Goal: Communication & Community: Answer question/provide support

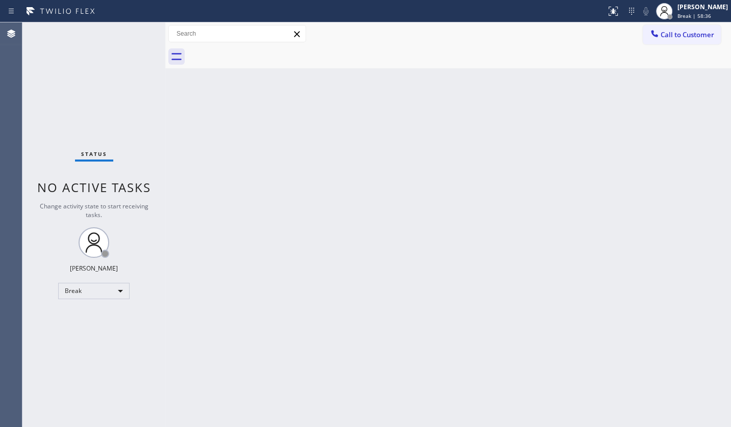
click at [74, 347] on div "Status No active tasks Change activity state to start receiving tasks. JENIZA A…" at bounding box center [93, 224] width 143 height 405
click at [78, 292] on div "Break" at bounding box center [93, 291] width 71 height 16
click at [92, 316] on li "Available" at bounding box center [93, 317] width 69 height 12
click at [87, 110] on div "Status No active tasks You are ready to start receiving tasks. JENIZA ALCAYDE A…" at bounding box center [93, 224] width 143 height 405
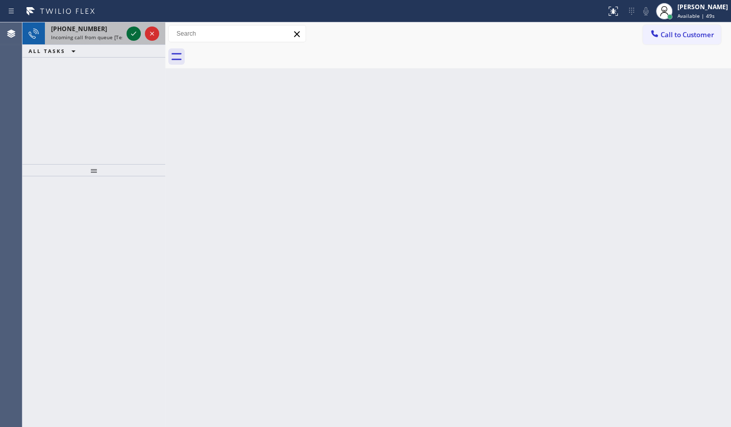
click at [130, 32] on icon at bounding box center [134, 34] width 12 height 12
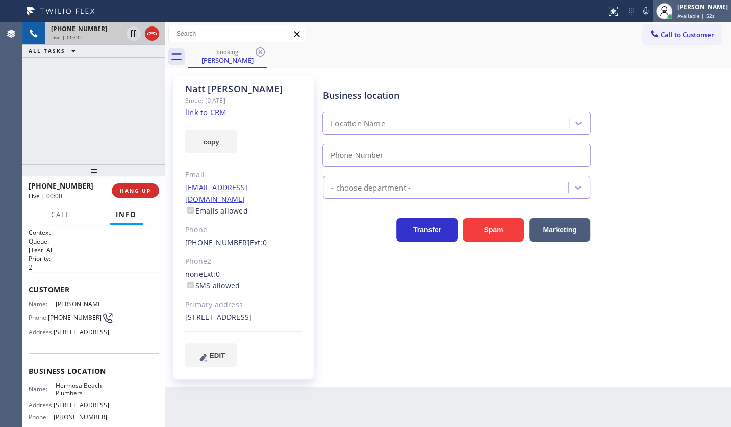
type input "(310) 484-5979"
click at [208, 106] on div "Since: [DATE]" at bounding box center [243, 101] width 117 height 12
click at [210, 112] on link "link to CRM" at bounding box center [205, 112] width 41 height 10
click at [150, 33] on icon at bounding box center [151, 33] width 9 height 3
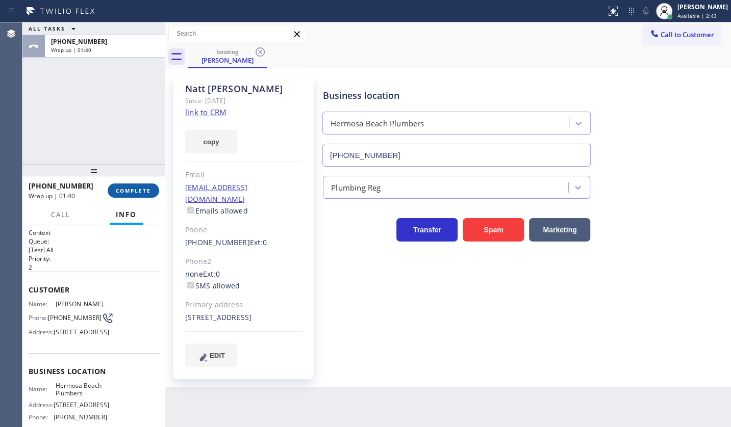
click at [127, 189] on span "COMPLETE" at bounding box center [133, 190] width 35 height 7
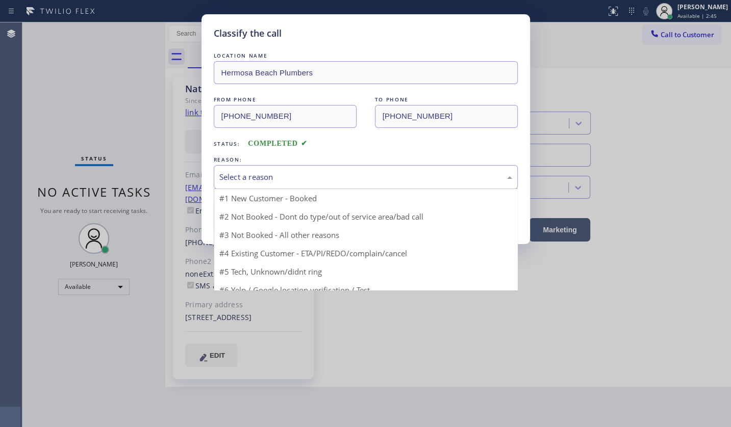
click at [246, 169] on div "Select a reason" at bounding box center [366, 177] width 304 height 24
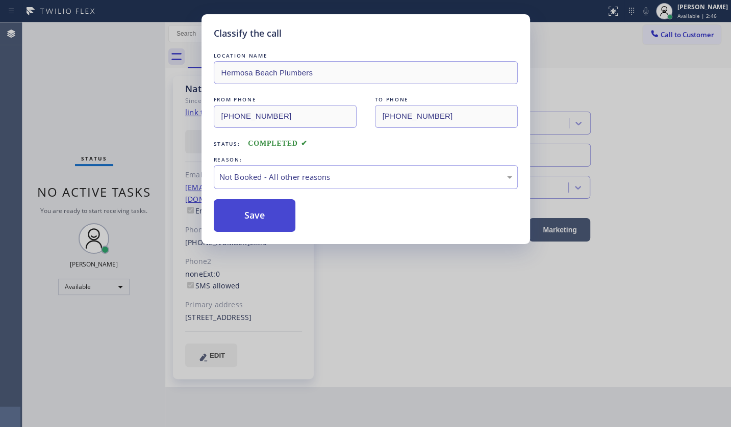
click at [241, 216] on button "Save" at bounding box center [255, 215] width 82 height 33
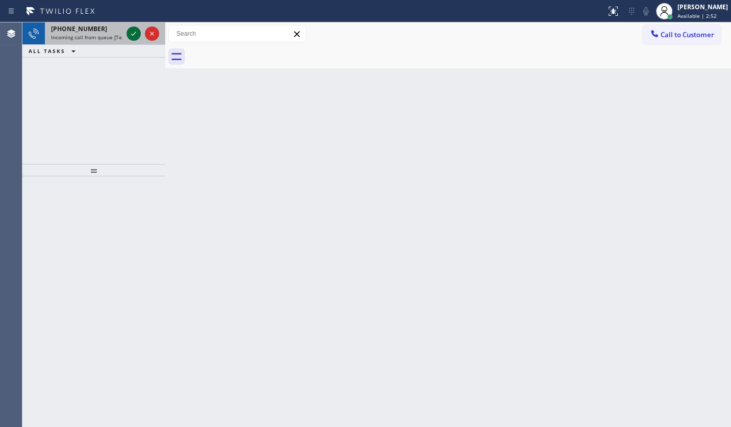
click at [132, 37] on icon at bounding box center [134, 34] width 12 height 12
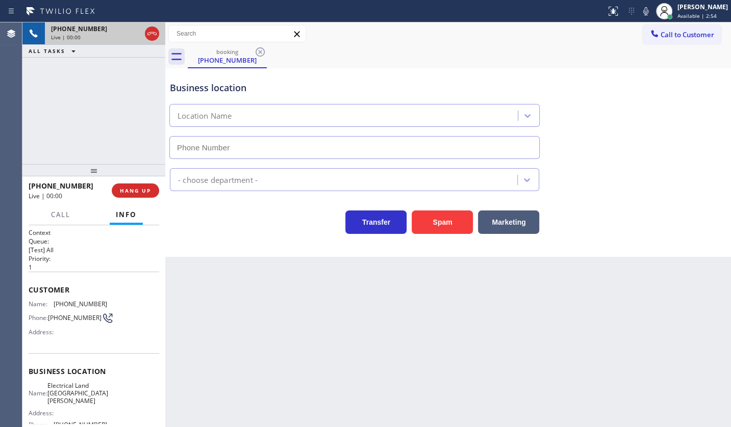
type input "(510) 880-1070"
click at [143, 192] on span "HANG UP" at bounding box center [135, 190] width 31 height 7
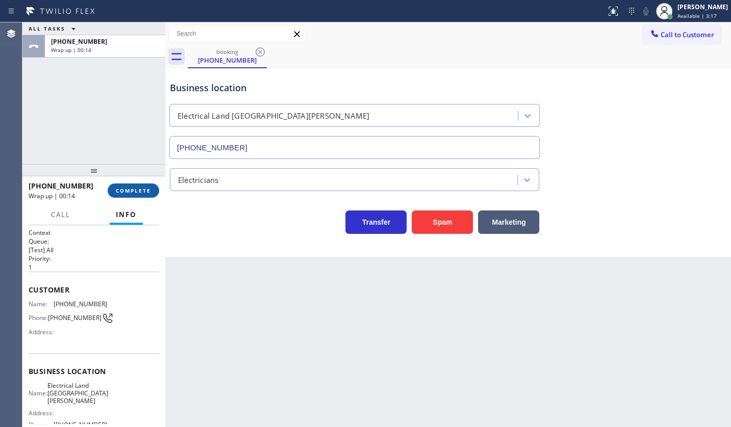
click at [121, 192] on span "COMPLETE" at bounding box center [133, 190] width 35 height 7
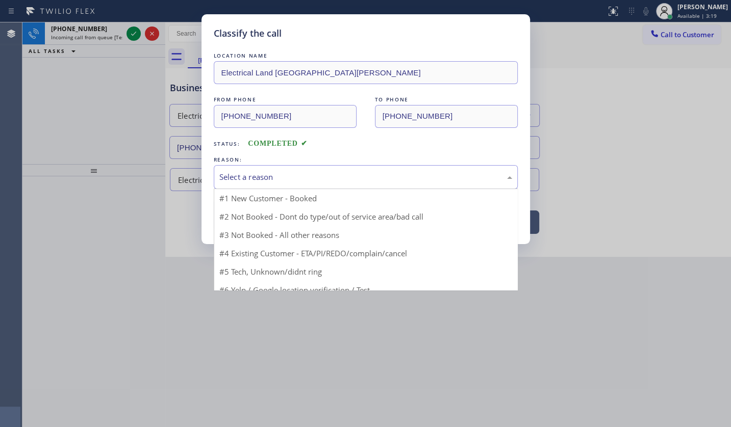
click at [227, 173] on div "Select a reason" at bounding box center [365, 177] width 293 height 12
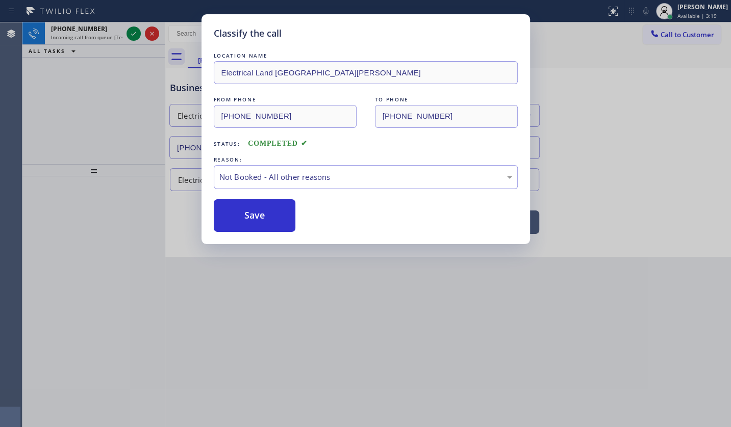
click at [234, 214] on button "Save" at bounding box center [255, 215] width 82 height 33
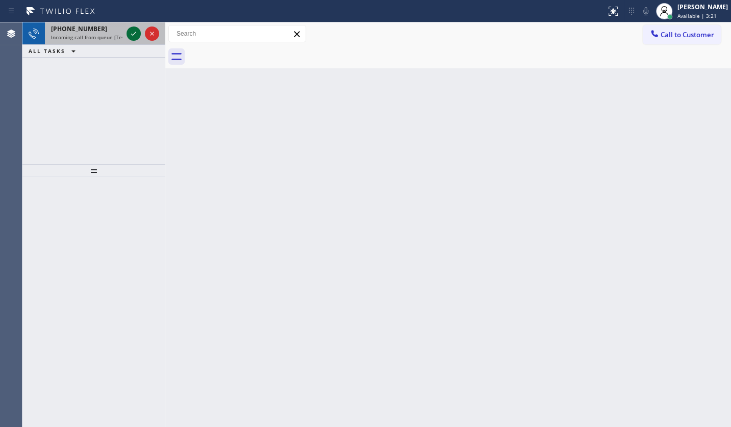
click at [133, 31] on icon at bounding box center [134, 34] width 12 height 12
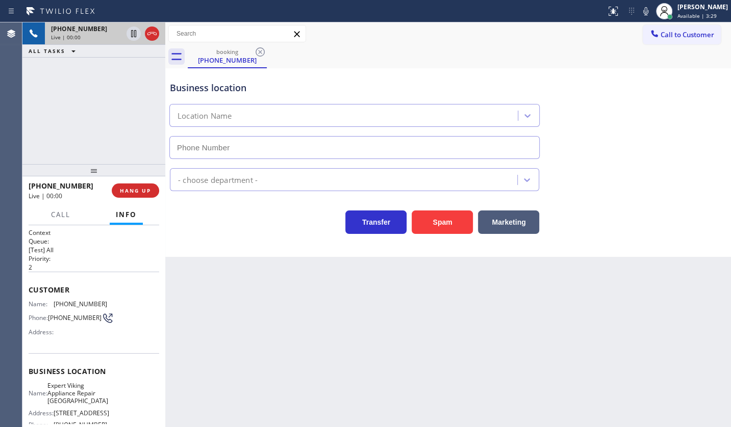
type input "(510) 401-3533"
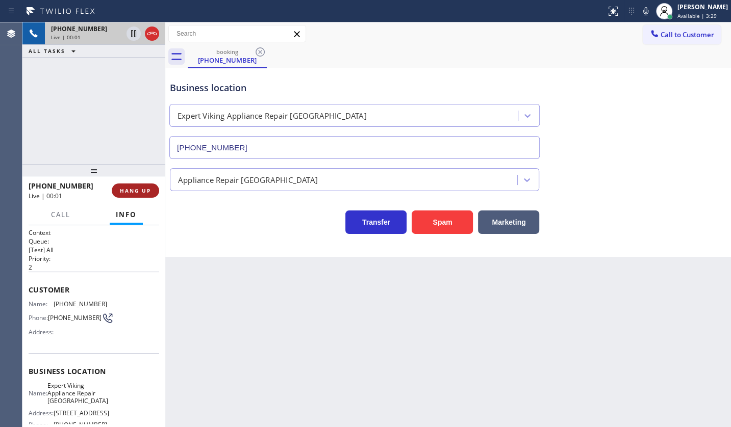
click at [144, 191] on span "HANG UP" at bounding box center [135, 190] width 31 height 7
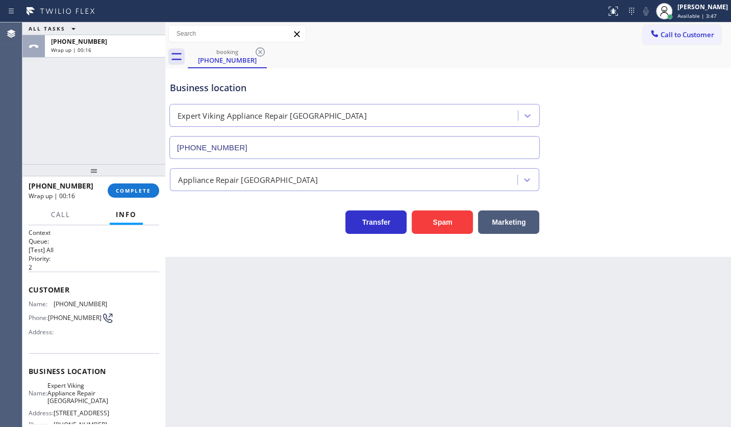
click at [42, 132] on div "ALL TASKS ALL TASKS ACTIVE TASKS TASKS IN WRAP UP +15103472307 Wrap up | 00:16" at bounding box center [93, 93] width 143 height 142
click at [124, 190] on span "COMPLETE" at bounding box center [133, 190] width 35 height 7
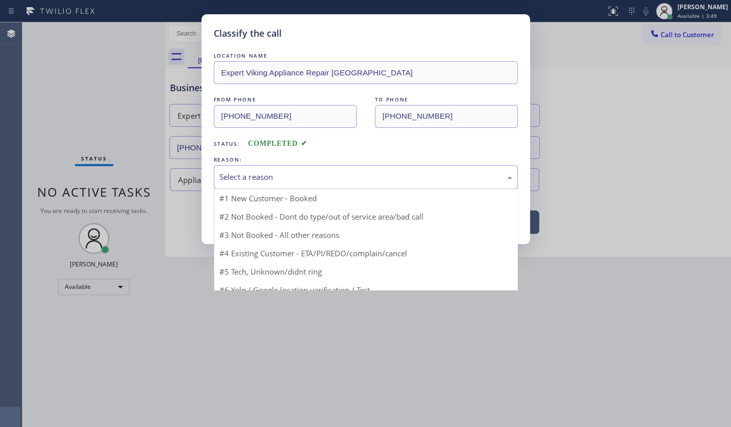
click at [242, 172] on div "Select a reason" at bounding box center [365, 177] width 293 height 12
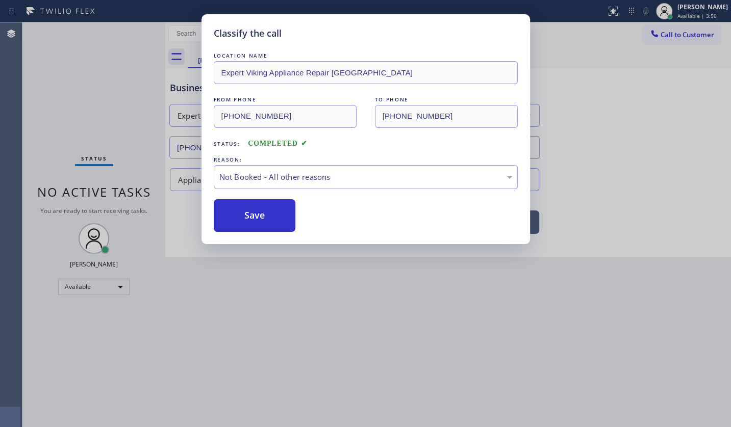
click at [233, 212] on button "Save" at bounding box center [255, 215] width 82 height 33
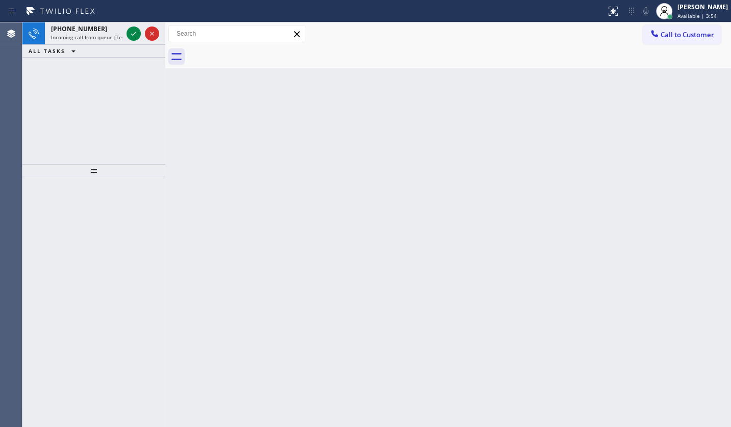
drag, startPoint x: 82, startPoint y: 72, endPoint x: 97, endPoint y: 59, distance: 19.9
click at [84, 71] on div "+15626580501 Incoming call from queue [Test] All ALL TASKS ALL TASKS ACTIVE TAS…" at bounding box center [93, 93] width 143 height 142
click at [132, 33] on icon at bounding box center [134, 34] width 12 height 12
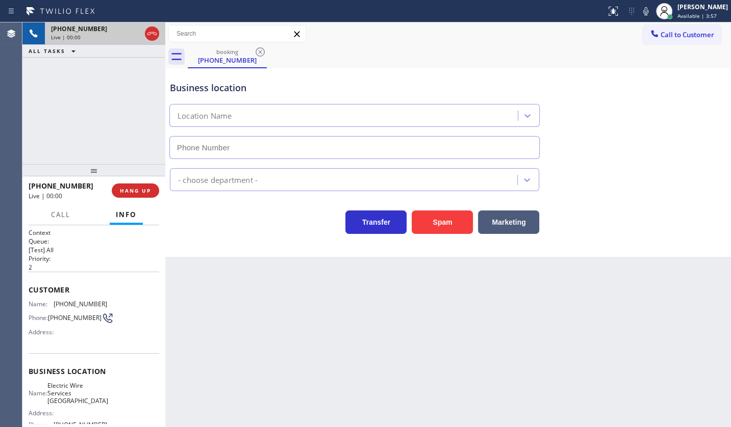
type input "(562) 358-5944"
click at [433, 218] on button "Spam" at bounding box center [442, 222] width 61 height 23
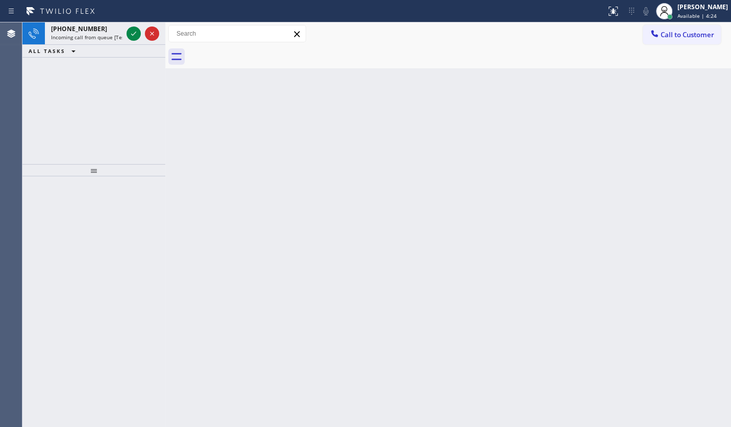
drag, startPoint x: 72, startPoint y: 86, endPoint x: 90, endPoint y: 61, distance: 31.1
click at [73, 86] on div "+15628589210 Incoming call from queue [Test] All ALL TASKS ALL TASKS ACTIVE TAS…" at bounding box center [93, 93] width 143 height 142
drag, startPoint x: 49, startPoint y: 101, endPoint x: 66, endPoint y: 83, distance: 25.3
click at [59, 92] on div "+12532465685 Incoming call from queue [Test] All ALL TASKS ALL TASKS ACTIVE TAS…" at bounding box center [93, 93] width 143 height 142
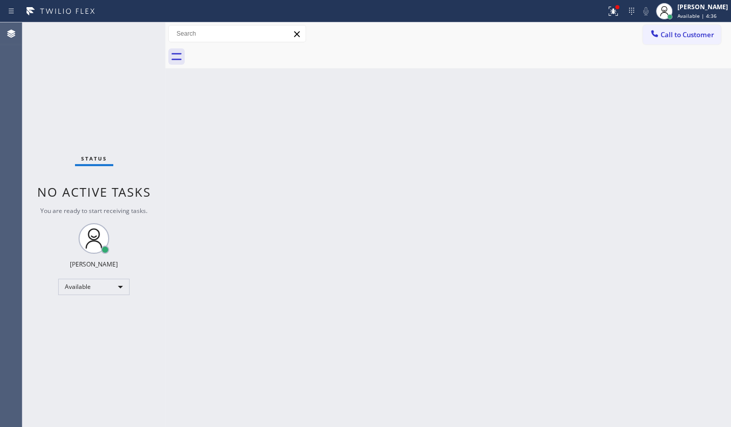
click at [141, 16] on div at bounding box center [303, 11] width 598 height 16
click at [618, 7] on div at bounding box center [617, 7] width 4 height 4
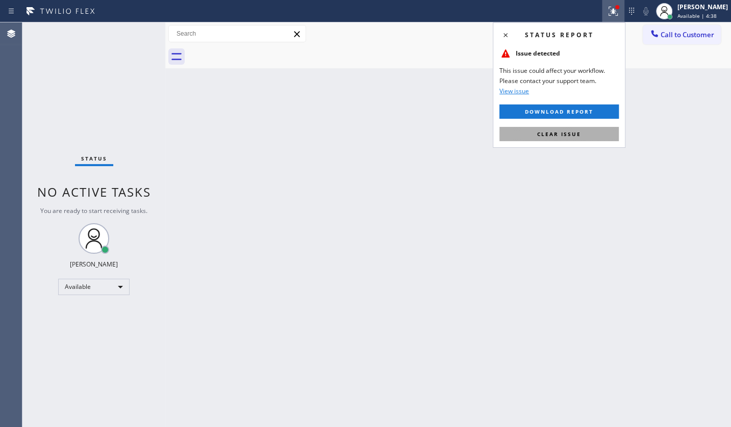
click at [566, 133] on span "Clear issue" at bounding box center [559, 134] width 44 height 7
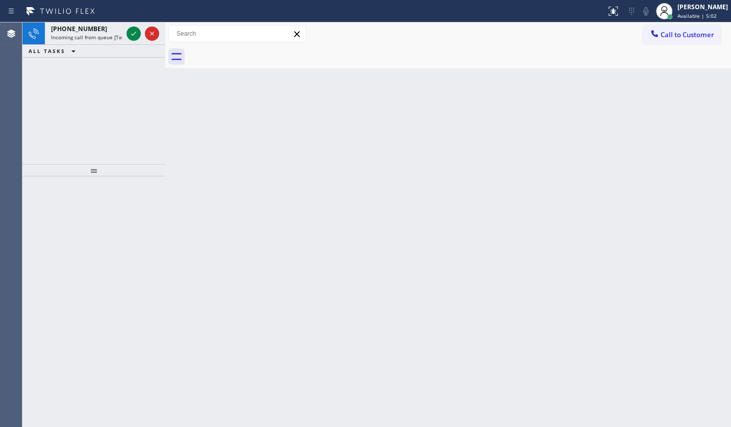
click at [73, 105] on div "+15184214768 Incoming call from queue [Test] All ALL TASKS ALL TASKS ACTIVE TAS…" at bounding box center [93, 93] width 143 height 142
click at [129, 31] on icon at bounding box center [134, 34] width 12 height 12
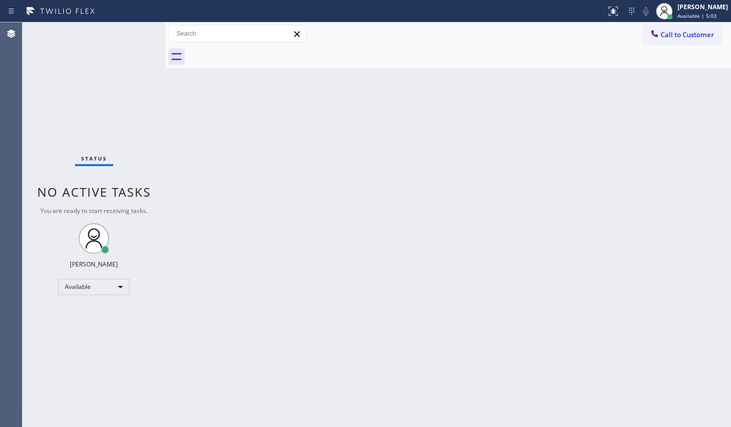
drag, startPoint x: 131, startPoint y: 33, endPoint x: 138, endPoint y: 57, distance: 24.5
click at [133, 43] on div "Status No active tasks You are ready to start receiving tasks. JENIZA ALCAYDE A…" at bounding box center [93, 224] width 143 height 405
click at [610, 10] on icon at bounding box center [613, 11] width 12 height 12
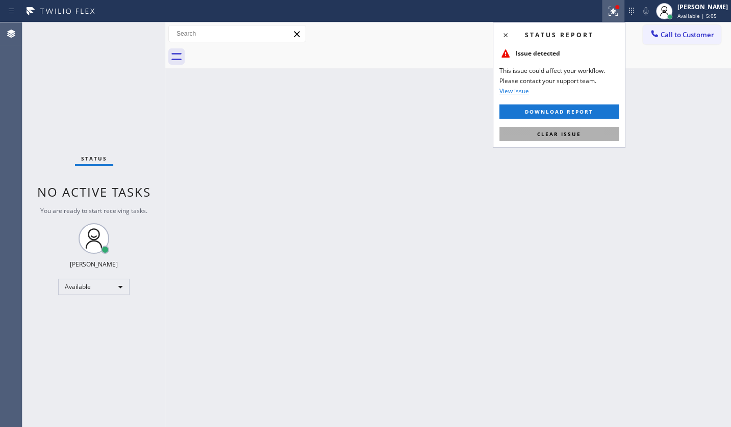
click at [594, 132] on button "Clear issue" at bounding box center [558, 134] width 119 height 14
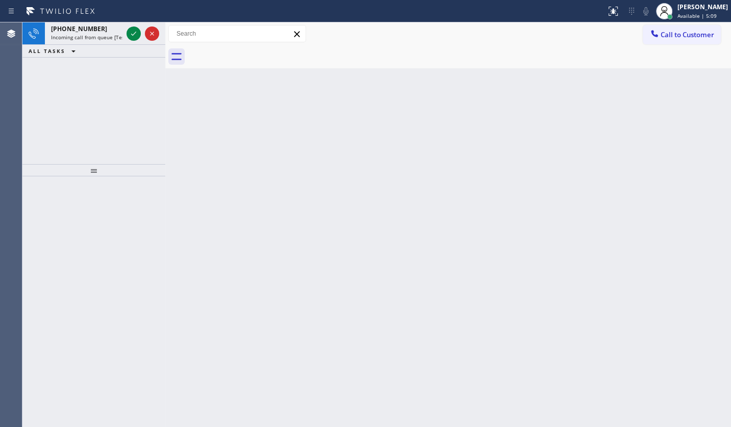
click at [80, 67] on div "+13232090101 Incoming call from queue [Test] All ALL TASKS ALL TASKS ACTIVE TAS…" at bounding box center [93, 93] width 143 height 142
click at [136, 30] on icon at bounding box center [134, 34] width 12 height 12
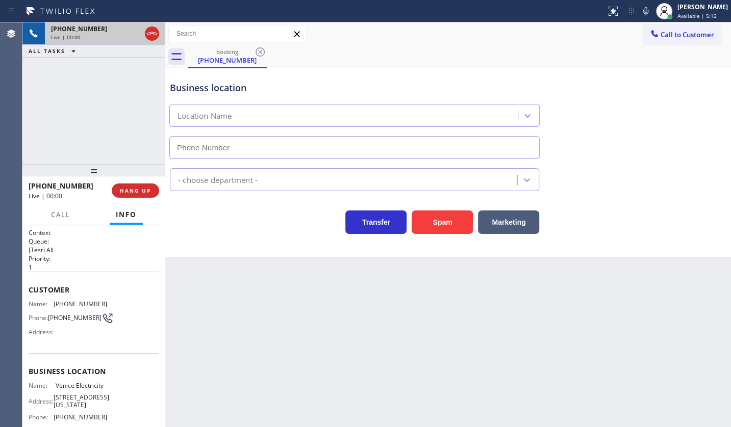
type input "(310) 870-3041"
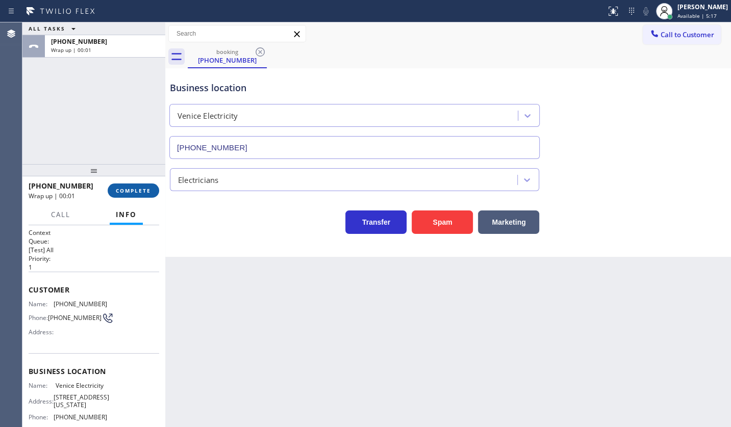
click at [122, 189] on span "COMPLETE" at bounding box center [133, 190] width 35 height 7
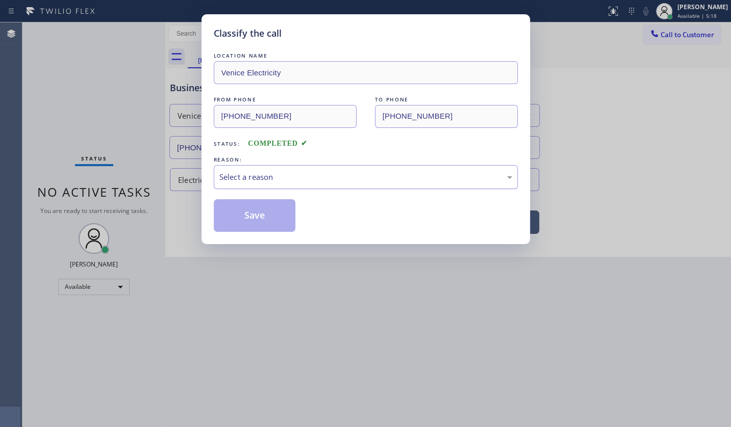
click at [268, 177] on div "Select a reason" at bounding box center [365, 177] width 293 height 12
click at [246, 212] on button "Save" at bounding box center [255, 215] width 82 height 33
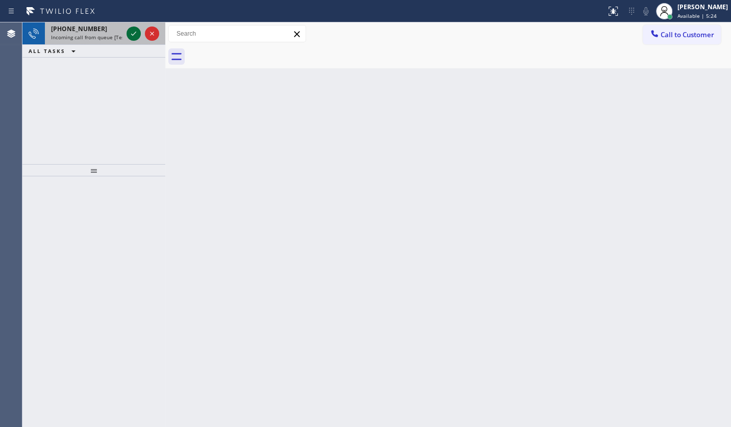
click at [133, 34] on icon at bounding box center [134, 34] width 12 height 12
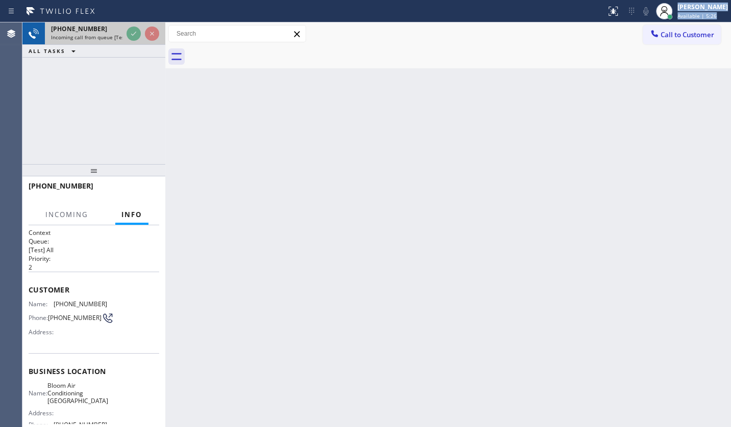
click at [139, 23] on div "Status report No issues detected If you experience an issue, please download th…" at bounding box center [365, 213] width 731 height 427
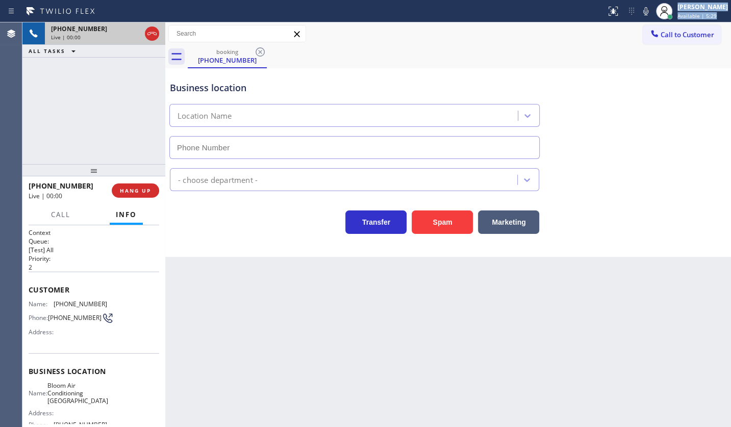
type input "(650) 800-6949"
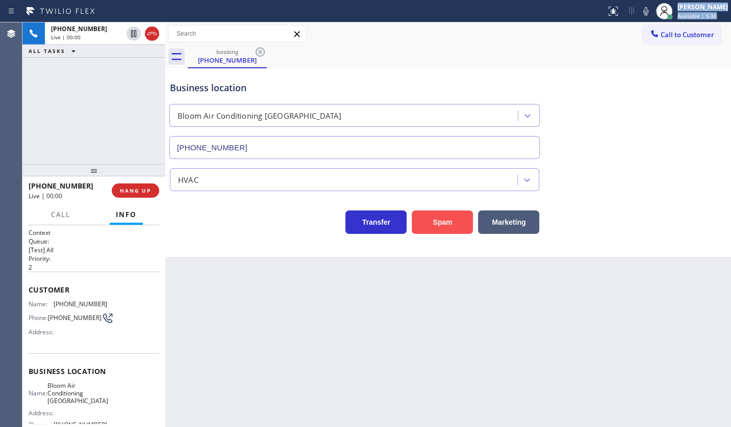
click at [448, 222] on button "Spam" at bounding box center [442, 222] width 61 height 23
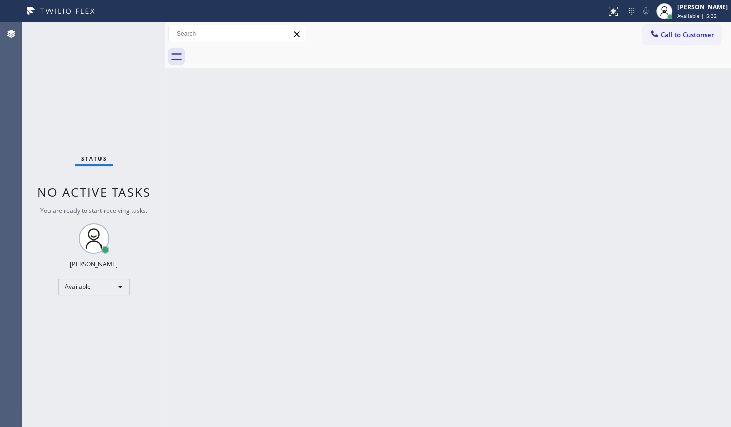
click at [544, 110] on div "Back to Dashboard Change Sender ID Customers Technicians Select a contact Outbo…" at bounding box center [448, 224] width 566 height 405
click at [82, 136] on div "Status No active tasks You are ready to start receiving tasks. JENIZA ALCAYDE A…" at bounding box center [93, 224] width 143 height 405
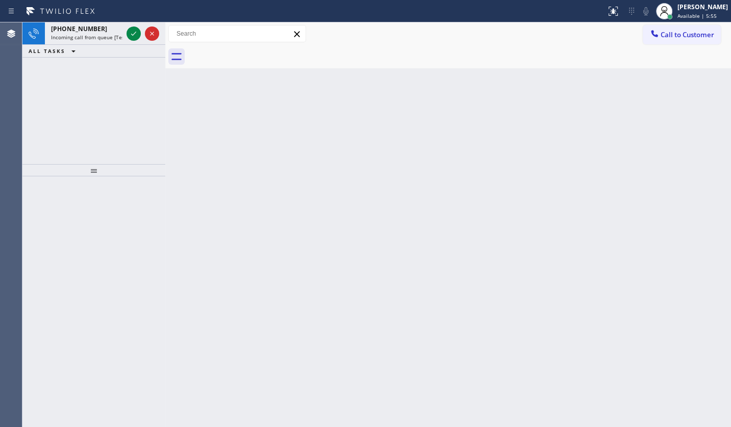
drag, startPoint x: 82, startPoint y: 86, endPoint x: 111, endPoint y: 49, distance: 46.8
click at [85, 81] on div "+14156359548 Incoming call from queue [Test] All ALL TASKS ALL TASKS ACTIVE TAS…" at bounding box center [93, 93] width 143 height 142
click at [132, 32] on icon at bounding box center [134, 34] width 12 height 12
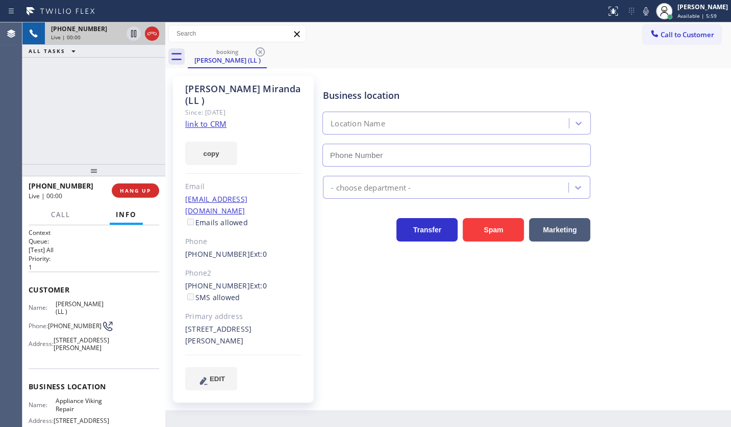
type input "(617) 219-9255"
click at [189, 119] on link "link to CRM" at bounding box center [205, 124] width 41 height 10
click at [57, 213] on span "Call" at bounding box center [60, 214] width 19 height 9
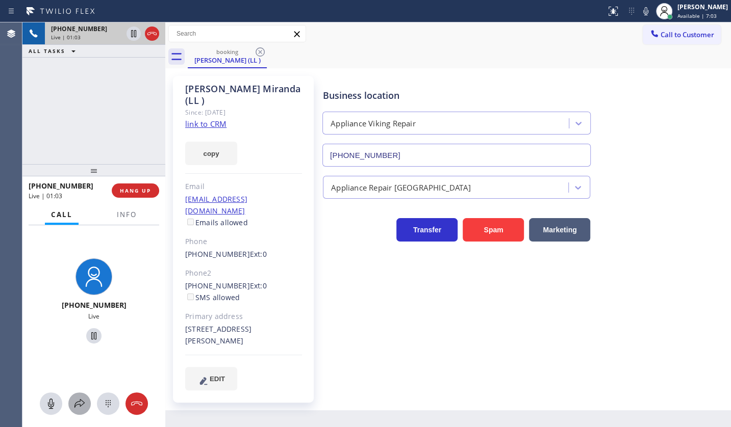
click at [81, 396] on button at bounding box center [79, 404] width 22 height 22
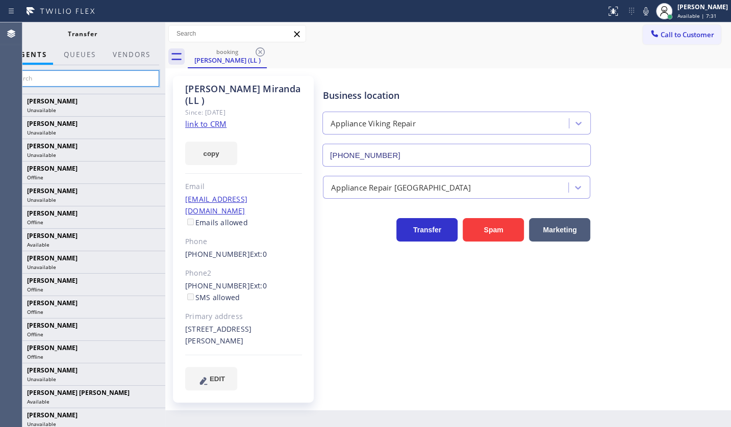
click at [79, 81] on input "text" at bounding box center [83, 78] width 154 height 16
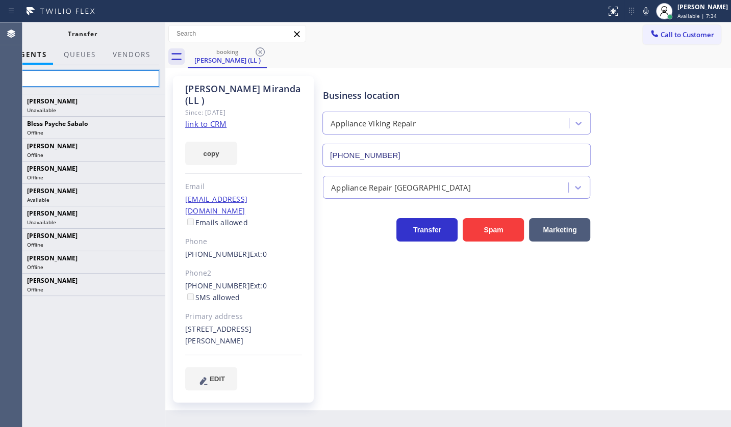
type input "l"
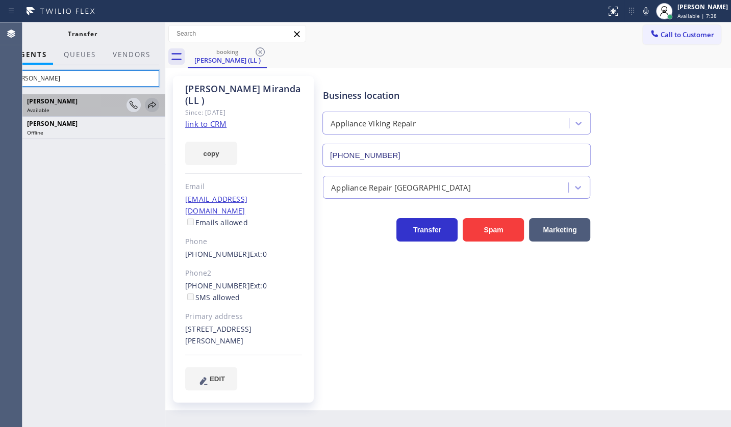
type input "lou"
click at [151, 103] on icon at bounding box center [152, 105] width 12 height 12
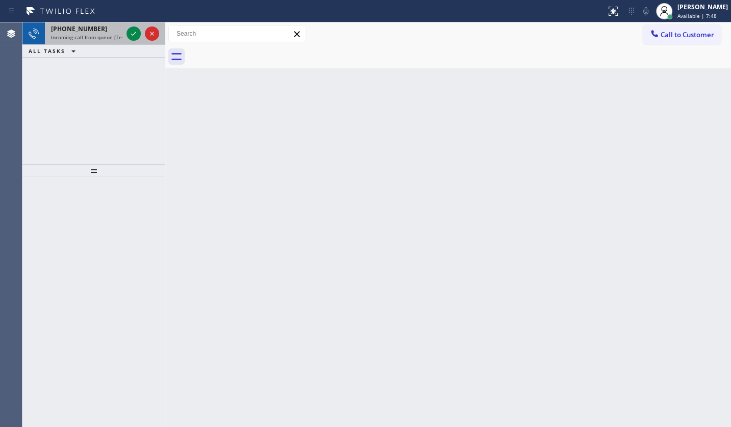
click at [95, 32] on div "+18478109194" at bounding box center [86, 28] width 71 height 9
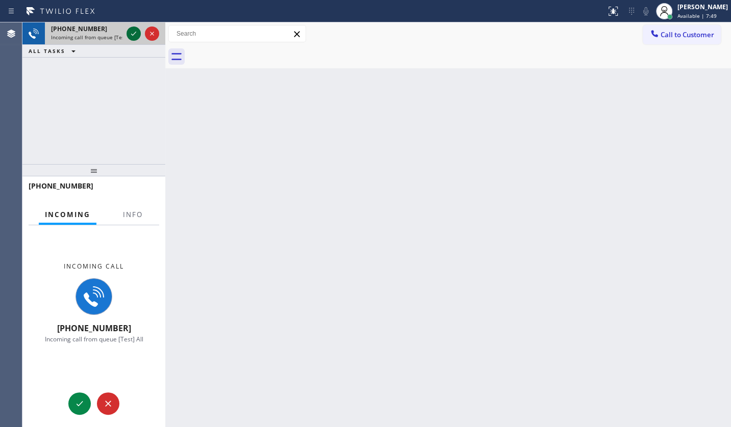
click at [137, 31] on icon at bounding box center [134, 34] width 12 height 12
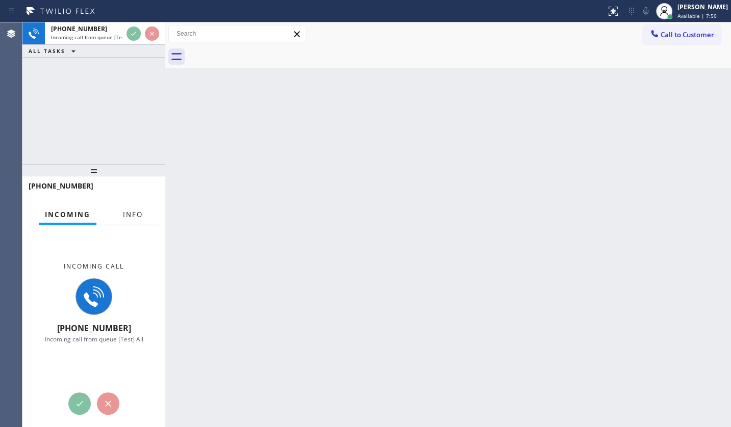
click at [136, 217] on span "Info" at bounding box center [133, 214] width 20 height 9
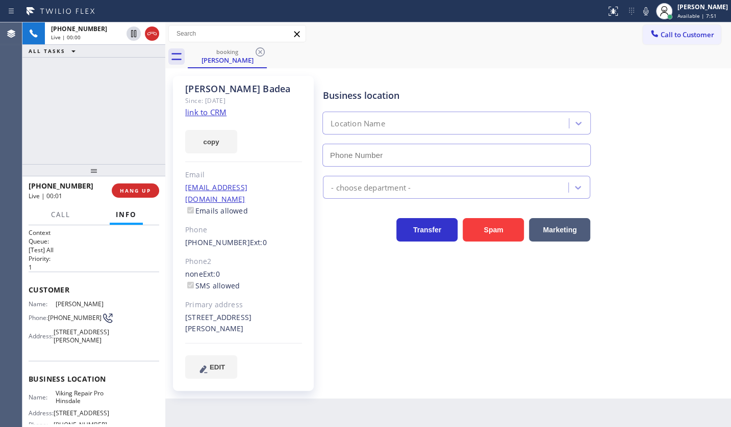
type input "(630) 523-0508"
click at [191, 111] on link "link to CRM" at bounding box center [205, 112] width 41 height 10
click at [647, 9] on icon at bounding box center [646, 11] width 12 height 12
drag, startPoint x: 44, startPoint y: 85, endPoint x: 69, endPoint y: 78, distance: 26.1
click at [46, 86] on div "+18478109194 Live | 02:38 ALL TASKS ALL TASKS ACTIVE TASKS TASKS IN WRAP UP" at bounding box center [93, 93] width 143 height 142
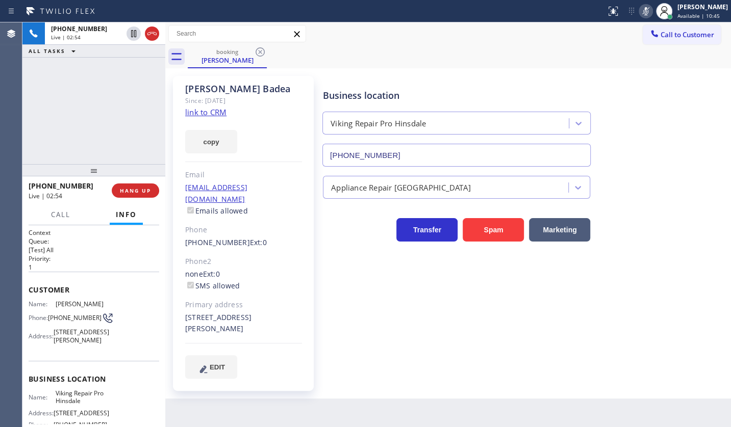
click at [81, 157] on div "+18478109194 Live | 02:54 ALL TASKS ALL TASKS ACTIVE TASKS TASKS IN WRAP UP" at bounding box center [93, 93] width 143 height 142
click at [92, 149] on div "+18478109194 Live | 03:06 ALL TASKS ALL TASKS ACTIVE TASKS TASKS IN WRAP UP" at bounding box center [93, 93] width 143 height 142
drag, startPoint x: 59, startPoint y: 116, endPoint x: 63, endPoint y: 108, distance: 9.1
click at [61, 116] on div "+18478109194 Live | 03:13 ALL TASKS ALL TASKS ACTIVE TASKS TASKS IN WRAP UP" at bounding box center [93, 93] width 143 height 142
click at [651, 12] on icon at bounding box center [646, 11] width 12 height 12
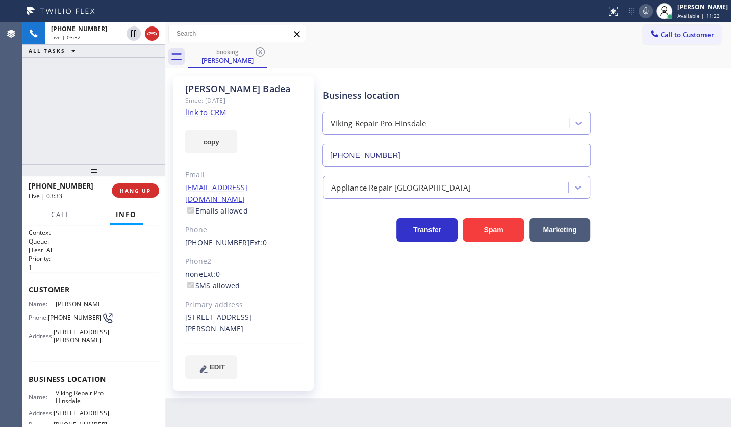
click at [87, 77] on div "+18478109194 Live | 03:32 ALL TASKS ALL TASKS ACTIVE TASKS TASKS IN WRAP UP" at bounding box center [93, 93] width 143 height 142
click at [645, 11] on icon at bounding box center [645, 11] width 5 height 8
click at [645, 11] on icon at bounding box center [646, 11] width 12 height 12
click at [57, 74] on div "+18478109194 Live | 03:45 ALL TASKS ALL TASKS ACTIVE TASKS TASKS IN WRAP UP" at bounding box center [93, 93] width 143 height 142
click at [131, 193] on span "HANG UP" at bounding box center [135, 190] width 31 height 7
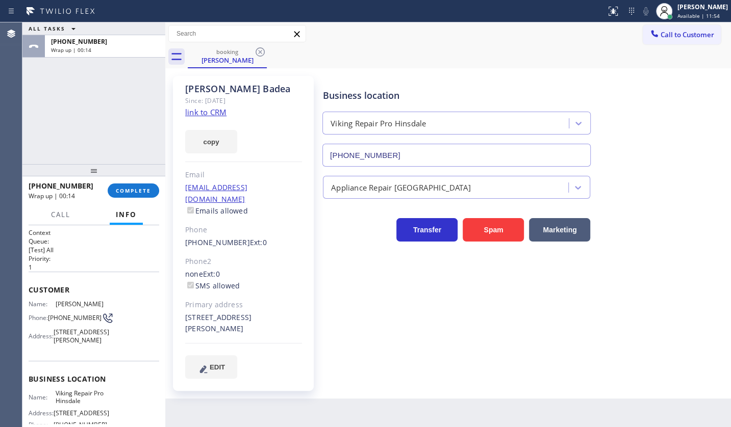
click at [58, 146] on div "ALL TASKS ALL TASKS ACTIVE TASKS TASKS IN WRAP UP +18478109194 Wrap up | 00:14" at bounding box center [93, 93] width 143 height 142
click at [147, 190] on span "COMPLETE" at bounding box center [133, 190] width 35 height 7
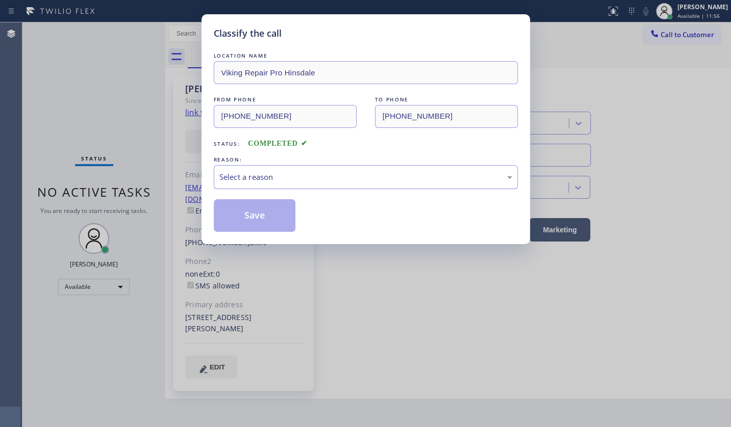
click at [260, 172] on div "Select a reason" at bounding box center [365, 177] width 293 height 12
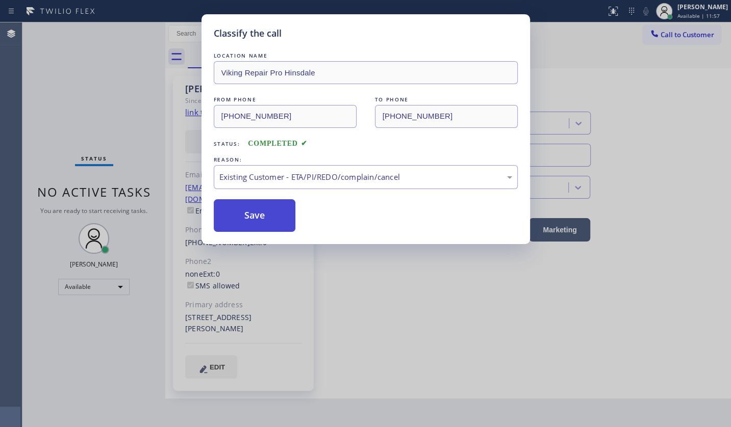
drag, startPoint x: 252, startPoint y: 233, endPoint x: 251, endPoint y: 213, distance: 19.4
click at [251, 213] on button "Save" at bounding box center [255, 215] width 82 height 33
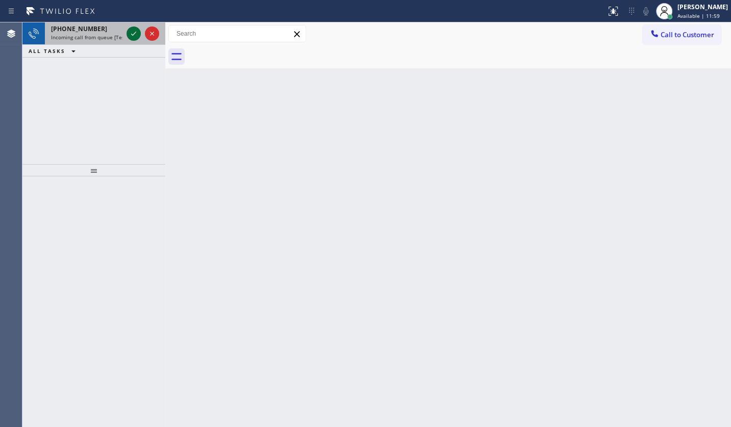
click at [136, 30] on icon at bounding box center [134, 34] width 12 height 12
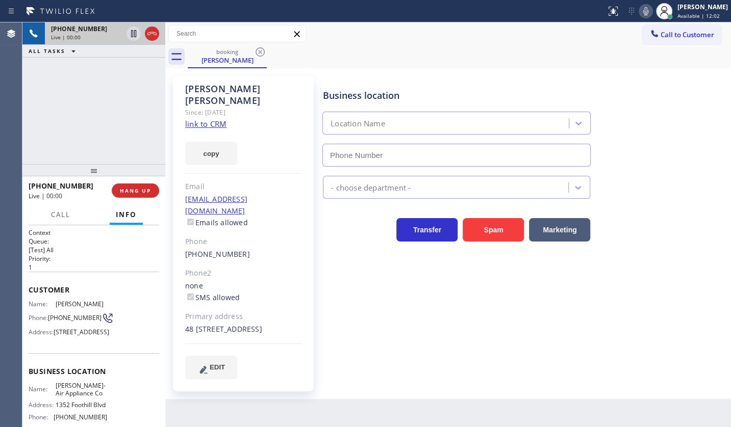
type input "(657) 213-3032"
click at [225, 113] on div "Erik Reyes Since: 20 may 2020 link to CRM copy Email erikreyes0005@hotmail.com …" at bounding box center [243, 234] width 141 height 316
click at [225, 119] on link "link to CRM" at bounding box center [205, 124] width 41 height 10
click at [112, 100] on div "+15628589210 Live | 00:29 ALL TASKS ALL TASKS ACTIVE TASKS TASKS IN WRAP UP" at bounding box center [93, 93] width 143 height 142
click at [107, 87] on div "+15628589210 Live | 00:32 ALL TASKS ALL TASKS ACTIVE TASKS TASKS IN WRAP UP" at bounding box center [93, 93] width 143 height 142
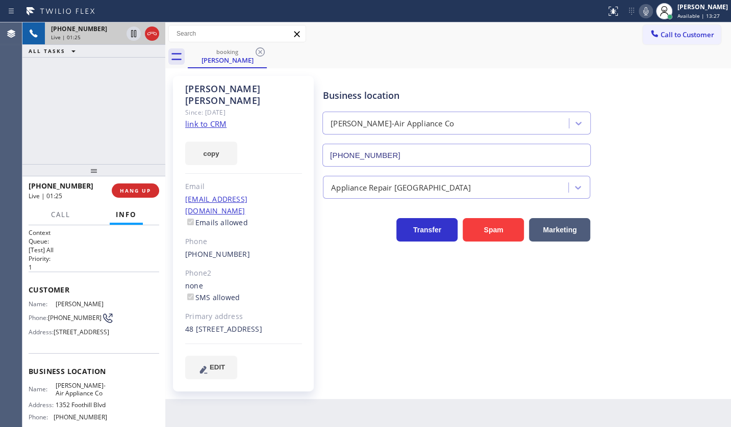
click at [42, 114] on div "+15628589210 Live | 01:25 ALL TASKS ALL TASKS ACTIVE TASKS TASKS IN WRAP UP" at bounding box center [93, 93] width 143 height 142
click at [142, 192] on span "HANG UP" at bounding box center [135, 190] width 31 height 7
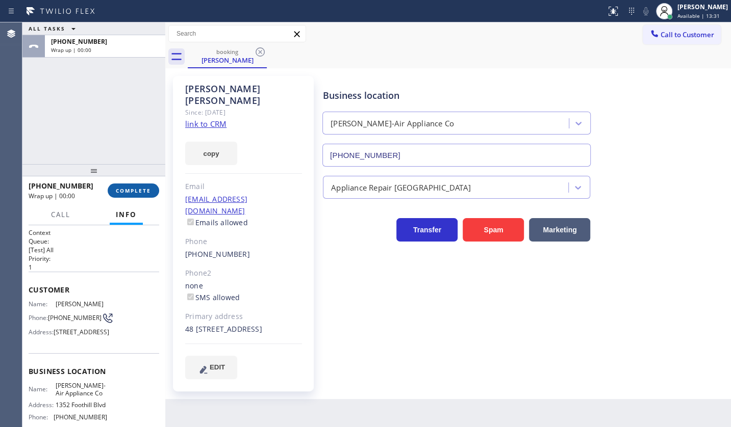
click at [142, 192] on span "COMPLETE" at bounding box center [133, 190] width 35 height 7
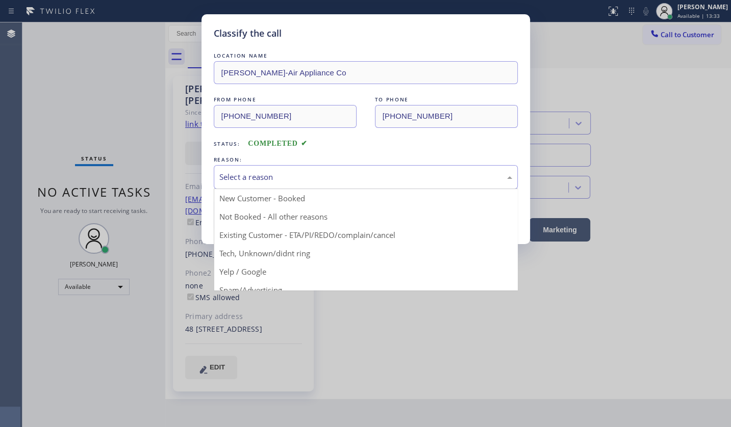
click at [235, 172] on div "Select a reason" at bounding box center [365, 177] width 293 height 12
drag, startPoint x: 232, startPoint y: 233, endPoint x: 235, endPoint y: 220, distance: 13.0
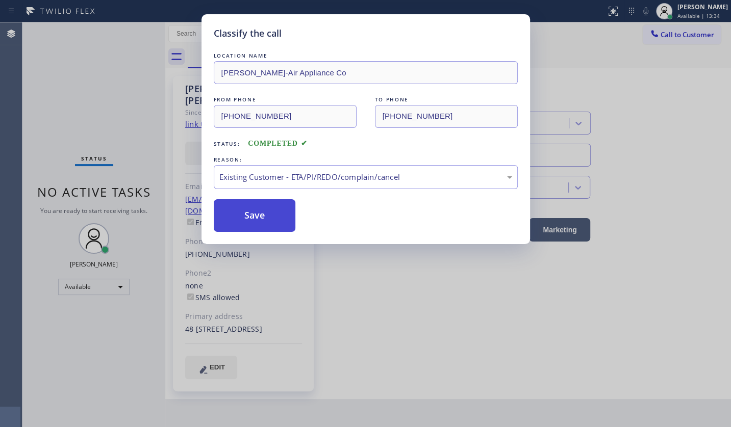
click at [235, 220] on button "Save" at bounding box center [255, 215] width 82 height 33
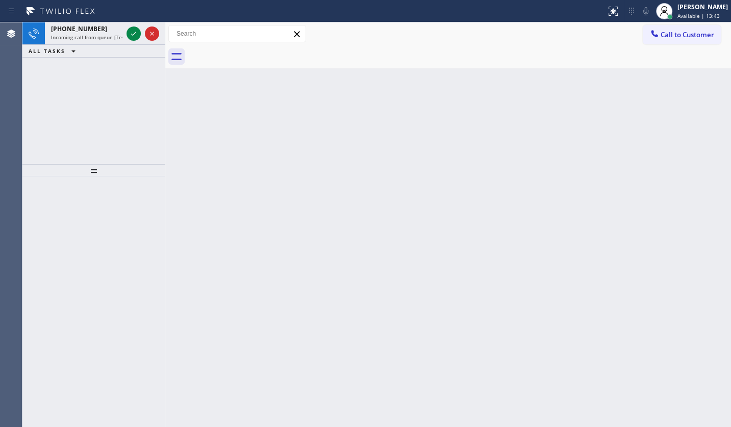
drag, startPoint x: 84, startPoint y: 120, endPoint x: 88, endPoint y: 112, distance: 9.6
click at [87, 115] on div "+19492677817 Incoming call from queue [Test] All ALL TASKS ALL TASKS ACTIVE TAS…" at bounding box center [93, 93] width 143 height 142
click at [130, 34] on icon at bounding box center [134, 34] width 12 height 12
click at [135, 32] on icon at bounding box center [134, 34] width 12 height 12
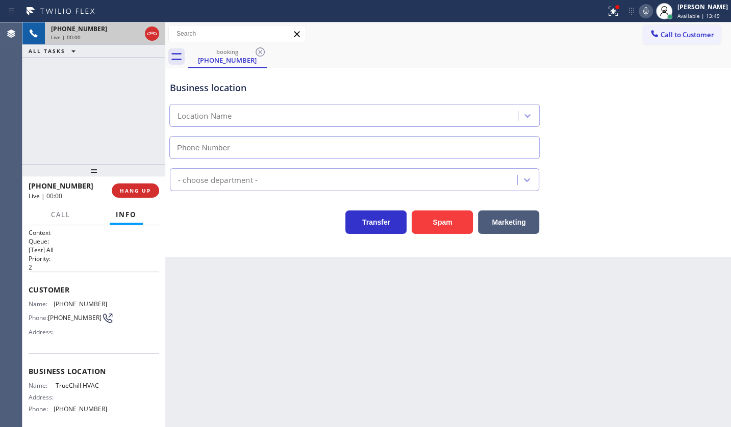
type input "(650) 879-8242"
click at [441, 223] on button "Spam" at bounding box center [442, 222] width 61 height 23
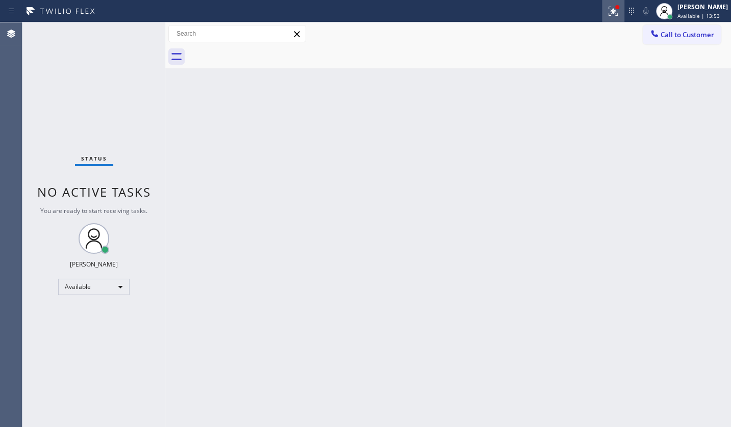
click at [603, 12] on div at bounding box center [613, 11] width 22 height 12
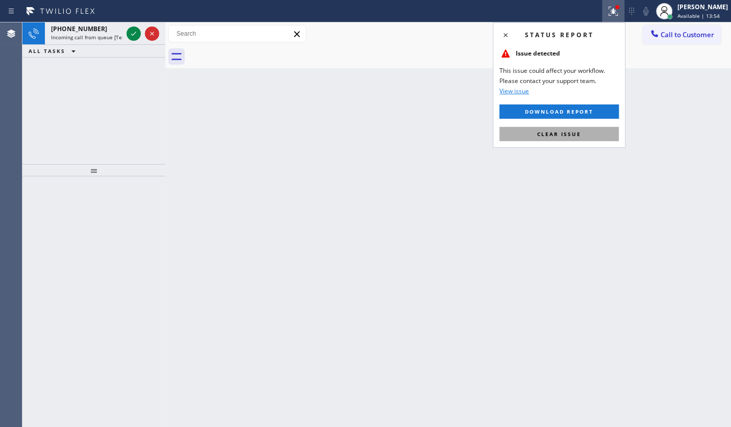
click at [586, 136] on button "Clear issue" at bounding box center [558, 134] width 119 height 14
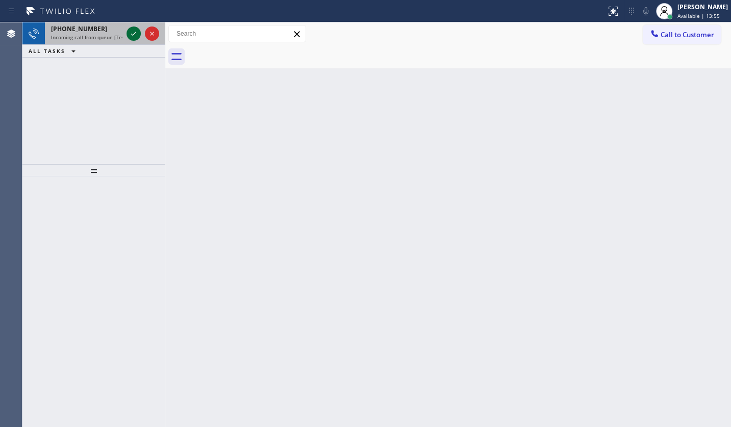
click at [133, 31] on icon at bounding box center [134, 34] width 12 height 12
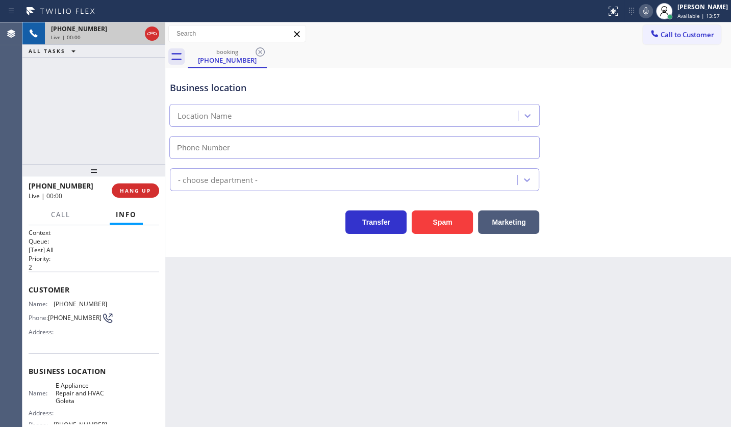
type input "(805) 243-3443"
click at [436, 223] on button "Spam" at bounding box center [442, 222] width 61 height 23
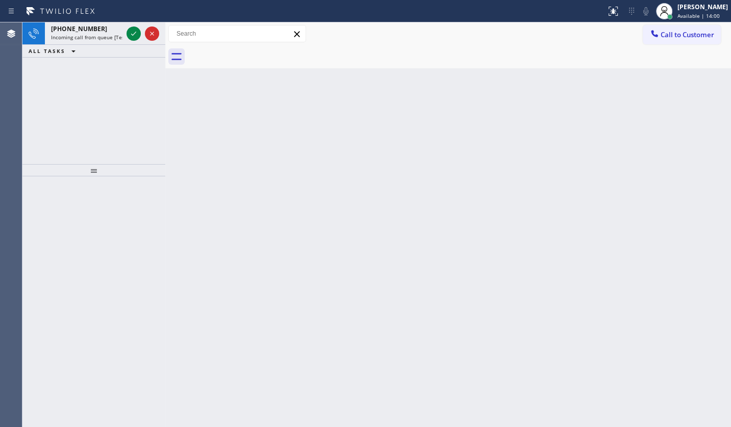
click at [137, 33] on icon at bounding box center [134, 34] width 12 height 12
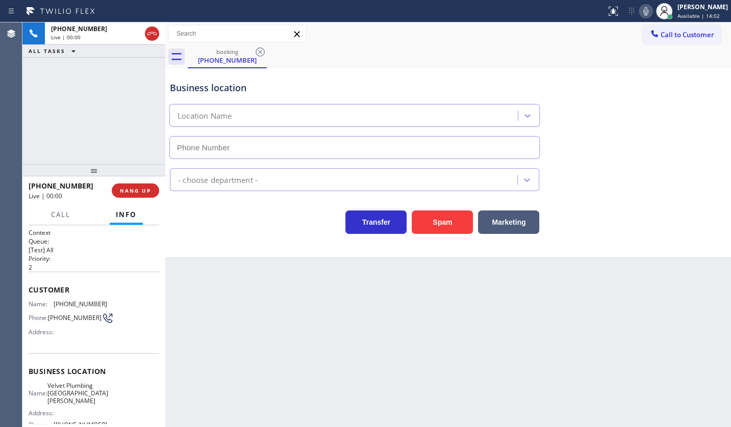
type input "(805) 608-3787"
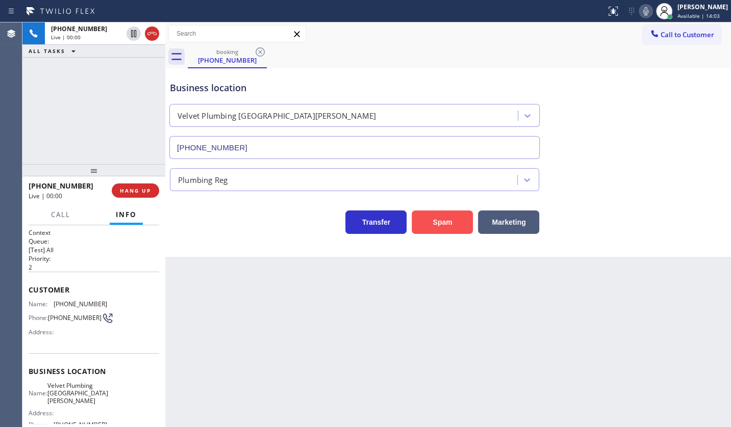
click at [426, 221] on button "Spam" at bounding box center [442, 222] width 61 height 23
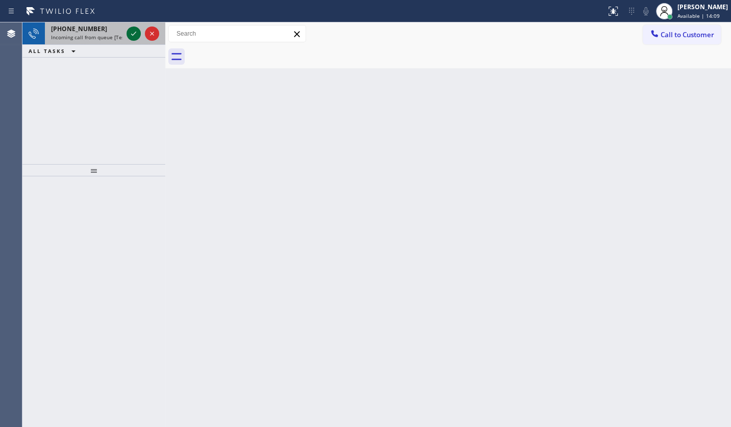
click at [136, 31] on icon at bounding box center [134, 34] width 12 height 12
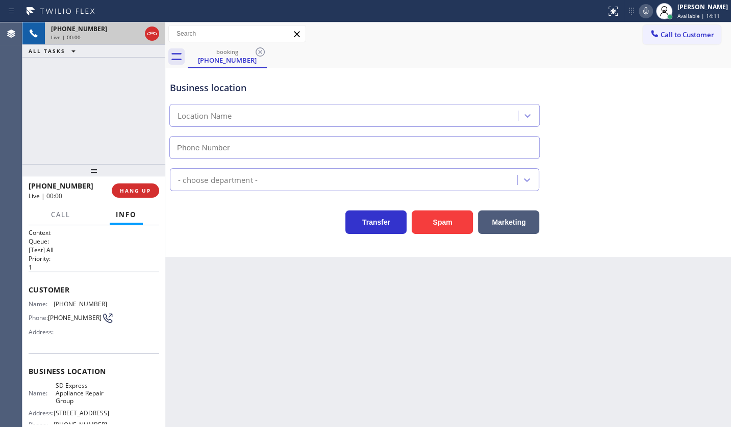
type input "(619) 332-0425"
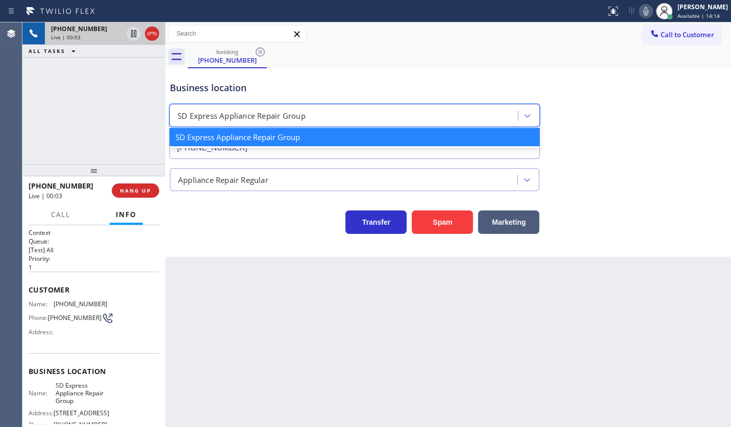
click at [179, 121] on div "SD Express Appliance Repair Group" at bounding box center [242, 116] width 128 height 12
click at [35, 126] on div "+18584013941 Live | 00:04 ALL TASKS ALL TASKS ACTIVE TASKS TASKS IN WRAP UP" at bounding box center [93, 93] width 143 height 142
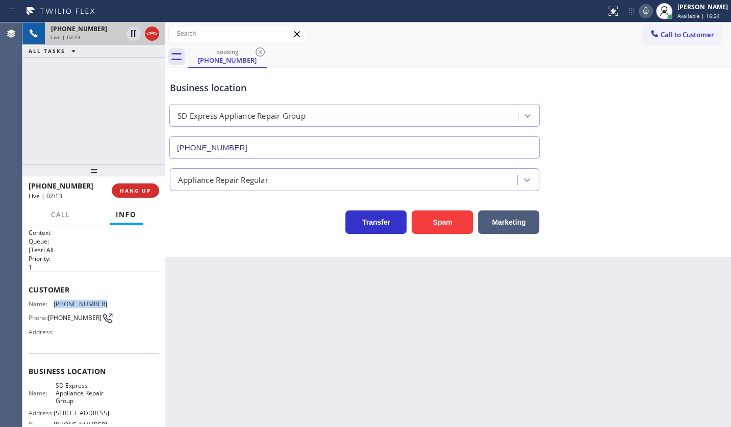
drag, startPoint x: 51, startPoint y: 302, endPoint x: 106, endPoint y: 303, distance: 54.6
click at [106, 303] on div "Name: (858) 401-3941 Phone: (858) 401-3941 Address:" at bounding box center [94, 320] width 131 height 40
copy div "(858) 401-3941"
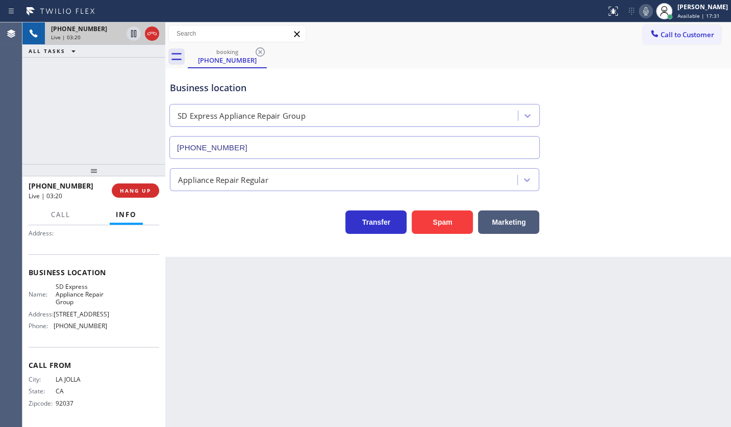
scroll to position [109, 0]
drag, startPoint x: 51, startPoint y: 327, endPoint x: 119, endPoint y: 328, distance: 67.8
click at [119, 328] on div "Name: SD Express Appliance Repair Group Address: 4747 Morena Blvd Phone: (619) …" at bounding box center [94, 309] width 131 height 52
copy div "(619) 332-0425"
click at [116, 185] on button "HANG UP" at bounding box center [135, 191] width 47 height 14
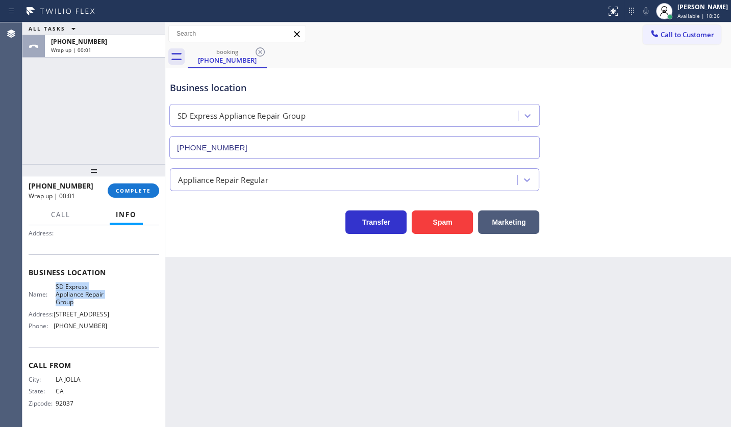
drag, startPoint x: 55, startPoint y: 279, endPoint x: 84, endPoint y: 296, distance: 33.2
click at [84, 296] on span "SD Express Appliance Repair Group" at bounding box center [81, 294] width 51 height 23
copy span "SD Express Appliance Repair Group"
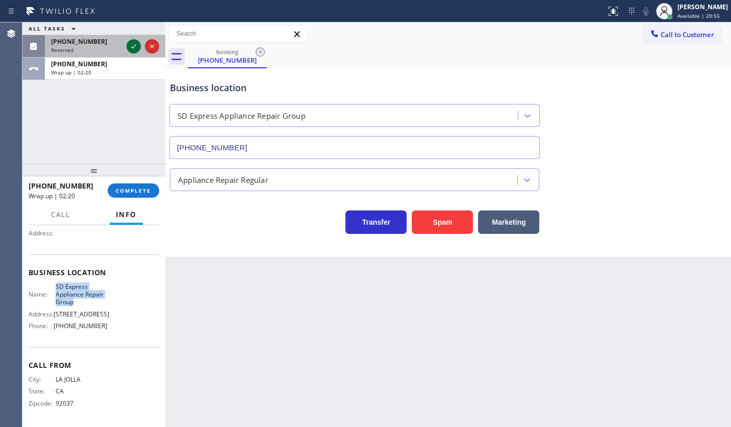
click at [131, 44] on icon at bounding box center [134, 46] width 12 height 12
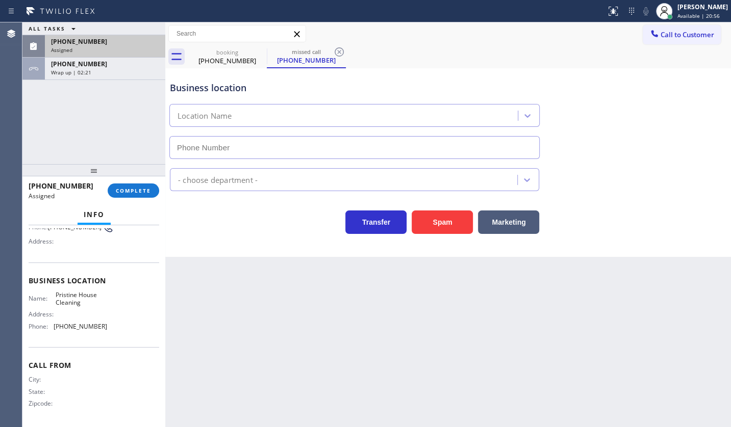
type input "(626) 548-3326"
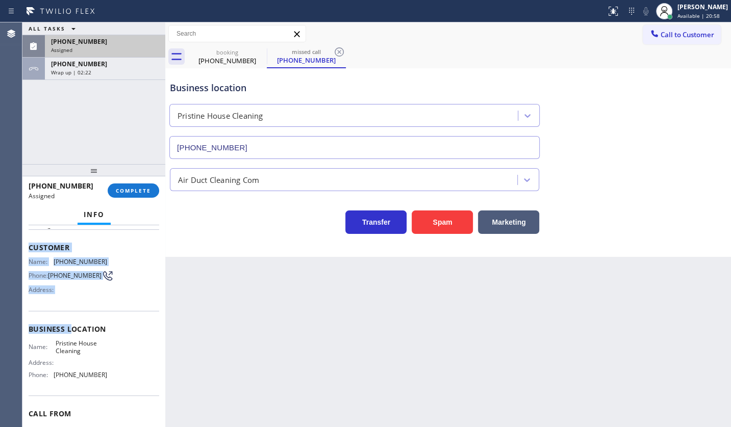
scroll to position [102, 0]
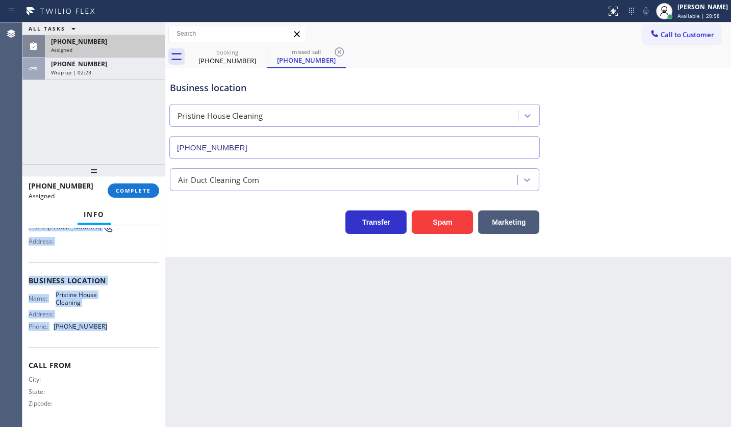
drag, startPoint x: 24, startPoint y: 280, endPoint x: 126, endPoint y: 320, distance: 109.9
click at [126, 320] on div "Context Queue: ADC Priority: 0 Task Age: Customer Name: (626) 436-4965 Phone: (…" at bounding box center [93, 326] width 143 height 203
copy div "Customer Name: (626) 436-4965 Phone: (626) 436-4965 Address: Business location …"
click at [143, 191] on span "COMPLETE" at bounding box center [133, 190] width 35 height 7
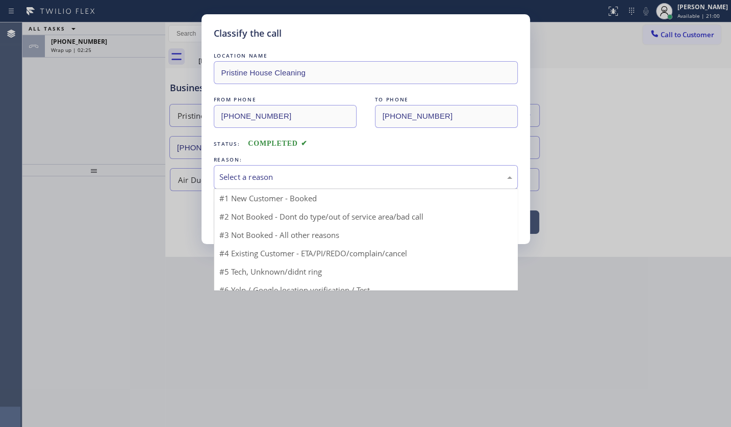
click at [243, 178] on div "Select a reason" at bounding box center [365, 177] width 293 height 12
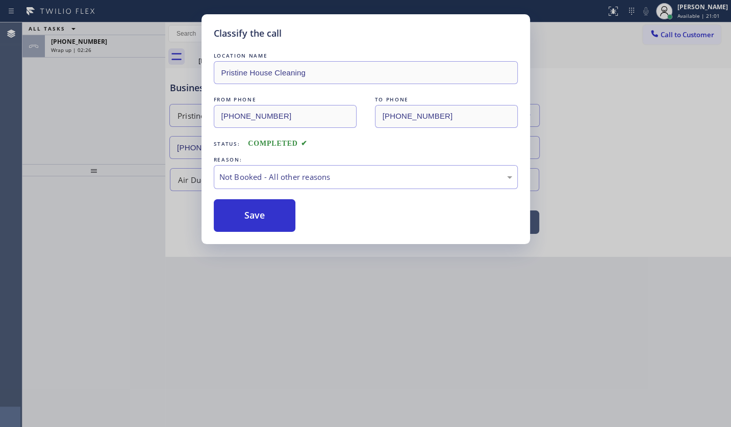
click at [236, 213] on button "Save" at bounding box center [255, 215] width 82 height 33
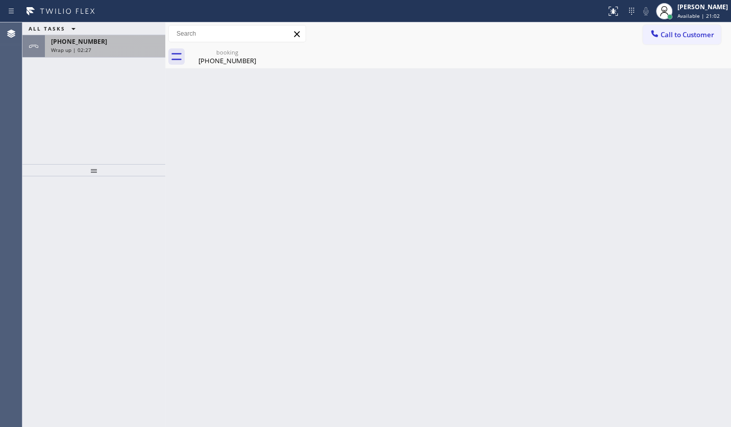
click at [88, 48] on span "Wrap up | 02:27" at bounding box center [71, 49] width 40 height 7
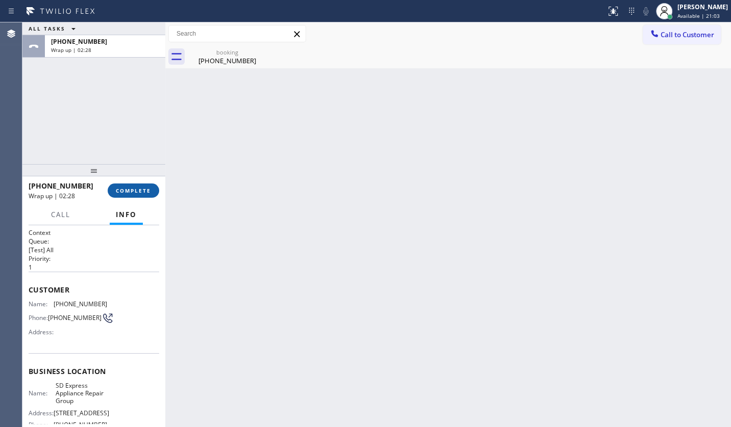
click at [132, 197] on button "COMPLETE" at bounding box center [134, 191] width 52 height 14
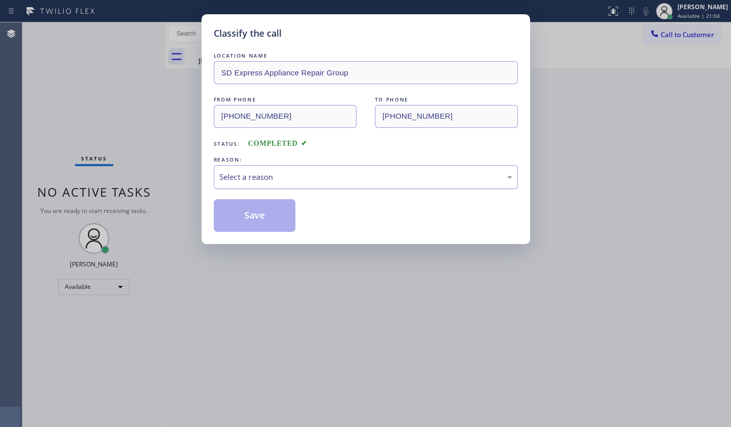
click at [248, 178] on div "Select a reason" at bounding box center [365, 177] width 293 height 12
click at [247, 204] on button "Save" at bounding box center [255, 215] width 82 height 33
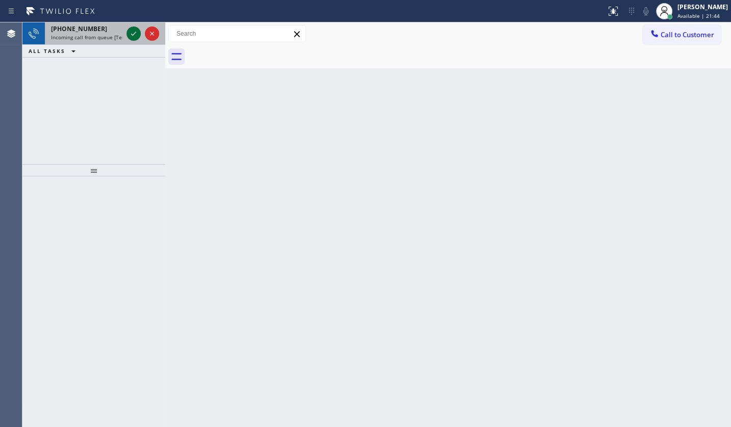
click at [133, 30] on icon at bounding box center [134, 34] width 12 height 12
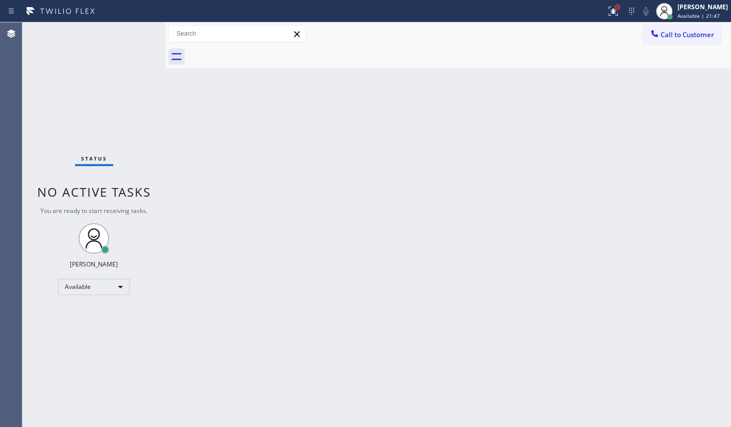
click at [616, 8] on div at bounding box center [617, 7] width 6 height 6
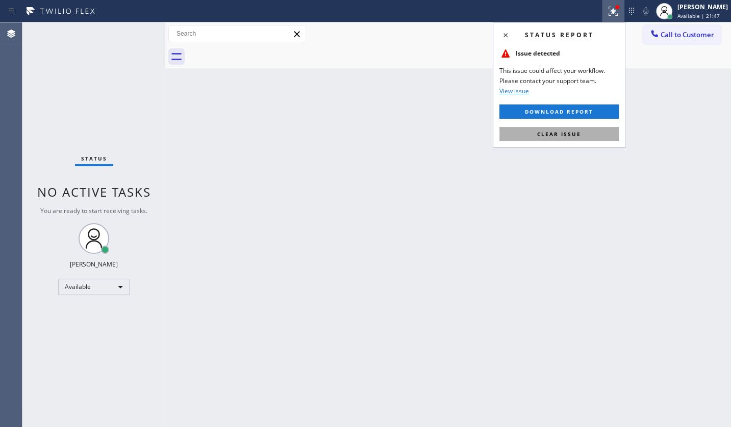
click at [596, 137] on button "Clear issue" at bounding box center [558, 134] width 119 height 14
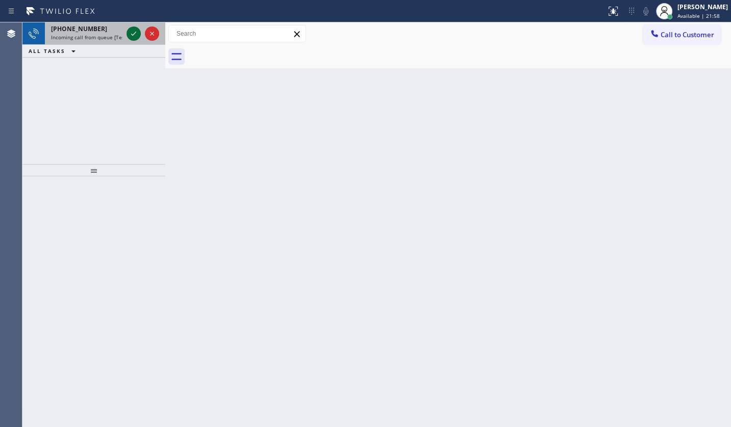
click at [134, 30] on icon at bounding box center [134, 34] width 12 height 12
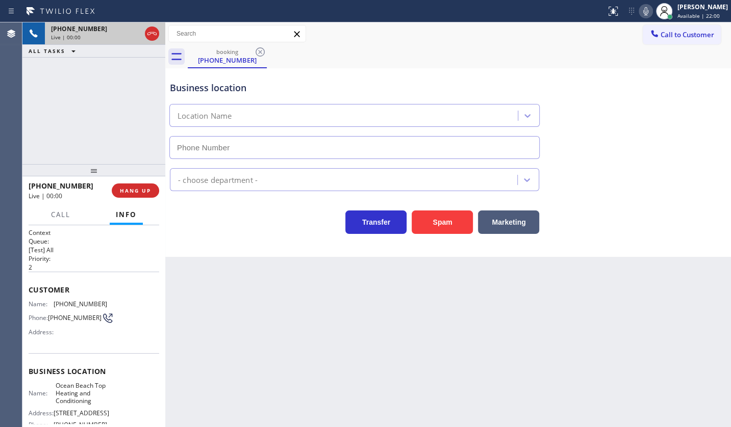
type input "(619) 202-8446"
drag, startPoint x: 55, startPoint y: 297, endPoint x: 105, endPoint y: 302, distance: 50.2
click at [105, 302] on div "Customer Name: (619) 770-2180 Phone: (619) 770-2180 Address:" at bounding box center [94, 313] width 131 height 82
copy span "(619) 770-2180"
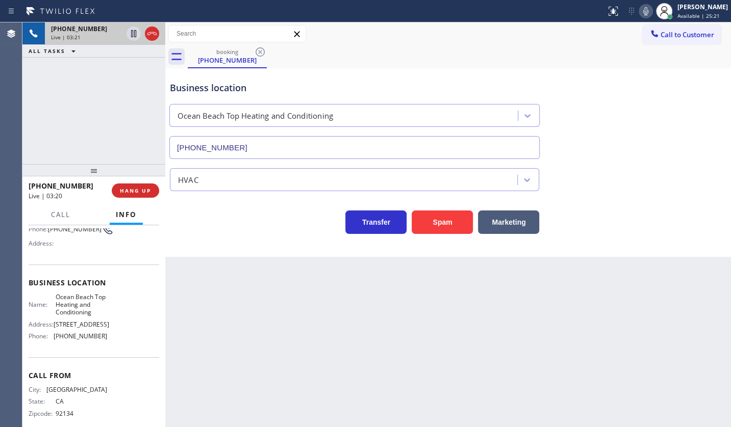
scroll to position [92, 0]
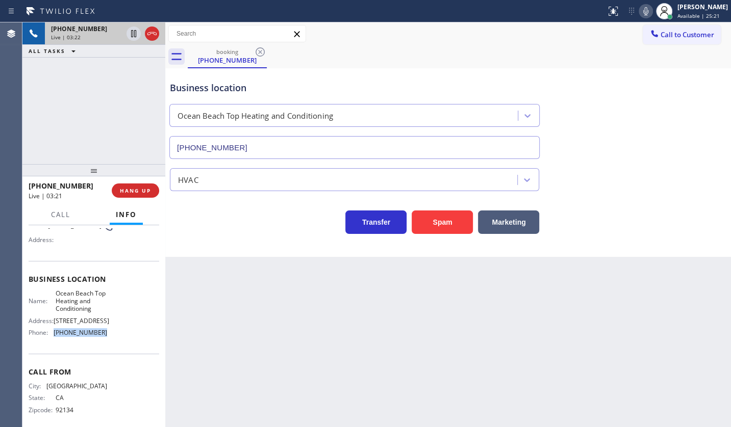
drag, startPoint x: 77, startPoint y: 334, endPoint x: 108, endPoint y: 334, distance: 31.1
click at [108, 334] on div "Name: Ocean Beach Top Heating and Conditioning Address: 4388 Voltaire St Phone:…" at bounding box center [94, 316] width 131 height 52
copy div "(619) 202-8446"
drag, startPoint x: 54, startPoint y: 291, endPoint x: 98, endPoint y: 310, distance: 48.0
click at [98, 310] on div "Name: Ocean Beach Top Heating and Conditioning" at bounding box center [68, 301] width 79 height 23
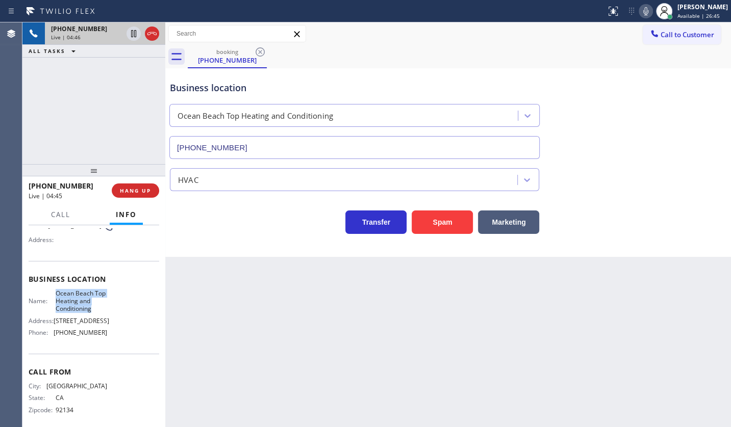
copy span "Ocean Beach Top Heating and Conditioning"
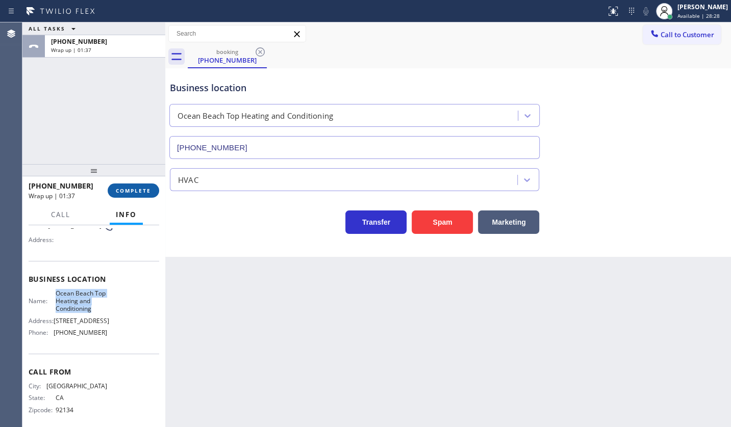
click at [133, 186] on button "COMPLETE" at bounding box center [134, 191] width 52 height 14
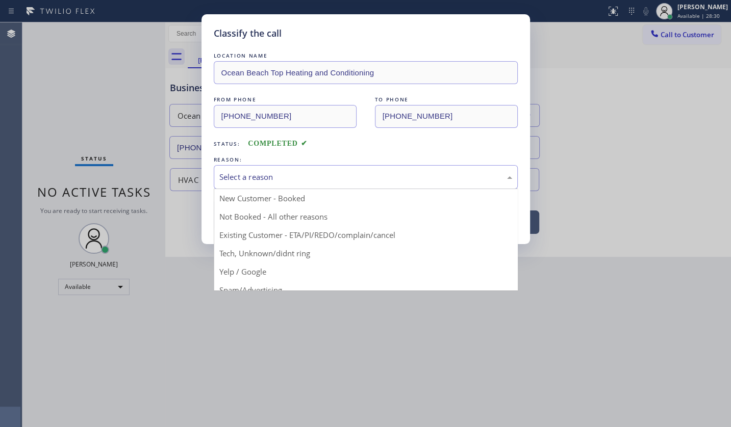
click at [240, 174] on div "Select a reason" at bounding box center [365, 177] width 293 height 12
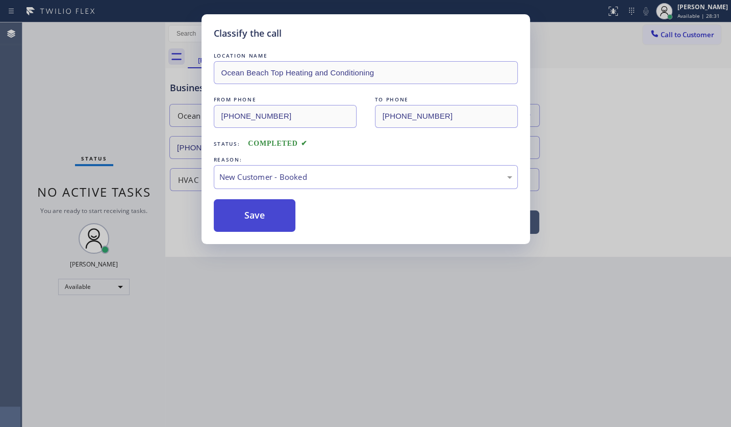
click at [237, 208] on button "Save" at bounding box center [255, 215] width 82 height 33
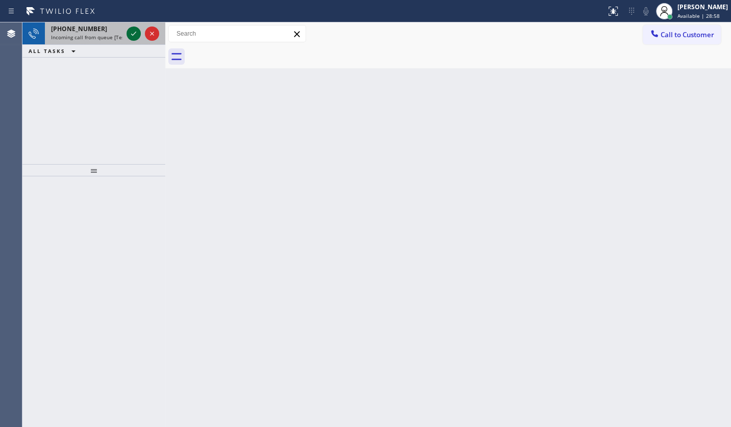
click at [138, 30] on icon at bounding box center [134, 34] width 12 height 12
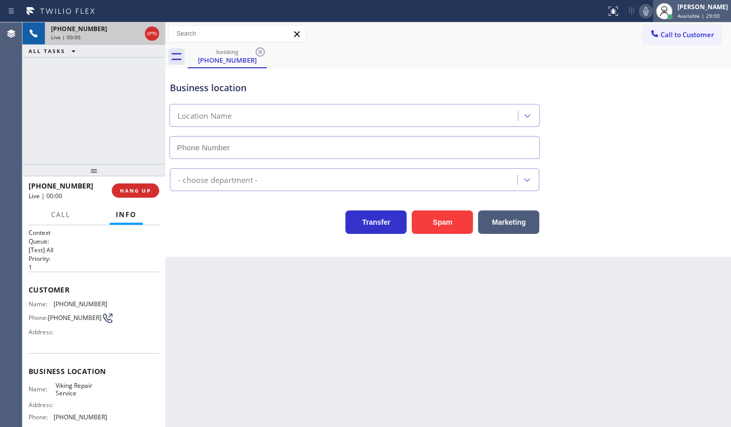
type input "(949) 239-1524"
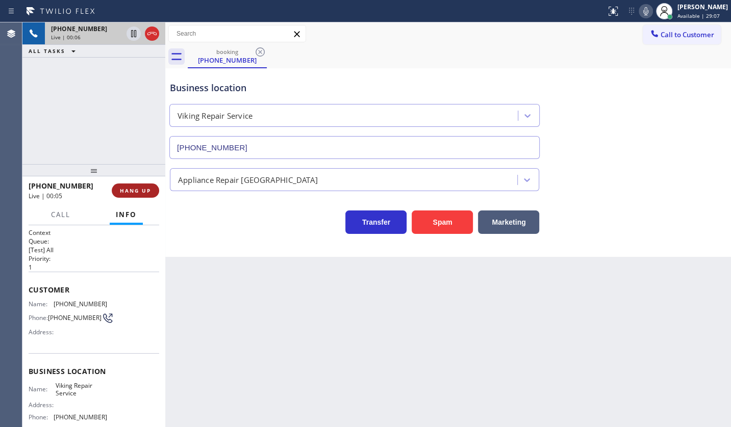
click at [118, 189] on button "HANG UP" at bounding box center [135, 191] width 47 height 14
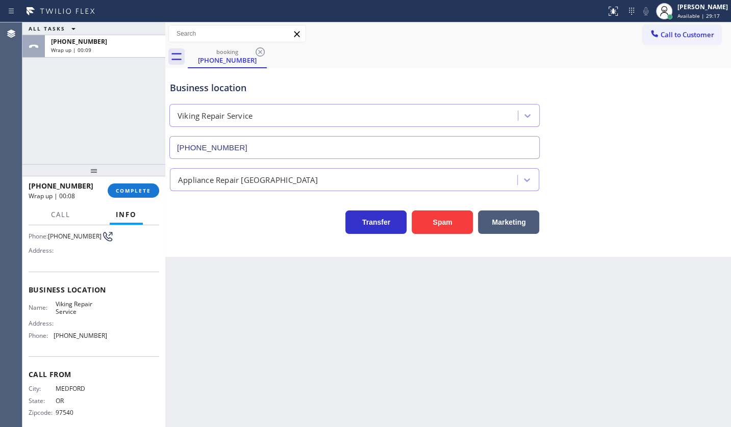
scroll to position [93, 0]
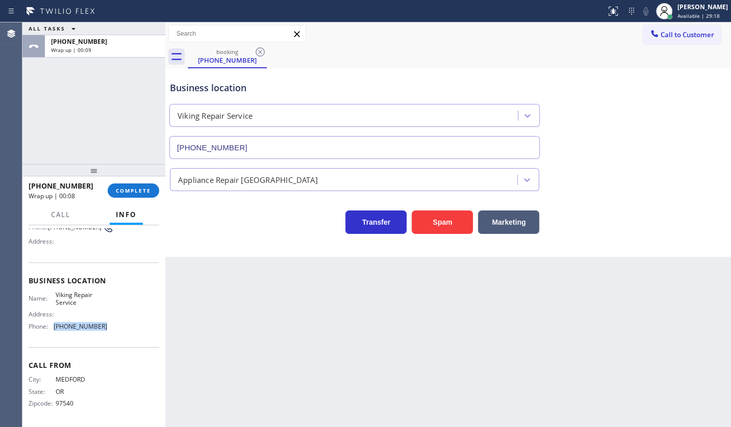
drag, startPoint x: 53, startPoint y: 326, endPoint x: 104, endPoint y: 332, distance: 51.8
click at [104, 332] on div "Name: Viking Repair Service Address: Phone: (949) 239-1524" at bounding box center [94, 313] width 131 height 44
copy div "(949) 239-1524"
click at [707, 14] on span "Available | 29:20" at bounding box center [698, 15] width 42 height 7
click at [92, 157] on div "ALL TASKS ALL TASKS ACTIVE TASKS TASKS IN WRAP UP +15416017695 Wrap up | 00:12" at bounding box center [93, 93] width 143 height 142
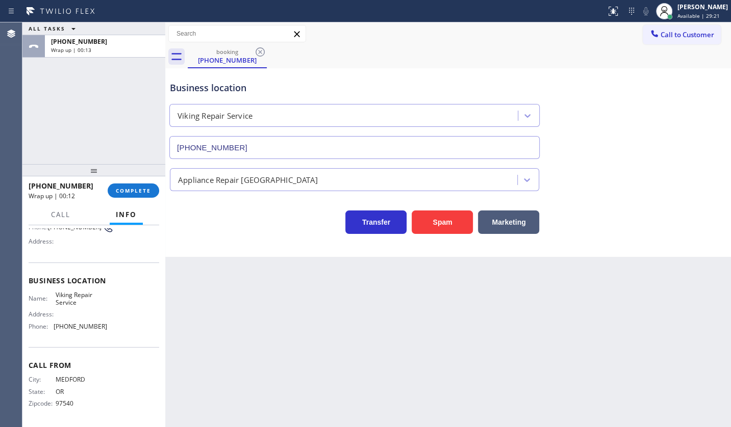
click at [134, 182] on div "+15416017695 Wrap up | 00:12 COMPLETE" at bounding box center [94, 191] width 131 height 27
click at [147, 193] on span "COMPLETE" at bounding box center [133, 190] width 35 height 7
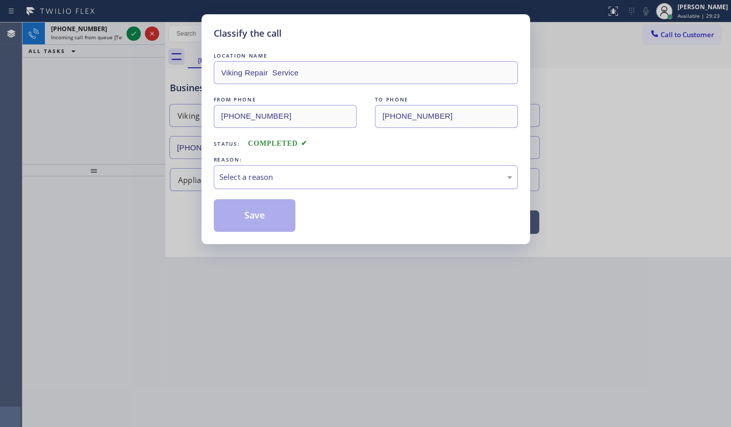
click at [226, 189] on div "LOCATION NAME Viking Repair Service FROM PHONE (541) 601-7695 TO PHONE (949) 23…" at bounding box center [366, 141] width 304 height 182
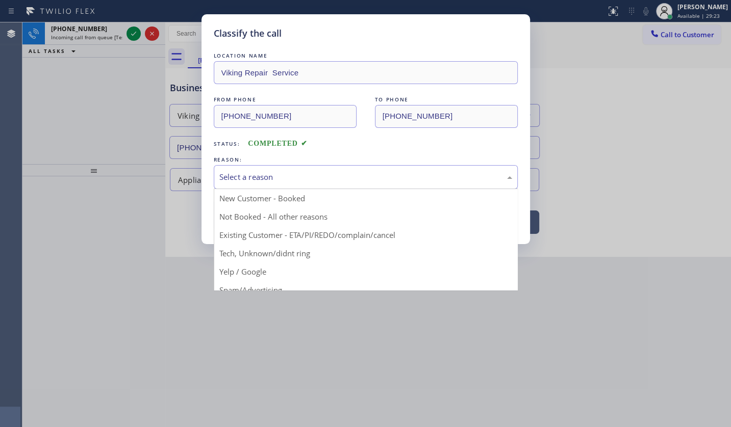
click at [231, 176] on div "Select a reason" at bounding box center [365, 177] width 293 height 12
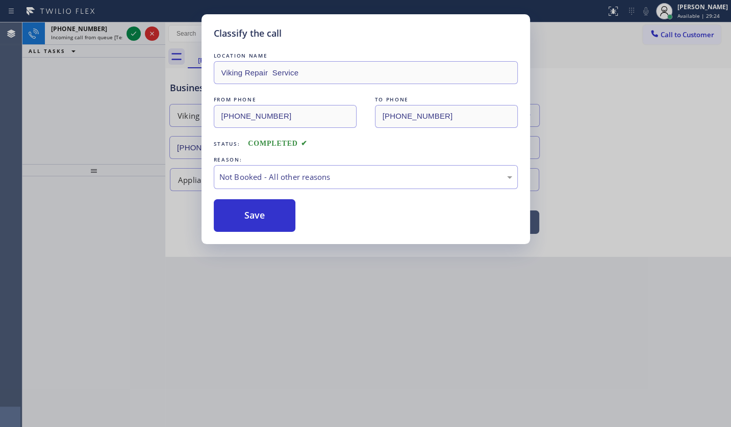
click at [236, 213] on button "Save" at bounding box center [255, 215] width 82 height 33
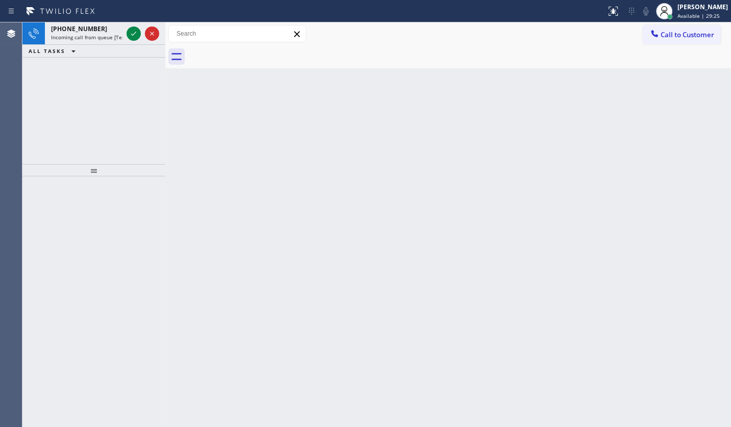
click at [129, 33] on icon at bounding box center [134, 34] width 12 height 12
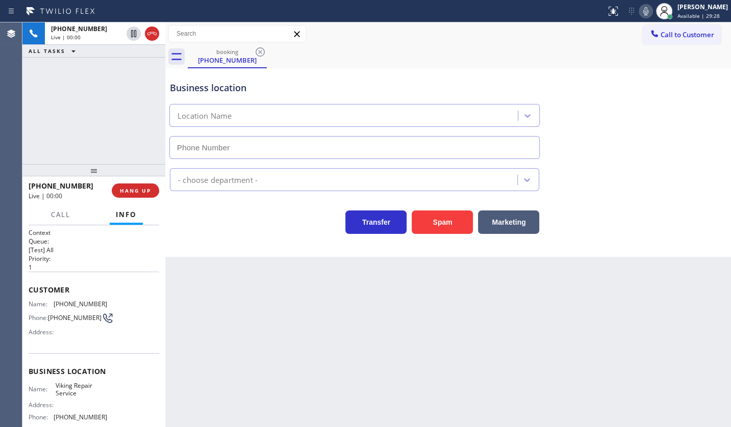
type input "(949) 239-1524"
click at [114, 138] on div "+15416017695 Live | 01:38 ALL TASKS ALL TASKS ACTIVE TASKS TASKS IN WRAP UP" at bounding box center [93, 93] width 143 height 142
click at [244, 215] on div "Transfer Spam Marketing" at bounding box center [354, 220] width 373 height 29
drag, startPoint x: 60, startPoint y: 301, endPoint x: 122, endPoint y: 298, distance: 62.3
click at [122, 300] on div "Name: (541) 601-7695 Phone: (541) 601-7695 Address:" at bounding box center [94, 320] width 131 height 40
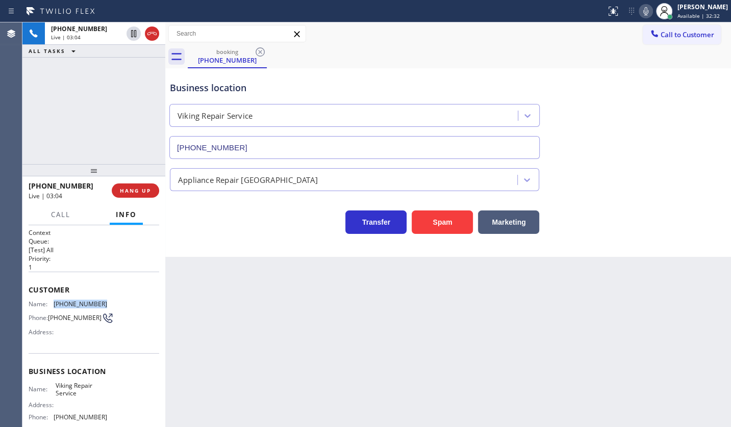
copy div "(541) 601-7695"
click at [128, 136] on div "+15416017695 Live | 04:38 ALL TASKS ALL TASKS ACTIVE TASKS TASKS IN WRAP UP" at bounding box center [93, 93] width 143 height 142
click at [139, 186] on button "HANG UP" at bounding box center [135, 191] width 47 height 14
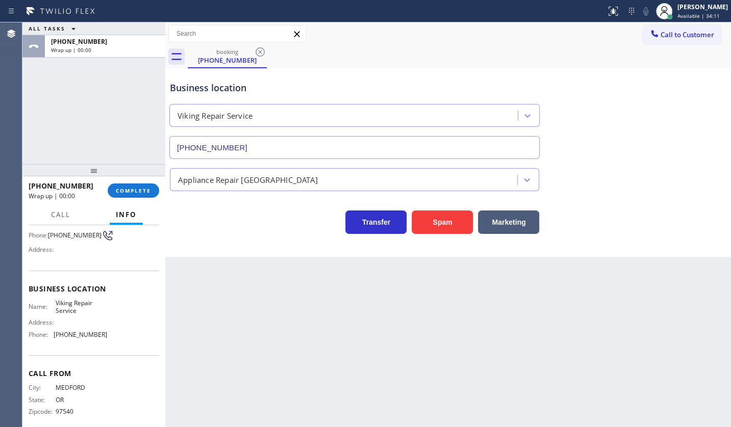
scroll to position [92, 0]
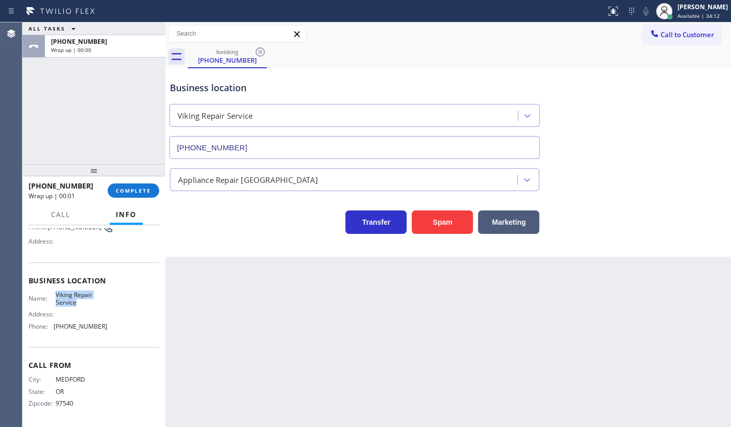
drag, startPoint x: 51, startPoint y: 290, endPoint x: 86, endPoint y: 302, distance: 36.6
click at [86, 302] on div "Business location Name: Viking Repair Service Address: Phone: (949) 239-1524" at bounding box center [94, 305] width 131 height 85
copy span "Viking Repair Service"
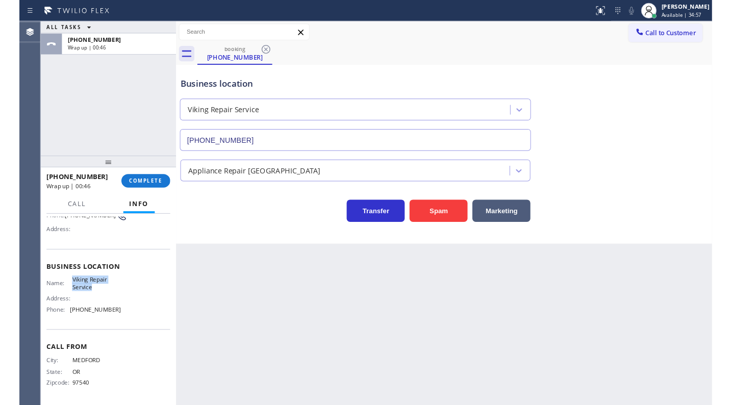
scroll to position [93, 0]
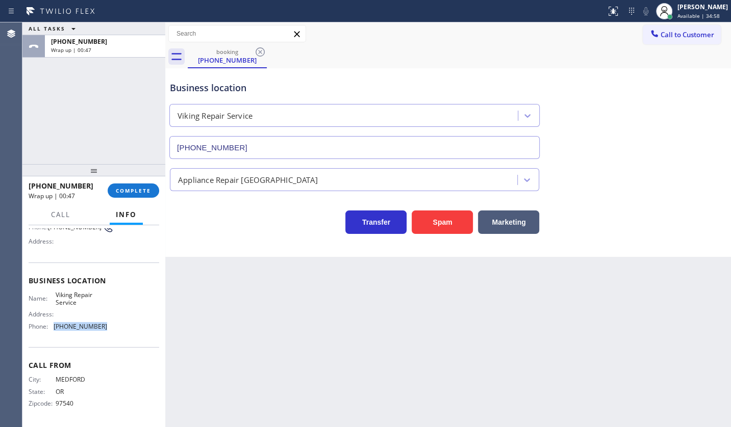
drag, startPoint x: 49, startPoint y: 328, endPoint x: 123, endPoint y: 327, distance: 74.5
click at [123, 327] on div "Name: Viking Repair Service Address: Phone: (949) 239-1524" at bounding box center [94, 313] width 131 height 44
click at [128, 190] on span "COMPLETE" at bounding box center [133, 190] width 35 height 7
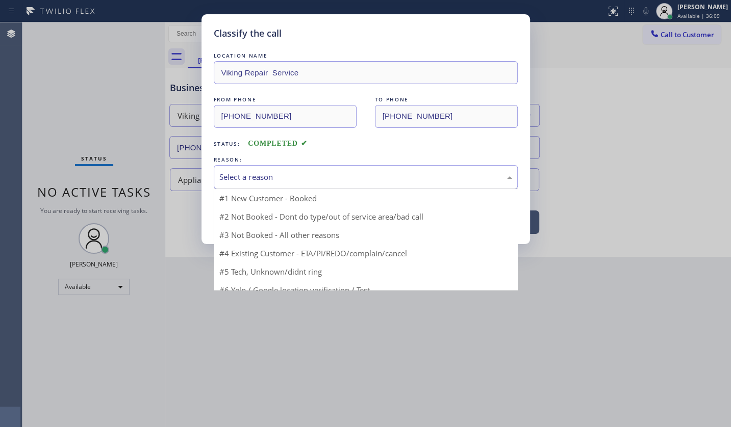
click at [239, 176] on div "Select a reason" at bounding box center [365, 177] width 293 height 12
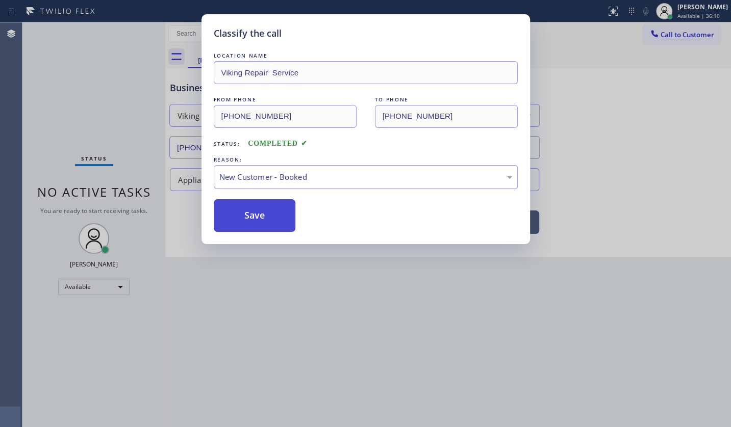
click at [242, 212] on button "Save" at bounding box center [255, 215] width 82 height 33
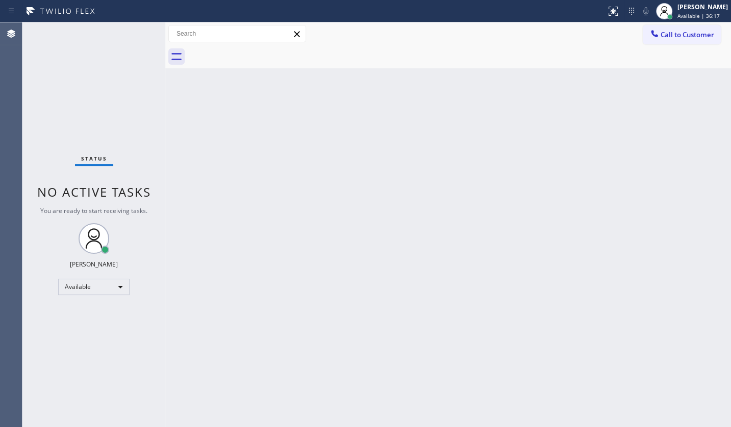
drag, startPoint x: 397, startPoint y: 173, endPoint x: 355, endPoint y: 2, distance: 177.0
click at [388, 128] on div "Back to Dashboard Change Sender ID Customers Technicians Select a contact Outbo…" at bounding box center [448, 224] width 566 height 405
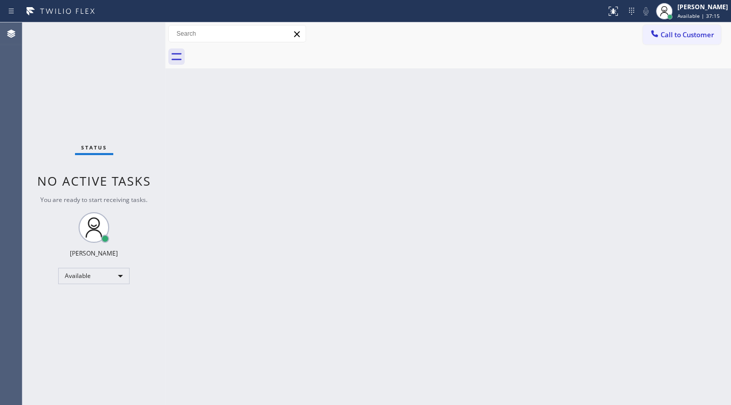
click at [341, 160] on div "Back to Dashboard Change Sender ID Customers Technicians Select a contact Outbo…" at bounding box center [448, 213] width 566 height 383
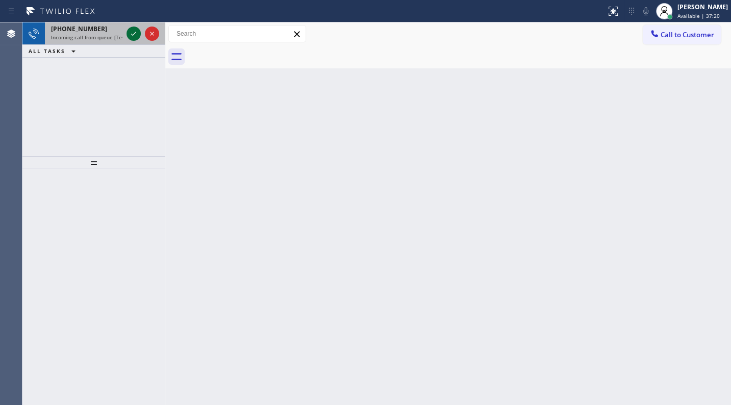
click at [136, 31] on icon at bounding box center [134, 34] width 12 height 12
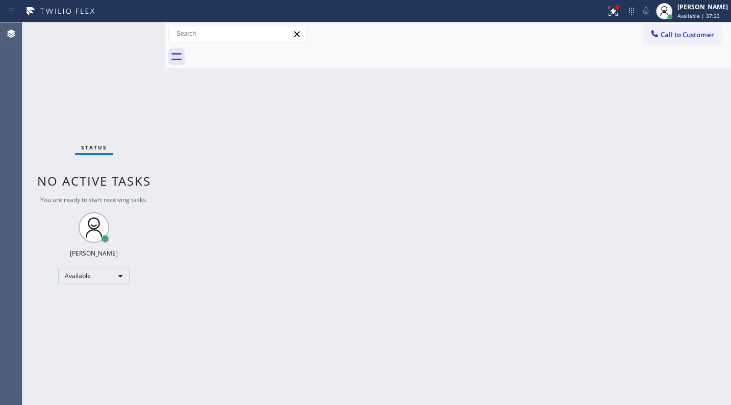
drag, startPoint x: 611, startPoint y: 17, endPoint x: 602, endPoint y: 52, distance: 36.2
click at [609, 18] on button at bounding box center [613, 11] width 22 height 22
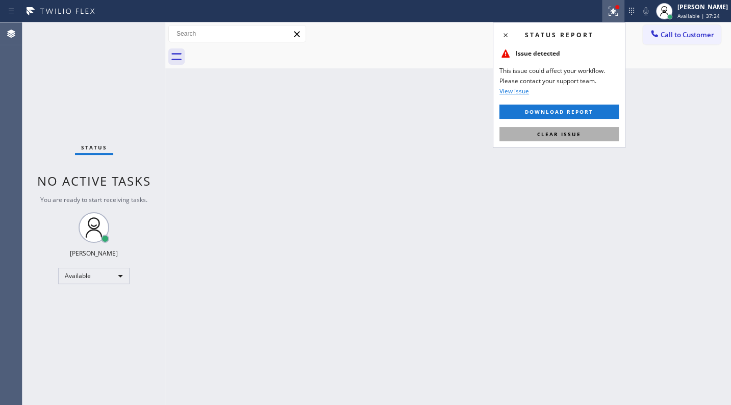
click at [591, 133] on button "Clear issue" at bounding box center [558, 134] width 119 height 14
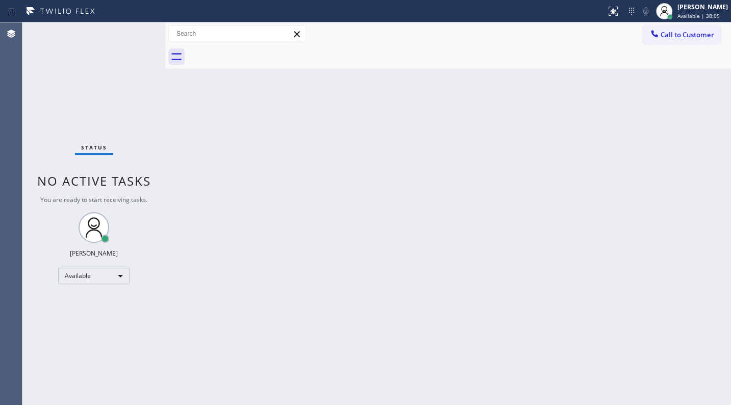
drag, startPoint x: 504, startPoint y: 183, endPoint x: 507, endPoint y: 173, distance: 10.2
click at [504, 179] on div "Back to Dashboard Change Sender ID Customers Technicians Select a contact Outbo…" at bounding box center [448, 213] width 566 height 383
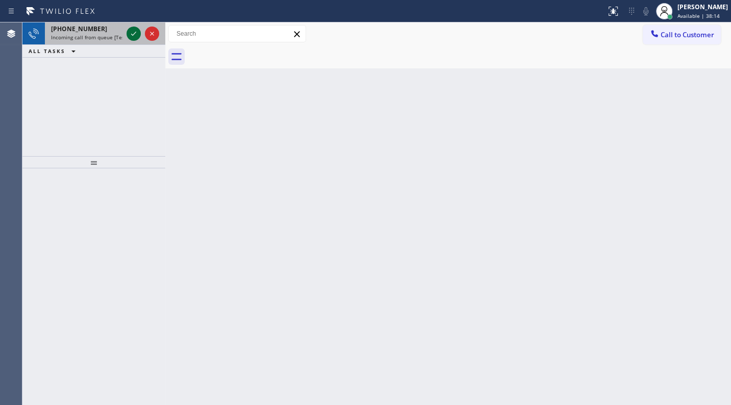
click at [133, 31] on icon at bounding box center [134, 34] width 12 height 12
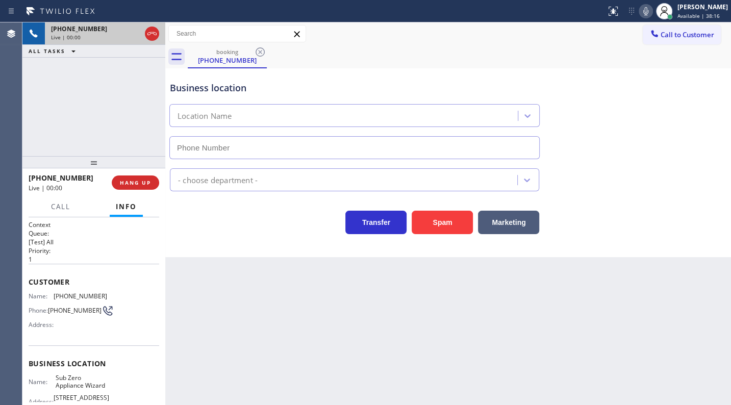
type input "(602) 313-1762"
click at [125, 180] on span "HANG UP" at bounding box center [135, 182] width 31 height 7
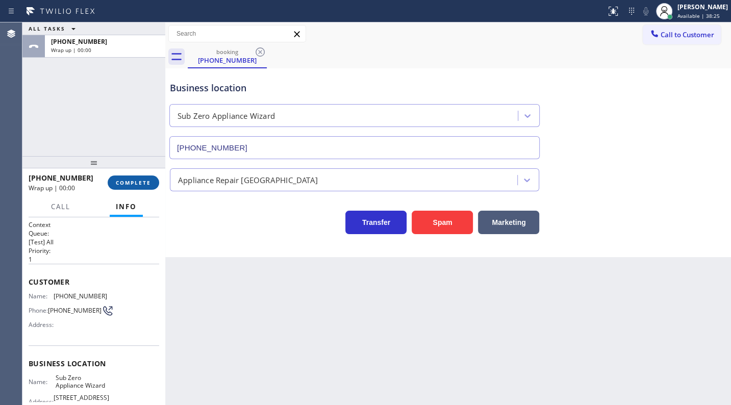
click at [125, 180] on span "COMPLETE" at bounding box center [133, 182] width 35 height 7
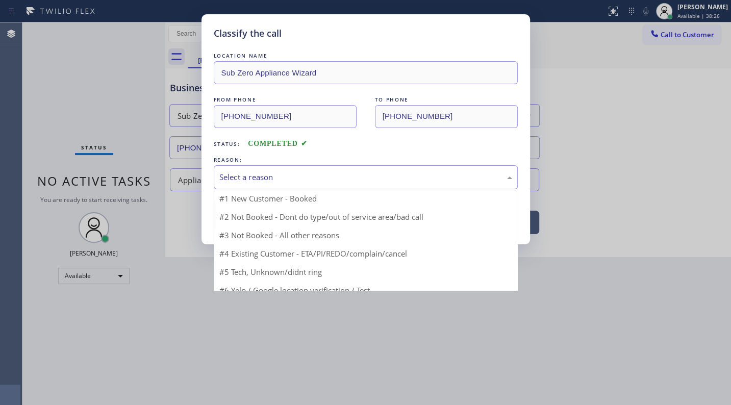
click at [219, 171] on div "Select a reason" at bounding box center [365, 177] width 293 height 12
drag, startPoint x: 236, startPoint y: 253, endPoint x: 246, endPoint y: 222, distance: 32.3
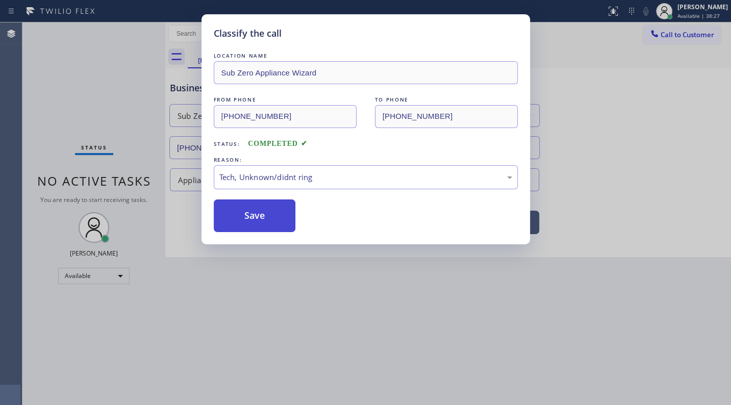
click at [250, 214] on button "Save" at bounding box center [255, 215] width 82 height 33
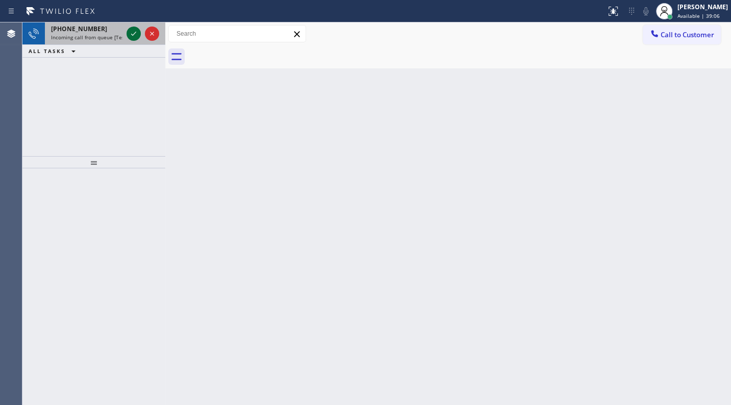
click at [134, 36] on icon at bounding box center [134, 34] width 12 height 12
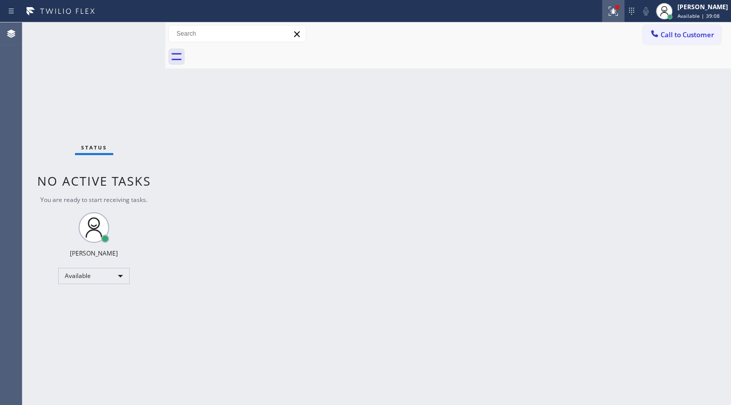
click at [611, 15] on icon at bounding box center [613, 11] width 9 height 9
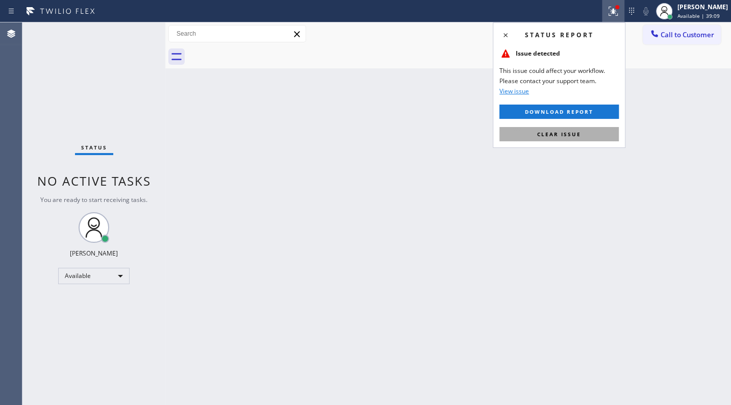
click at [594, 131] on button "Clear issue" at bounding box center [558, 134] width 119 height 14
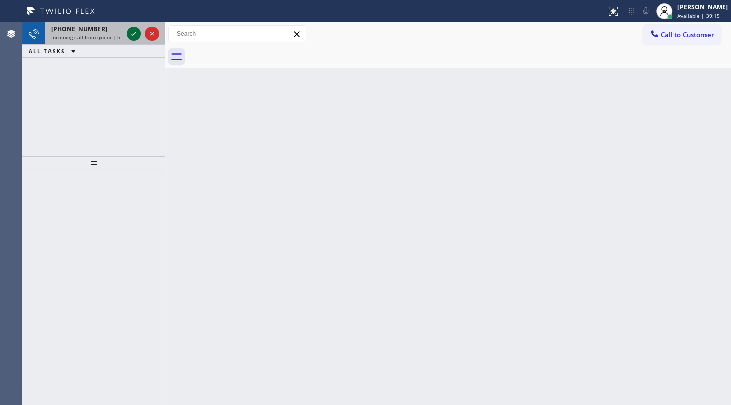
click at [129, 33] on icon at bounding box center [134, 34] width 12 height 12
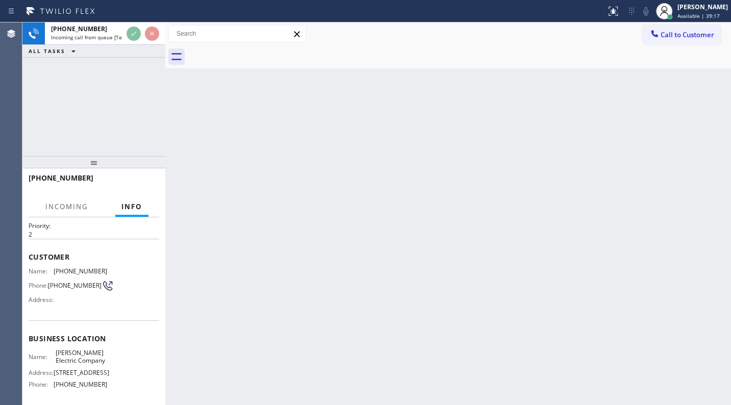
scroll to position [46, 0]
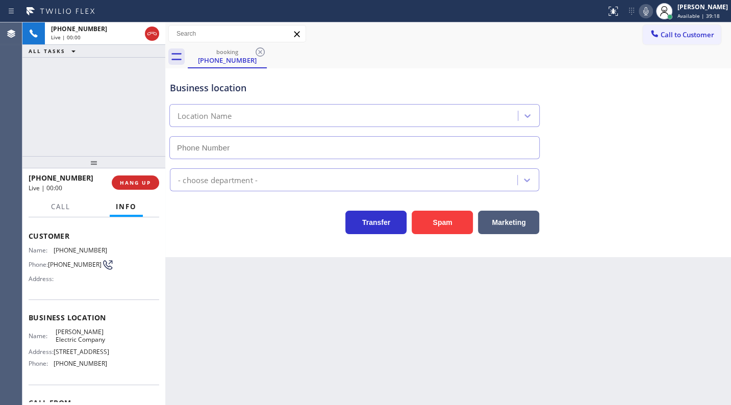
type input "(909) 551-4772"
click at [117, 90] on div "+19092330610 Live | 00:13 ALL TASKS ALL TASKS ACTIVE TASKS TASKS IN WRAP UP" at bounding box center [93, 89] width 143 height 134
click at [28, 114] on div "+19092330610 Live | 00:25 ALL TASKS ALL TASKS ACTIVE TASKS TASKS IN WRAP UP" at bounding box center [93, 89] width 143 height 134
click at [58, 104] on div "+19092330610 Live | 00:28 ALL TASKS ALL TASKS ACTIVE TASKS TASKS IN WRAP UP" at bounding box center [93, 89] width 143 height 134
click at [67, 109] on div "+19092330610 Live | 00:35 ALL TASKS ALL TASKS ACTIVE TASKS TASKS IN WRAP UP" at bounding box center [93, 89] width 143 height 134
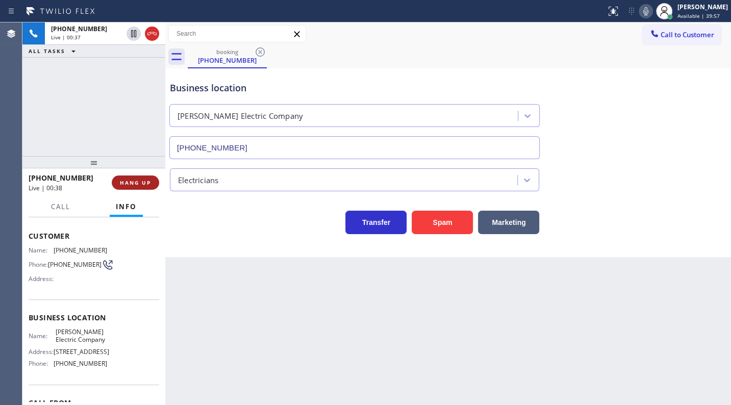
click at [128, 181] on span "HANG UP" at bounding box center [135, 182] width 31 height 7
click at [157, 182] on button "HANG UP" at bounding box center [135, 182] width 47 height 14
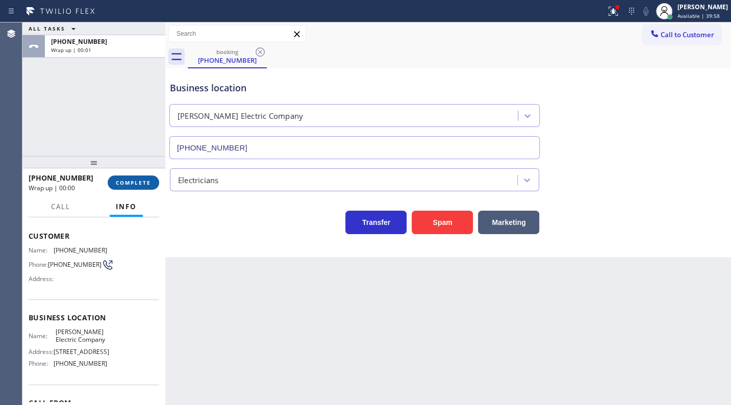
click at [149, 180] on span "COMPLETE" at bounding box center [133, 182] width 35 height 7
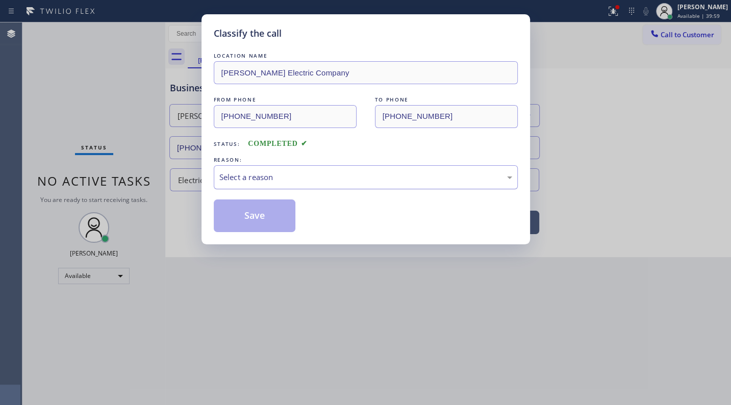
click at [243, 175] on div "Select a reason" at bounding box center [365, 177] width 293 height 12
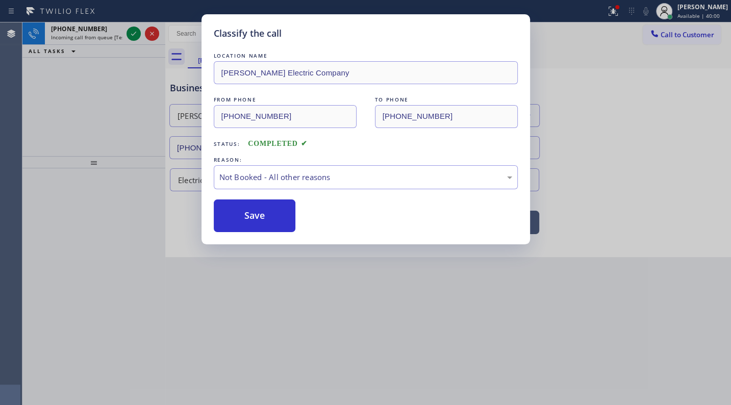
click at [233, 211] on button "Save" at bounding box center [255, 215] width 82 height 33
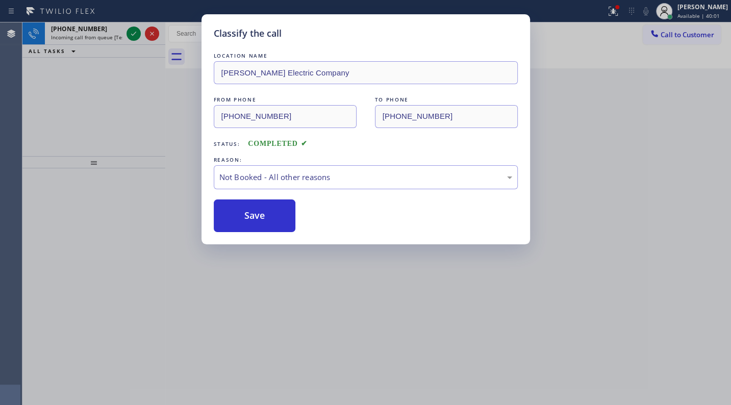
click at [132, 32] on div "Classify the call LOCATION NAME appliance parts center FROM PHONE (817) 991-724…" at bounding box center [376, 213] width 708 height 383
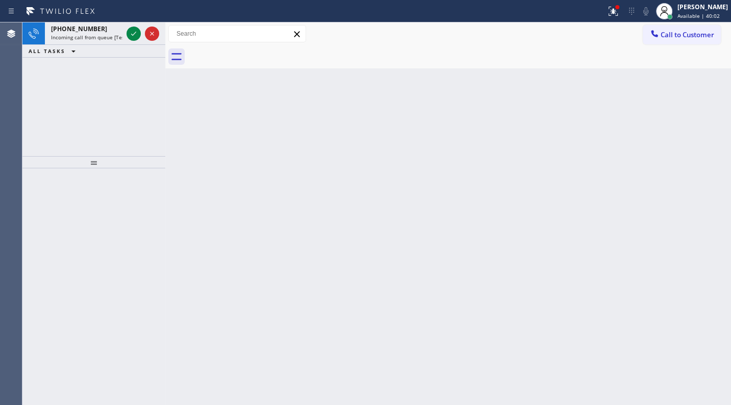
click at [132, 32] on icon at bounding box center [134, 34] width 12 height 12
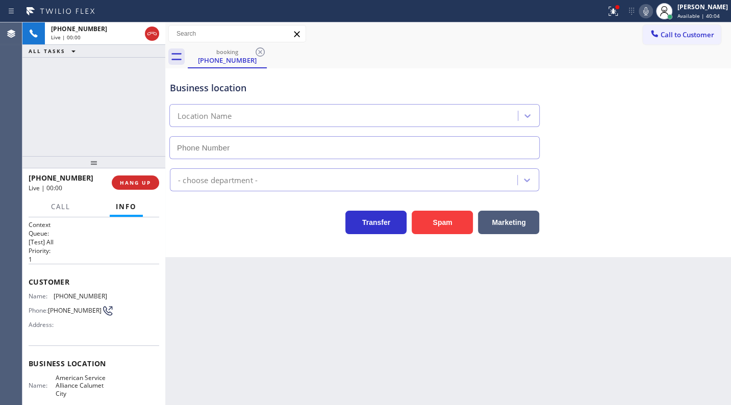
type input "(708) 554-7898"
click at [127, 179] on button "HANG UP" at bounding box center [135, 182] width 47 height 14
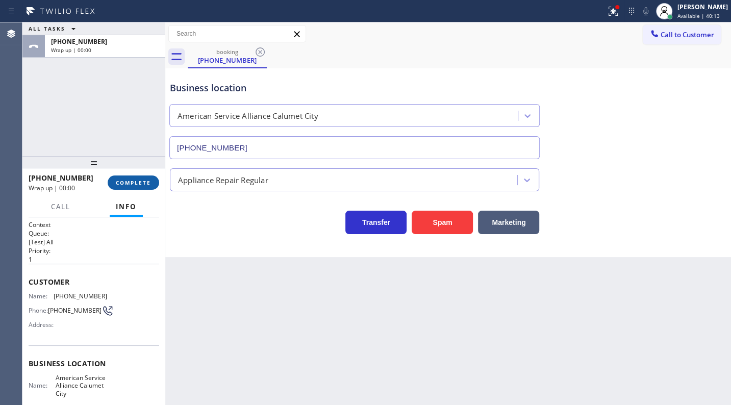
click at [139, 182] on span "COMPLETE" at bounding box center [133, 182] width 35 height 7
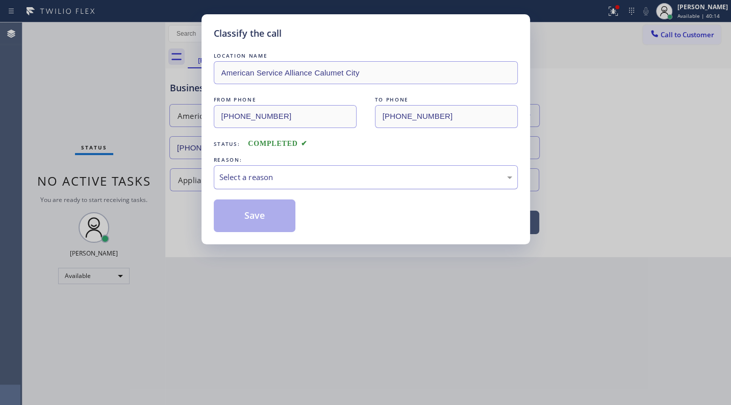
click at [244, 174] on div "Select a reason" at bounding box center [365, 177] width 293 height 12
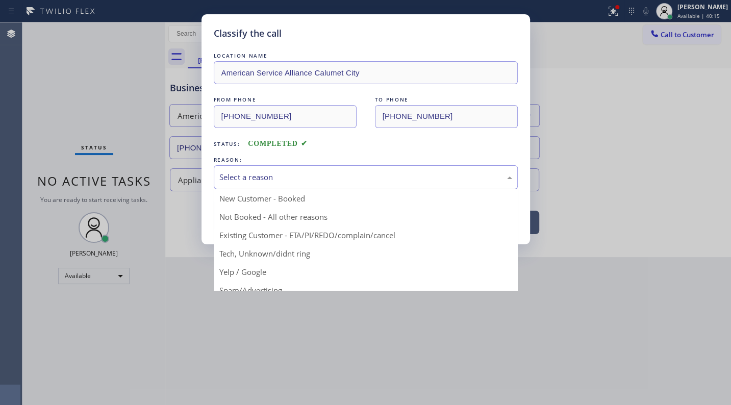
drag, startPoint x: 255, startPoint y: 256, endPoint x: 260, endPoint y: 233, distance: 24.0
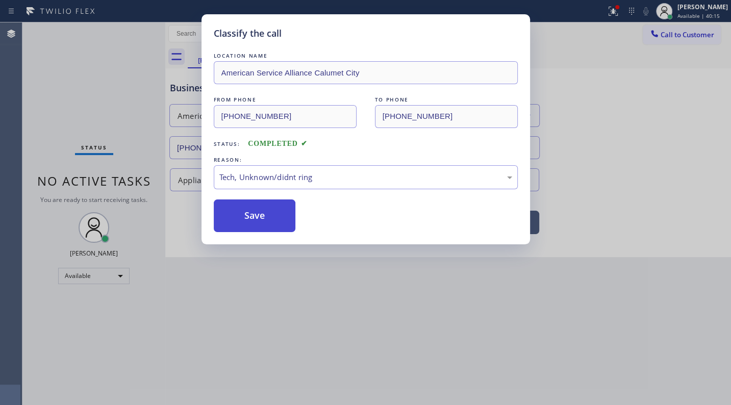
click at [264, 213] on button "Save" at bounding box center [255, 215] width 82 height 33
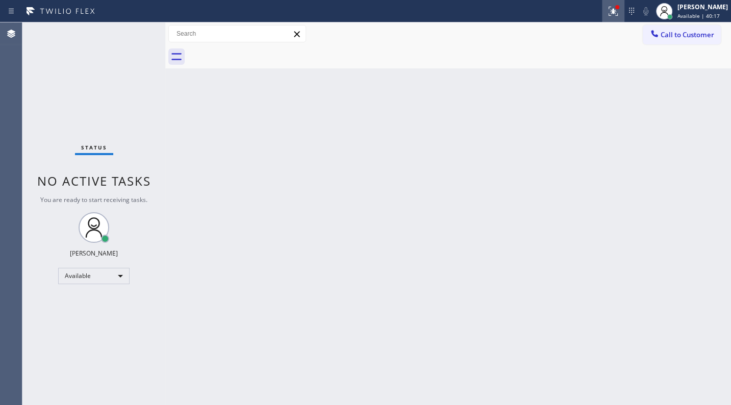
drag, startPoint x: 610, startPoint y: 18, endPoint x: 609, endPoint y: 35, distance: 17.4
click at [610, 17] on button at bounding box center [613, 11] width 22 height 22
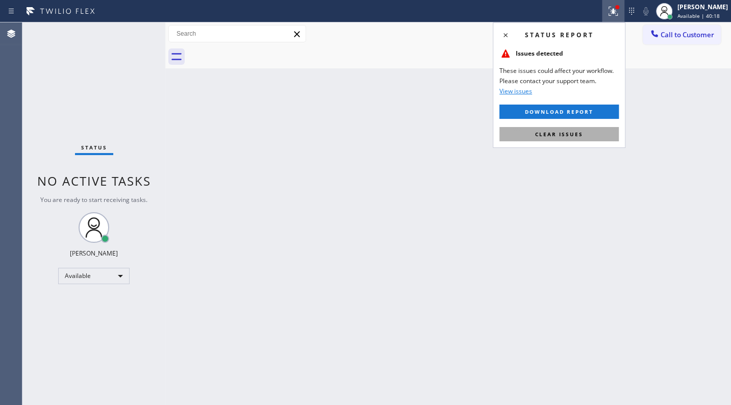
click at [597, 134] on button "Clear issues" at bounding box center [558, 134] width 119 height 14
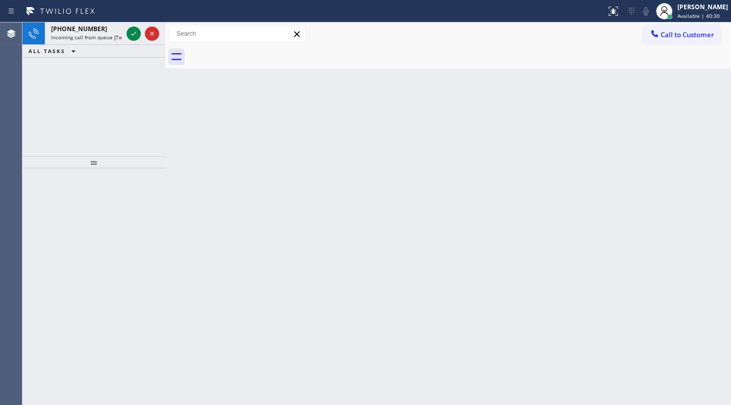
click at [83, 72] on div "+18159315300 Incoming call from queue [Test] All ALL TASKS ALL TASKS ACTIVE TAS…" at bounding box center [93, 89] width 143 height 134
click at [132, 34] on icon at bounding box center [134, 34] width 12 height 12
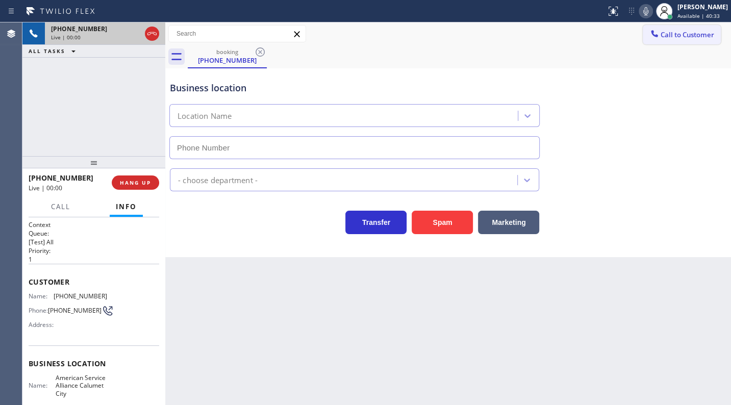
type input "(708) 554-7898"
click at [117, 116] on div "+18159315300 Live | 00:17 ALL TASKS ALL TASKS ACTIVE TASKS TASKS IN WRAP UP" at bounding box center [93, 89] width 143 height 134
click at [144, 124] on div "+18159315300 Live | 00:22 ALL TASKS ALL TASKS ACTIVE TASKS TASKS IN WRAP UP" at bounding box center [93, 89] width 143 height 134
click at [126, 124] on div "+18159315300 Live | 00:29 ALL TASKS ALL TASKS ACTIVE TASKS TASKS IN WRAP UP" at bounding box center [93, 89] width 143 height 134
click at [77, 118] on div "+18159315300 Live | 01:11 ALL TASKS ALL TASKS ACTIVE TASKS TASKS IN WRAP UP" at bounding box center [93, 89] width 143 height 134
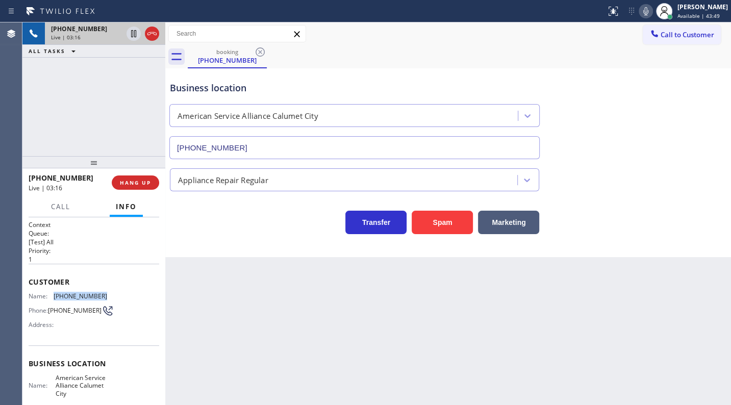
drag, startPoint x: 55, startPoint y: 295, endPoint x: 105, endPoint y: 292, distance: 50.6
click at [105, 292] on div "Name: (815) 931-5300 Phone: (815) 931-5300 Address:" at bounding box center [94, 312] width 131 height 40
click at [70, 200] on button "Call" at bounding box center [61, 207] width 32 height 20
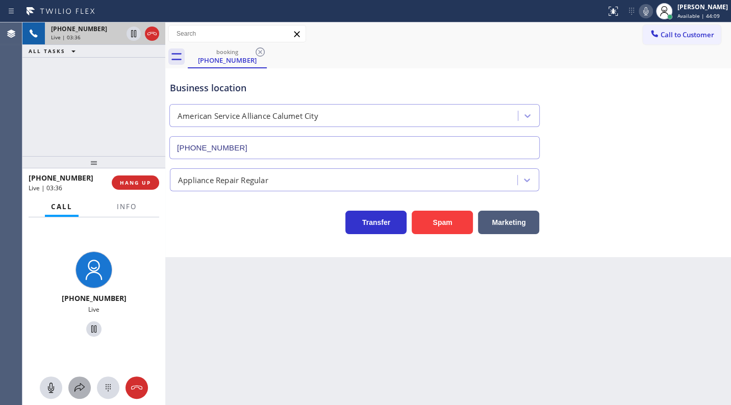
click at [80, 383] on icon at bounding box center [79, 387] width 10 height 9
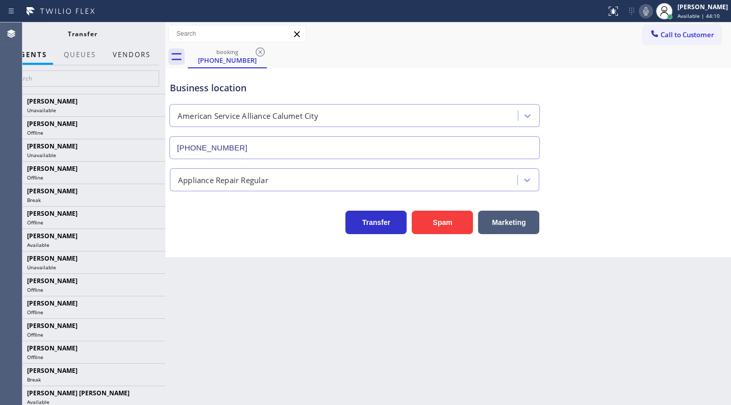
click at [125, 57] on button "Vendors" at bounding box center [132, 55] width 50 height 20
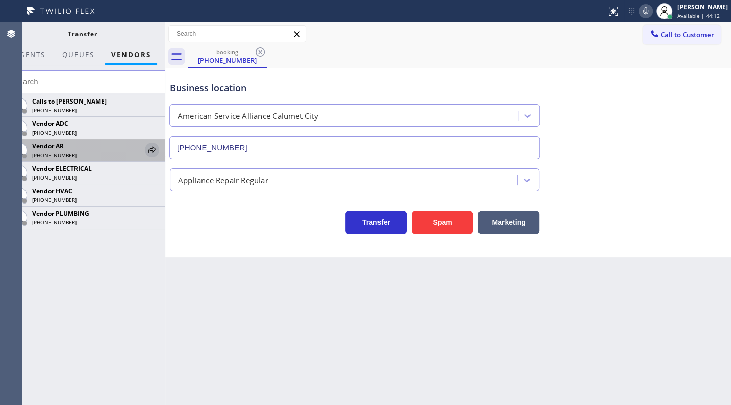
click at [155, 149] on icon at bounding box center [152, 149] width 8 height 7
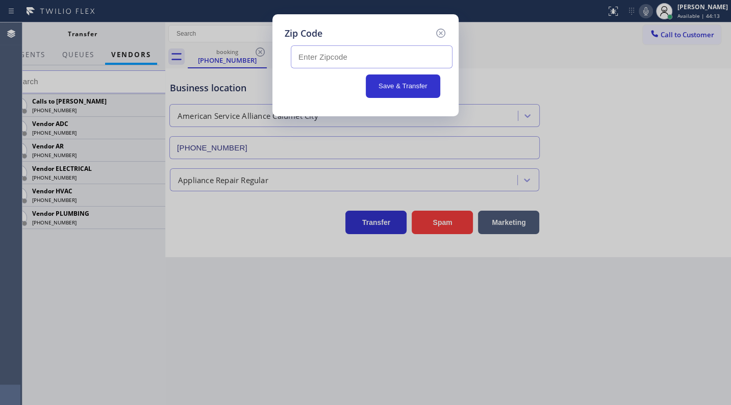
click at [312, 60] on input "text" at bounding box center [372, 56] width 162 height 23
type input "60409"
click at [385, 80] on button "Save & Transfer" at bounding box center [403, 85] width 75 height 23
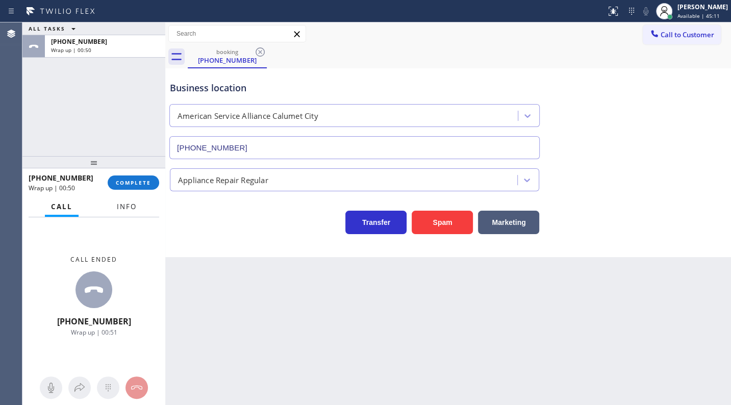
click at [127, 208] on span "Info" at bounding box center [127, 206] width 20 height 9
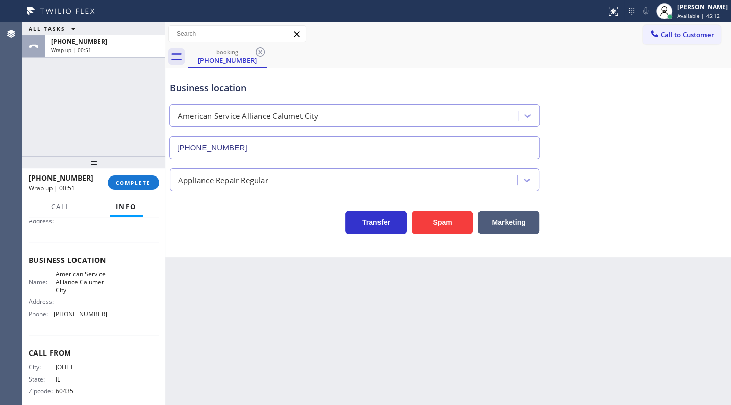
scroll to position [116, 0]
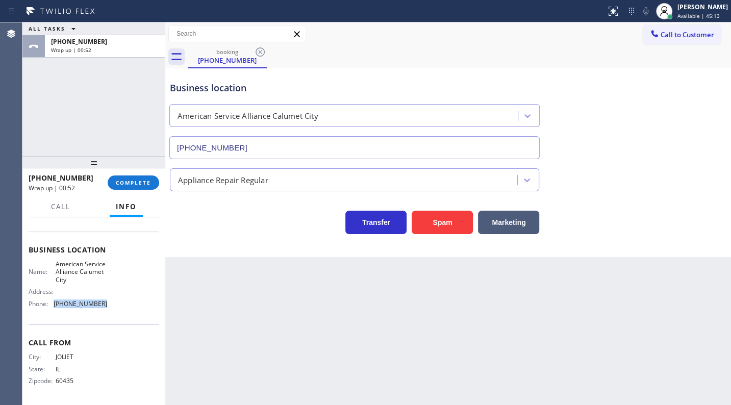
drag, startPoint x: 66, startPoint y: 301, endPoint x: 112, endPoint y: 305, distance: 46.0
click at [112, 305] on div "Name: American Service Alliance Calumet City Address: Phone: (708) 554-7898" at bounding box center [94, 286] width 131 height 52
click at [130, 175] on button "COMPLETE" at bounding box center [134, 182] width 52 height 14
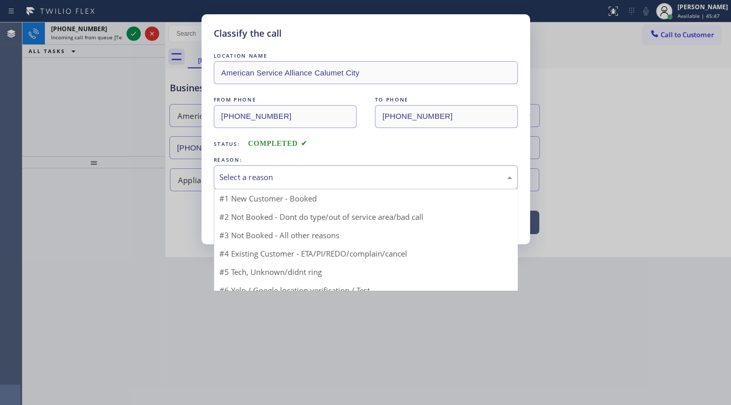
click at [239, 175] on div "Select a reason" at bounding box center [365, 177] width 293 height 12
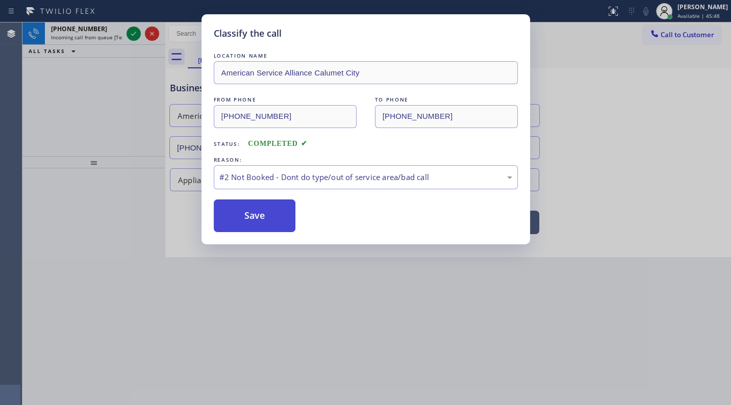
click at [237, 210] on button "Save" at bounding box center [255, 215] width 82 height 33
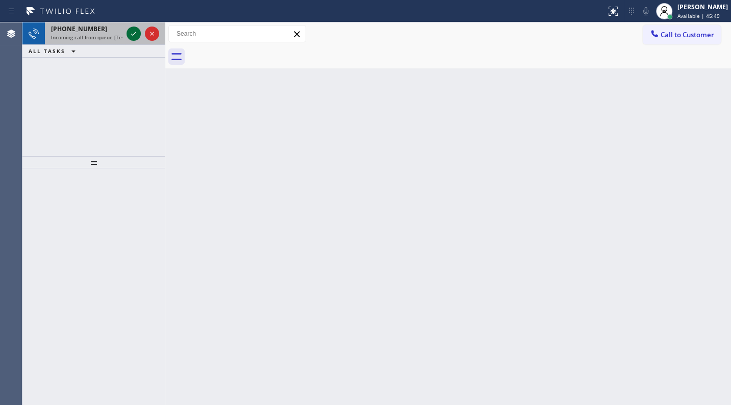
click at [133, 30] on icon at bounding box center [134, 34] width 12 height 12
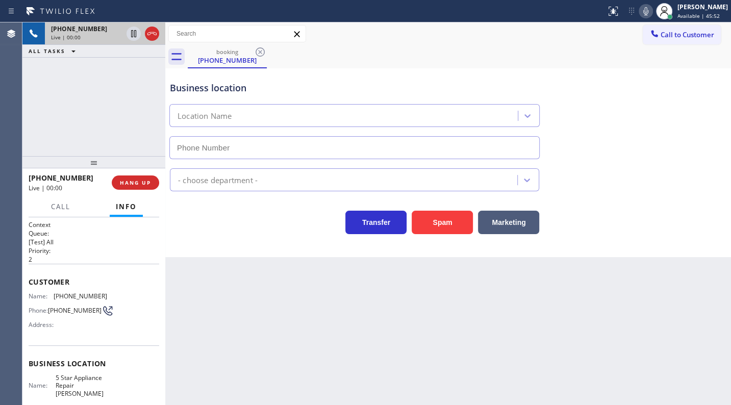
type input "(408) 351-1282"
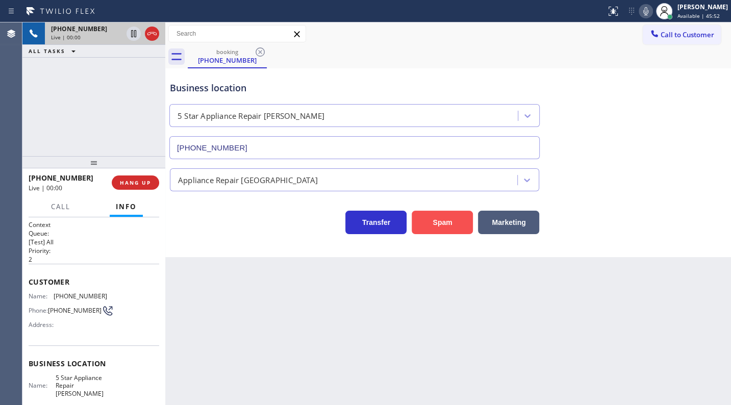
click at [463, 212] on button "Spam" at bounding box center [442, 222] width 61 height 23
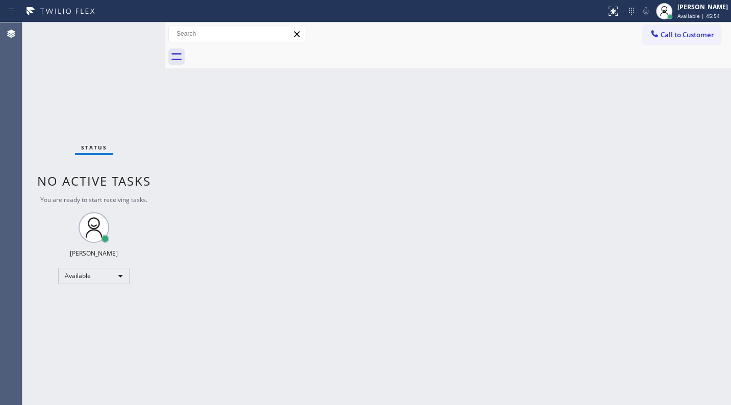
click at [265, 165] on div "Back to Dashboard Change Sender ID Customers Technicians Select a contact Outbo…" at bounding box center [448, 213] width 566 height 383
click at [136, 33] on div "Status No active tasks You are ready to start receiving tasks. JENIZA ALCAYDE A…" at bounding box center [93, 213] width 143 height 383
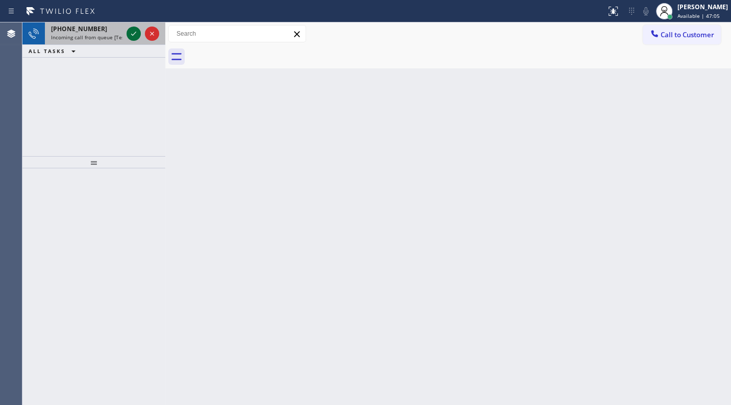
click at [130, 28] on div at bounding box center [142, 33] width 37 height 22
click at [130, 31] on icon at bounding box center [134, 34] width 12 height 12
click at [136, 34] on icon at bounding box center [134, 34] width 12 height 12
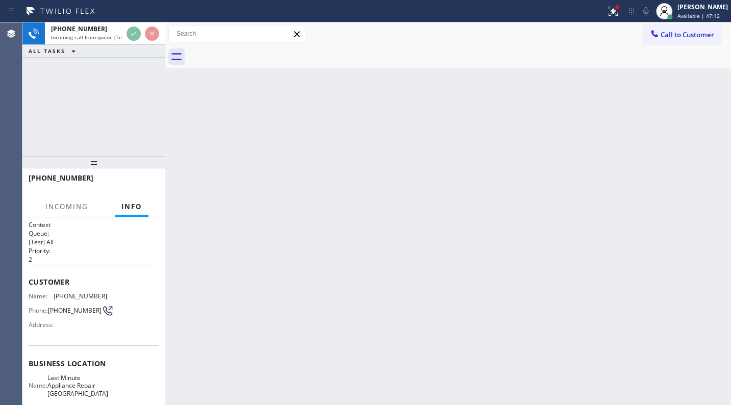
drag, startPoint x: 250, startPoint y: 240, endPoint x: 182, endPoint y: 89, distance: 165.7
click at [247, 228] on div "Back to Dashboard Change Sender ID Customers Technicians Select a contact Outbo…" at bounding box center [448, 213] width 566 height 383
click at [618, 9] on div at bounding box center [617, 7] width 6 height 6
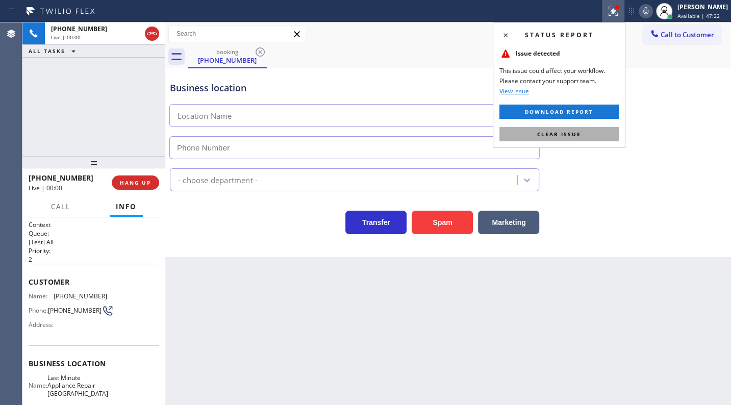
click at [598, 130] on button "Clear issue" at bounding box center [558, 134] width 119 height 14
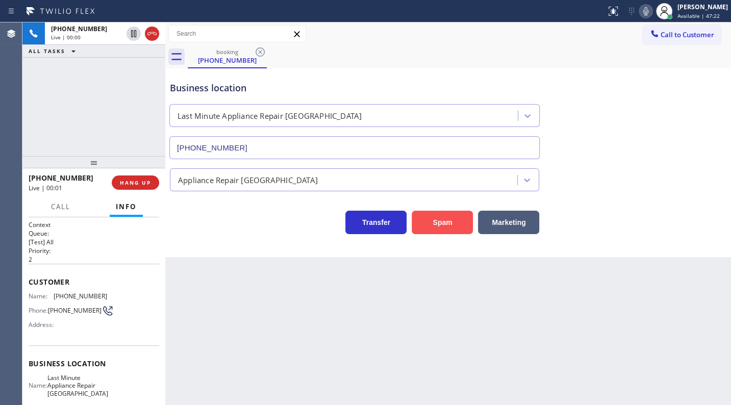
type input "(714) 908-7969"
click at [442, 221] on button "Spam" at bounding box center [442, 222] width 61 height 23
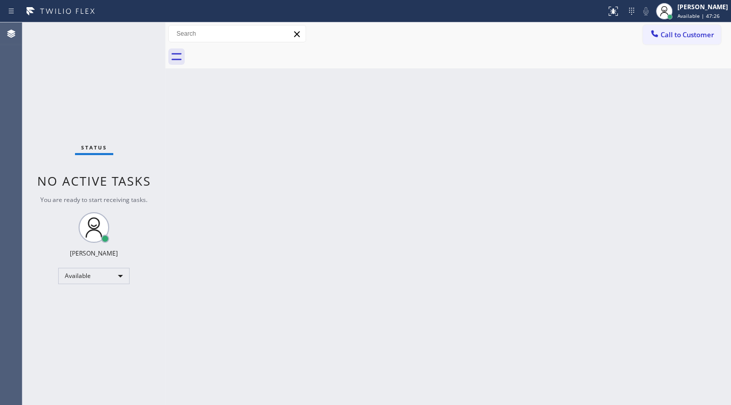
click at [95, 54] on div "Status No active tasks You are ready to start receiving tasks. JENIZA ALCAYDE A…" at bounding box center [93, 213] width 143 height 383
click at [122, 42] on div "Status No active tasks You are ready to start receiving tasks. JENIZA ALCAYDE A…" at bounding box center [93, 213] width 143 height 383
click at [345, 164] on div "Back to Dashboard Change Sender ID Customers Technicians Select a contact Outbo…" at bounding box center [448, 213] width 566 height 383
click at [107, 77] on div "Status No active tasks You are ready to start receiving tasks. JENIZA ALCAYDE A…" at bounding box center [93, 213] width 143 height 383
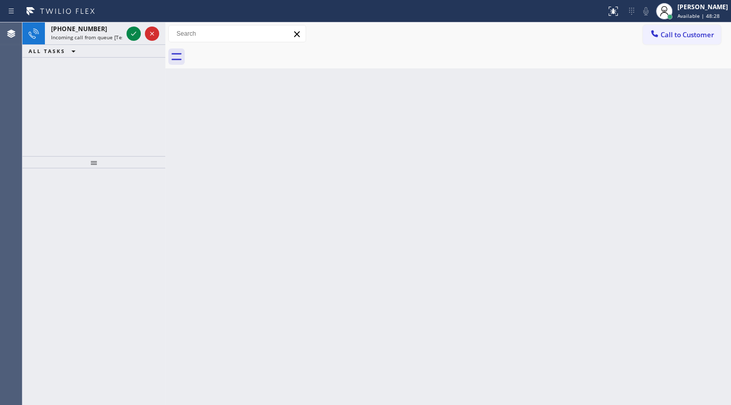
drag, startPoint x: 78, startPoint y: 122, endPoint x: 93, endPoint y: 68, distance: 56.3
click at [79, 112] on div "+16192050134 Incoming call from queue [Test] All ALL TASKS ALL TASKS ACTIVE TAS…" at bounding box center [93, 89] width 143 height 134
click at [134, 33] on icon at bounding box center [134, 34] width 12 height 12
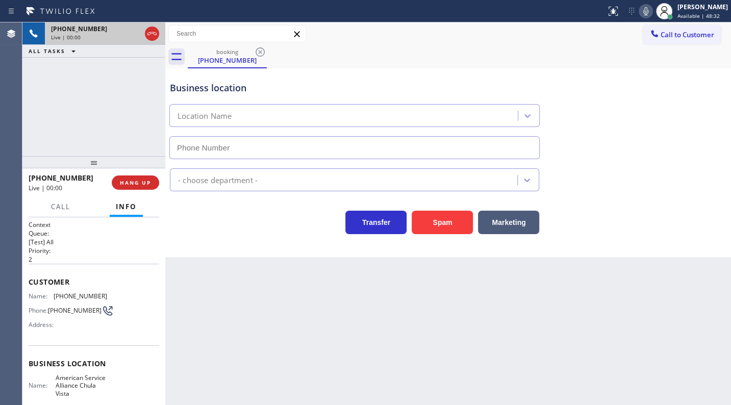
type input "(619) 658-8803"
click at [134, 180] on span "HANG UP" at bounding box center [135, 182] width 31 height 7
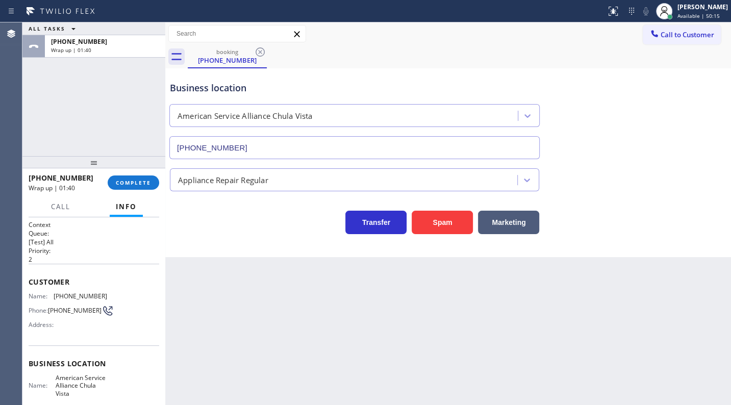
click at [100, 95] on div "ALL TASKS ALL TASKS ACTIVE TASKS TASKS IN WRAP UP +16192050134 Wrap up | 01:40" at bounding box center [93, 89] width 143 height 134
click at [156, 181] on button "COMPLETE" at bounding box center [134, 182] width 52 height 14
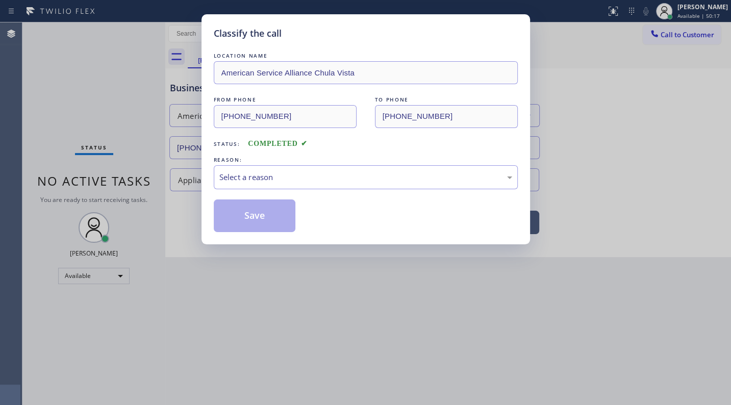
click at [260, 177] on div "Select a reason" at bounding box center [365, 177] width 293 height 12
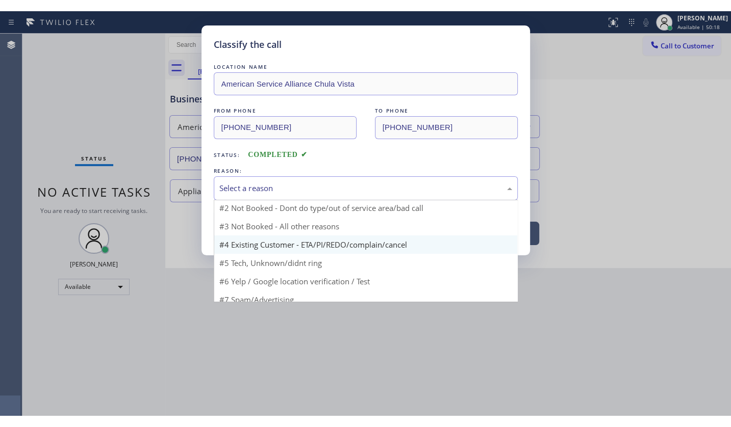
scroll to position [31, 0]
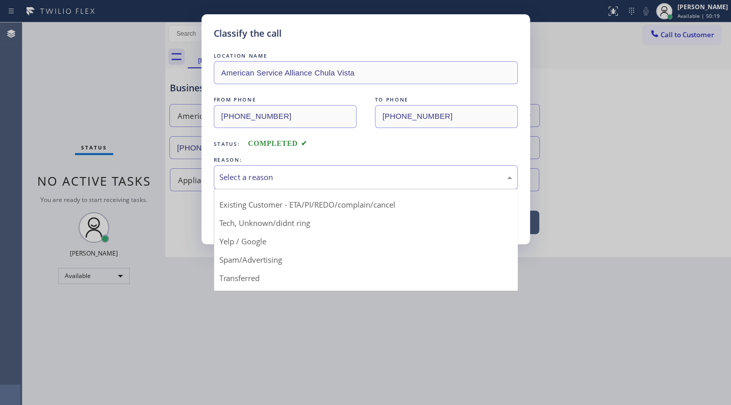
drag, startPoint x: 252, startPoint y: 259, endPoint x: 255, endPoint y: 252, distance: 7.6
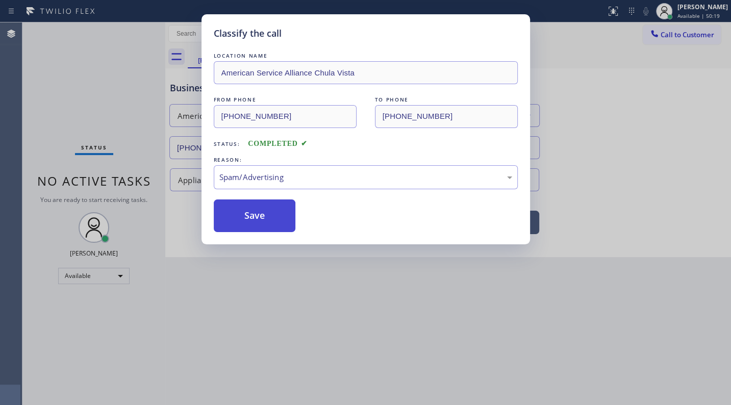
click at [255, 222] on button "Save" at bounding box center [255, 215] width 82 height 33
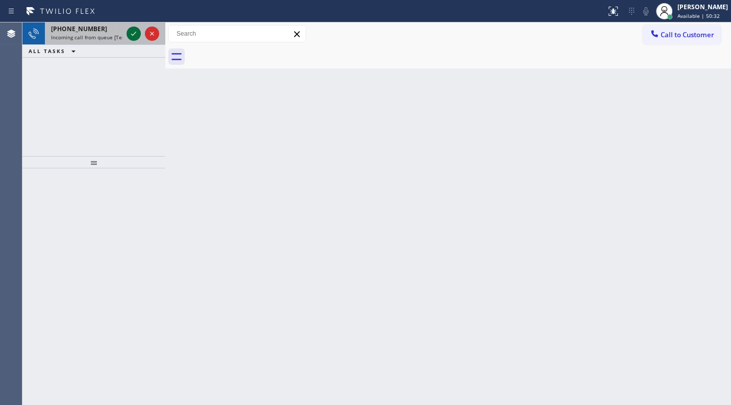
click at [132, 33] on icon at bounding box center [134, 34] width 12 height 12
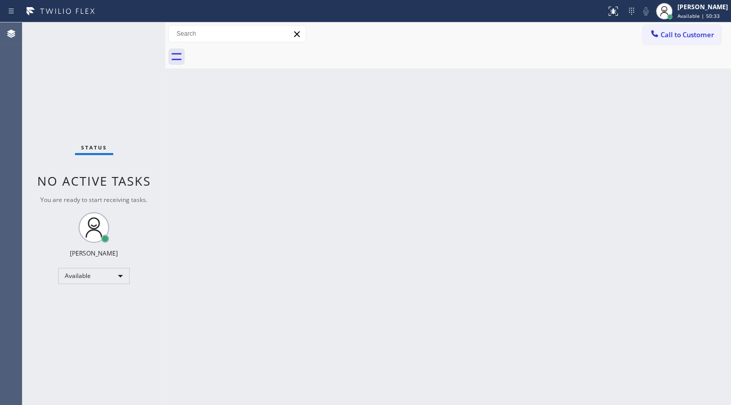
click at [138, 38] on div "Status No active tasks You are ready to start receiving tasks. JENIZA ALCAYDE A…" at bounding box center [93, 213] width 143 height 383
click at [609, 9] on icon at bounding box center [613, 11] width 12 height 12
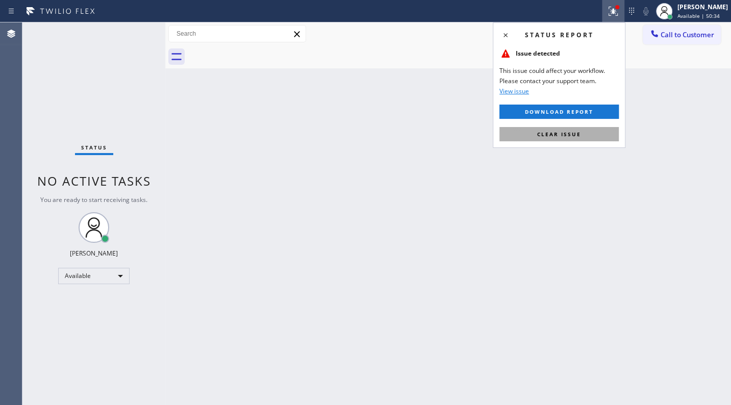
click at [593, 129] on button "Clear issue" at bounding box center [558, 134] width 119 height 14
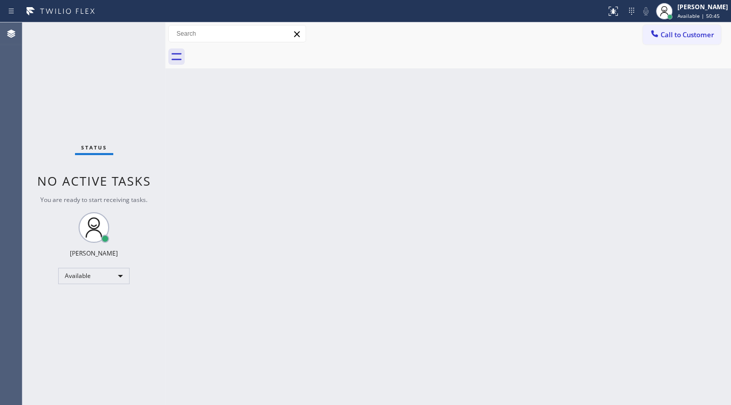
click at [132, 49] on div "Status No active tasks You are ready to start receiving tasks. JENIZA ALCAYDE A…" at bounding box center [93, 213] width 143 height 383
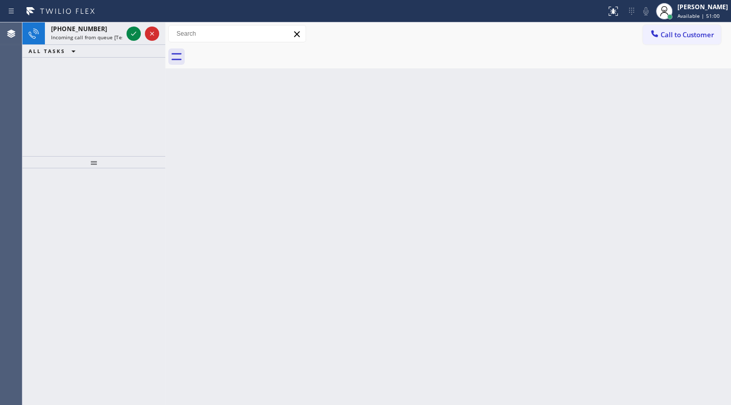
click at [87, 68] on div "+19499328818 Incoming call from queue [Test] All ALL TASKS ALL TASKS ACTIVE TAS…" at bounding box center [93, 89] width 143 height 134
click at [135, 32] on icon at bounding box center [134, 34] width 12 height 12
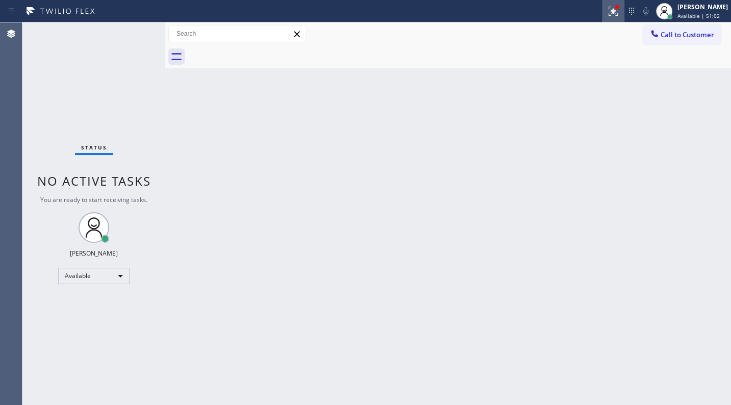
click at [615, 11] on icon at bounding box center [612, 10] width 6 height 7
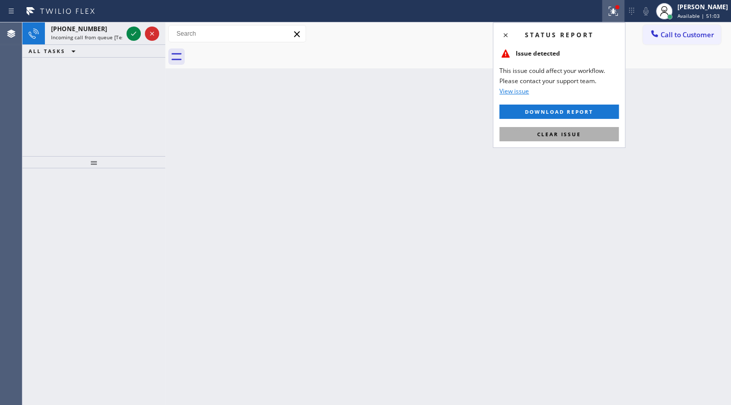
click at [587, 133] on button "Clear issue" at bounding box center [558, 134] width 119 height 14
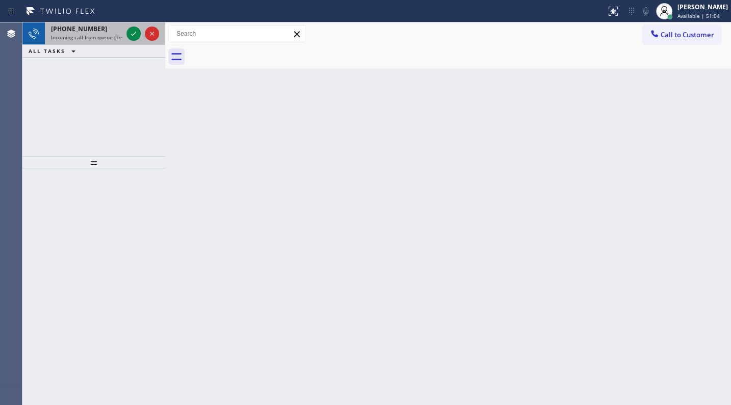
click at [134, 23] on div at bounding box center [142, 33] width 37 height 22
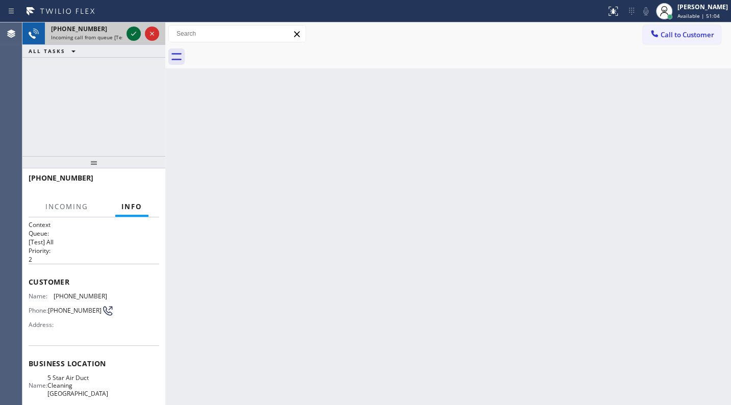
click at [133, 27] on button at bounding box center [133, 34] width 14 height 14
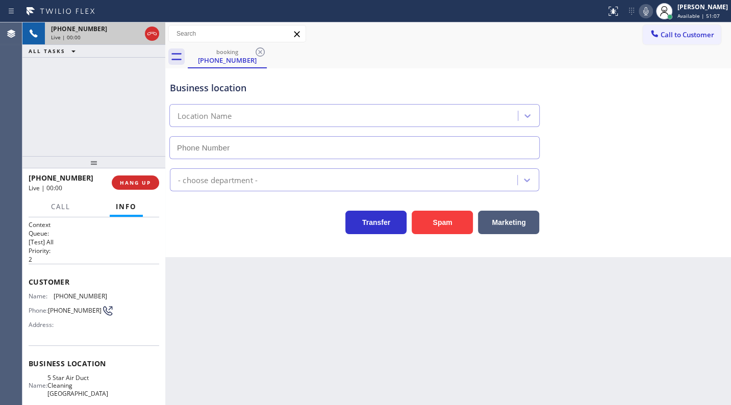
type input "(562) 268-0990"
click at [147, 184] on span "HANG UP" at bounding box center [135, 182] width 31 height 7
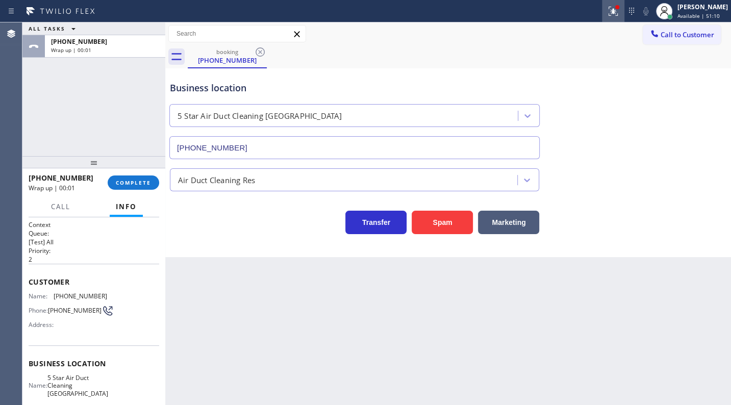
click at [612, 7] on icon at bounding box center [613, 11] width 12 height 12
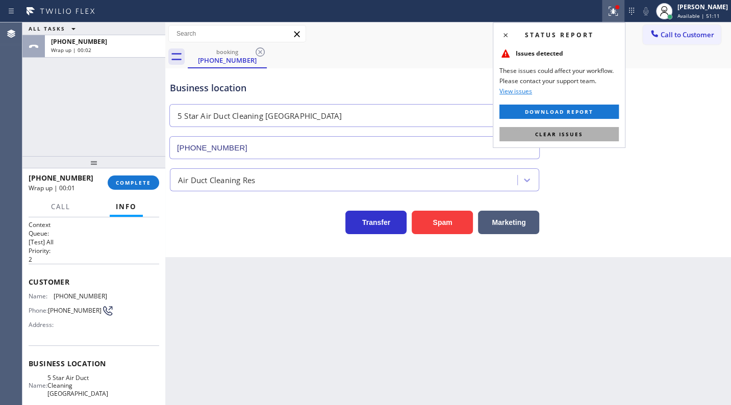
click at [593, 132] on button "Clear issues" at bounding box center [558, 134] width 119 height 14
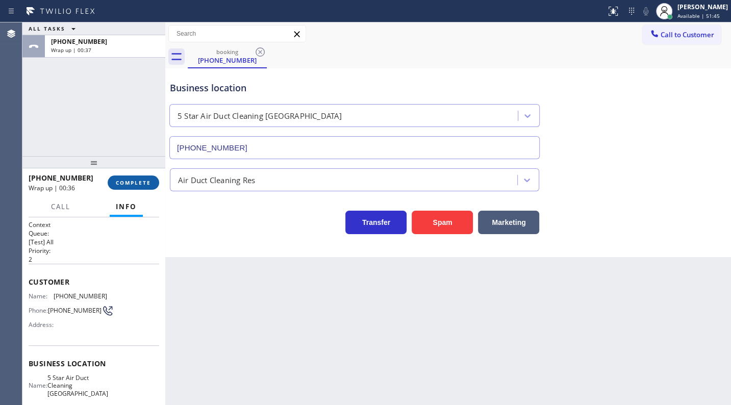
click at [153, 182] on button "COMPLETE" at bounding box center [134, 182] width 52 height 14
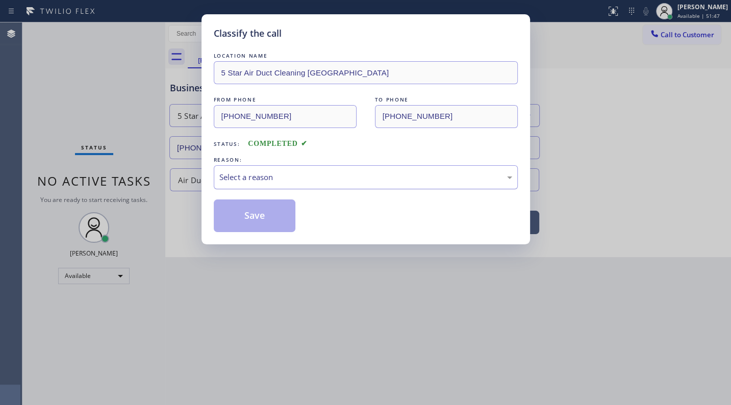
click at [260, 178] on div "Select a reason" at bounding box center [365, 177] width 293 height 12
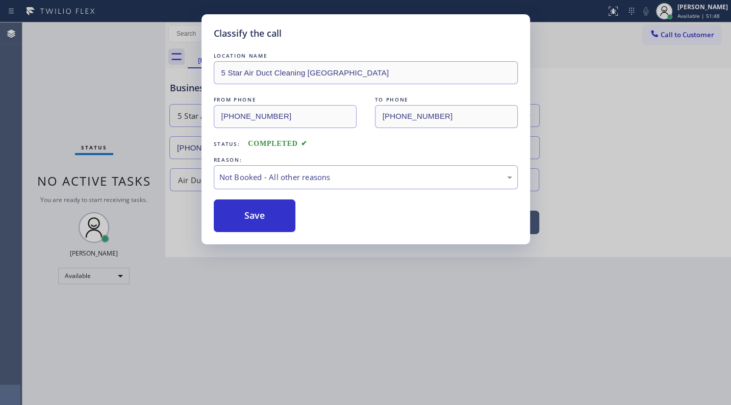
click at [246, 209] on button "Save" at bounding box center [255, 215] width 82 height 33
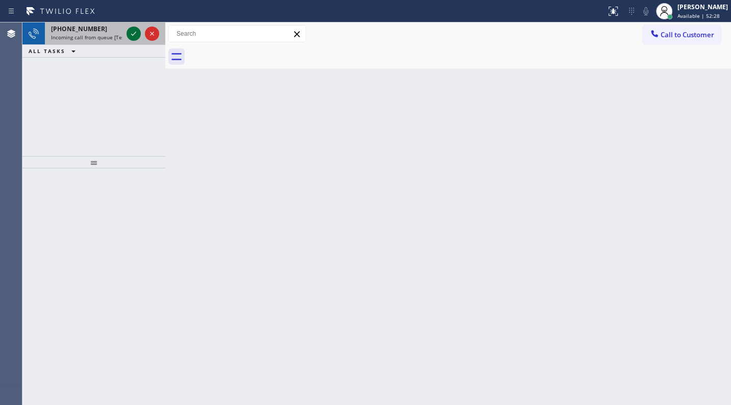
click at [136, 33] on icon at bounding box center [134, 34] width 12 height 12
drag, startPoint x: 136, startPoint y: 33, endPoint x: 137, endPoint y: 38, distance: 5.3
click at [137, 38] on icon at bounding box center [134, 34] width 12 height 12
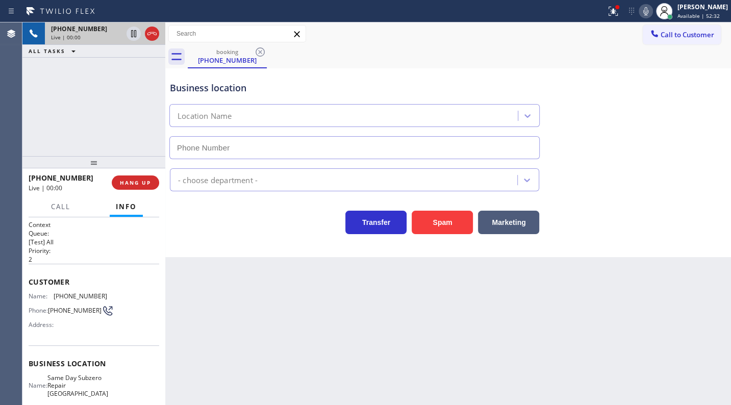
type input "(410) 237-0579"
click at [141, 184] on span "HANG UP" at bounding box center [135, 182] width 31 height 7
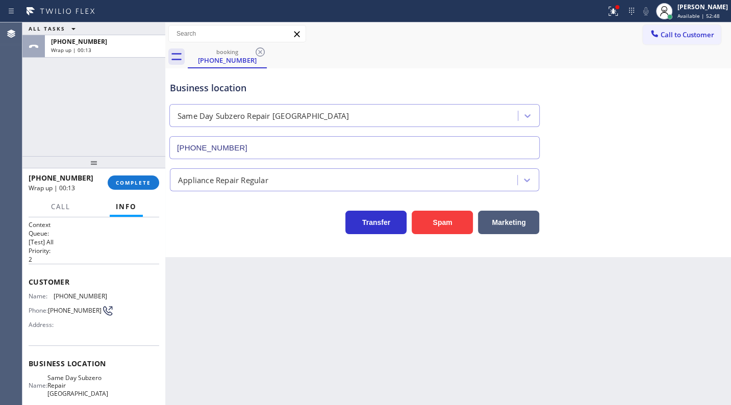
click at [150, 118] on div "ALL TASKS ALL TASKS ACTIVE TASKS TASKS IN WRAP UP +14103051146 Wrap up | 00:13" at bounding box center [93, 89] width 143 height 134
click at [615, 14] on icon at bounding box center [613, 11] width 12 height 12
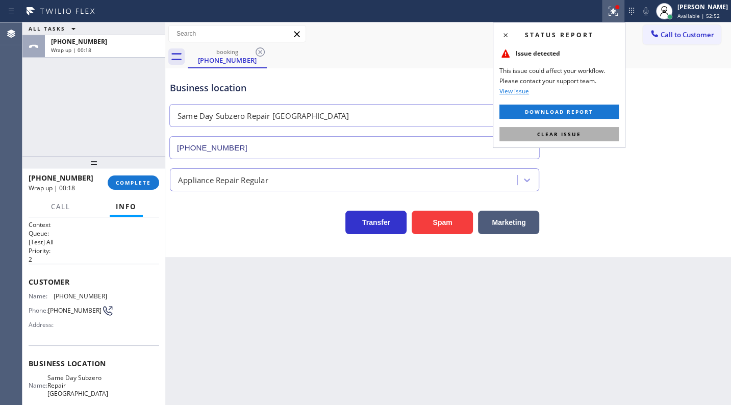
click at [610, 129] on button "Clear issue" at bounding box center [558, 134] width 119 height 14
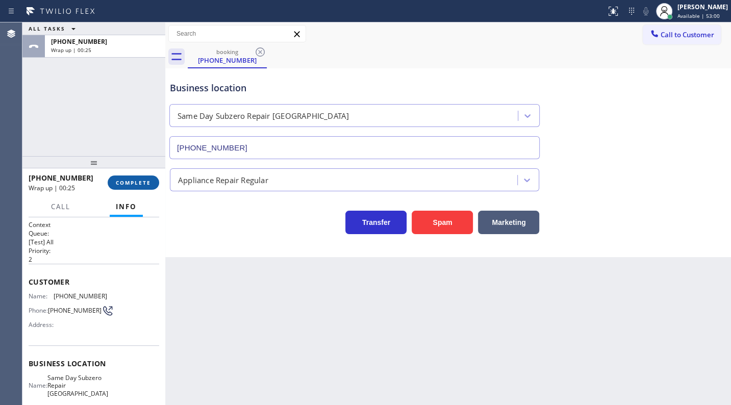
click at [149, 182] on span "COMPLETE" at bounding box center [133, 182] width 35 height 7
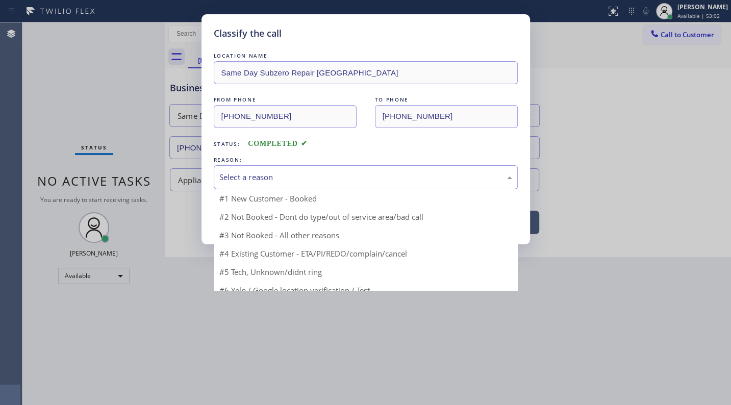
click at [256, 177] on div "Select a reason" at bounding box center [365, 177] width 293 height 12
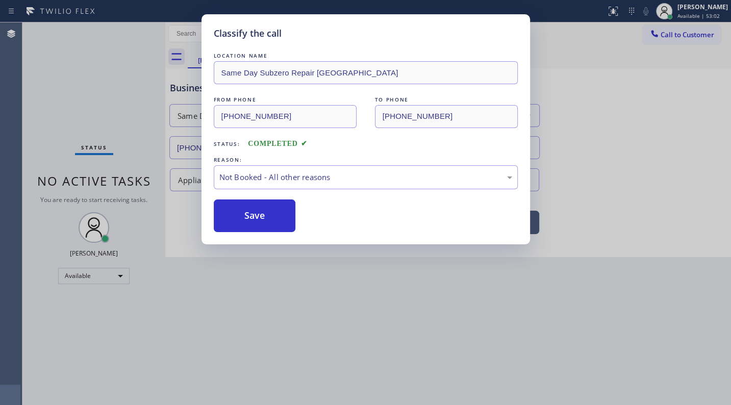
click at [258, 215] on button "Save" at bounding box center [255, 215] width 82 height 33
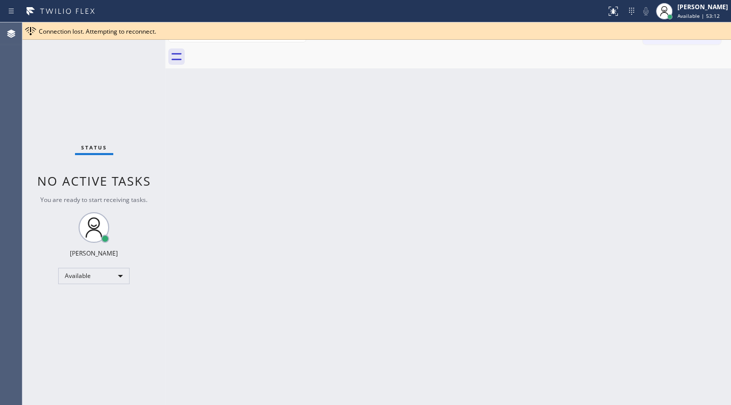
click at [111, 340] on div "Status No active tasks You are ready to start receiving tasks. JENIZA ALCAYDE A…" at bounding box center [93, 213] width 143 height 383
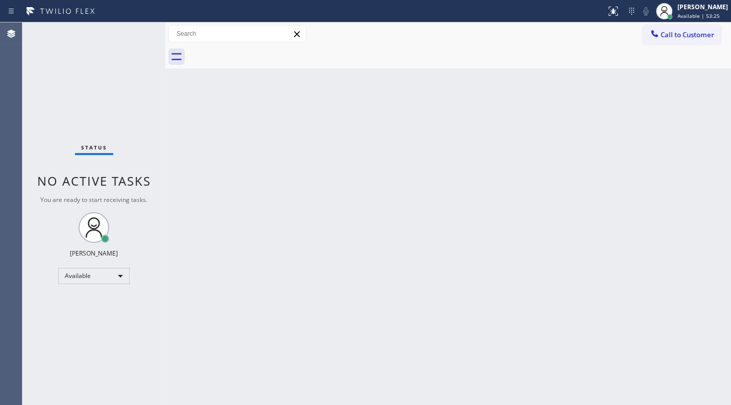
drag, startPoint x: 53, startPoint y: 30, endPoint x: 138, endPoint y: 2, distance: 89.4
click at [55, 30] on div "Status No active tasks You are ready to start receiving tasks. JENIZA ALCAYDE A…" at bounding box center [93, 213] width 143 height 383
drag, startPoint x: 450, startPoint y: 153, endPoint x: 475, endPoint y: 129, distance: 35.4
click at [469, 135] on div "Back to Dashboard Change Sender ID Customers Technicians Select a contact Outbo…" at bounding box center [448, 213] width 566 height 383
click at [193, 212] on div "Back to Dashboard Change Sender ID Customers Technicians Select a contact Outbo…" at bounding box center [448, 213] width 566 height 383
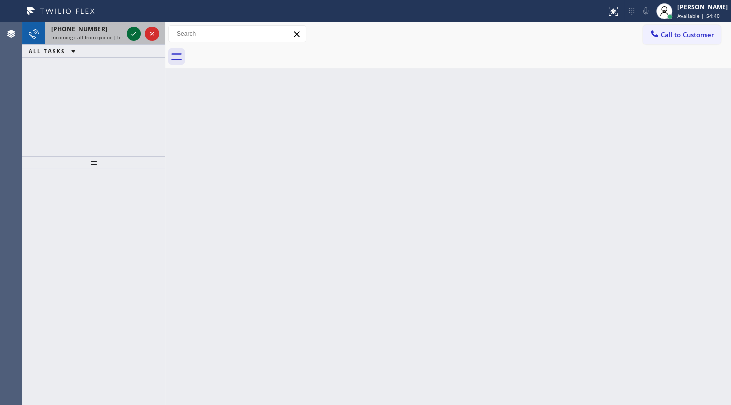
click at [129, 30] on icon at bounding box center [134, 34] width 12 height 12
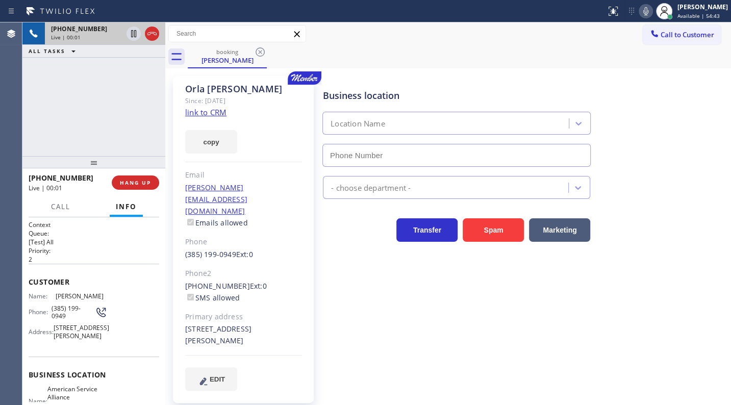
type input "(415) 549-4953"
click at [214, 113] on link "link to CRM" at bounding box center [205, 112] width 41 height 10
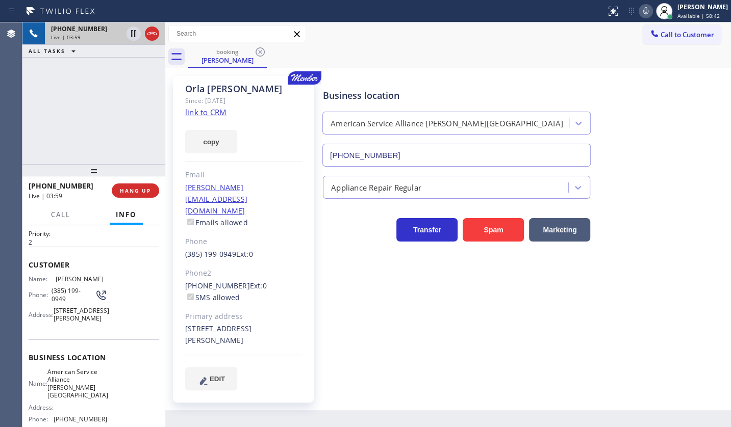
scroll to position [46, 0]
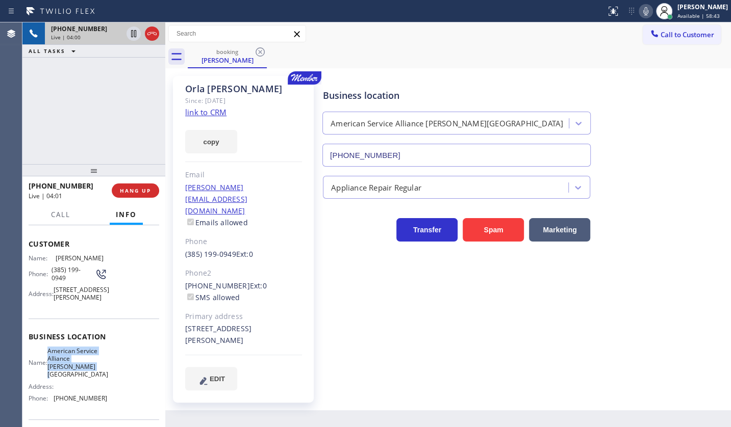
drag, startPoint x: 53, startPoint y: 365, endPoint x: 105, endPoint y: 386, distance: 56.3
click at [105, 386] on div "Name: American Service Alliance Bernal Heights Address: Phone: (415) 549-4953" at bounding box center [94, 377] width 131 height 60
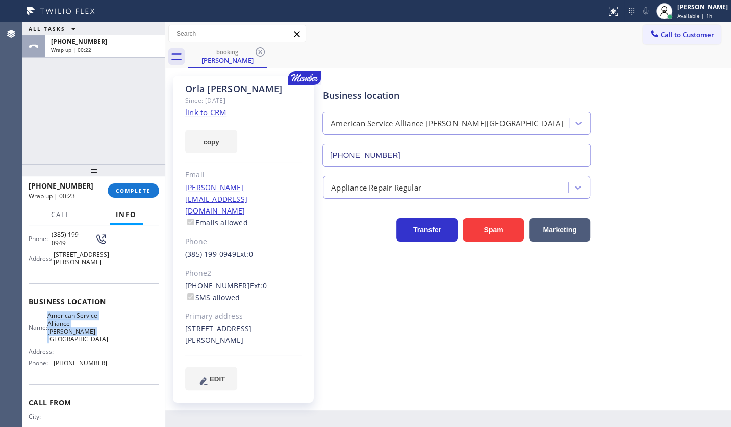
scroll to position [124, 0]
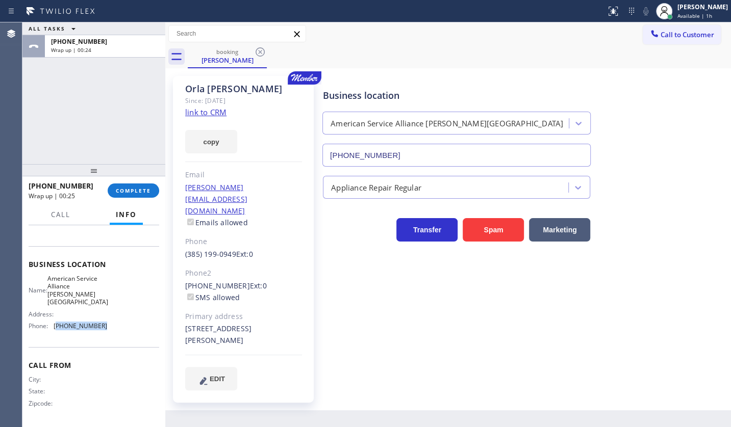
drag, startPoint x: 57, startPoint y: 327, endPoint x: 103, endPoint y: 324, distance: 45.5
click at [103, 324] on div "Name: American Service Alliance Bernal Heights Address: Phone: (415) 549-4953" at bounding box center [94, 305] width 131 height 60
click at [133, 187] on span "COMPLETE" at bounding box center [133, 190] width 35 height 7
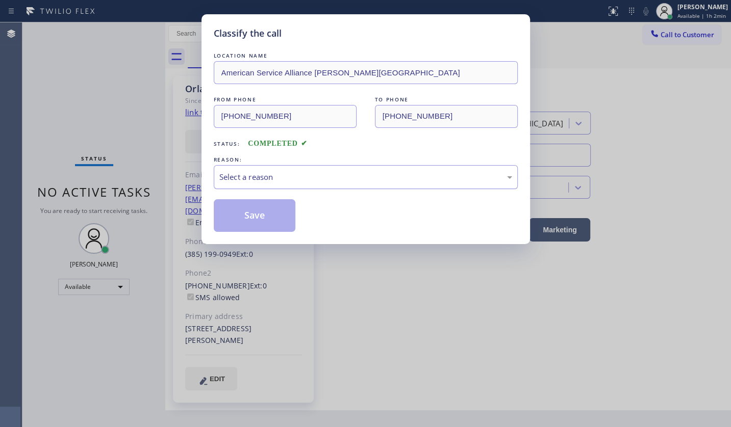
click at [235, 179] on div "Select a reason" at bounding box center [365, 177] width 293 height 12
click at [243, 219] on button "Save" at bounding box center [255, 215] width 82 height 33
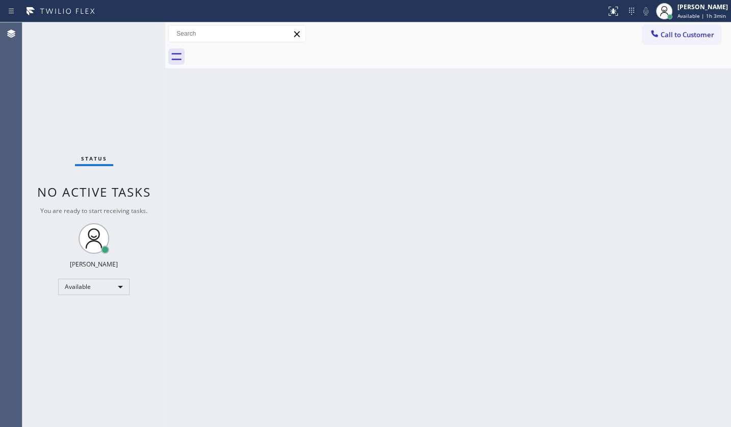
click at [71, 82] on div "Status No active tasks You are ready to start receiving tasks. JENIZA ALCAYDE A…" at bounding box center [93, 224] width 143 height 405
click at [47, 74] on div "Status No active tasks You are ready to start receiving tasks. JENIZA ALCAYDE A…" at bounding box center [93, 224] width 143 height 405
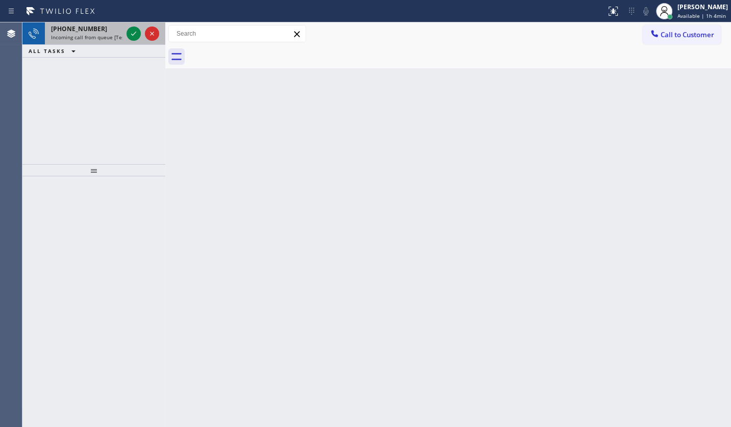
drag, startPoint x: 59, startPoint y: 61, endPoint x: 96, endPoint y: 35, distance: 45.1
click at [78, 50] on div "+19496905424 Incoming call from queue [Test] All ALL TASKS ALL TASKS ACTIVE TAS…" at bounding box center [93, 93] width 143 height 142
click at [131, 31] on icon at bounding box center [134, 34] width 12 height 12
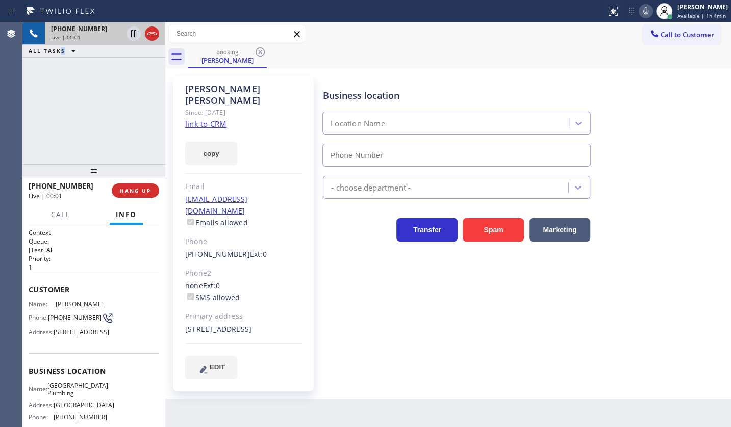
type input "(213) 474-7849"
click at [189, 119] on link "link to CRM" at bounding box center [205, 124] width 41 height 10
click at [645, 9] on icon at bounding box center [646, 11] width 12 height 12
click at [135, 31] on icon at bounding box center [134, 34] width 12 height 12
drag, startPoint x: 73, startPoint y: 88, endPoint x: 84, endPoint y: 102, distance: 16.7
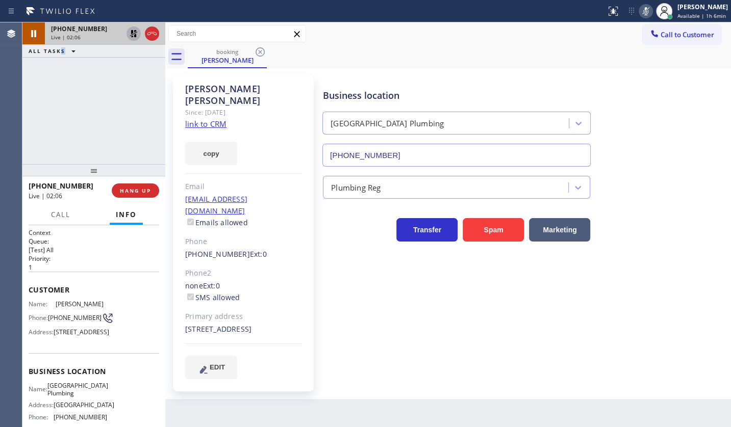
click at [73, 88] on div "+19496905424 Live | 02:06 ALL TASKS ALL TASKS ACTIVE TASKS TASKS IN WRAP UP" at bounding box center [93, 93] width 143 height 142
click at [71, 131] on div "+19496905424 Live | 02:58 ALL TASKS ALL TASKS ACTIVE TASKS TASKS IN WRAP UP" at bounding box center [93, 93] width 143 height 142
click at [131, 32] on icon at bounding box center [134, 34] width 12 height 12
click at [642, 12] on icon at bounding box center [646, 11] width 12 height 12
click at [30, 103] on div "+19496905424 Live | 04:57 ALL TASKS ALL TASKS ACTIVE TASKS TASKS IN WRAP UP" at bounding box center [93, 93] width 143 height 142
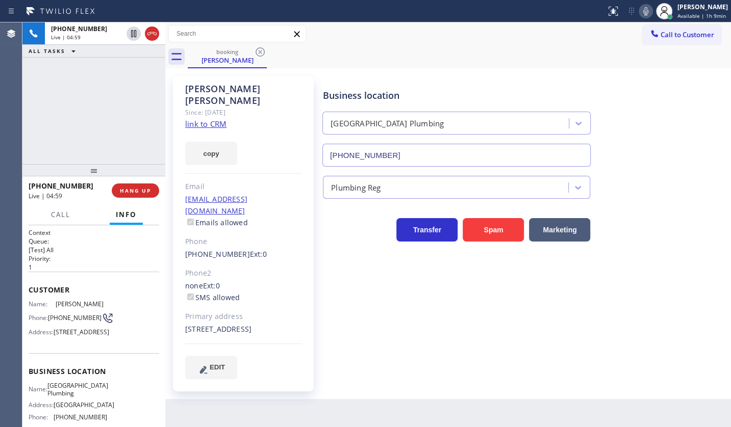
click at [641, 14] on icon at bounding box center [646, 11] width 12 height 12
click at [644, 12] on icon at bounding box center [646, 11] width 12 height 12
click at [78, 113] on div "+19496905424 Live | 06:37 ALL TASKS ALL TASKS ACTIVE TASKS TASKS IN WRAP UP (51…" at bounding box center [93, 93] width 143 height 142
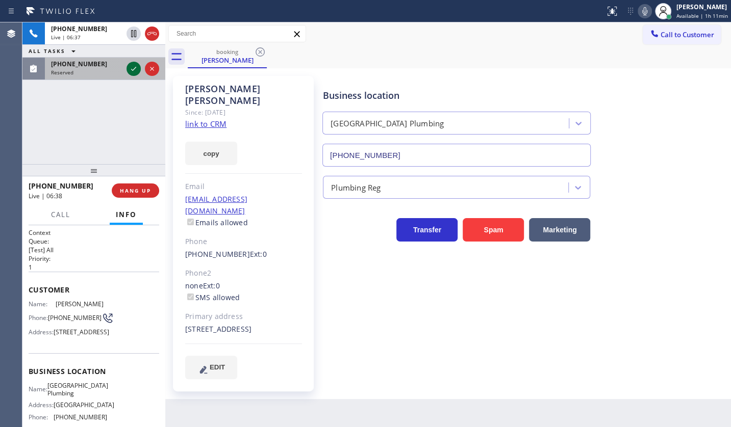
click at [133, 66] on icon at bounding box center [134, 69] width 12 height 12
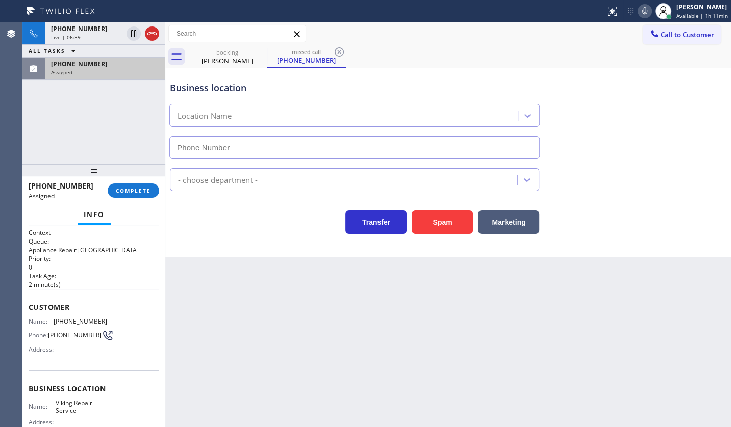
type input "(949) 239-1524"
click at [128, 190] on span "COMPLETE" at bounding box center [133, 190] width 35 height 7
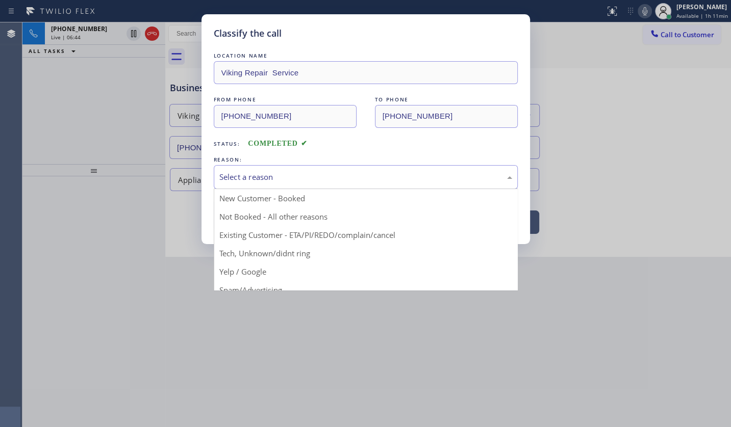
click at [231, 174] on div "Select a reason" at bounding box center [365, 177] width 293 height 12
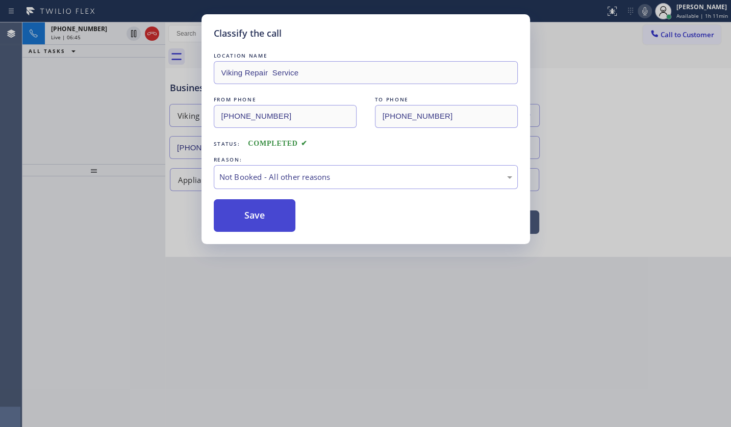
click at [240, 216] on button "Save" at bounding box center [255, 215] width 82 height 33
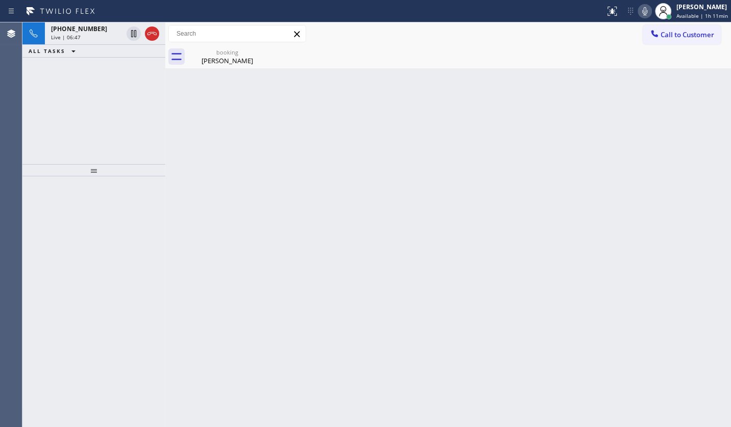
drag, startPoint x: 91, startPoint y: 40, endPoint x: 104, endPoint y: 47, distance: 14.4
click at [91, 40] on div "+19496905424 Live | 06:47" at bounding box center [85, 33] width 80 height 22
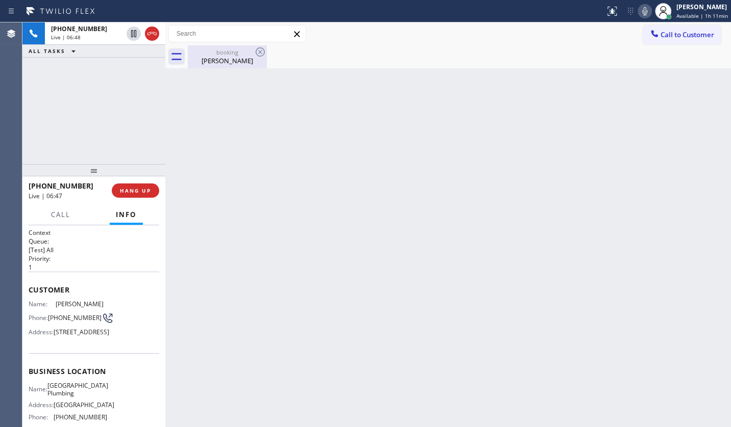
click at [201, 58] on div "Yoon Jang" at bounding box center [227, 60] width 77 height 9
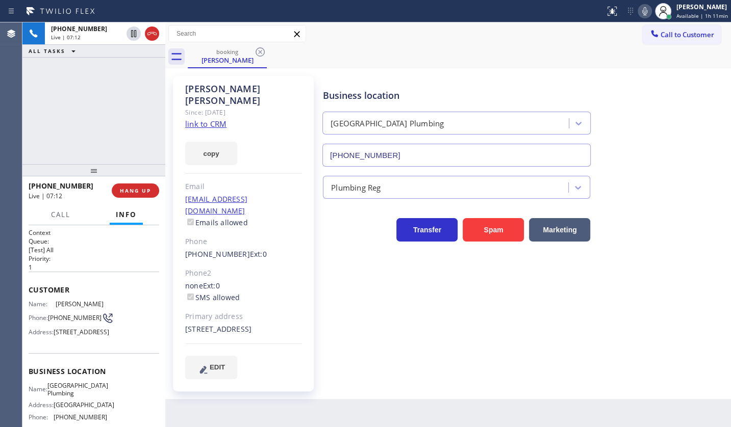
drag, startPoint x: 38, startPoint y: 86, endPoint x: 43, endPoint y: 82, distance: 6.5
click at [43, 82] on div "+19496905424 Live | 07:12 ALL TASKS ALL TASKS ACTIVE TASKS TASKS IN WRAP UP" at bounding box center [93, 93] width 143 height 142
click at [643, 14] on icon at bounding box center [645, 11] width 12 height 12
click at [55, 129] on div "+19496905424 Live | 07:37 ALL TASKS ALL TASKS ACTIVE TASKS TASKS IN WRAP UP" at bounding box center [93, 93] width 143 height 142
click at [55, 128] on div "+19496905424 Live | 07:40 ALL TASKS ALL TASKS ACTIVE TASKS TASKS IN WRAP UP" at bounding box center [93, 93] width 143 height 142
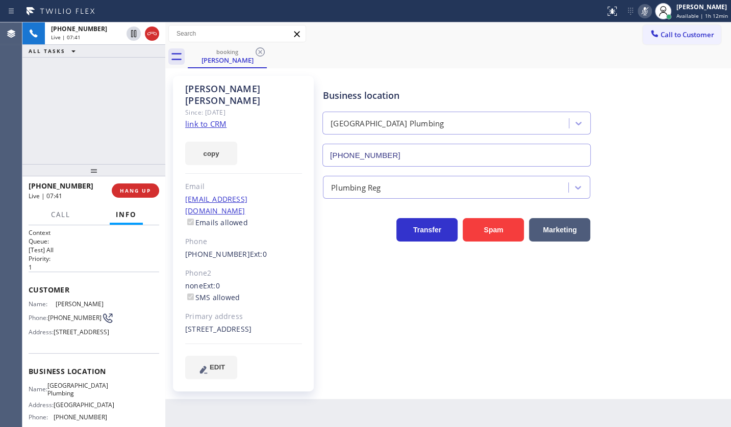
click at [647, 11] on icon at bounding box center [644, 11] width 5 height 8
click at [57, 106] on div "+19496905424 Live | 08:18 ALL TASKS ALL TASKS ACTIVE TASKS TASKS IN WRAP UP" at bounding box center [93, 93] width 143 height 142
click at [143, 187] on span "HANG UP" at bounding box center [135, 190] width 31 height 7
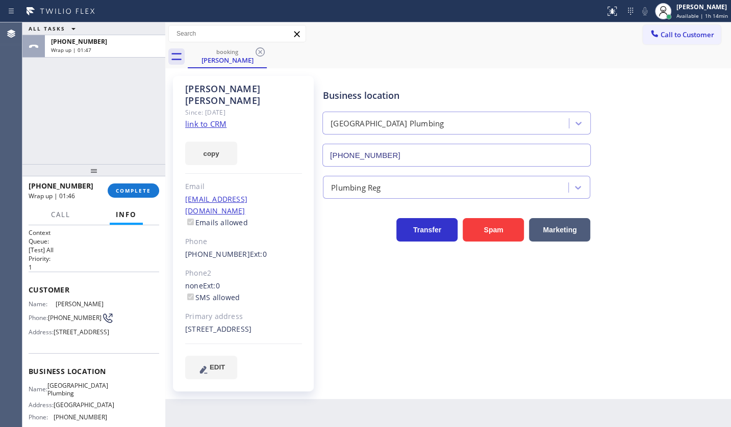
click at [81, 129] on div "ALL TASKS ALL TASKS ACTIVE TASKS TASKS IN WRAP UP +19496905424 Wrap up | 01:47" at bounding box center [93, 93] width 143 height 142
click at [136, 193] on span "COMPLETE" at bounding box center [133, 190] width 35 height 7
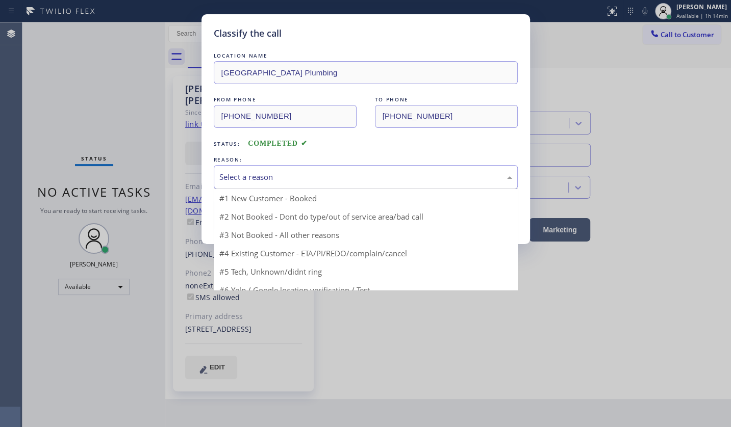
click at [244, 180] on div "Select a reason" at bounding box center [365, 177] width 293 height 12
drag, startPoint x: 251, startPoint y: 239, endPoint x: 255, endPoint y: 219, distance: 20.1
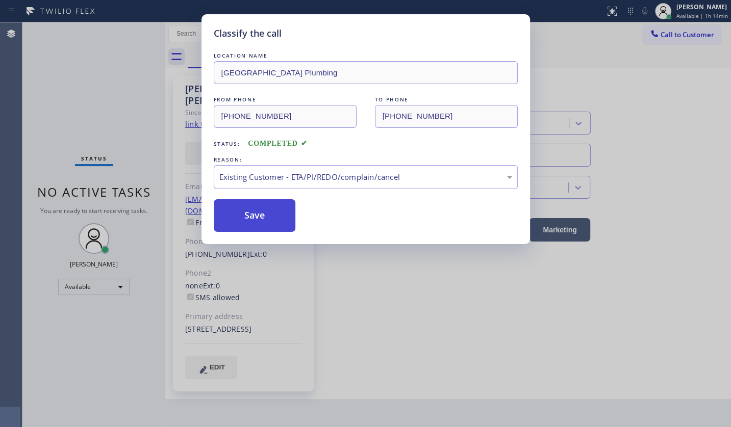
click at [256, 214] on button "Save" at bounding box center [255, 215] width 82 height 33
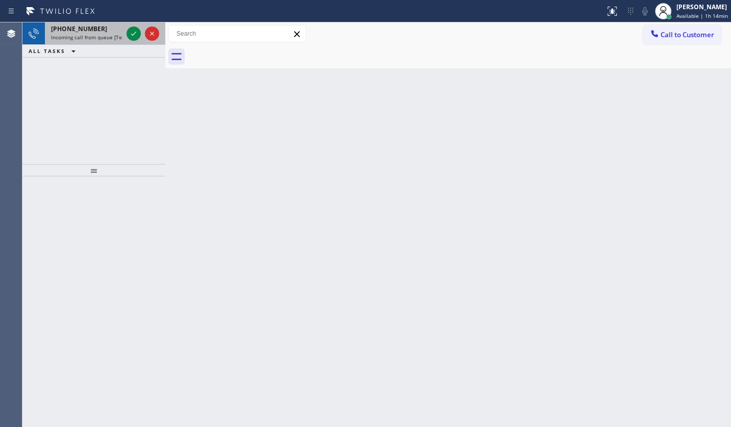
click at [141, 33] on div at bounding box center [142, 33] width 37 height 22
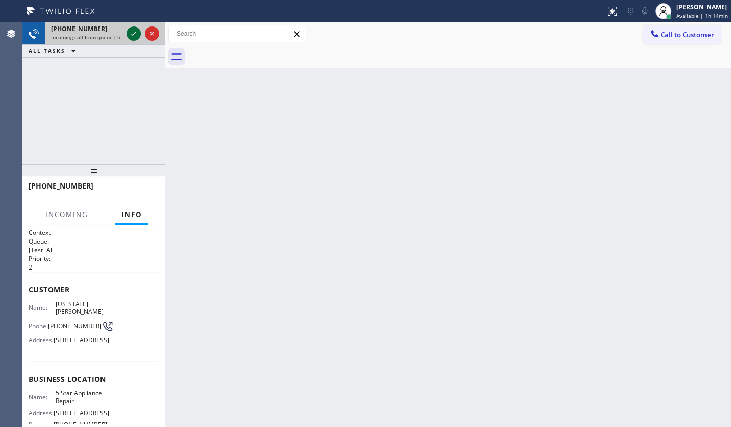
click at [133, 31] on icon at bounding box center [134, 34] width 12 height 12
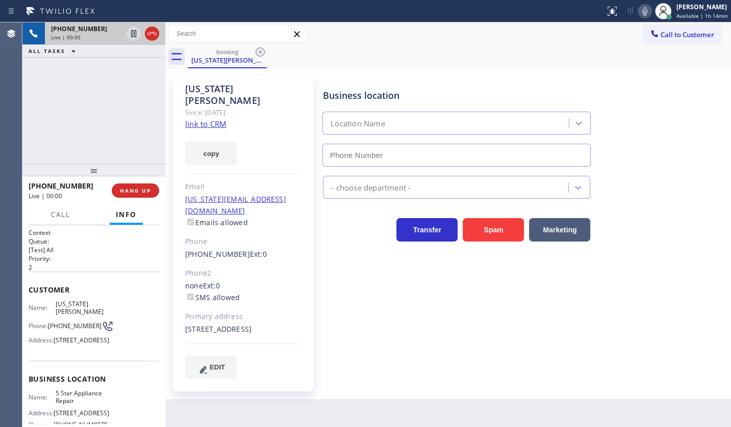
type input "(855) 731-4952"
click at [207, 119] on link "link to CRM" at bounding box center [205, 124] width 41 height 10
click at [644, 9] on icon at bounding box center [645, 11] width 12 height 12
click at [130, 28] on icon at bounding box center [134, 34] width 12 height 12
click at [69, 125] on div "+14246101372 Live | 01:46 ALL TASKS ALL TASKS ACTIVE TASKS TASKS IN WRAP UP" at bounding box center [93, 93] width 143 height 142
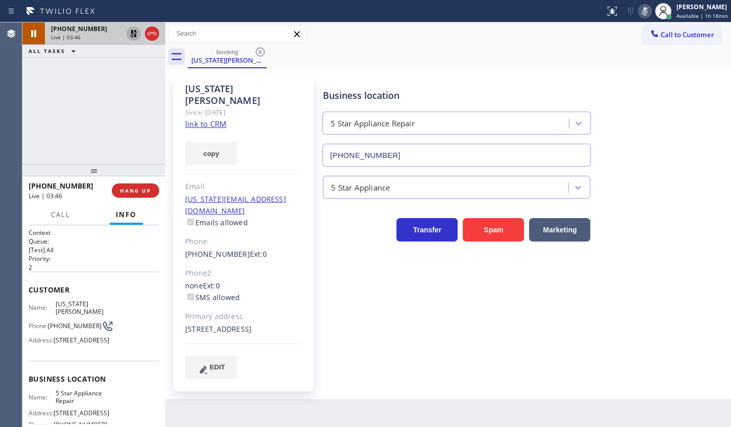
click at [72, 88] on div "+14246101372 Live | 03:46 ALL TASKS ALL TASKS ACTIVE TASKS TASKS IN WRAP UP" at bounding box center [93, 93] width 143 height 142
drag, startPoint x: 61, startPoint y: 81, endPoint x: 114, endPoint y: 46, distance: 63.1
click at [66, 75] on div "+14246101372 Live | 05:18 ALL TASKS ALL TASKS ACTIVE TASKS TASKS IN WRAP UP" at bounding box center [93, 93] width 143 height 142
click at [133, 31] on icon at bounding box center [134, 34] width 12 height 12
click at [646, 10] on icon at bounding box center [645, 11] width 12 height 12
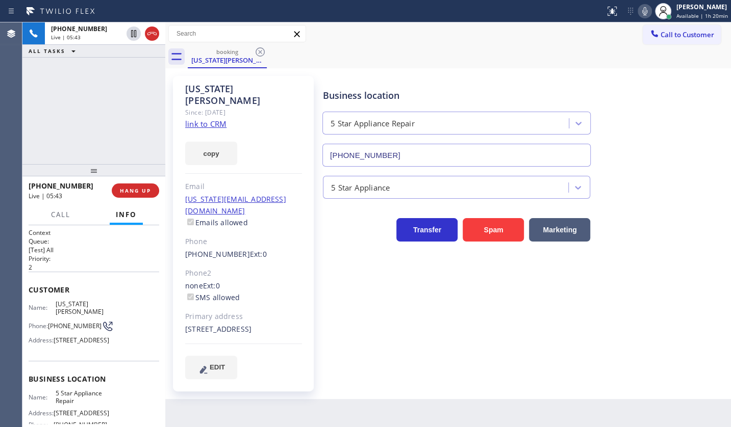
click at [134, 138] on div "+14246101372 Live | 05:43 ALL TASKS ALL TASKS ACTIVE TASKS TASKS IN WRAP UP" at bounding box center [93, 93] width 143 height 142
click at [148, 187] on span "HANG UP" at bounding box center [135, 190] width 31 height 7
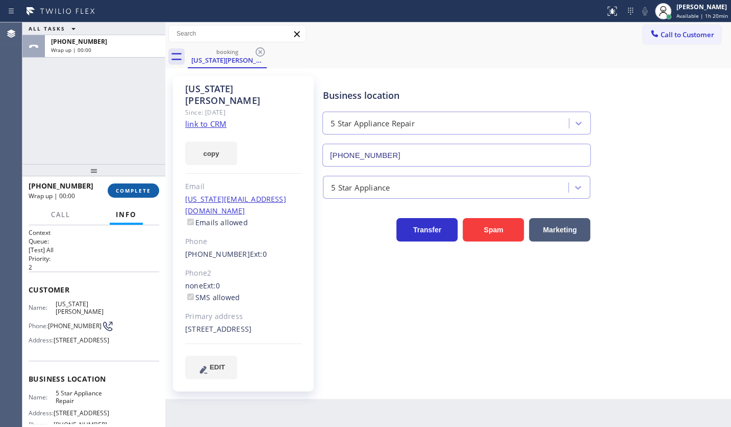
click at [139, 191] on span "COMPLETE" at bounding box center [133, 190] width 35 height 7
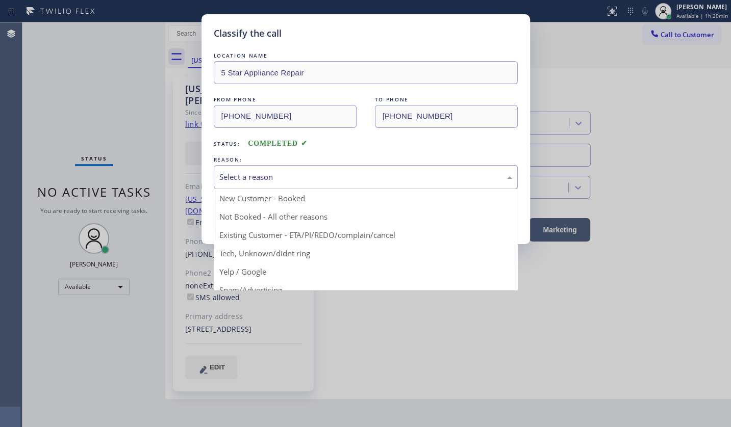
click at [255, 174] on div "Select a reason" at bounding box center [365, 177] width 293 height 12
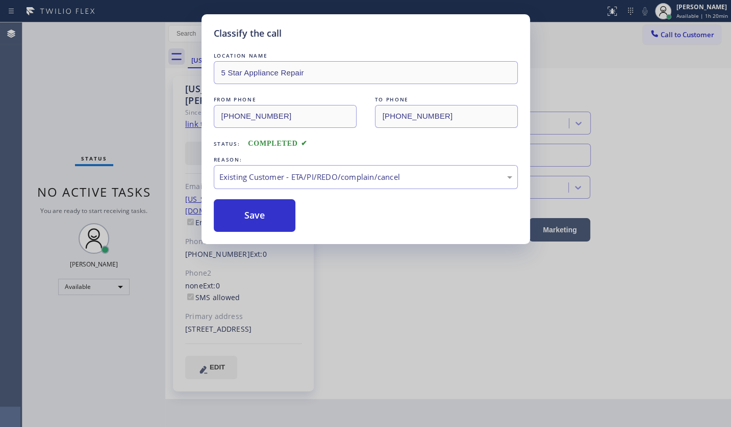
click at [247, 196] on div "LOCATION NAME 5 Star Appliance Repair FROM PHONE (424) 610-1372 TO PHONE (855) …" at bounding box center [366, 141] width 304 height 182
click at [246, 210] on button "Save" at bounding box center [255, 215] width 82 height 33
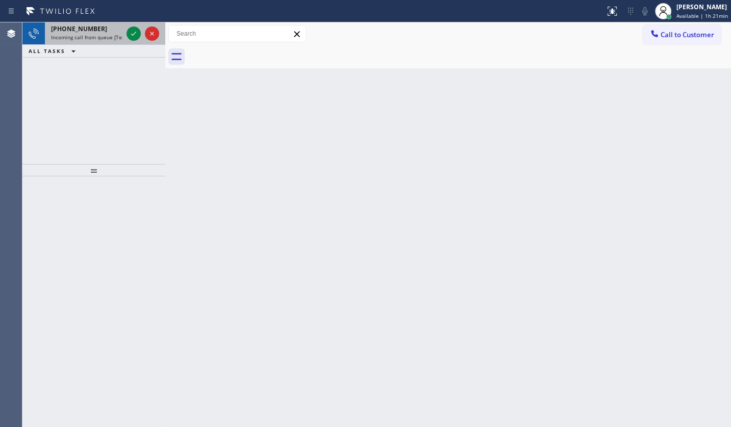
drag, startPoint x: 73, startPoint y: 89, endPoint x: 112, endPoint y: 38, distance: 63.8
click at [82, 70] on div "+17147014817 Incoming call from queue [Test] All ALL TASKS ALL TASKS ACTIVE TAS…" at bounding box center [93, 93] width 143 height 142
click at [133, 35] on icon at bounding box center [134, 34] width 12 height 12
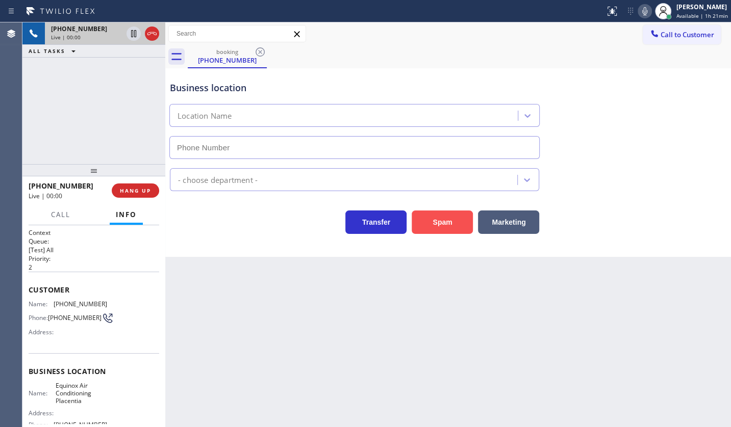
click at [444, 223] on button "Spam" at bounding box center [442, 222] width 61 height 23
type input "(714) 410-6061"
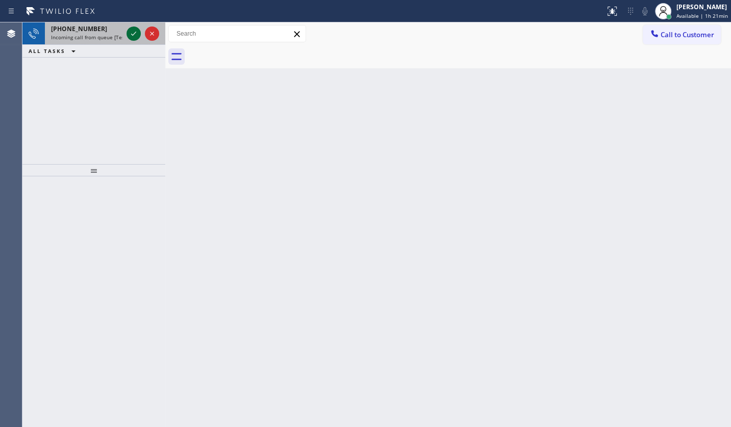
click at [136, 31] on icon at bounding box center [134, 34] width 12 height 12
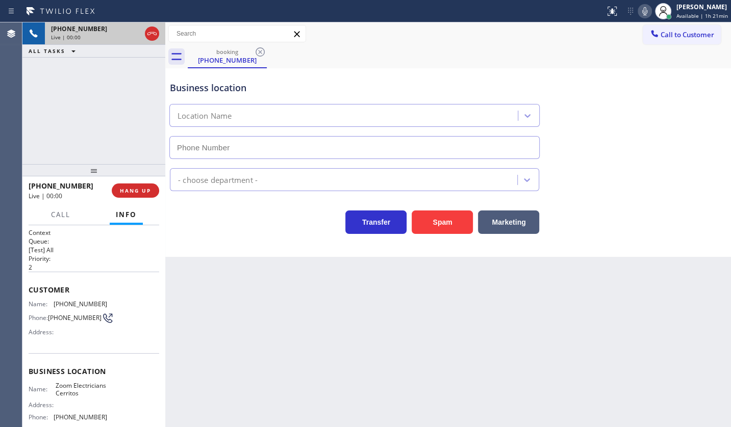
type input "(562) 379-6611"
click at [140, 109] on div "+15625470737 Live | 00:39 ALL TASKS ALL TASKS ACTIVE TASKS TASKS IN WRAP UP" at bounding box center [93, 93] width 143 height 142
click at [143, 188] on span "HANG UP" at bounding box center [135, 190] width 31 height 7
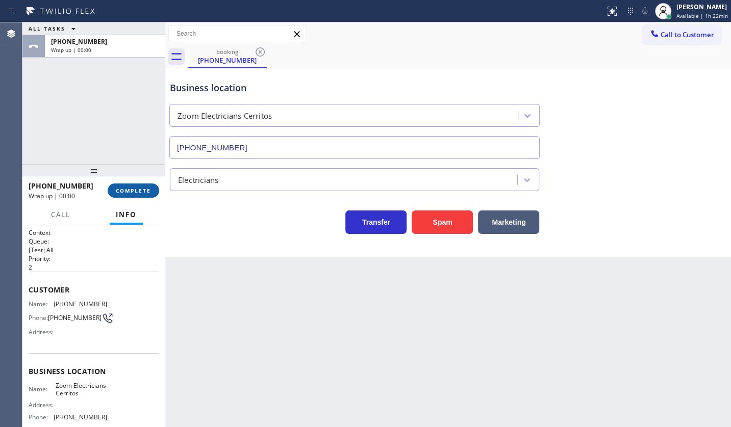
click at [143, 188] on span "COMPLETE" at bounding box center [133, 190] width 35 height 7
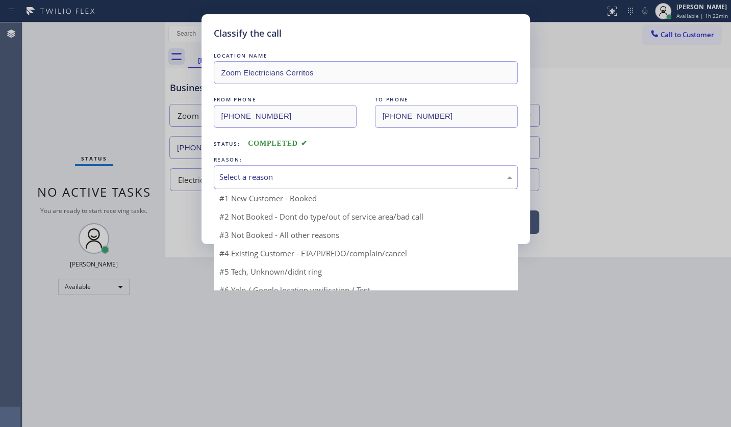
click at [237, 181] on div "Select a reason" at bounding box center [365, 177] width 293 height 12
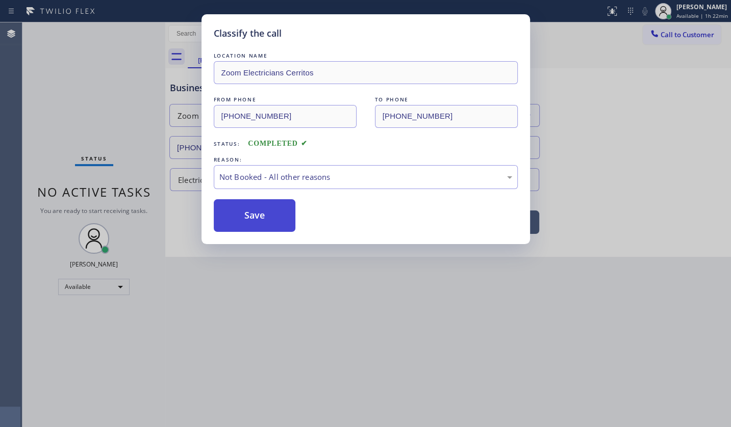
click at [242, 218] on button "Save" at bounding box center [255, 215] width 82 height 33
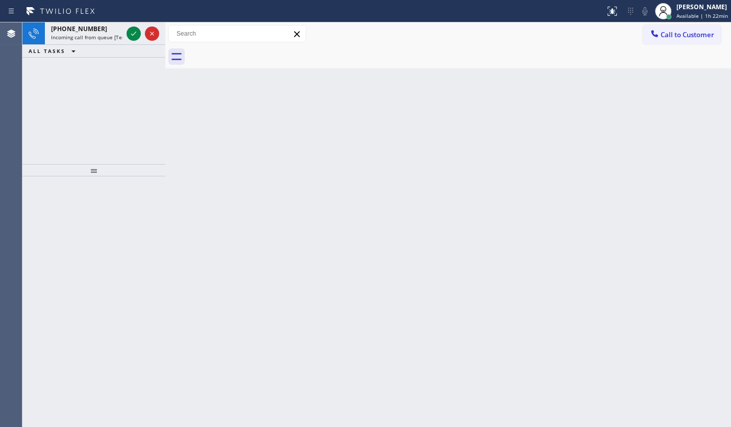
click at [111, 89] on div "+17144000220 Incoming call from queue [Test] All ALL TASKS ALL TASKS ACTIVE TAS…" at bounding box center [93, 93] width 143 height 142
click at [135, 30] on icon at bounding box center [134, 34] width 12 height 12
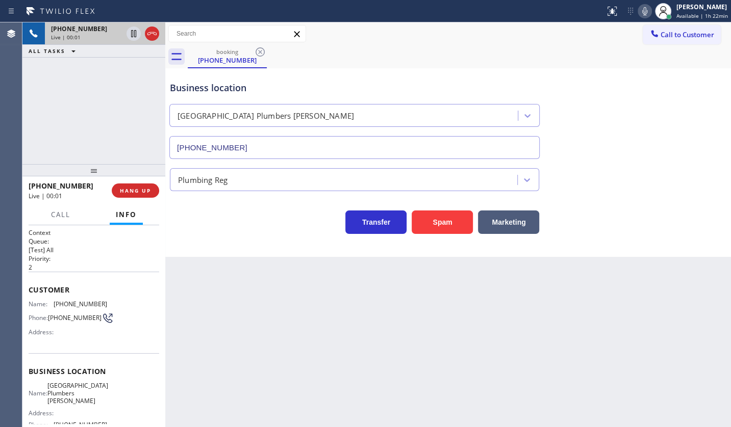
type input "(714) 583-6869"
click at [453, 222] on button "Spam" at bounding box center [442, 222] width 61 height 23
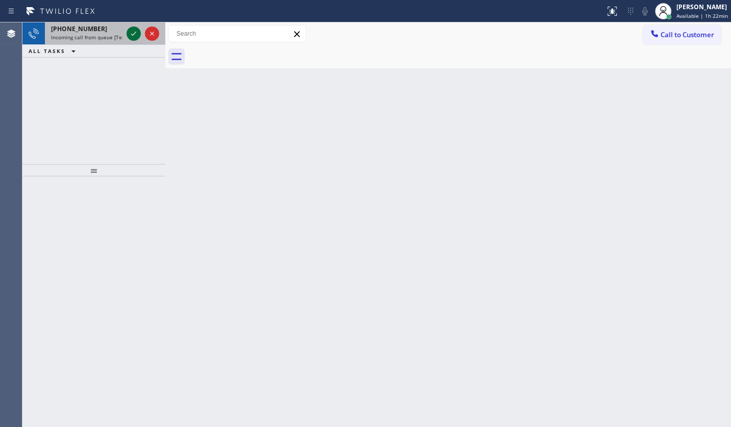
click at [132, 36] on icon at bounding box center [134, 34] width 12 height 12
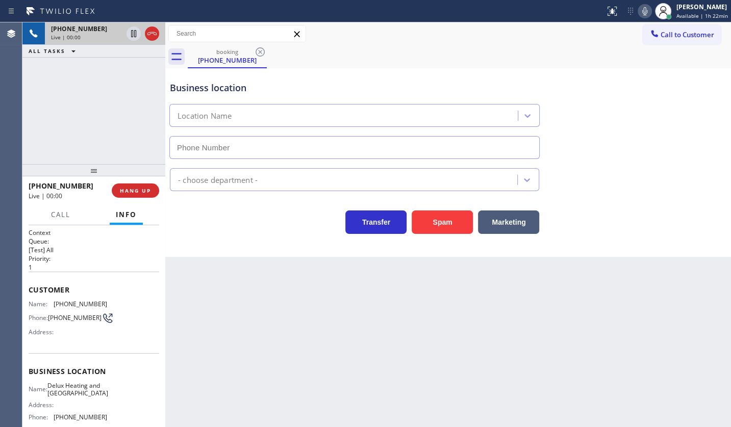
type input "(949) 506-3640"
drag, startPoint x: 430, startPoint y: 221, endPoint x: 382, endPoint y: 159, distance: 78.6
click at [429, 217] on button "Spam" at bounding box center [442, 222] width 61 height 23
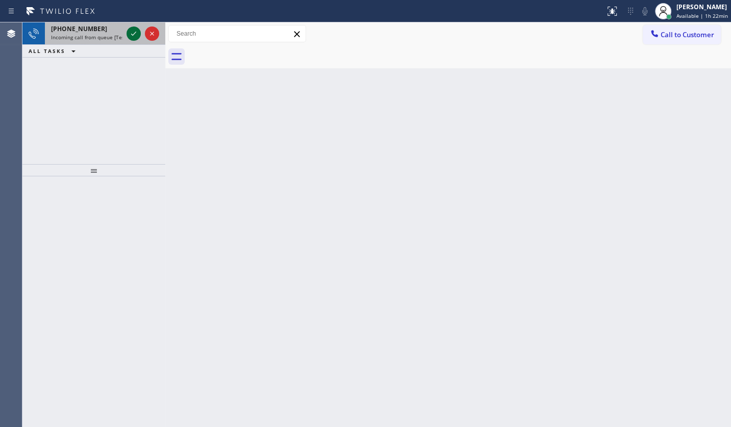
click at [129, 32] on icon at bounding box center [134, 34] width 12 height 12
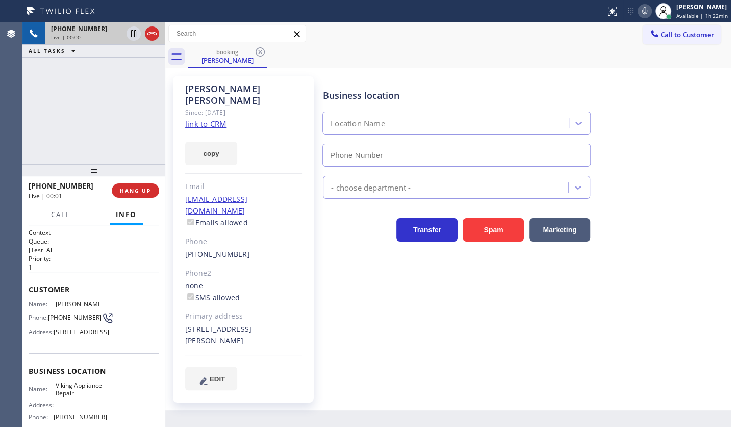
type input "(855) 393-3634"
click at [195, 119] on link "link to CRM" at bounding box center [205, 124] width 41 height 10
click at [205, 142] on button "copy" at bounding box center [211, 153] width 52 height 23
drag, startPoint x: 59, startPoint y: 122, endPoint x: 71, endPoint y: 9, distance: 113.9
click at [59, 119] on div "+15305747248 Live | 01:14 ALL TASKS ALL TASKS ACTIVE TASKS TASKS IN WRAP UP" at bounding box center [93, 93] width 143 height 142
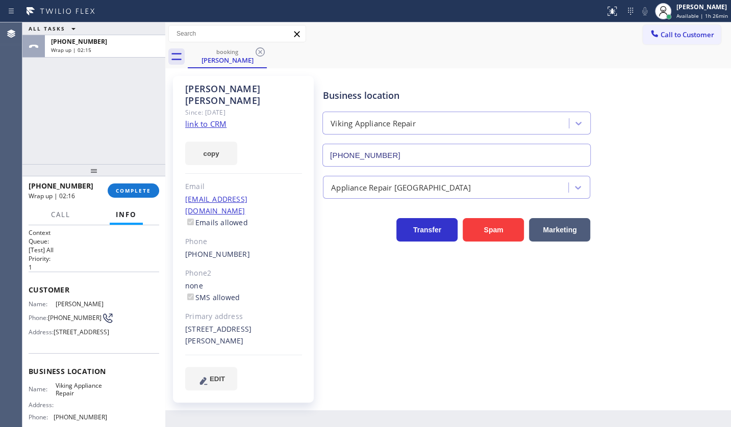
click at [129, 206] on button "Info" at bounding box center [126, 215] width 33 height 20
click at [138, 189] on span "COMPLETE" at bounding box center [133, 190] width 35 height 7
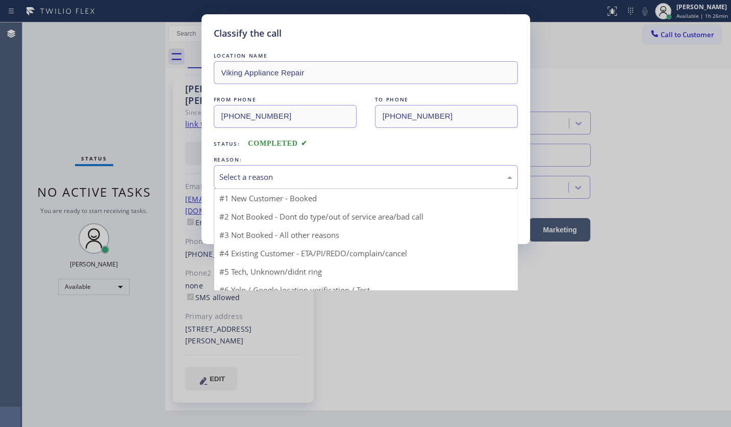
click at [236, 175] on div "Select a reason" at bounding box center [365, 177] width 293 height 12
drag, startPoint x: 239, startPoint y: 232, endPoint x: 240, endPoint y: 215, distance: 16.4
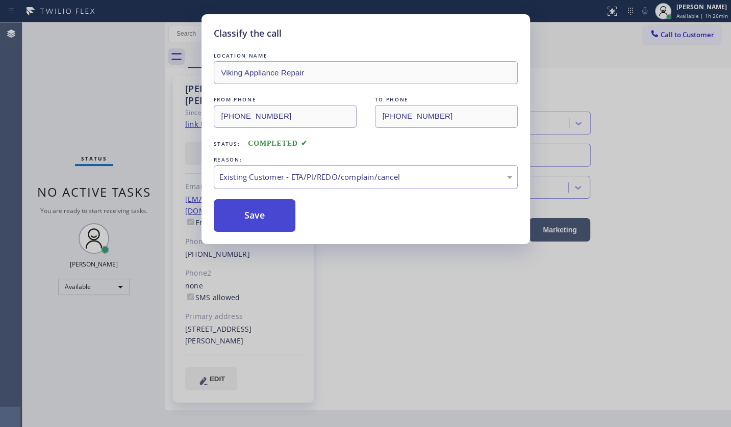
click at [240, 215] on button "Save" at bounding box center [255, 215] width 82 height 33
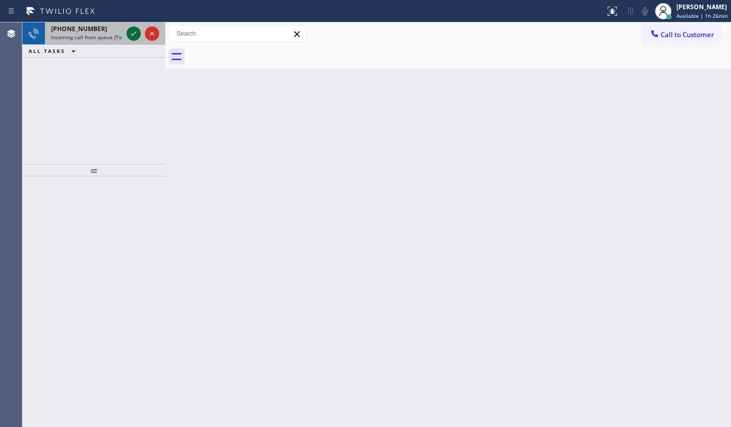
click at [131, 32] on icon at bounding box center [134, 34] width 12 height 12
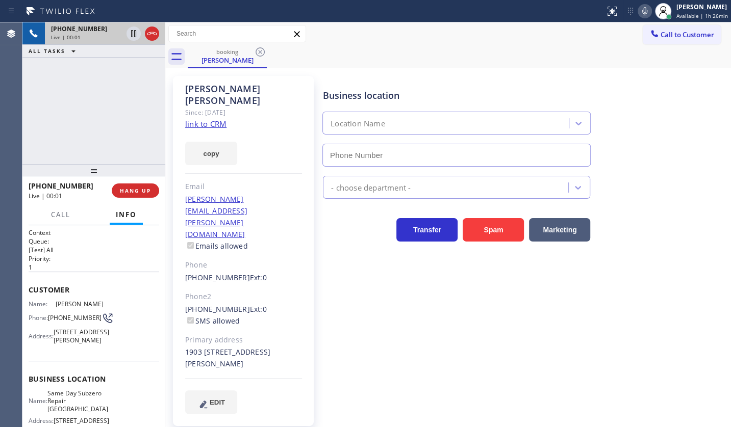
type input "(847) 250-4838"
click at [207, 119] on link "link to CRM" at bounding box center [205, 124] width 41 height 10
click at [133, 35] on icon at bounding box center [134, 34] width 12 height 12
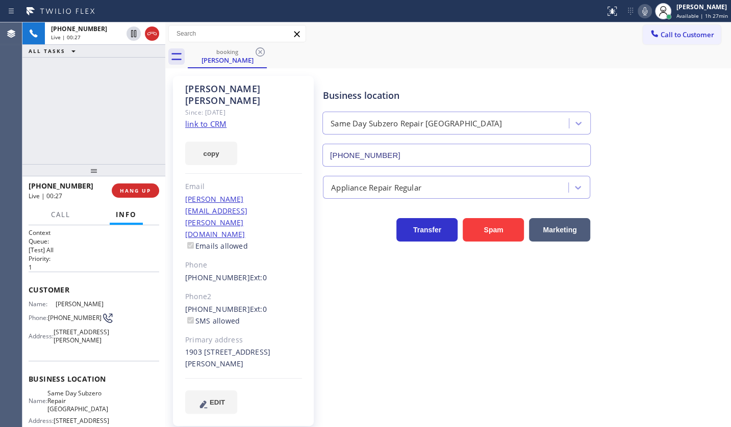
click at [648, 10] on icon at bounding box center [645, 11] width 12 height 12
click at [196, 142] on button "copy" at bounding box center [211, 153] width 52 height 23
click at [58, 108] on div "+17738079844 Live | 00:58 ALL TASKS ALL TASKS ACTIVE TASKS TASKS IN WRAP UP" at bounding box center [93, 93] width 143 height 142
drag, startPoint x: 55, startPoint y: 116, endPoint x: 103, endPoint y: 59, distance: 74.6
click at [62, 108] on div "+17738079844 Live | 02:07 ALL TASKS ALL TASKS ACTIVE TASKS TASKS IN WRAP UP" at bounding box center [93, 93] width 143 height 142
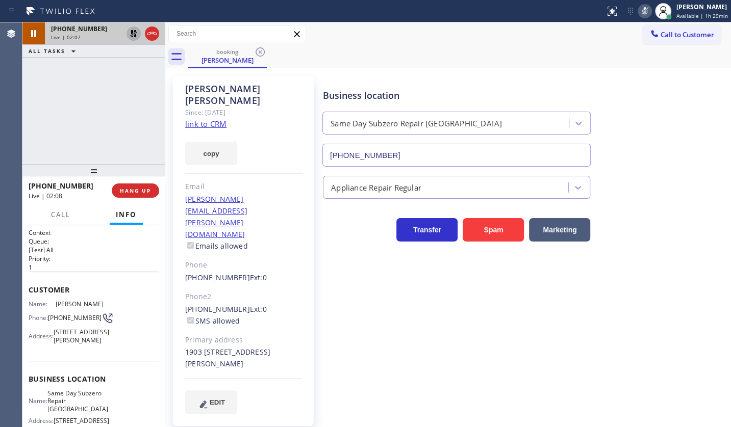
click at [131, 33] on icon at bounding box center [133, 33] width 7 height 7
click at [647, 15] on icon at bounding box center [644, 11] width 5 height 8
click at [61, 69] on div "+17738079844 Live | 02:32 ALL TASKS ALL TASKS ACTIVE TASKS TASKS IN WRAP UP" at bounding box center [93, 93] width 143 height 142
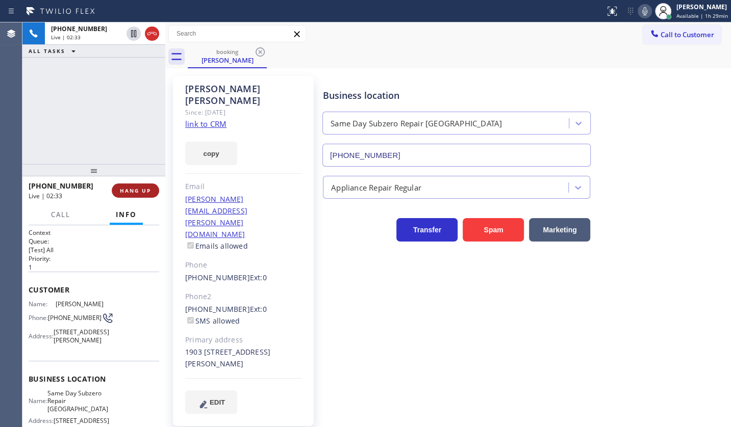
click at [134, 184] on button "HANG UP" at bounding box center [135, 191] width 47 height 14
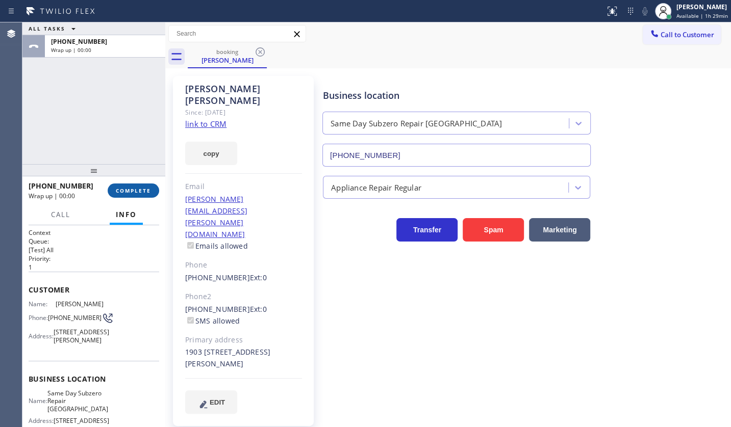
click at [116, 191] on span "COMPLETE" at bounding box center [133, 190] width 35 height 7
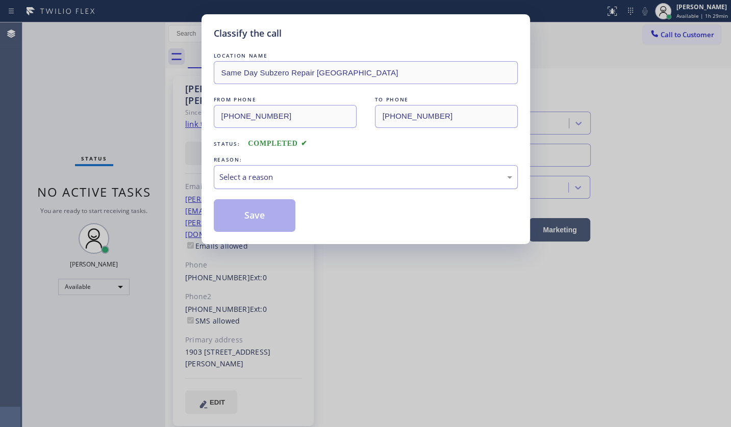
click at [254, 176] on div "Select a reason" at bounding box center [365, 177] width 293 height 12
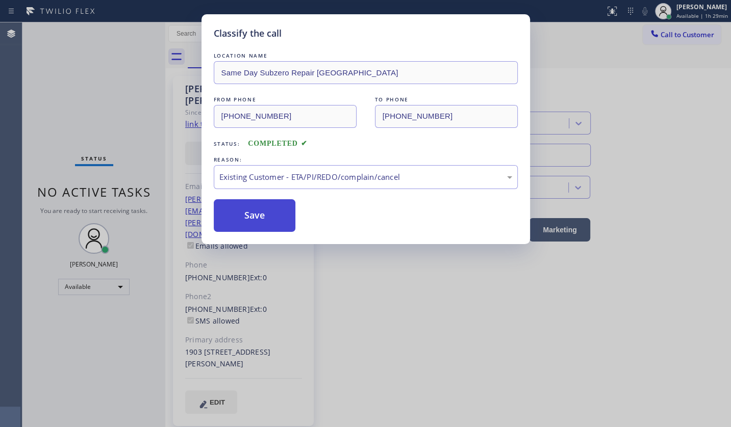
click at [241, 218] on button "Save" at bounding box center [255, 215] width 82 height 33
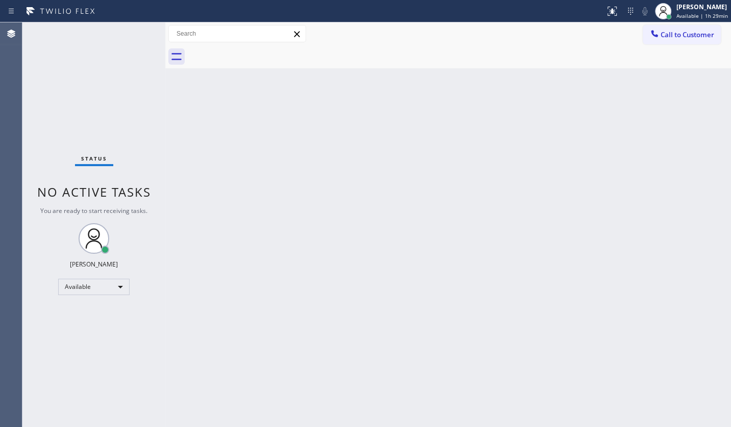
click at [133, 31] on div "Status No active tasks You are ready to start receiving tasks. JENIZA ALCAYDE A…" at bounding box center [93, 224] width 143 height 405
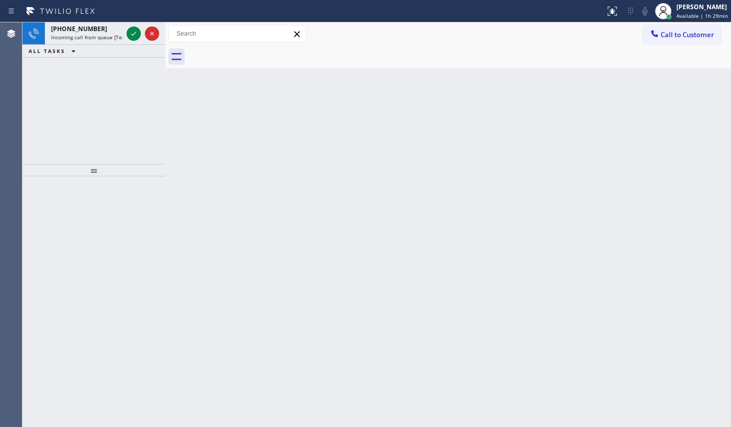
click at [392, 186] on div "Back to Dashboard Change Sender ID Customers Technicians Select a contact Outbo…" at bounding box center [448, 224] width 566 height 405
click at [133, 31] on icon at bounding box center [134, 34] width 12 height 12
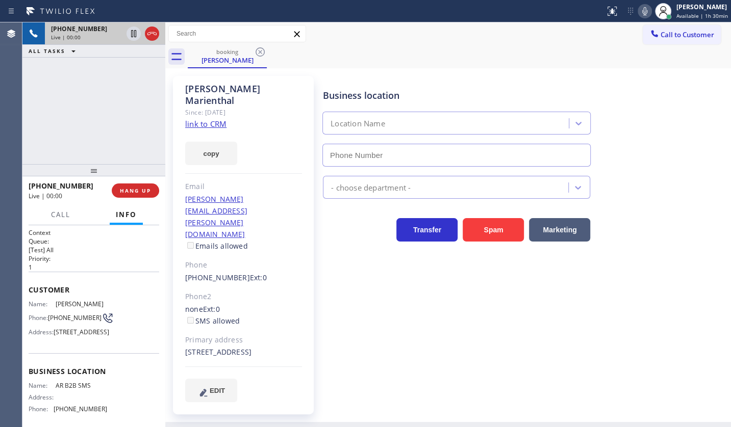
type input "(833) 692-2271"
click at [212, 119] on link "link to CRM" at bounding box center [205, 124] width 41 height 10
click at [119, 185] on button "HANG UP" at bounding box center [135, 191] width 47 height 14
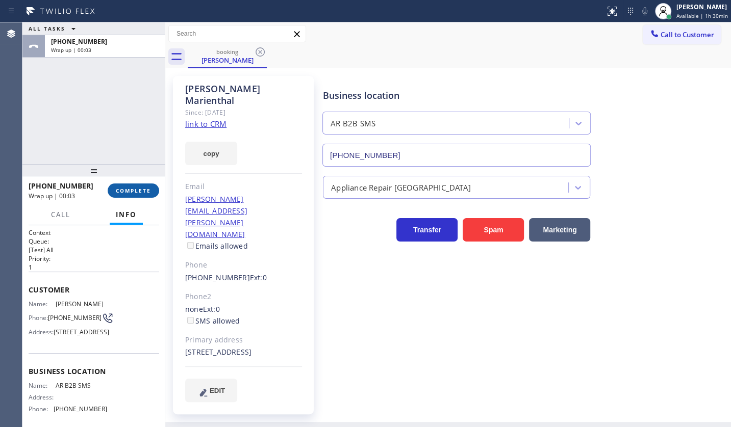
click at [125, 194] on button "COMPLETE" at bounding box center [134, 191] width 52 height 14
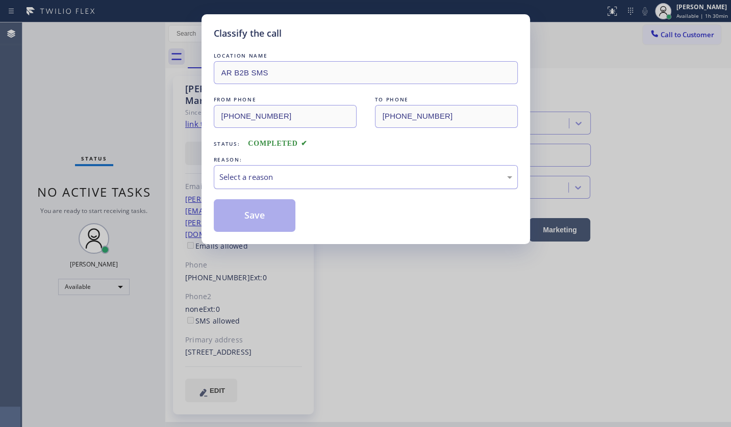
click at [231, 173] on div "Select a reason" at bounding box center [365, 177] width 293 height 12
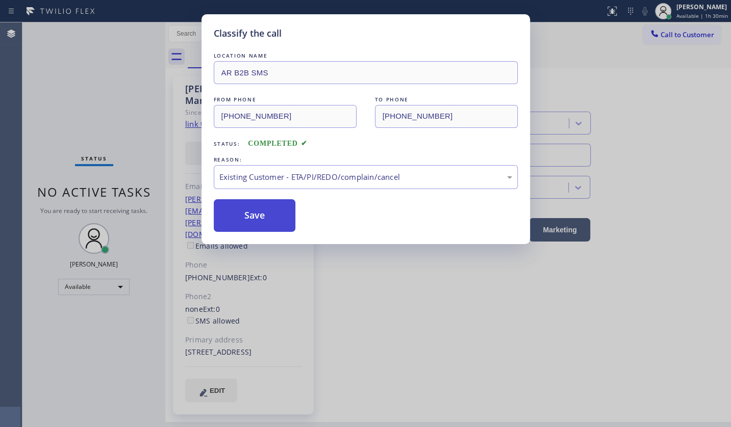
click at [240, 222] on button "Save" at bounding box center [255, 215] width 82 height 33
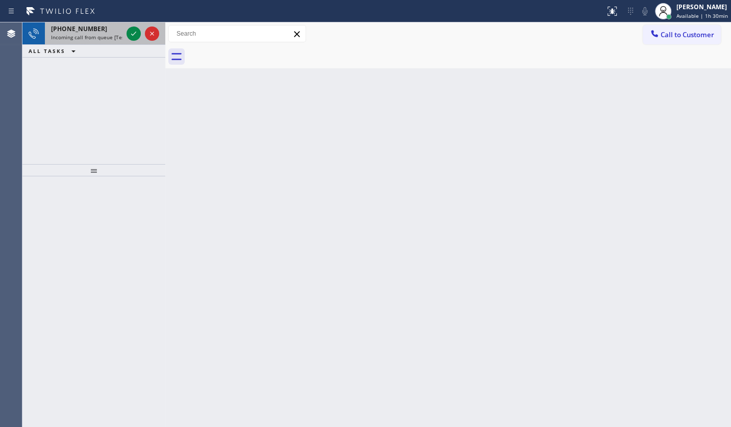
drag, startPoint x: 66, startPoint y: 70, endPoint x: 119, endPoint y: 36, distance: 62.4
click at [71, 67] on div "+15104107083 Incoming call from queue [Test] All ALL TASKS ALL TASKS ACTIVE TAS…" at bounding box center [93, 93] width 143 height 142
click at [128, 30] on icon at bounding box center [134, 34] width 12 height 12
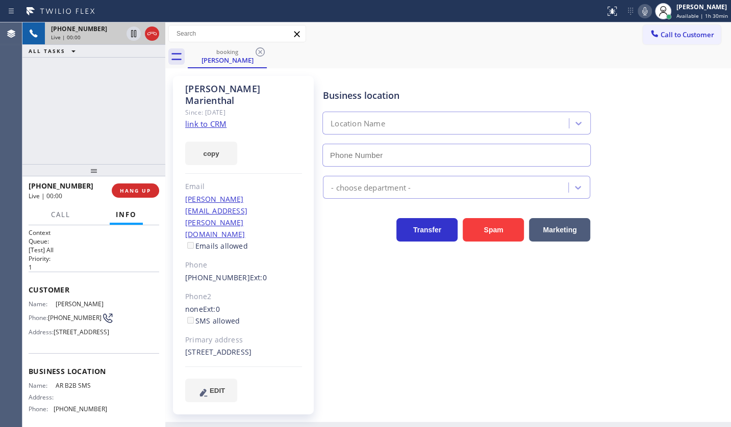
type input "(833) 692-2271"
click at [194, 119] on link "link to CRM" at bounding box center [205, 124] width 41 height 10
click at [648, 9] on icon at bounding box center [645, 11] width 12 height 12
click at [133, 31] on icon at bounding box center [133, 33] width 5 height 7
click at [133, 31] on icon at bounding box center [133, 33] width 7 height 7
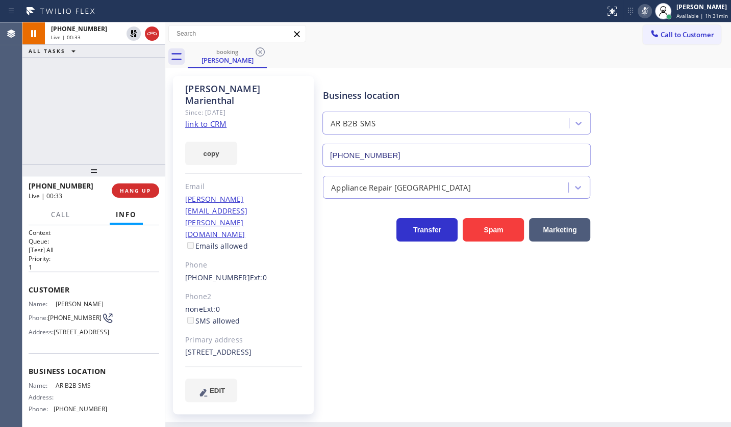
click at [640, 13] on icon at bounding box center [645, 11] width 12 height 12
click at [643, 9] on icon at bounding box center [645, 11] width 12 height 12
click at [133, 33] on icon at bounding box center [134, 34] width 12 height 12
click at [224, 142] on button "copy" at bounding box center [211, 153] width 52 height 23
click at [50, 120] on div "+15104107083 Live | 03:08 ALL TASKS ALL TASKS ACTIVE TASKS TASKS IN WRAP UP" at bounding box center [93, 93] width 143 height 142
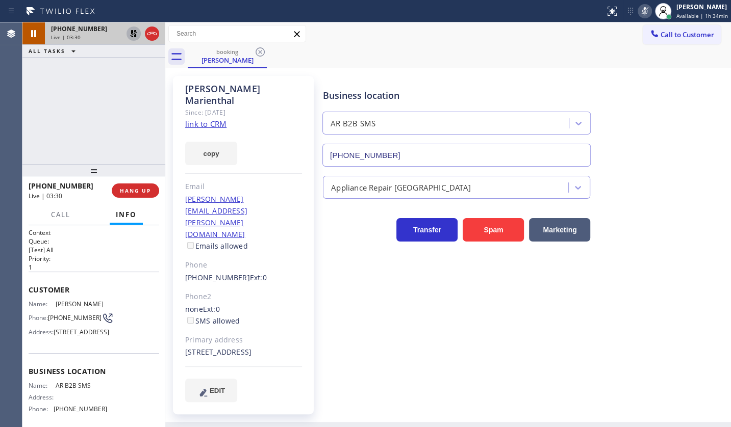
click at [133, 35] on icon at bounding box center [134, 34] width 12 height 12
click at [641, 13] on icon at bounding box center [645, 11] width 12 height 12
click at [52, 113] on div "+15104107083 Live | 03:34 ALL TASKS ALL TASKS ACTIVE TASKS TASKS IN WRAP UP" at bounding box center [93, 93] width 143 height 142
click at [321, 276] on div "Business location AR B2B SMS (833) 692-2271 Appliance Repair High End Transfer …" at bounding box center [525, 239] width 408 height 321
click at [54, 101] on div "+15104107083 Live | 03:50 ALL TASKS ALL TASKS ACTIVE TASKS TASKS IN WRAP UP" at bounding box center [93, 93] width 143 height 142
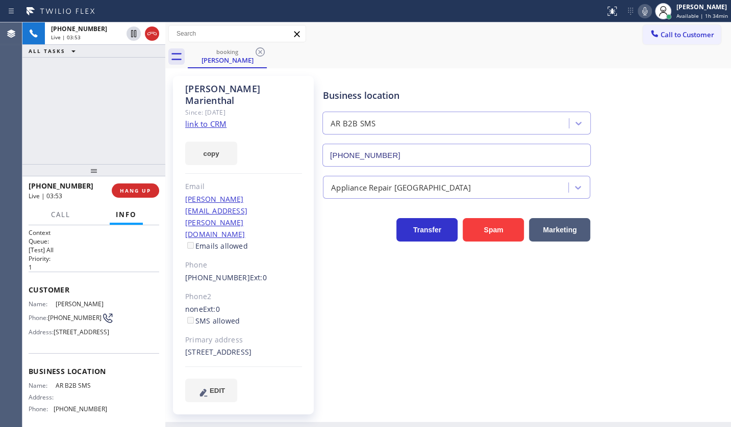
click at [458, 339] on div "Business location AR B2B SMS (833) 692-2271 Appliance Repair High End Transfer …" at bounding box center [525, 239] width 408 height 321
click at [645, 12] on icon at bounding box center [645, 11] width 12 height 12
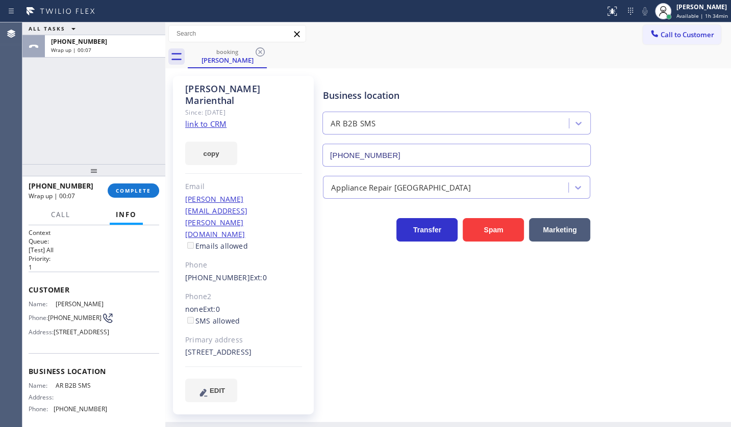
drag, startPoint x: 90, startPoint y: 111, endPoint x: 112, endPoint y: 142, distance: 37.7
click at [91, 111] on div "ALL TASKS ALL TASKS ACTIVE TASKS TASKS IN WRAP UP +15104107083 Wrap up | 00:07" at bounding box center [93, 93] width 143 height 142
click at [136, 188] on button "COMPLETE" at bounding box center [134, 191] width 52 height 14
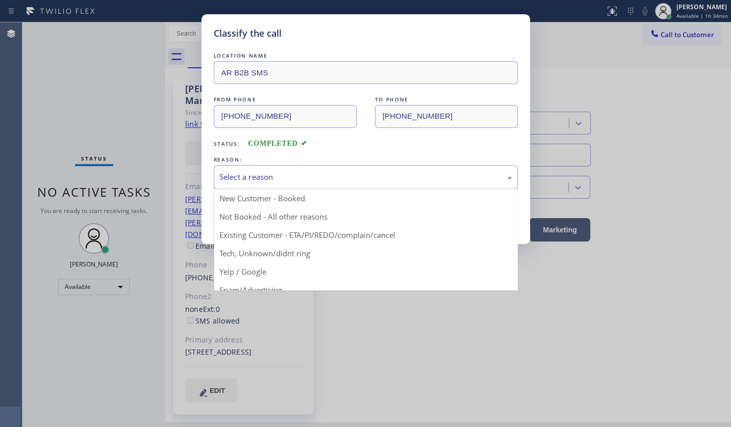
click at [236, 168] on div "Select a reason" at bounding box center [366, 177] width 304 height 24
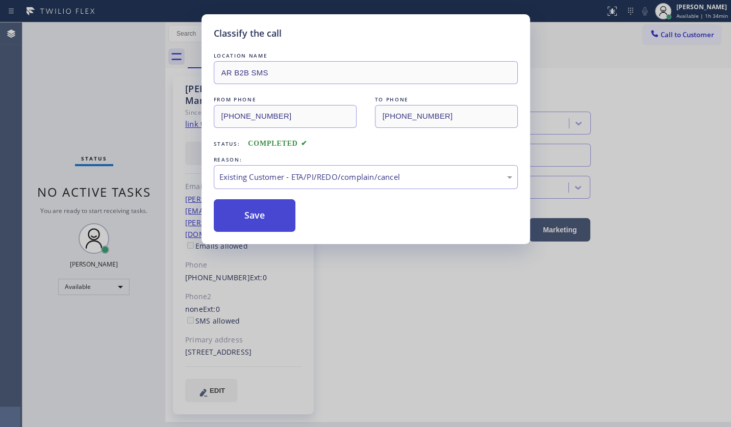
drag, startPoint x: 248, startPoint y: 238, endPoint x: 244, endPoint y: 220, distance: 18.8
click at [244, 220] on button "Save" at bounding box center [255, 215] width 82 height 33
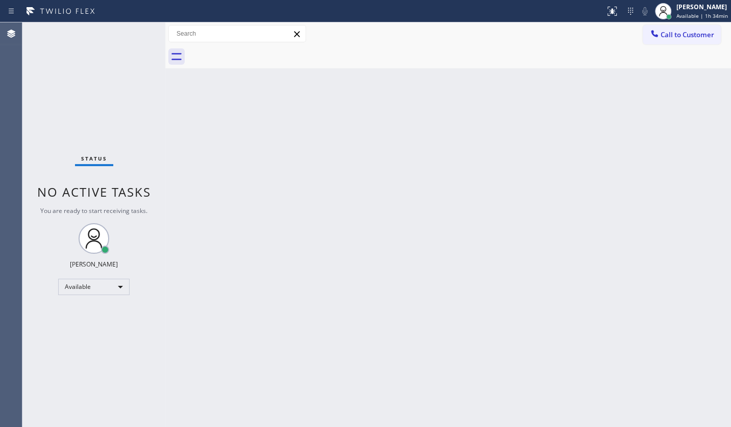
click at [63, 90] on div "Status No active tasks You are ready to start receiving tasks. JENIZA ALCAYDE A…" at bounding box center [93, 224] width 143 height 405
click at [61, 93] on div "Status No active tasks You are ready to start receiving tasks. JENIZA ALCAYDE A…" at bounding box center [93, 224] width 143 height 405
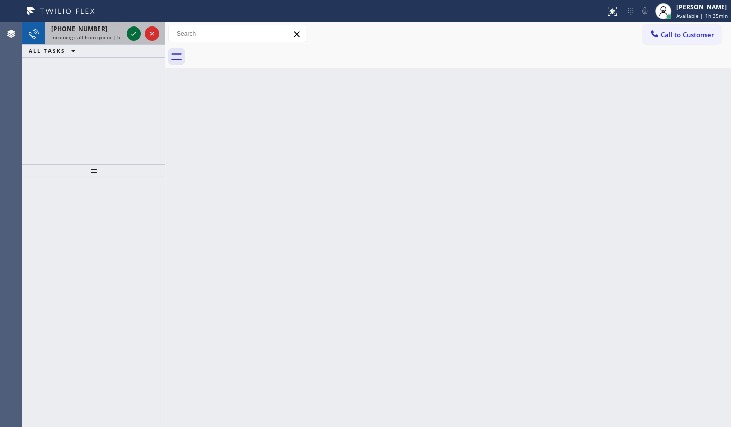
click at [133, 33] on icon at bounding box center [134, 34] width 12 height 12
click at [131, 30] on icon at bounding box center [134, 34] width 12 height 12
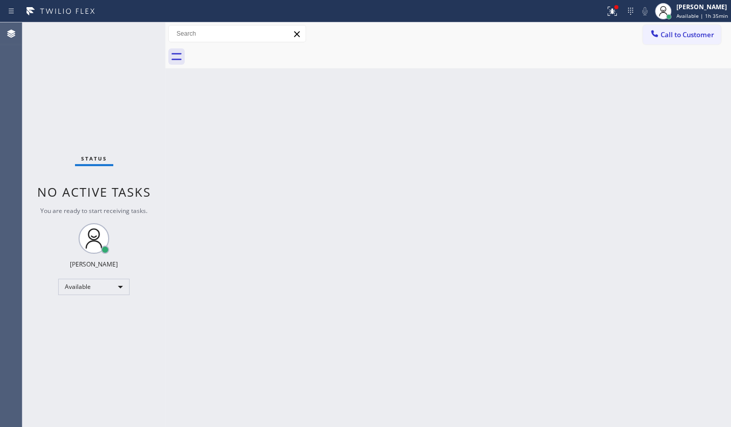
click at [131, 40] on div "Status No active tasks You are ready to start receiving tasks. JENIZA ALCAYDE A…" at bounding box center [93, 224] width 143 height 405
click at [618, 10] on icon at bounding box center [612, 11] width 12 height 12
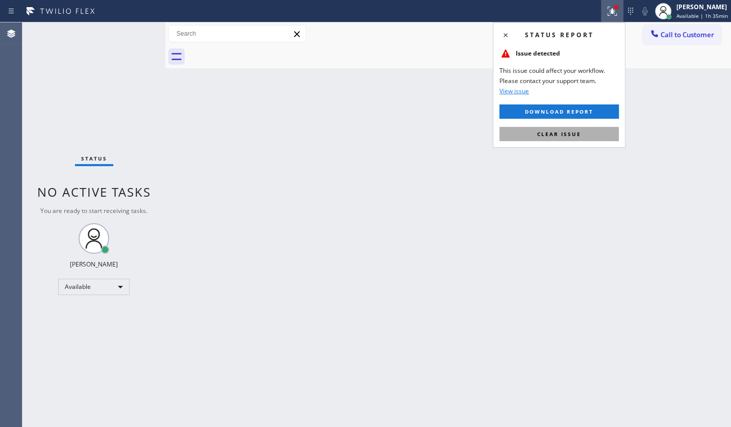
click at [581, 135] on button "Clear issue" at bounding box center [558, 134] width 119 height 14
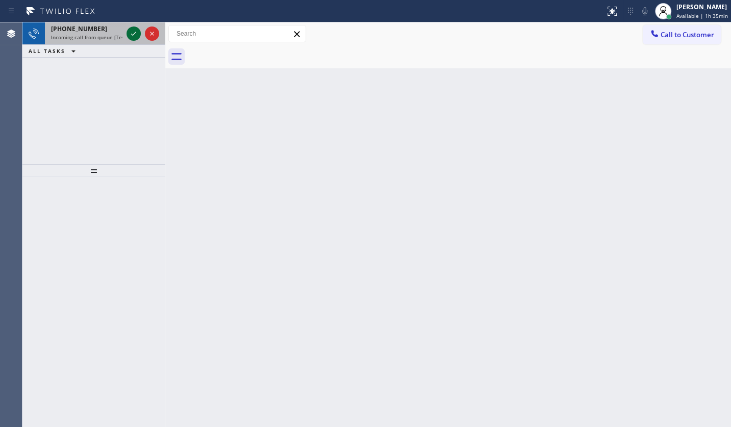
click at [138, 34] on icon at bounding box center [134, 34] width 12 height 12
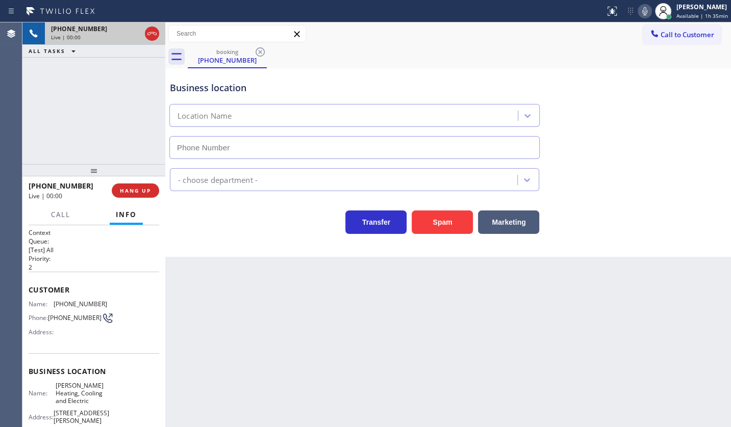
type input "(415) 906-7519"
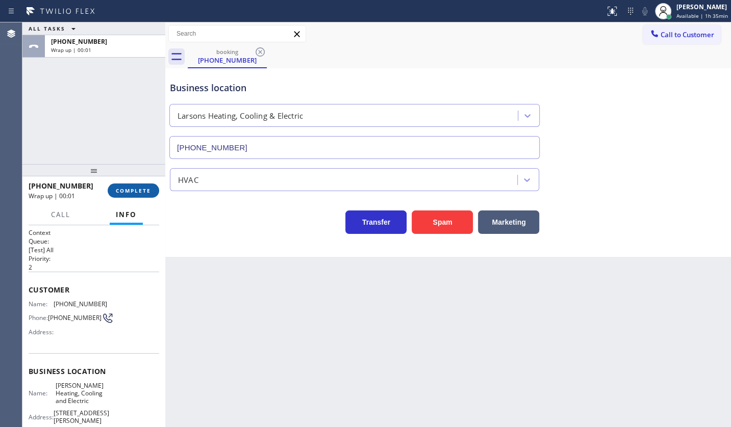
click at [127, 192] on span "COMPLETE" at bounding box center [133, 190] width 35 height 7
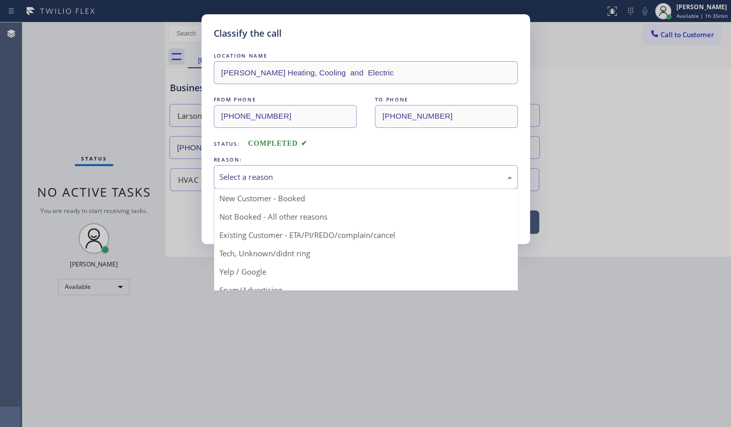
click at [230, 177] on div "Select a reason" at bounding box center [365, 177] width 293 height 12
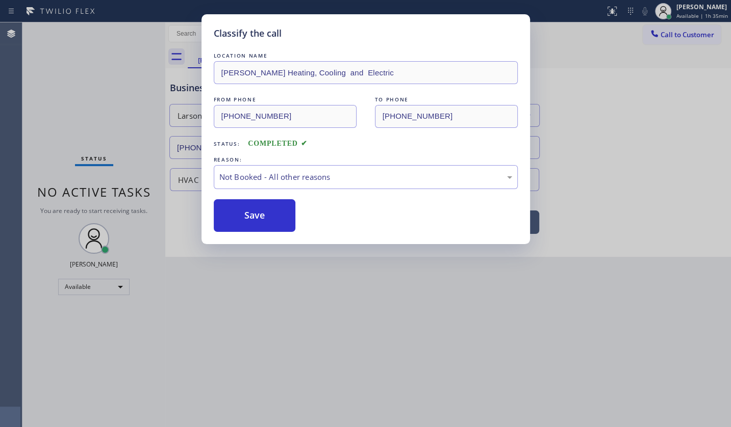
click at [232, 209] on button "Save" at bounding box center [255, 215] width 82 height 33
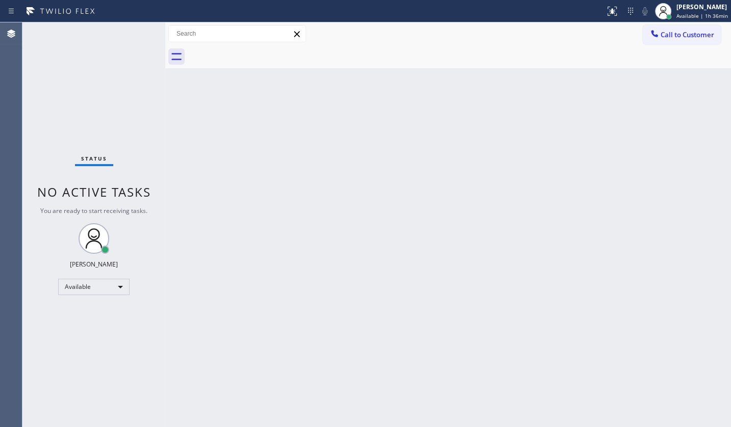
click at [72, 86] on div "Status No active tasks You are ready to start receiving tasks. JENIZA ALCAYDE A…" at bounding box center [93, 224] width 143 height 405
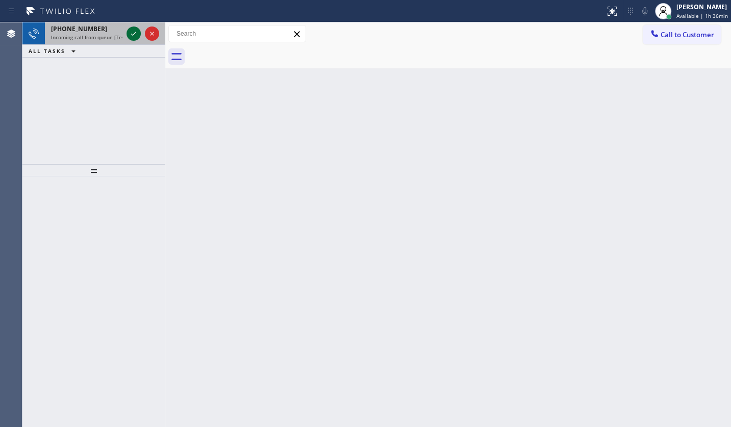
click at [137, 30] on icon at bounding box center [134, 34] width 12 height 12
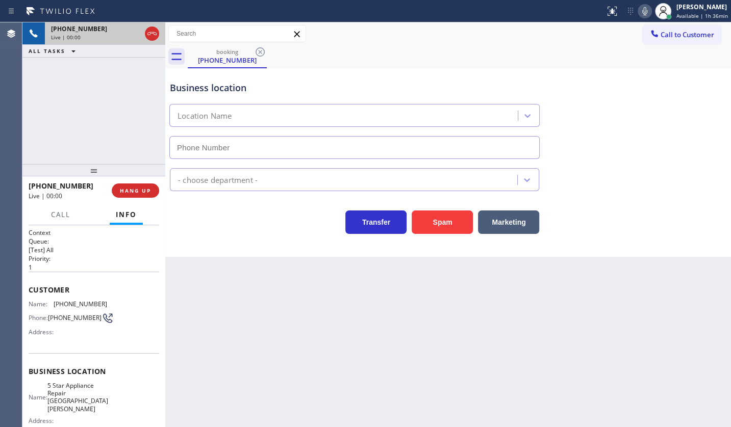
type input "(408) 351-1157"
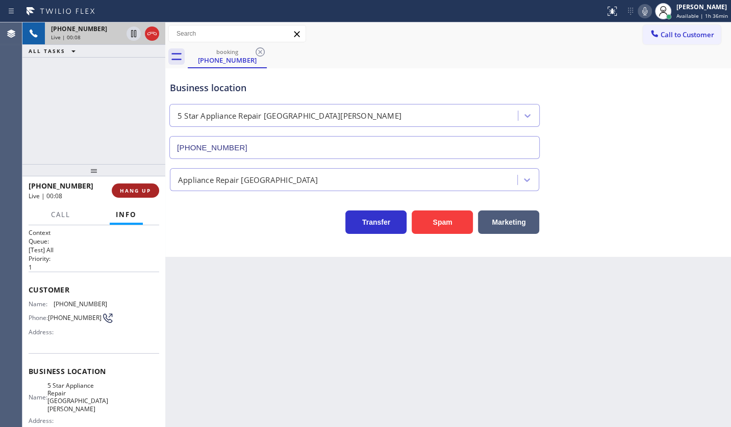
click at [142, 192] on span "HANG UP" at bounding box center [135, 190] width 31 height 7
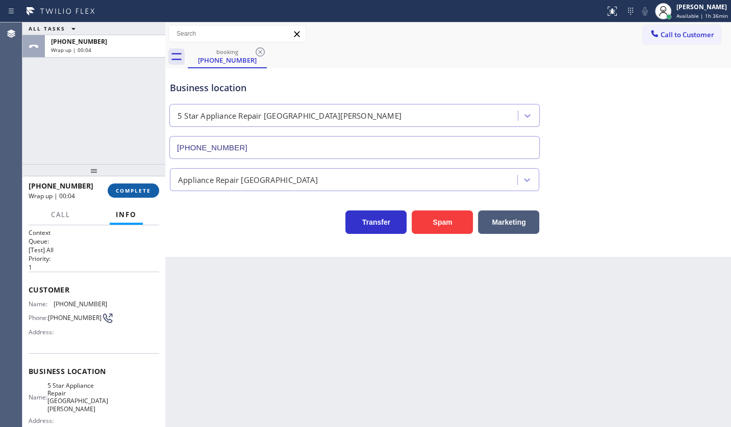
click at [124, 187] on span "COMPLETE" at bounding box center [133, 190] width 35 height 7
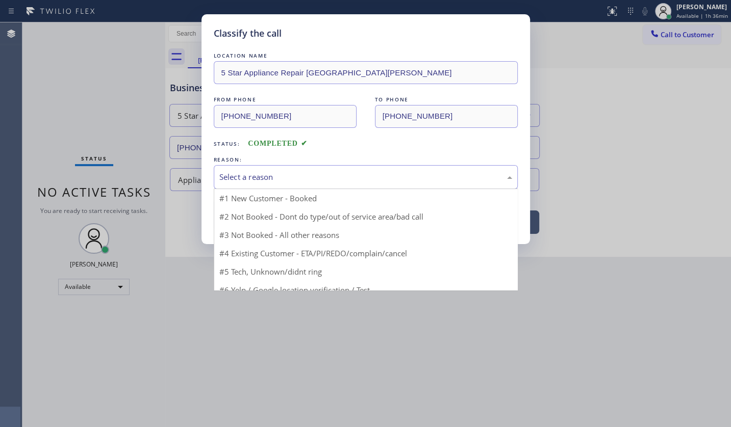
click at [235, 187] on div "Select a reason" at bounding box center [366, 177] width 304 height 24
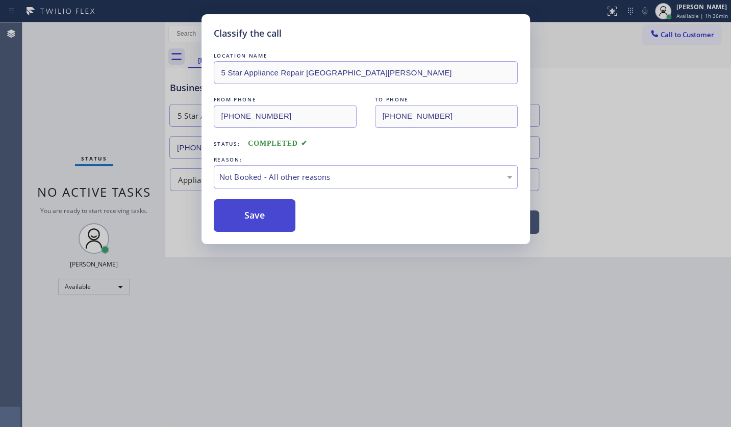
click at [237, 211] on button "Save" at bounding box center [255, 215] width 82 height 33
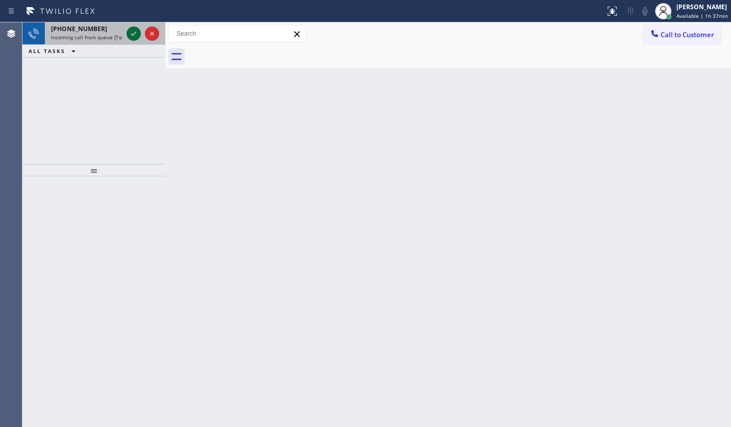
click at [132, 28] on icon at bounding box center [134, 34] width 12 height 12
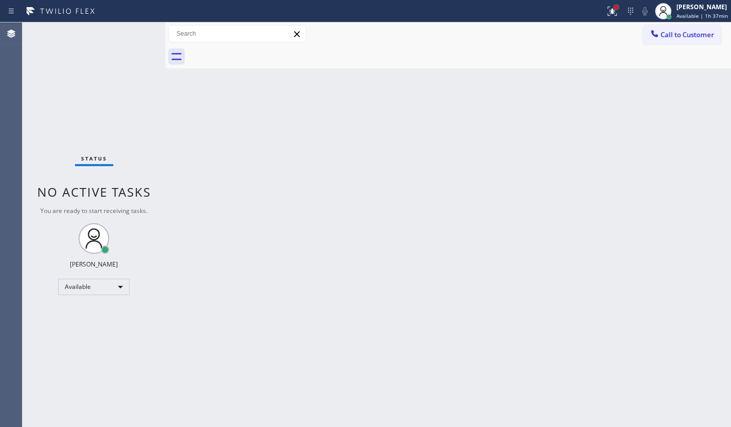
click at [618, 8] on div at bounding box center [616, 7] width 4 height 4
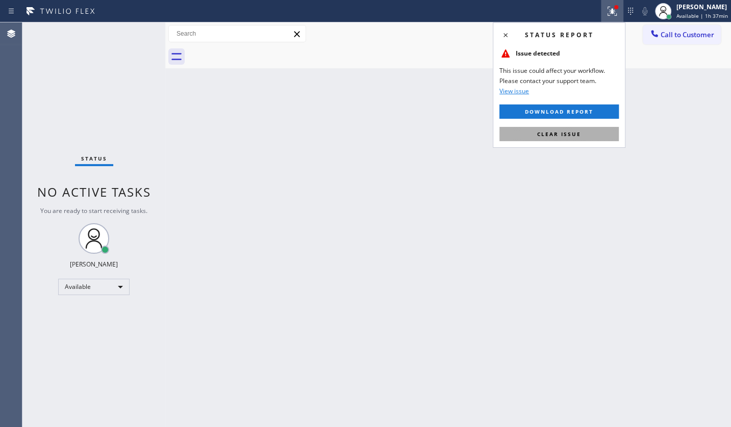
drag, startPoint x: 576, startPoint y: 135, endPoint x: 358, endPoint y: 13, distance: 250.3
click at [567, 129] on button "Clear issue" at bounding box center [558, 134] width 119 height 14
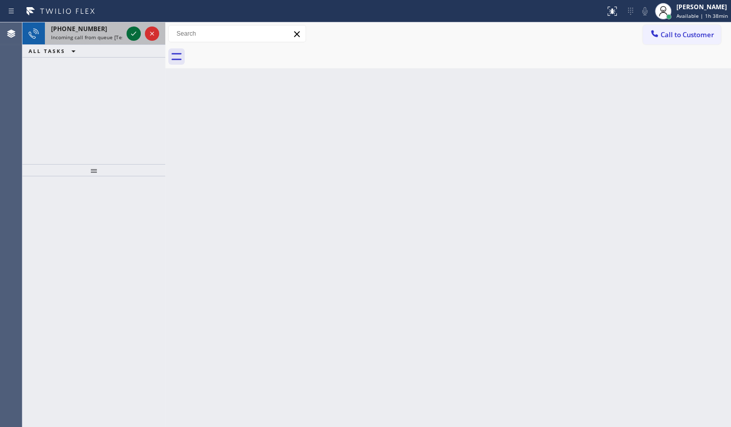
click at [131, 30] on icon at bounding box center [134, 34] width 12 height 12
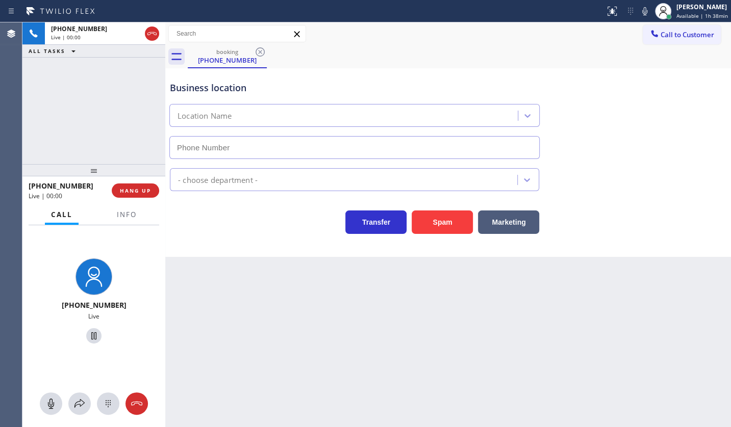
click at [120, 204] on div "+15103076782 Live | 00:00 HANG UP" at bounding box center [93, 190] width 143 height 29
type input "(925) 297-1724"
click at [119, 214] on span "Info" at bounding box center [127, 214] width 20 height 9
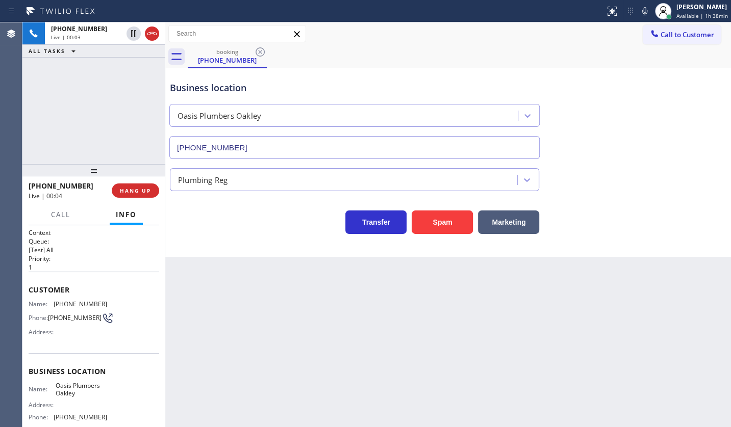
drag, startPoint x: 483, startPoint y: 52, endPoint x: 576, endPoint y: 2, distance: 106.1
click at [494, 45] on div "booking (510) 307-6782" at bounding box center [459, 56] width 543 height 23
click at [116, 113] on div "+15103076782 Live | 00:39 ALL TASKS ALL TASKS ACTIVE TASKS TASKS IN WRAP UP" at bounding box center [93, 93] width 143 height 142
drag, startPoint x: 51, startPoint y: 301, endPoint x: 130, endPoint y: 301, distance: 78.6
click at [130, 301] on div "Name: (510) 307-6782 Phone: (510) 307-6782 Address:" at bounding box center [94, 320] width 131 height 40
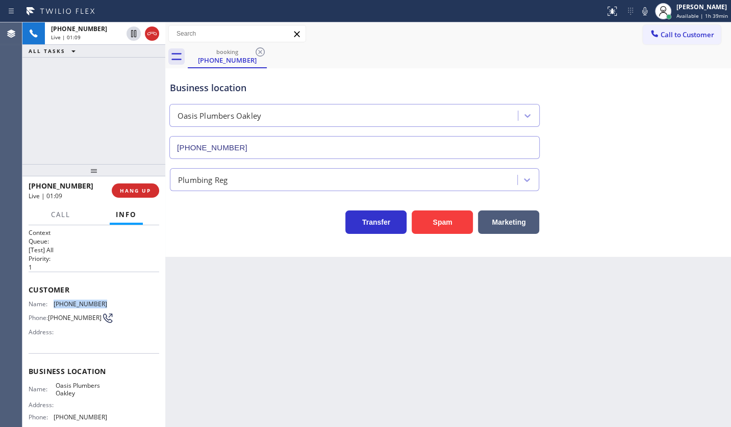
copy div "(510) 307-6782"
click at [642, 12] on icon at bounding box center [645, 11] width 12 height 12
click at [133, 30] on icon at bounding box center [134, 34] width 12 height 12
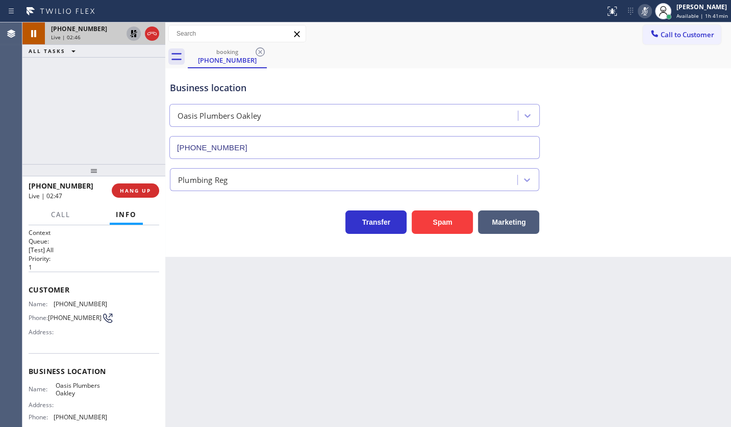
click at [63, 126] on div "+15103076782 Live | 02:46 ALL TASKS ALL TASKS ACTIVE TASKS TASKS IN WRAP UP" at bounding box center [93, 93] width 143 height 142
click at [134, 30] on icon at bounding box center [133, 33] width 7 height 7
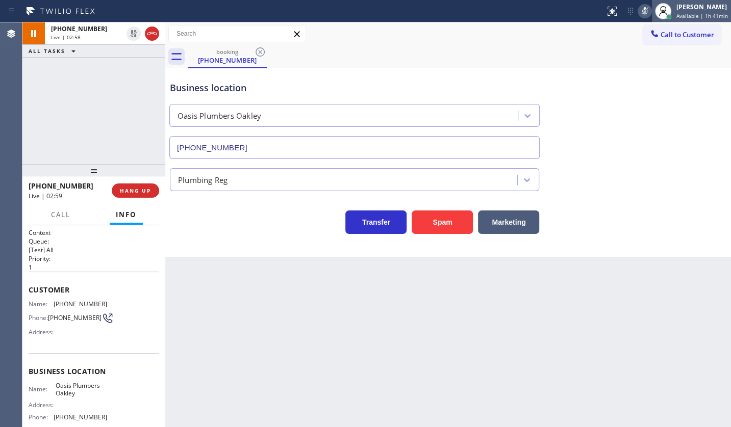
click at [659, 10] on icon at bounding box center [663, 11] width 12 height 12
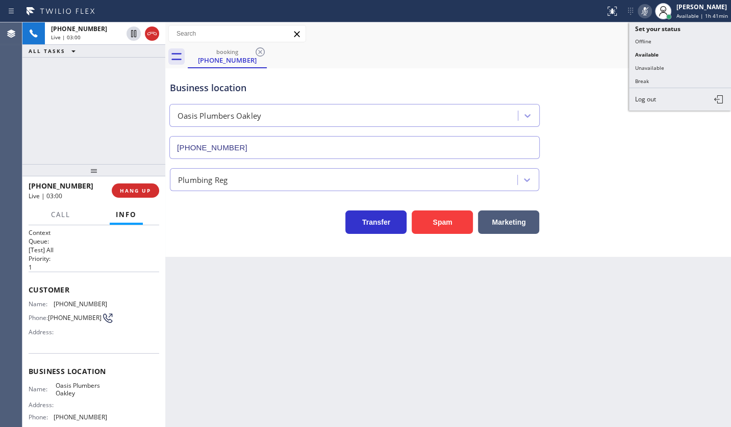
click at [649, 11] on icon at bounding box center [645, 11] width 12 height 12
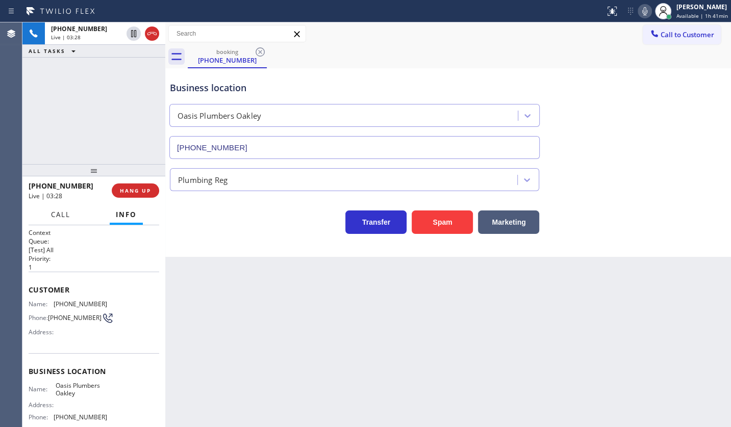
click at [51, 219] on span "Call" at bounding box center [60, 214] width 19 height 9
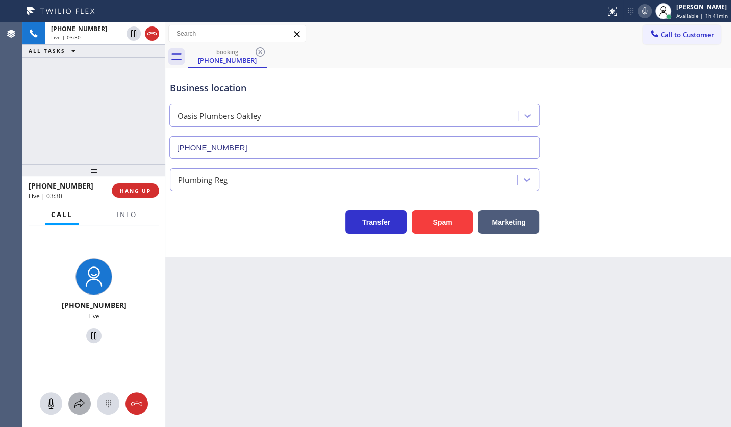
click at [85, 400] on icon at bounding box center [79, 404] width 12 height 12
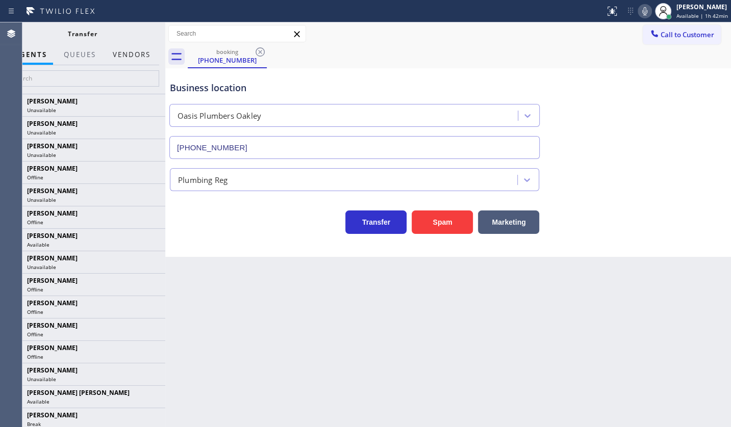
click at [122, 56] on button "Vendors" at bounding box center [132, 55] width 50 height 20
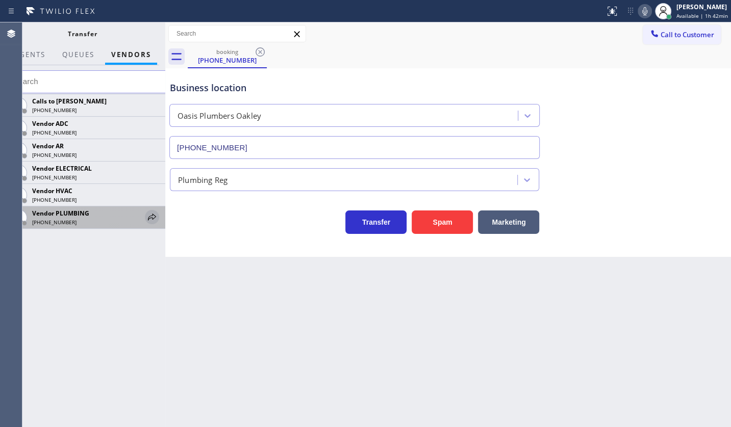
click at [149, 215] on icon at bounding box center [152, 217] width 12 height 12
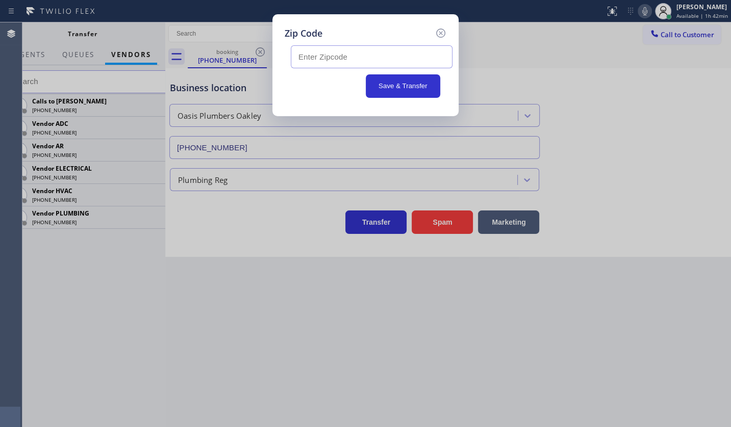
click at [309, 55] on input "text" at bounding box center [372, 56] width 162 height 23
paste input "992 W Cypress RdOakley, CA 94561, USA"
type input "992 W Cypress RdOakley, CA 94561, USA"
click at [438, 32] on icon at bounding box center [441, 33] width 12 height 12
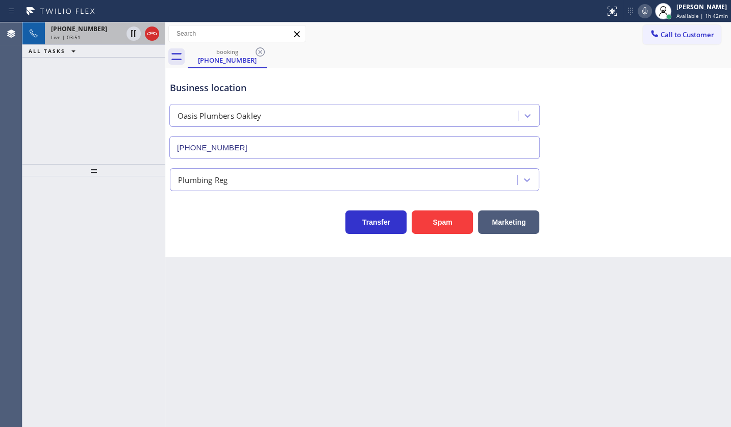
click at [72, 34] on span "Live | 03:51" at bounding box center [66, 37] width 30 height 7
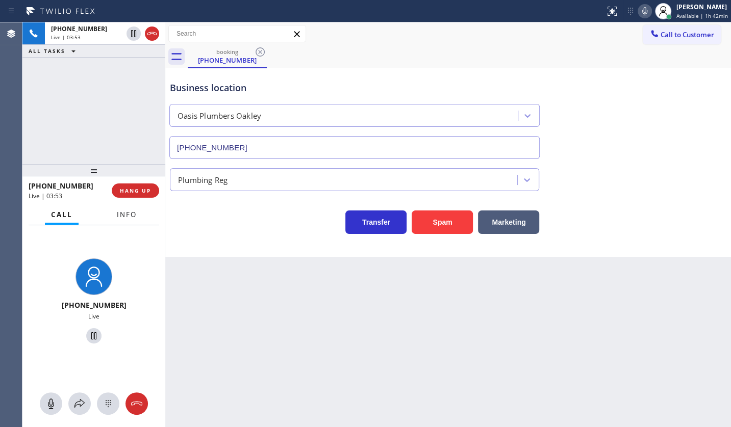
click at [126, 211] on span "Info" at bounding box center [127, 214] width 20 height 9
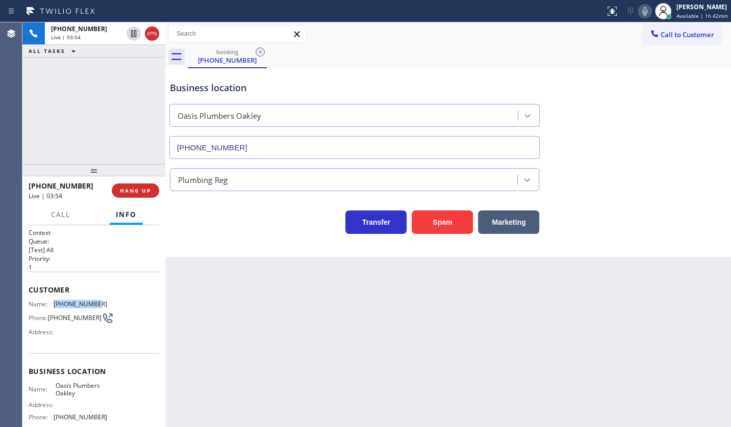
drag, startPoint x: 55, startPoint y: 301, endPoint x: 90, endPoint y: 301, distance: 34.7
click at [90, 301] on span "(510) 307-6782" at bounding box center [81, 304] width 54 height 8
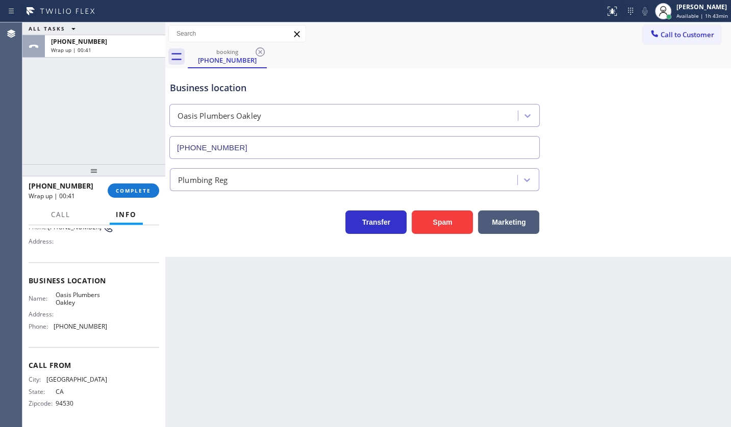
scroll to position [93, 0]
drag, startPoint x: 83, startPoint y: 328, endPoint x: 119, endPoint y: 329, distance: 35.7
click at [119, 329] on div "Name: Oasis Plumbers Oakley Address: Phone: (925) 297-1724" at bounding box center [94, 313] width 131 height 44
copy span "(925) 297-1724"
click at [123, 193] on span "COMPLETE" at bounding box center [133, 190] width 35 height 7
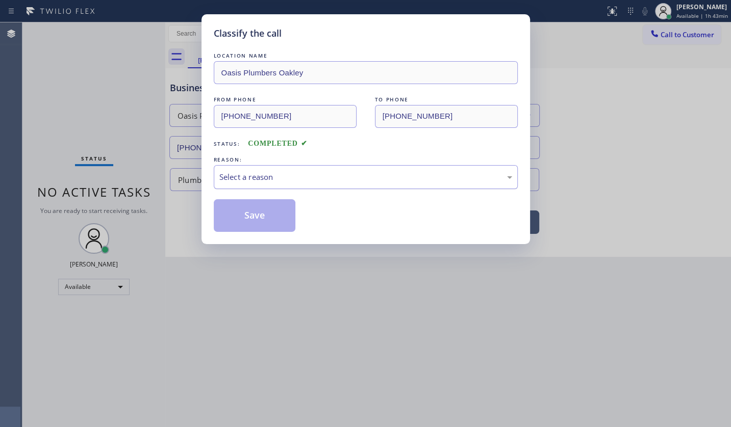
click at [221, 168] on div "Select a reason" at bounding box center [366, 177] width 304 height 24
click at [241, 212] on button "Save" at bounding box center [255, 215] width 82 height 33
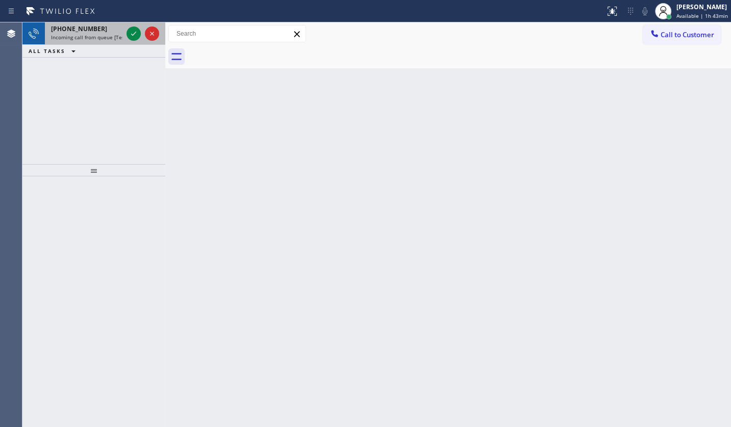
drag, startPoint x: 61, startPoint y: 68, endPoint x: 106, endPoint y: 35, distance: 56.1
click at [69, 61] on div "+16192689100 Incoming call from queue [Test] All ALL TASKS ALL TASKS ACTIVE TAS…" at bounding box center [93, 93] width 143 height 142
click at [134, 28] on div at bounding box center [142, 33] width 37 height 22
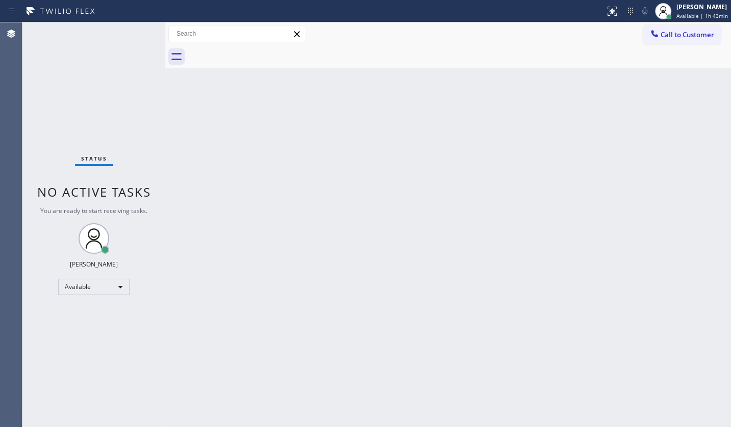
click at [134, 29] on div "Status No active tasks You are ready to start receiving tasks. JENIZA ALCAYDE A…" at bounding box center [93, 224] width 143 height 405
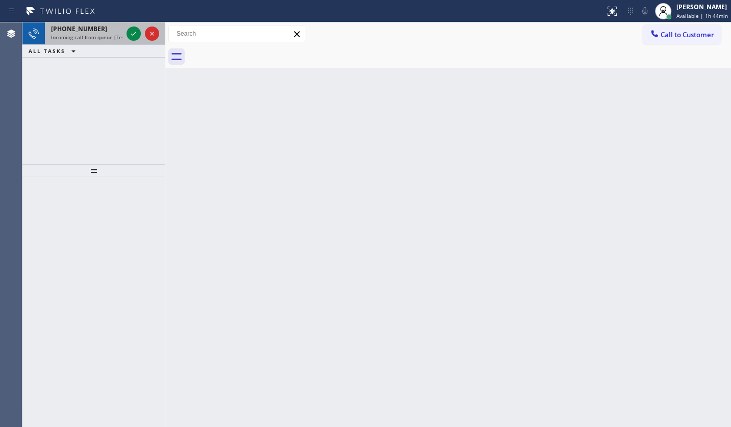
drag, startPoint x: 86, startPoint y: 87, endPoint x: 115, endPoint y: 43, distance: 51.9
click at [107, 62] on div "+17868987010 Incoming call from queue [Test] All ALL TASKS ALL TASKS ACTIVE TAS…" at bounding box center [93, 93] width 143 height 142
click at [130, 33] on icon at bounding box center [134, 34] width 12 height 12
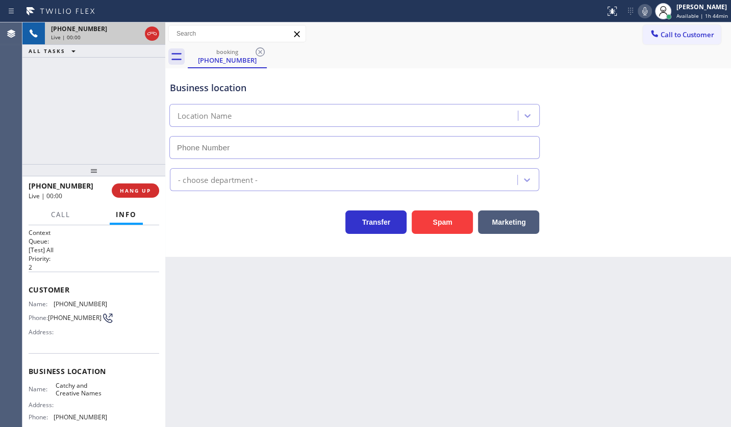
type input "(786) 574-6034"
click at [87, 82] on div "+17868987010 Live | 00:03 ALL TASKS ALL TASKS ACTIVE TASKS TASKS IN WRAP UP" at bounding box center [93, 93] width 143 height 142
click at [140, 194] on button "HANG UP" at bounding box center [135, 191] width 47 height 14
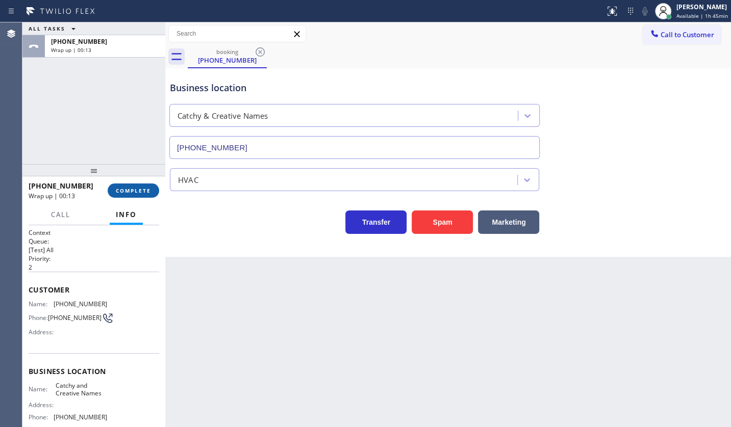
click at [135, 195] on button "COMPLETE" at bounding box center [134, 191] width 52 height 14
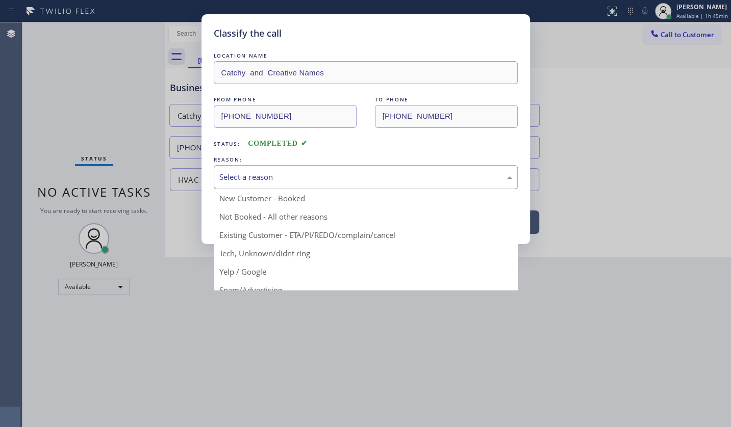
drag, startPoint x: 234, startPoint y: 182, endPoint x: 239, endPoint y: 196, distance: 14.9
click at [233, 183] on div "Select a reason" at bounding box center [366, 177] width 304 height 24
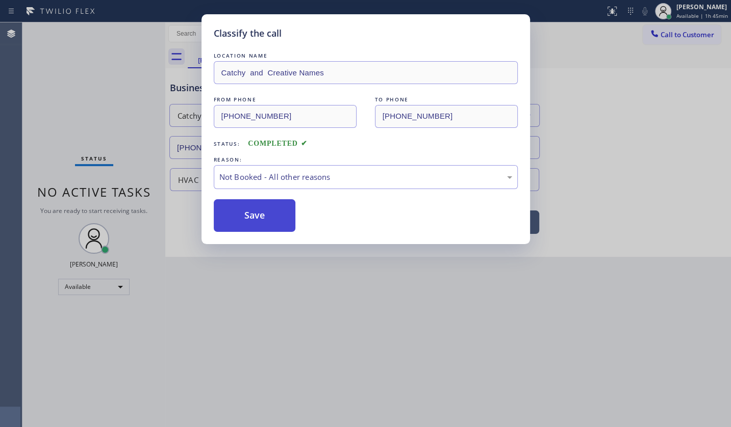
click at [247, 209] on button "Save" at bounding box center [255, 215] width 82 height 33
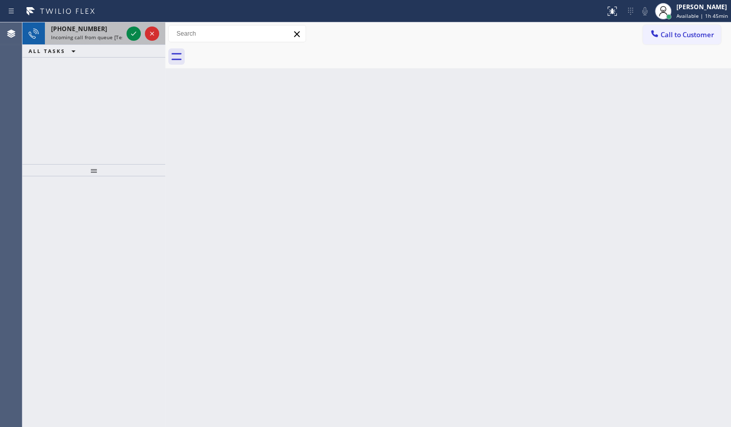
click at [77, 41] on div "+13237025036 Incoming call from queue [Test] All" at bounding box center [85, 33] width 80 height 22
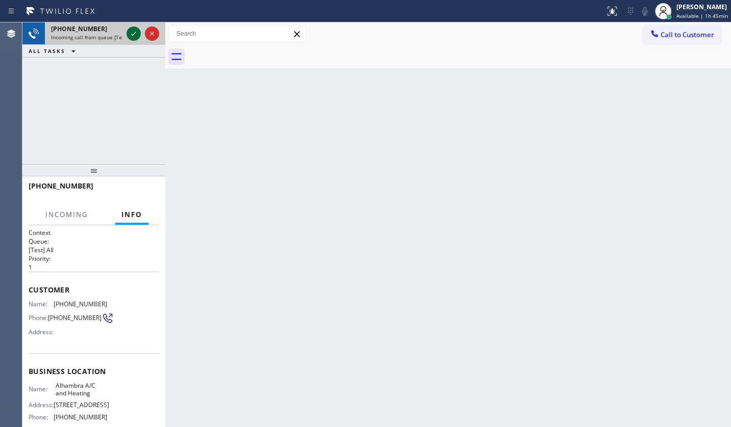
click at [131, 30] on icon at bounding box center [134, 34] width 12 height 12
click at [124, 36] on div "+13237025036 Incoming call from queue [Test] All" at bounding box center [93, 33] width 143 height 22
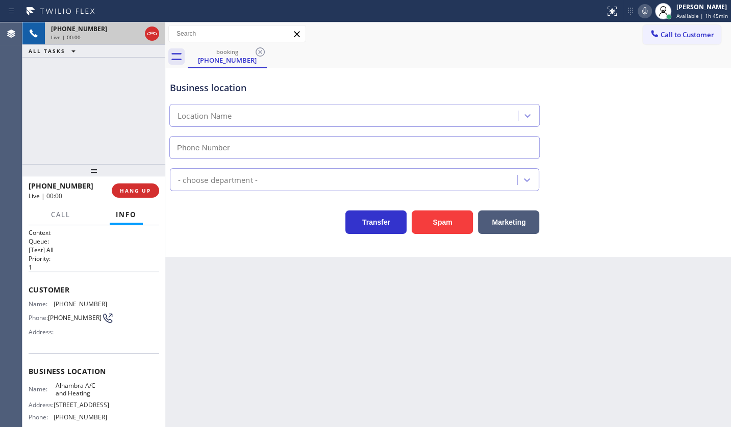
type input "(626) 349-6676"
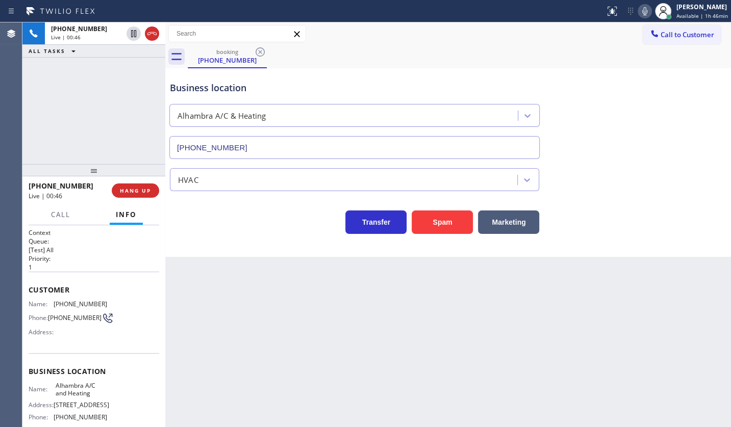
click at [69, 98] on div "+13237025036 Live | 00:46 ALL TASKS ALL TASKS ACTIVE TASKS TASKS IN WRAP UP" at bounding box center [93, 93] width 143 height 142
click at [92, 91] on div "+13237025036 Live | 00:54 ALL TASKS ALL TASKS ACTIVE TASKS TASKS IN WRAP UP" at bounding box center [93, 93] width 143 height 142
click at [55, 99] on div "+13237025036 Live | 00:57 ALL TASKS ALL TASKS ACTIVE TASKS TASKS IN WRAP UP" at bounding box center [93, 93] width 143 height 142
click at [132, 188] on span "HANG UP" at bounding box center [135, 190] width 31 height 7
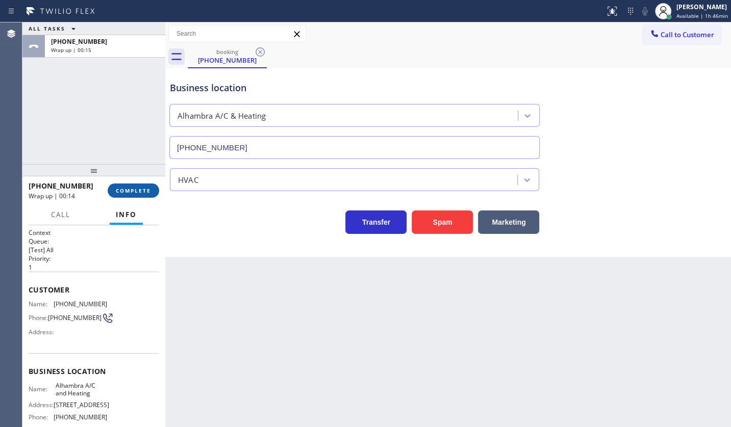
click at [127, 192] on span "COMPLETE" at bounding box center [133, 190] width 35 height 7
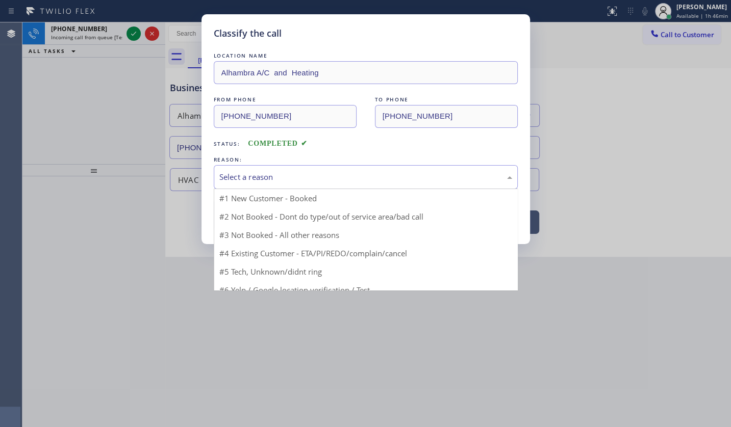
click at [257, 186] on div "Select a reason" at bounding box center [366, 177] width 304 height 24
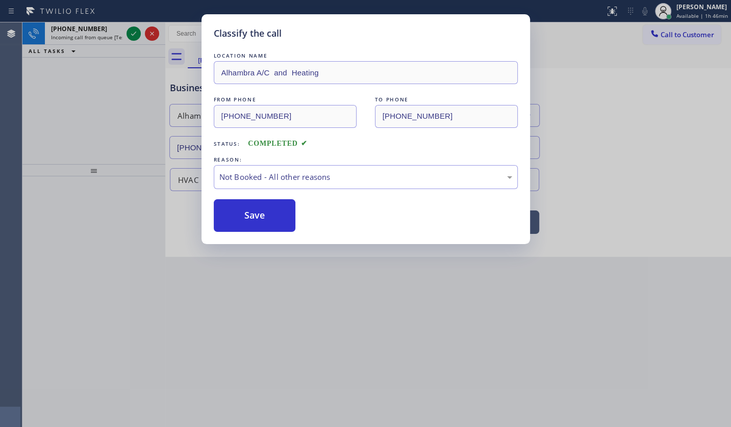
click at [259, 212] on button "Save" at bounding box center [255, 215] width 82 height 33
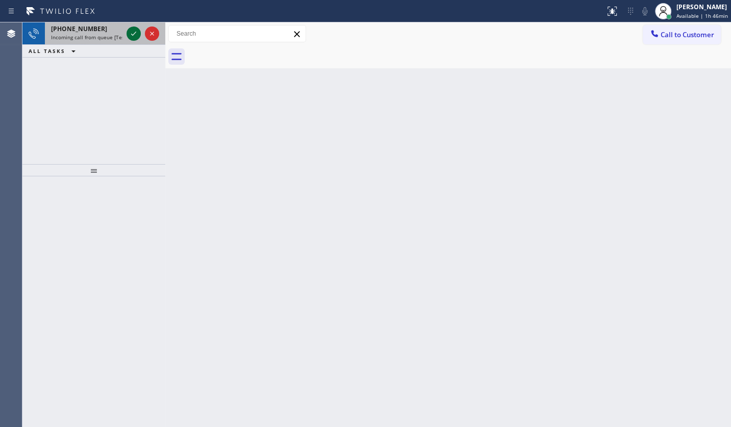
click at [131, 30] on icon at bounding box center [134, 34] width 12 height 12
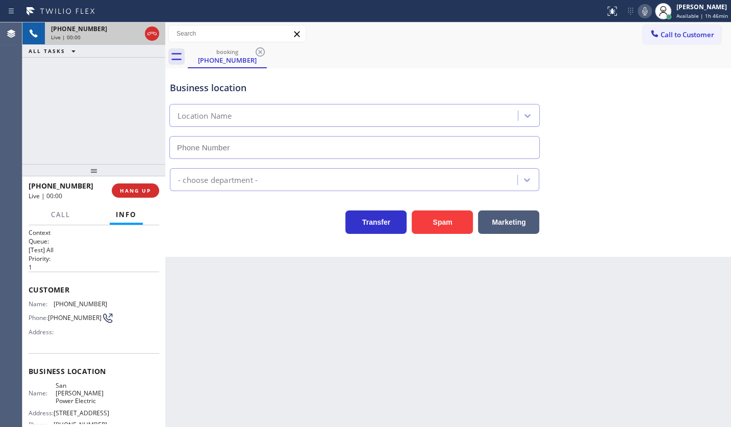
type input "(424) 533-5426"
click at [130, 190] on span "HANG UP" at bounding box center [135, 190] width 31 height 7
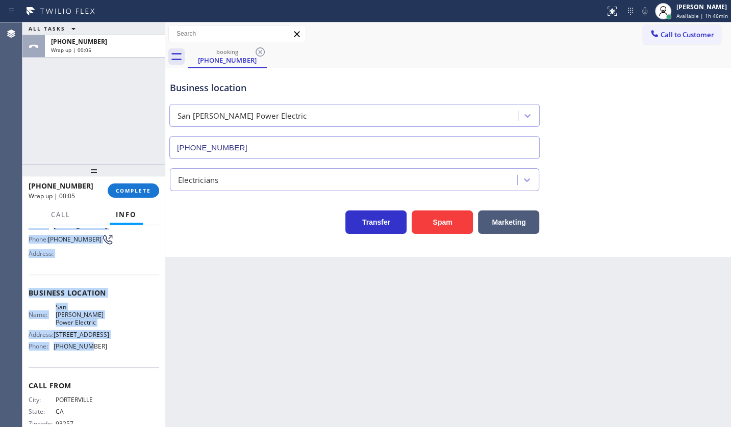
scroll to position [92, 0]
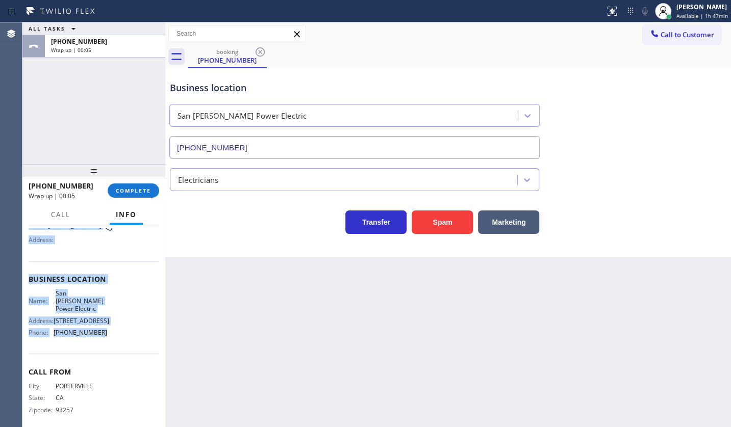
drag, startPoint x: 28, startPoint y: 283, endPoint x: 116, endPoint y: 338, distance: 104.2
click at [116, 338] on div "Context Queue: [Test] All Priority: 1 Customer Name: (559) 783-3195 Phone: (559…" at bounding box center [93, 326] width 143 height 203
copy div "Customer Name: (559) 783-3195 Phone: (559) 783-3195 Address: Business location …"
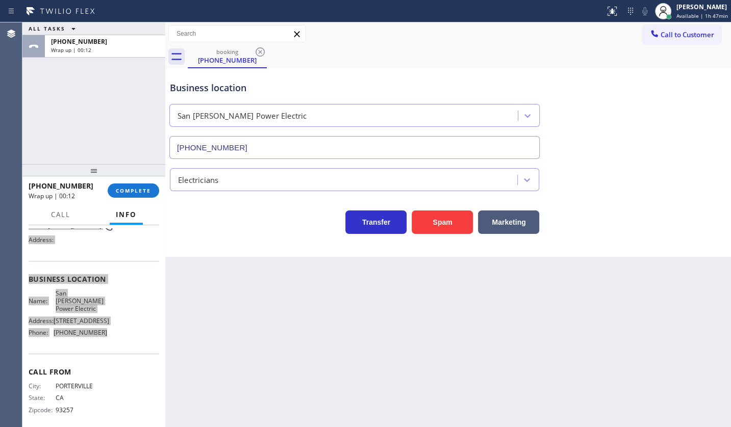
scroll to position [93, 0]
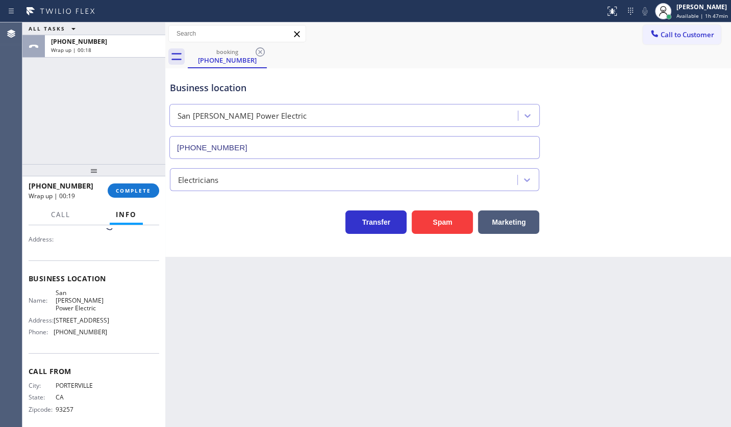
click at [64, 75] on div "ALL TASKS ALL TASKS ACTIVE TASKS TASKS IN WRAP UP +15597833195 Wrap up | 00:18" at bounding box center [93, 93] width 143 height 142
click at [130, 186] on button "COMPLETE" at bounding box center [134, 191] width 52 height 14
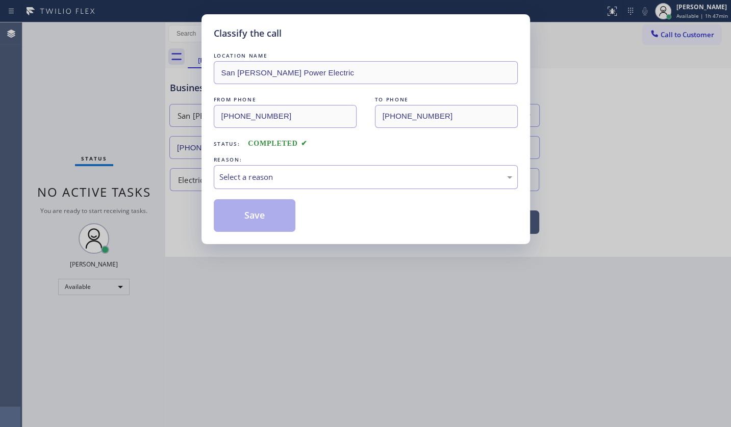
click at [212, 179] on div "Classify the call LOCATION NAME San Pedro Power Electric FROM PHONE (559) 783-3…" at bounding box center [365, 129] width 328 height 230
click at [244, 182] on div "Select a reason" at bounding box center [365, 177] width 293 height 12
click at [251, 216] on button "Save" at bounding box center [255, 215] width 82 height 33
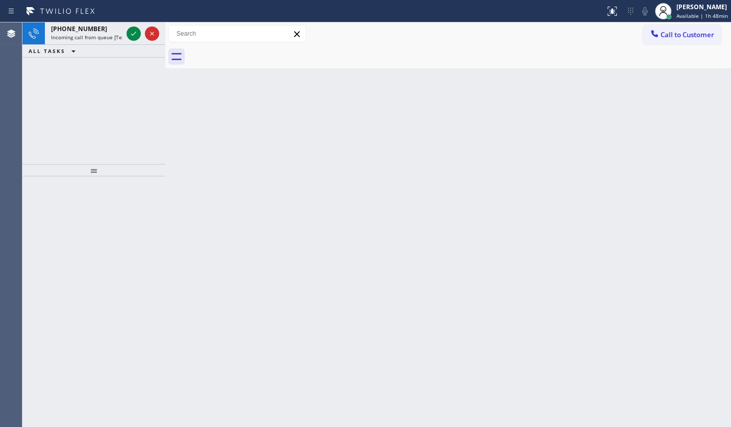
click at [84, 68] on div "+16023428810 Incoming call from queue [Test] All ALL TASKS ALL TASKS ACTIVE TAS…" at bounding box center [93, 93] width 143 height 142
click at [131, 29] on icon at bounding box center [134, 34] width 12 height 12
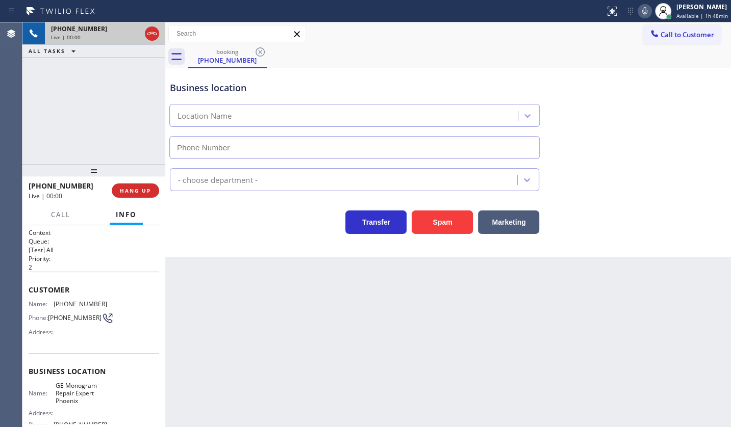
type input "(602) 932-3033"
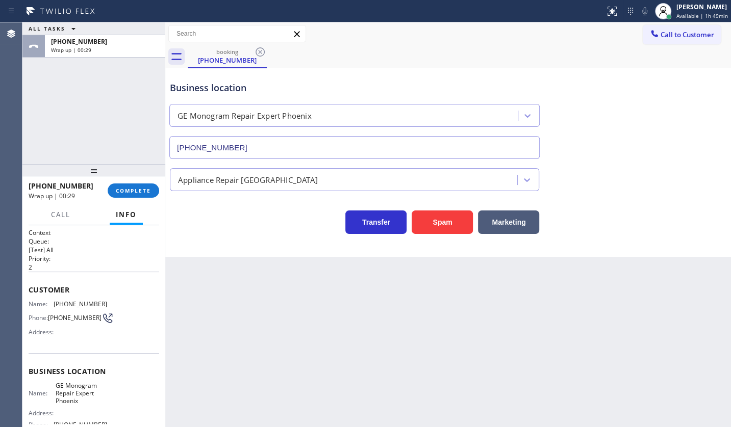
click at [78, 99] on div "ALL TASKS ALL TASKS ACTIVE TASKS TASKS IN WRAP UP +16023428810 Wrap up | 00:29" at bounding box center [93, 93] width 143 height 142
click at [140, 186] on button "COMPLETE" at bounding box center [134, 191] width 52 height 14
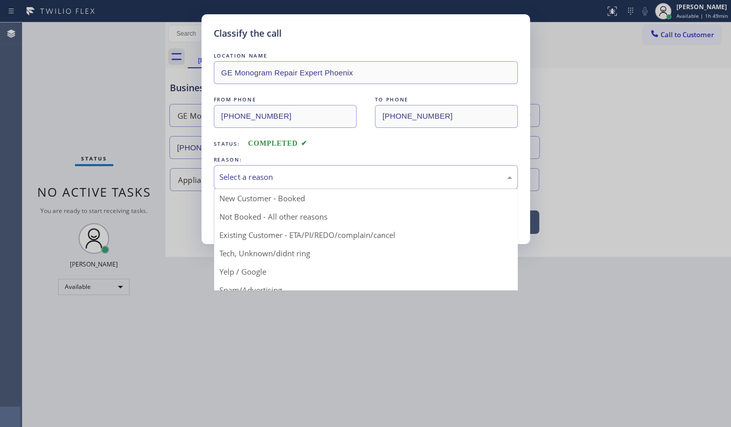
click at [237, 176] on div "Select a reason" at bounding box center [365, 177] width 293 height 12
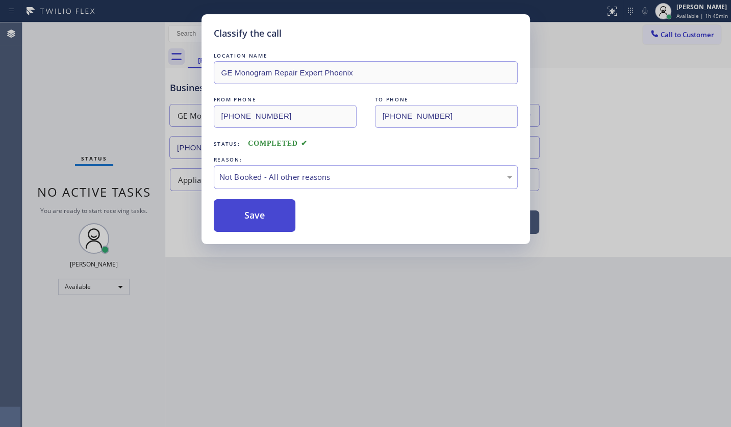
click at [245, 218] on button "Save" at bounding box center [255, 215] width 82 height 33
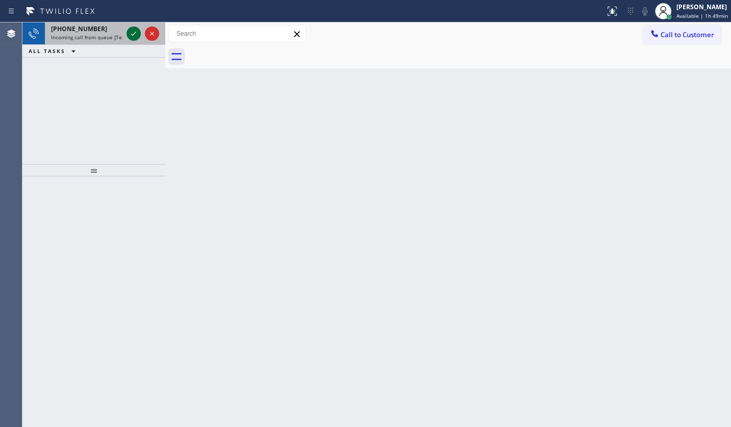
drag, startPoint x: 130, startPoint y: 64, endPoint x: 138, endPoint y: 30, distance: 35.5
click at [133, 53] on div "+16267361444 Incoming call from queue [Test] All ALL TASKS ALL TASKS ACTIVE TAS…" at bounding box center [93, 93] width 143 height 142
click at [138, 29] on icon at bounding box center [134, 34] width 12 height 12
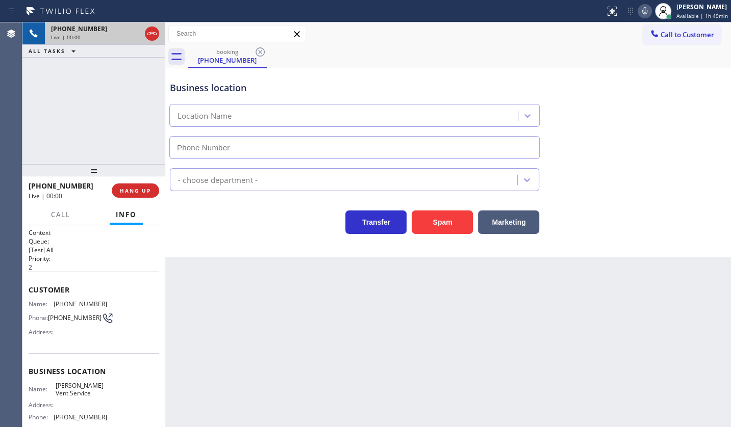
type input "(626) 779-9286"
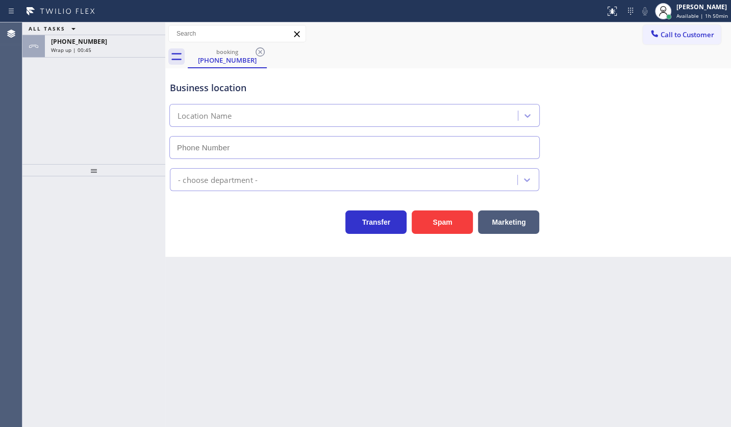
type input "[PHONE_NUMBER]"
click at [107, 30] on div "ALL TASKS ALL TASKS ACTIVE TASKS TASKS IN WRAP UP" at bounding box center [93, 28] width 143 height 13
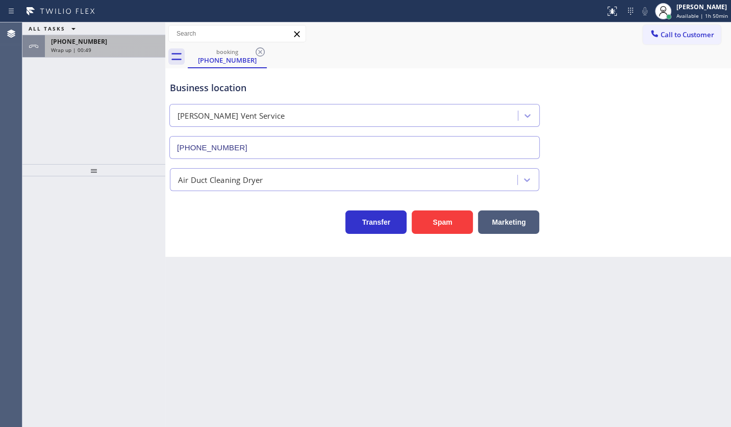
click at [106, 37] on div "+16267361444" at bounding box center [105, 41] width 108 height 9
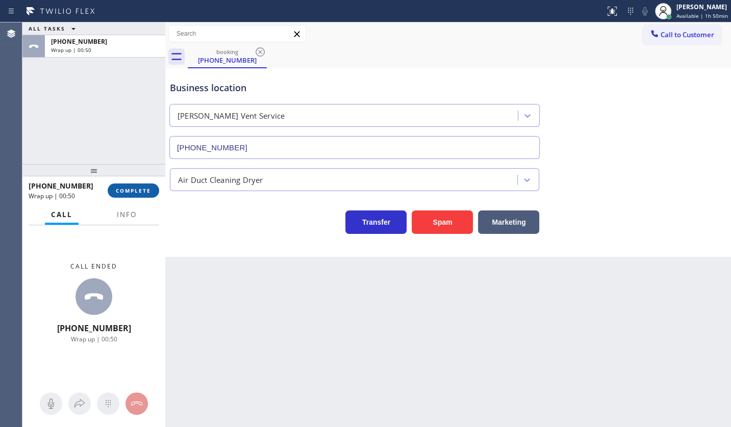
click at [128, 195] on button "COMPLETE" at bounding box center [134, 191] width 52 height 14
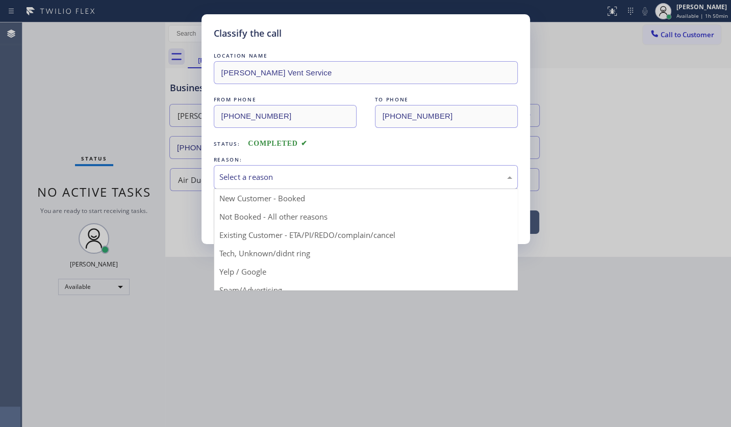
click at [269, 184] on div "Select a reason" at bounding box center [366, 177] width 304 height 24
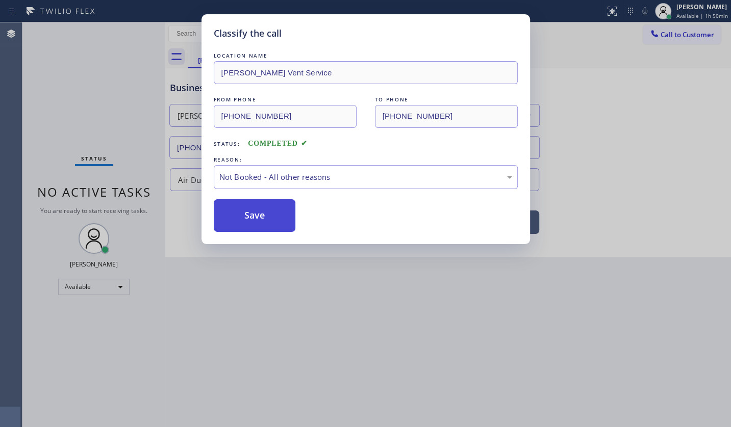
click at [255, 214] on button "Save" at bounding box center [255, 215] width 82 height 33
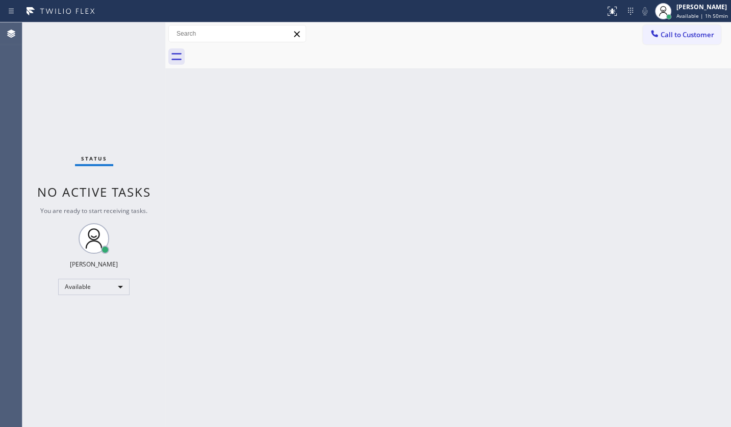
click at [226, 315] on div "Back to Dashboard Change Sender ID Customers Technicians Select a contact Outbo…" at bounding box center [448, 224] width 566 height 405
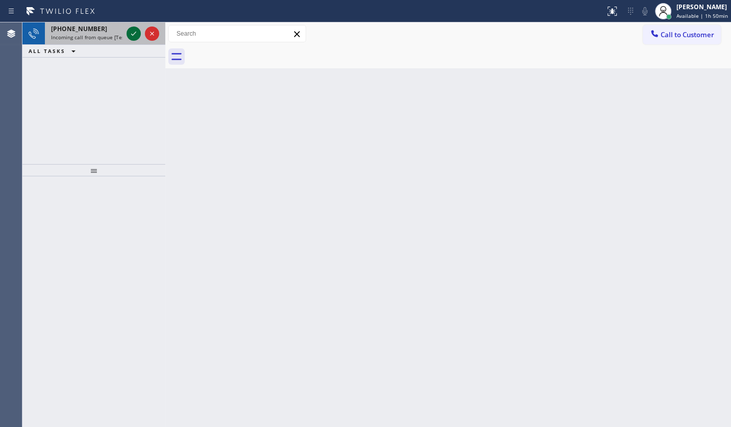
click at [133, 33] on icon at bounding box center [134, 34] width 12 height 12
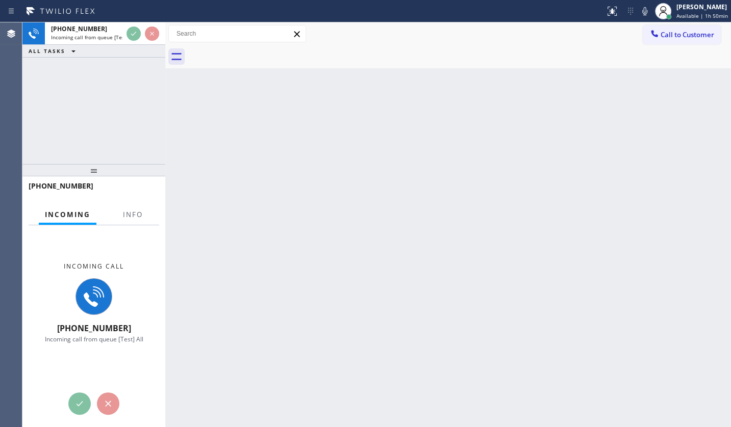
click at [153, 217] on div "Incoming Info" at bounding box center [94, 215] width 131 height 20
click at [140, 217] on button "Info" at bounding box center [133, 215] width 32 height 20
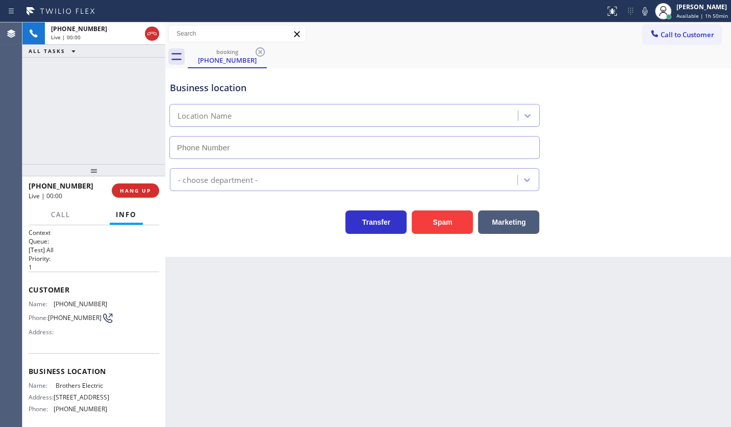
type input "(848) 315-2525"
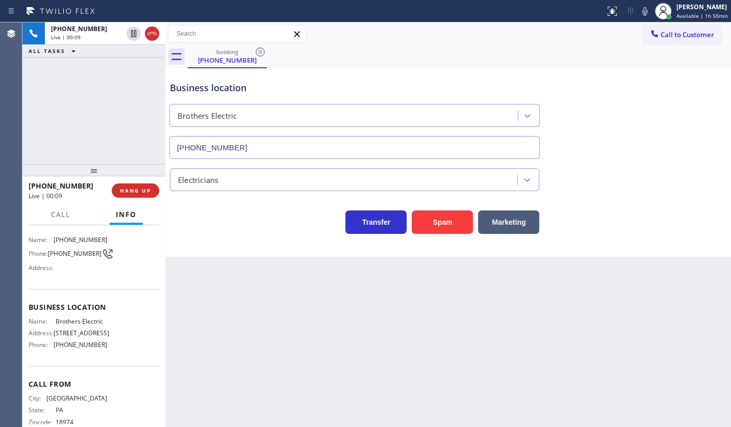
scroll to position [109, 0]
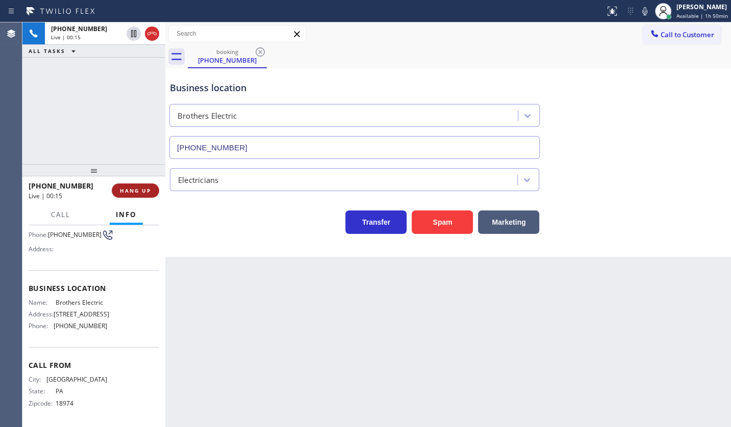
click at [145, 195] on button "HANG UP" at bounding box center [135, 191] width 47 height 14
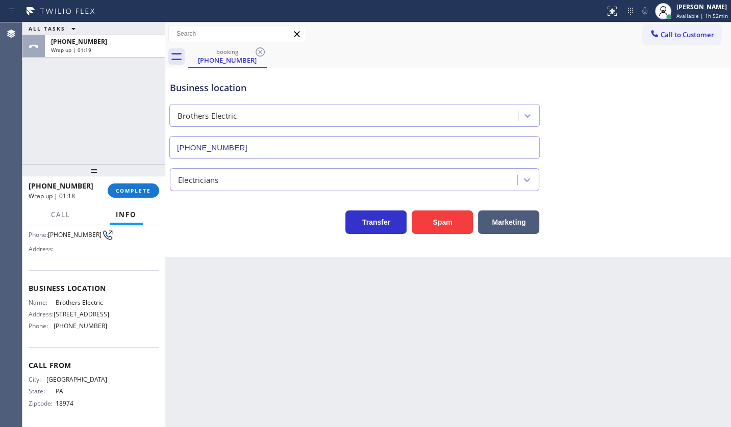
drag, startPoint x: 97, startPoint y: 113, endPoint x: 112, endPoint y: 102, distance: 17.9
click at [99, 105] on div "ALL TASKS ALL TASKS ACTIVE TASKS TASKS IN WRAP UP +12152194571 Wrap up | 01:19" at bounding box center [93, 93] width 143 height 142
click at [671, 9] on div at bounding box center [663, 11] width 16 height 16
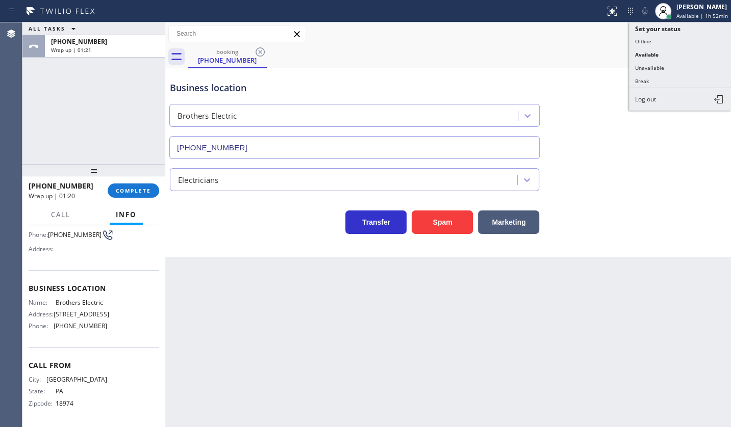
click at [637, 66] on button "Unavailable" at bounding box center [680, 67] width 102 height 13
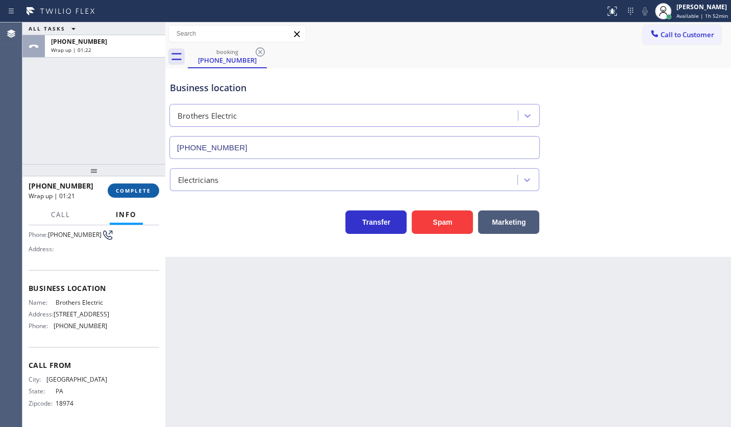
click at [130, 188] on span "COMPLETE" at bounding box center [133, 190] width 35 height 7
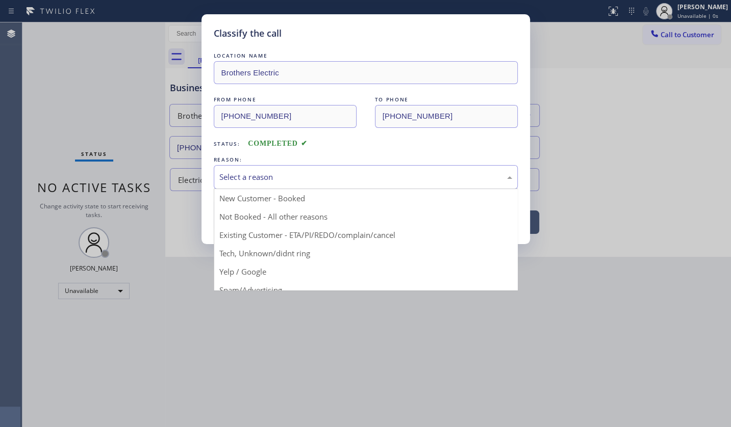
click at [234, 173] on div "Select a reason" at bounding box center [365, 177] width 293 height 12
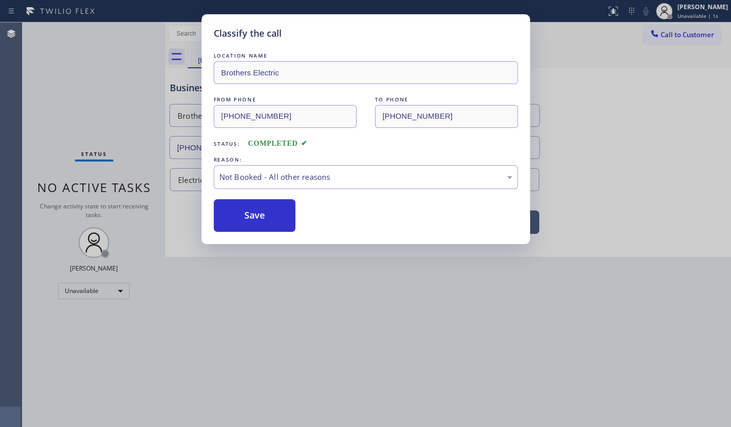
click at [236, 217] on button "Save" at bounding box center [255, 215] width 82 height 33
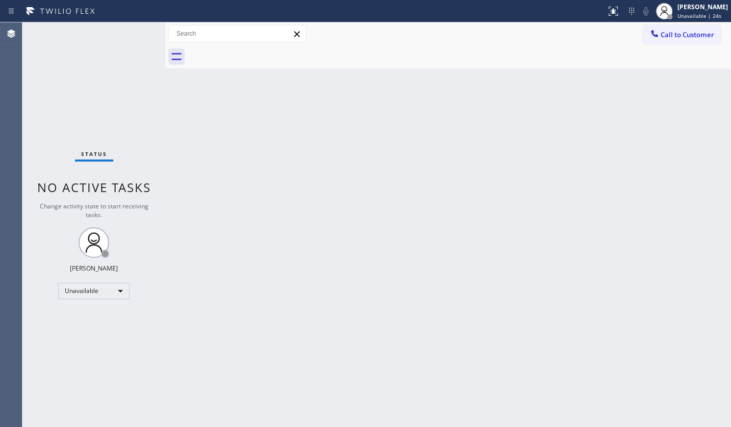
click at [675, 143] on div "Back to Dashboard Change Sender ID Customers Technicians Select a contact Outbo…" at bounding box center [448, 224] width 566 height 405
click at [708, 100] on div "Back to Dashboard Change Sender ID Customers Technicians Select a contact Outbo…" at bounding box center [448, 224] width 566 height 405
drag, startPoint x: 608, startPoint y: 135, endPoint x: 612, endPoint y: 124, distance: 11.5
click at [611, 128] on div "Back to Dashboard Change Sender ID Customers Technicians Select a contact Outbo…" at bounding box center [448, 224] width 566 height 405
click at [690, 1] on div "JENIZA ALCAYDE Unavailable | 33s" at bounding box center [692, 11] width 78 height 22
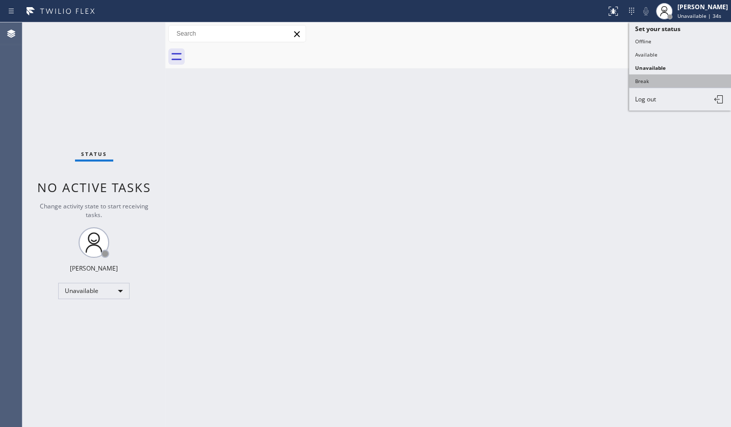
click at [688, 81] on button "Break" at bounding box center [680, 80] width 102 height 13
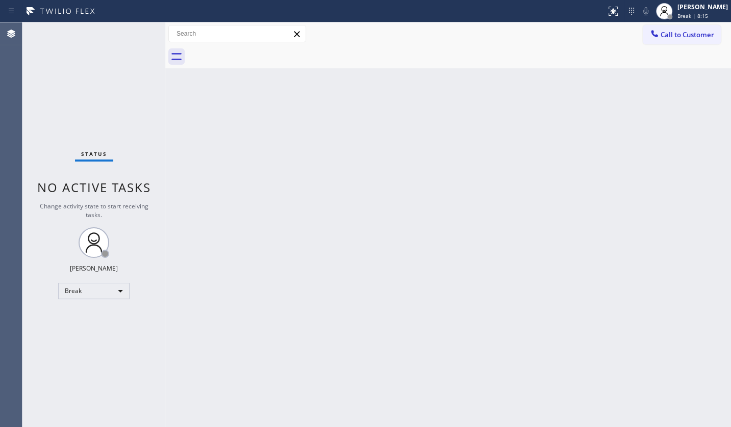
click at [13, 109] on div "Agent Desktop" at bounding box center [11, 224] width 22 height 405
click at [92, 104] on div "Status No active tasks Change activity state to start receiving tasks. JENIZA A…" at bounding box center [93, 224] width 143 height 405
click at [80, 82] on div "Status No active tasks Change activity state to start receiving tasks. JENIZA A…" at bounding box center [93, 224] width 143 height 405
click at [91, 289] on div "Break" at bounding box center [93, 291] width 71 height 16
click at [94, 314] on li "Available" at bounding box center [93, 317] width 69 height 12
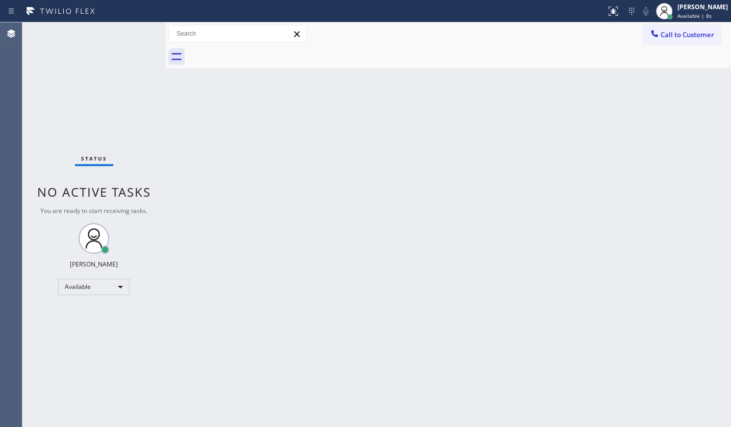
click at [92, 104] on div "Status No active tasks You are ready to start receiving tasks. JENIZA ALCAYDE A…" at bounding box center [93, 224] width 143 height 405
click at [520, 125] on div "Back to Dashboard Change Sender ID Customers Technicians Select a contact Outbo…" at bounding box center [448, 224] width 566 height 405
click at [257, 210] on div "Back to Dashboard Change Sender ID Customers Technicians Select a contact Outbo…" at bounding box center [448, 224] width 566 height 405
click at [363, 123] on div "Back to Dashboard Change Sender ID Customers Technicians Select a contact Outbo…" at bounding box center [448, 224] width 566 height 405
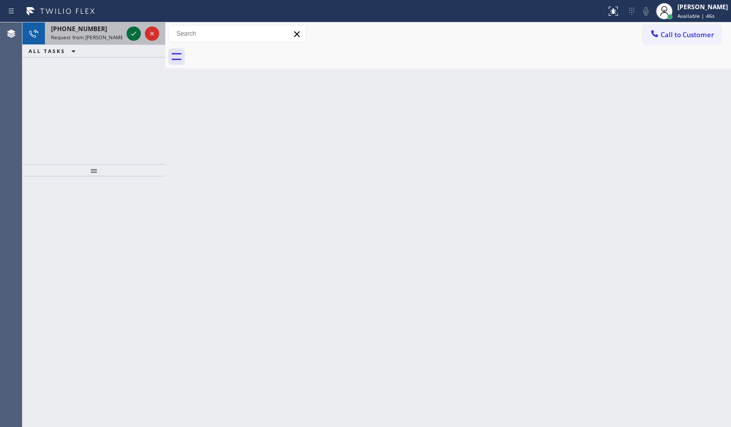
click at [131, 32] on icon at bounding box center [134, 34] width 12 height 12
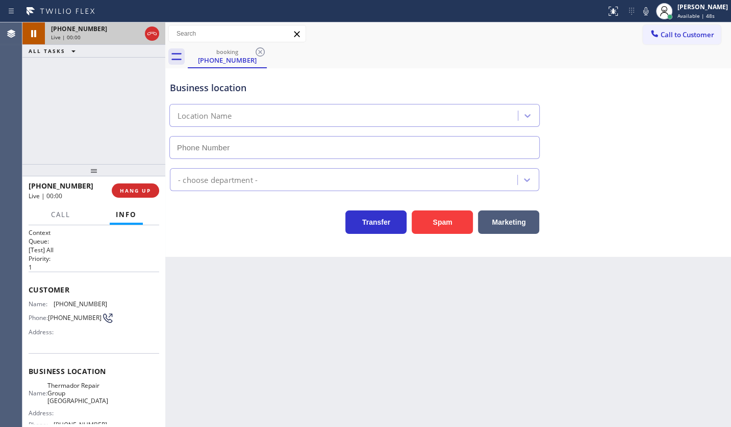
type input "(281) 843-1931"
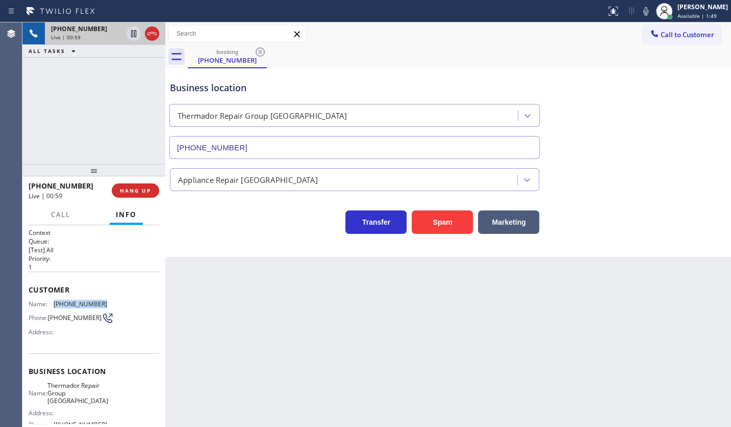
drag, startPoint x: 53, startPoint y: 300, endPoint x: 110, endPoint y: 304, distance: 56.8
click at [110, 304] on div "Name: (832) 423-4933 Phone: (832) 423-4933 Address:" at bounding box center [94, 320] width 131 height 40
copy div "(832) 423-4933"
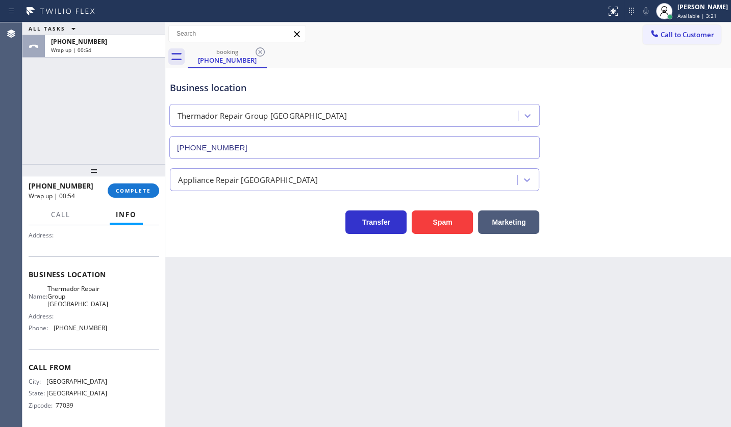
scroll to position [101, 0]
drag, startPoint x: 50, startPoint y: 327, endPoint x: 119, endPoint y: 327, distance: 68.9
click at [119, 327] on div "Name: Thermador Repair Group Houston Address: Phone: (281) 843-1931" at bounding box center [94, 309] width 131 height 52
copy div "(281) 843-1931"
click at [133, 189] on span "COMPLETE" at bounding box center [133, 190] width 35 height 7
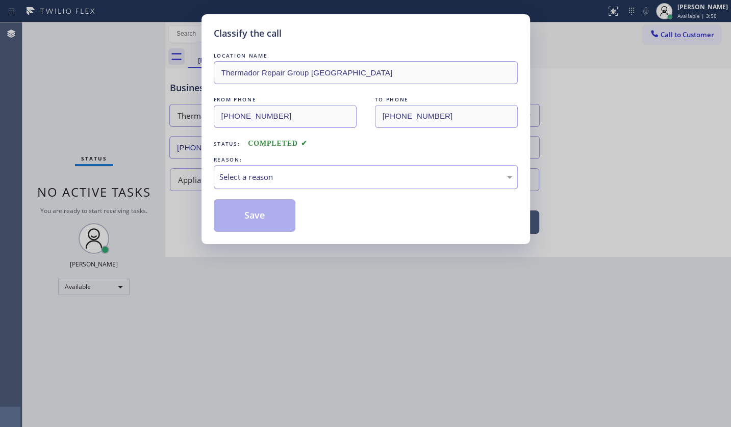
click at [236, 176] on div "Select a reason" at bounding box center [365, 177] width 293 height 12
click at [237, 214] on button "Save" at bounding box center [255, 215] width 82 height 33
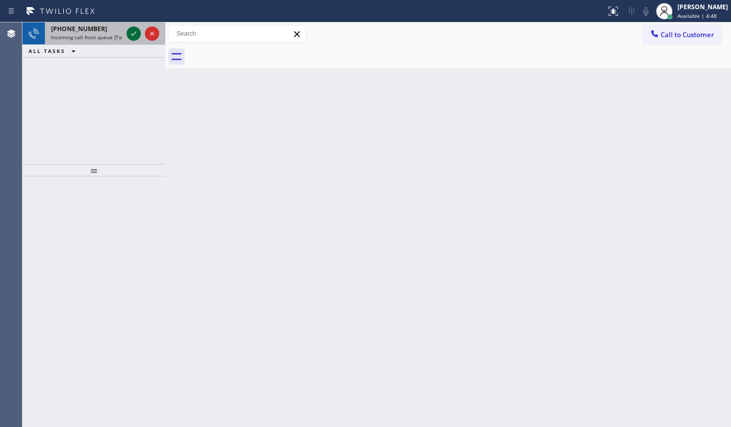
drag, startPoint x: 88, startPoint y: 92, endPoint x: 127, endPoint y: 30, distance: 73.6
click at [92, 84] on div "+16192689100 Incoming call from queue [Test] All ALL TASKS ALL TASKS ACTIVE TAS…" at bounding box center [93, 93] width 143 height 142
drag, startPoint x: 126, startPoint y: 26, endPoint x: 127, endPoint y: 34, distance: 7.7
click at [126, 31] on div at bounding box center [142, 33] width 37 height 22
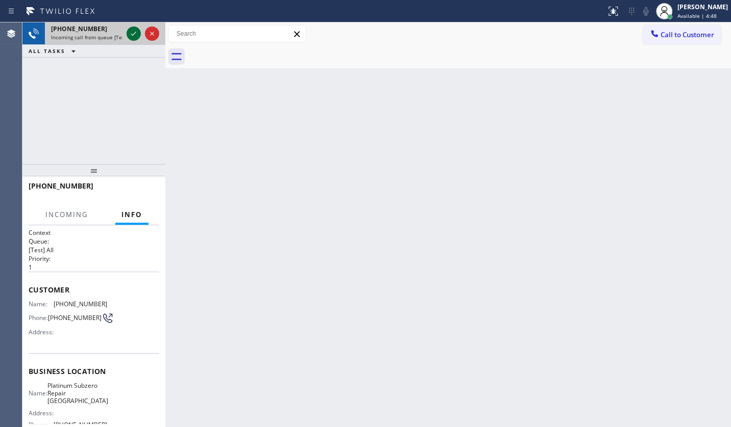
click at [128, 34] on icon at bounding box center [134, 34] width 12 height 12
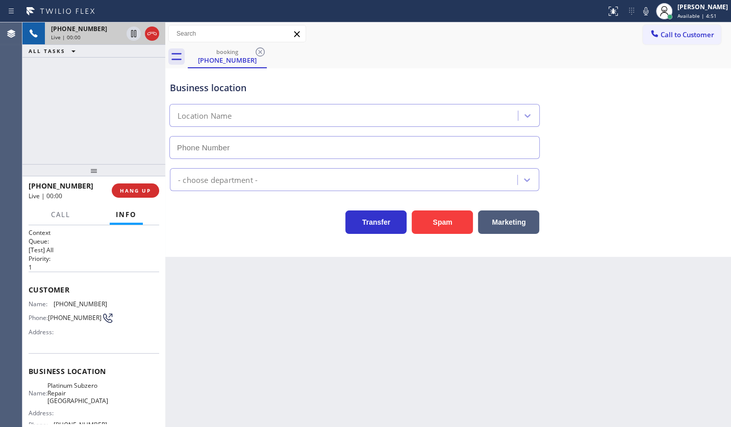
type input "(949) 570-4488"
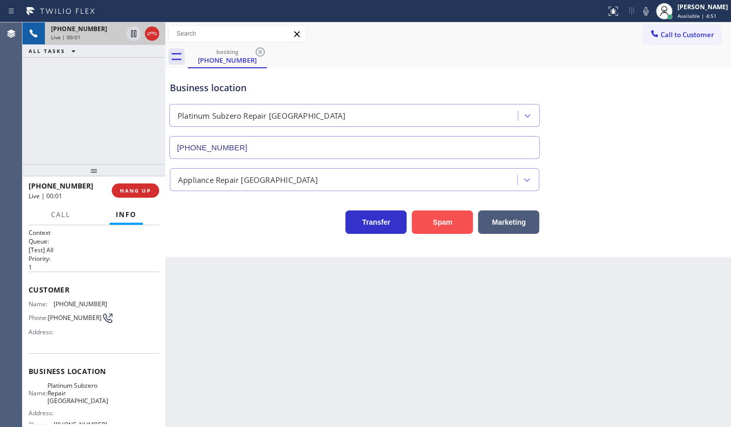
click at [438, 221] on button "Spam" at bounding box center [442, 222] width 61 height 23
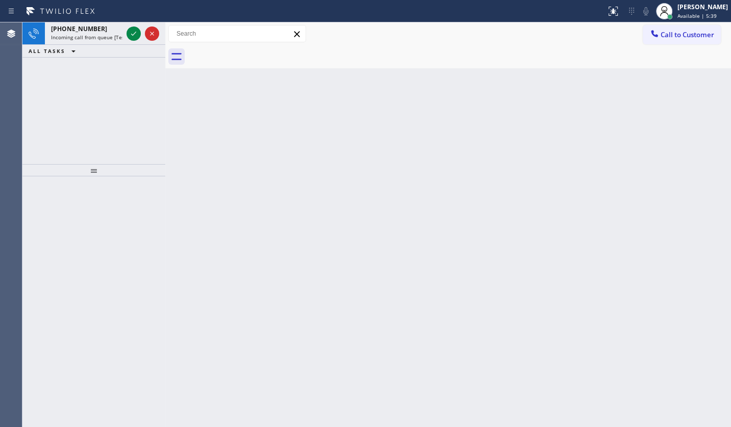
click at [38, 128] on div "+15302293568 Incoming call from queue [Test] All ALL TASKS ALL TASKS ACTIVE TAS…" at bounding box center [93, 93] width 143 height 142
click at [137, 31] on icon at bounding box center [134, 34] width 12 height 12
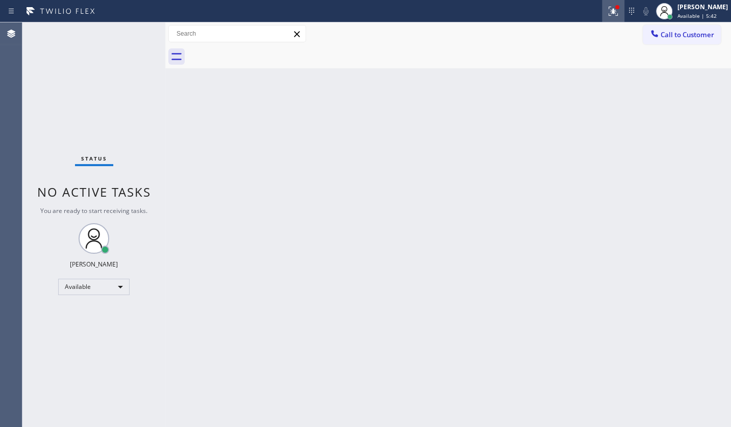
click at [620, 10] on div at bounding box center [613, 11] width 22 height 12
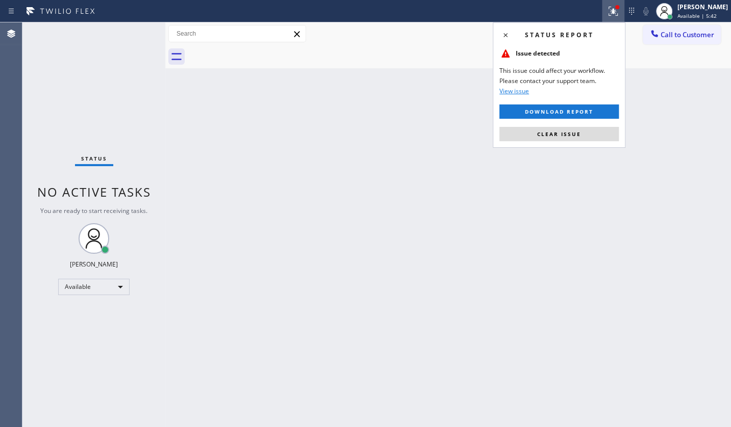
click at [601, 125] on div "Status report Issue detected This issue could affect your workflow. Please cont…" at bounding box center [559, 84] width 133 height 125
click at [601, 129] on button "Clear issue" at bounding box center [558, 134] width 119 height 14
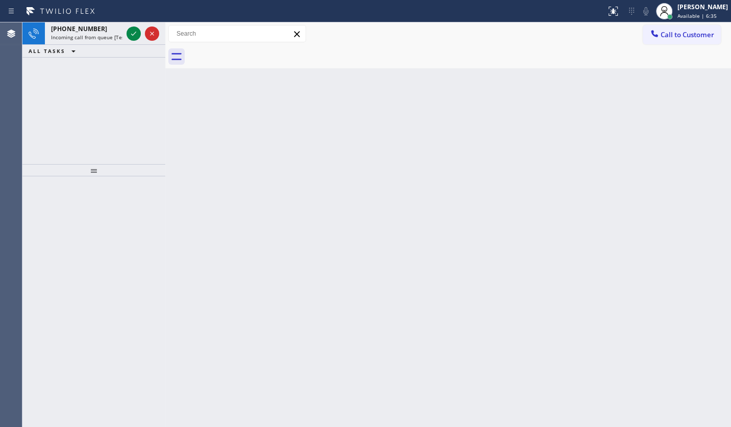
drag, startPoint x: 54, startPoint y: 91, endPoint x: 96, endPoint y: 55, distance: 55.7
click at [61, 82] on div "+15165679028 Incoming call from queue [Test] All ALL TASKS ALL TASKS ACTIVE TAS…" at bounding box center [93, 93] width 143 height 142
click at [133, 28] on icon at bounding box center [134, 34] width 12 height 12
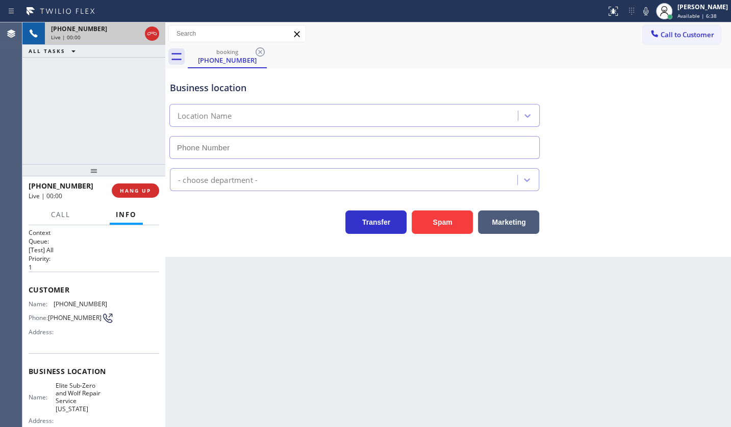
type input "(917) 920-9568"
click at [41, 98] on div "+15165679028 Live | 00:48 ALL TASKS ALL TASKS ACTIVE TASKS TASKS IN WRAP UP" at bounding box center [93, 93] width 143 height 142
drag, startPoint x: 52, startPoint y: 301, endPoint x: 113, endPoint y: 303, distance: 61.8
click at [112, 305] on div "Name: (516) 567-9028 Phone: (516) 567-9028 Address:" at bounding box center [94, 320] width 131 height 40
copy div "(516) 567-9028"
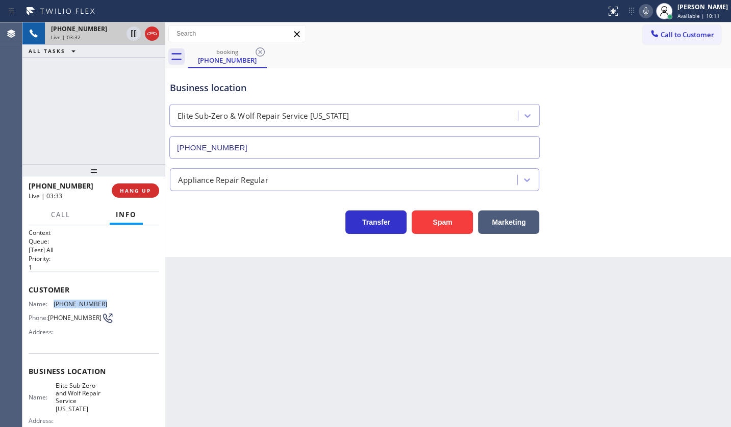
click at [642, 11] on icon at bounding box center [646, 11] width 12 height 12
click at [641, 9] on icon at bounding box center [646, 11] width 12 height 12
click at [61, 138] on div "+15165679028 Live | 03:46 ALL TASKS ALL TASKS ACTIVE TASKS TASKS IN WRAP UP" at bounding box center [93, 93] width 143 height 142
drag, startPoint x: 58, startPoint y: 119, endPoint x: 56, endPoint y: 72, distance: 47.0
click at [60, 101] on div "+15165679028 Live | 03:51 ALL TASKS ALL TASKS ACTIVE TASKS TASKS IN WRAP UP" at bounding box center [93, 93] width 143 height 142
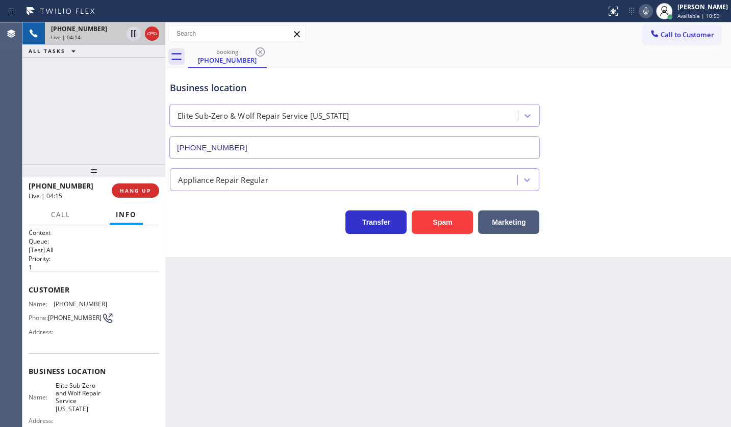
click at [56, 114] on div "+15165679028 Live | 04:14 ALL TASKS ALL TASKS ACTIVE TASKS TASKS IN WRAP UP" at bounding box center [93, 93] width 143 height 142
click at [648, 10] on icon at bounding box center [646, 11] width 12 height 12
drag, startPoint x: 46, startPoint y: 107, endPoint x: 180, endPoint y: 97, distance: 134.0
click at [54, 105] on div "+15165679028 Live | 04:34 ALL TASKS ALL TASKS ACTIVE TASKS TASKS IN WRAP UP" at bounding box center [93, 93] width 143 height 142
click at [646, 14] on button at bounding box center [646, 11] width 14 height 14
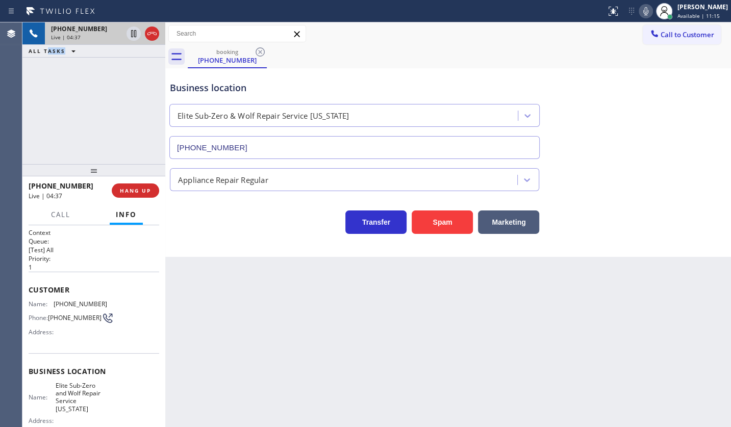
click at [61, 103] on div "+15165679028 Live | 04:37 ALL TASKS ALL TASKS ACTIVE TASKS TASKS IN WRAP UP" at bounding box center [93, 93] width 143 height 142
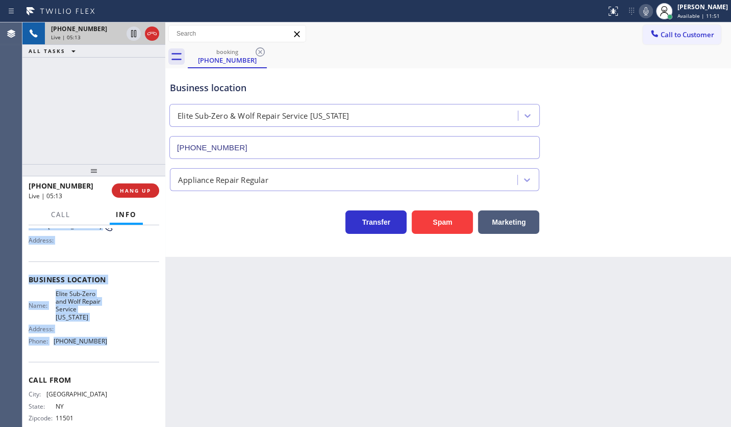
scroll to position [92, 0]
drag, startPoint x: 30, startPoint y: 287, endPoint x: 114, endPoint y: 342, distance: 101.3
click at [114, 342] on div "Context Queue: [Test] All Priority: 1 Customer Name: (516) 567-9028 Phone: (516…" at bounding box center [93, 326] width 143 height 203
copy div "Customer Name: (516) 567-9028 Phone: (516) 567-9028 Address: Business location …"
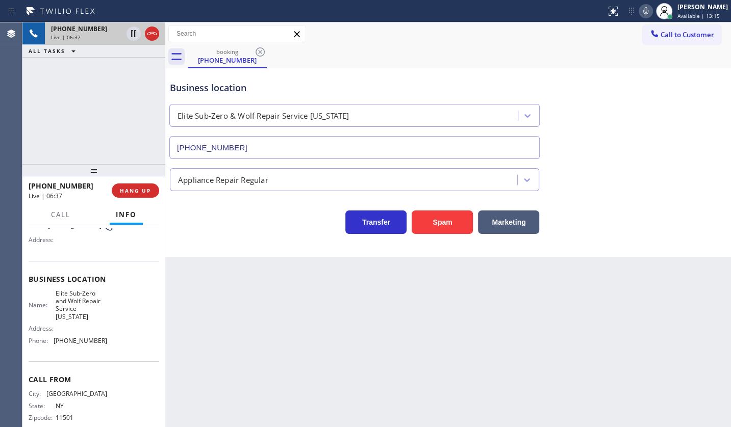
drag, startPoint x: 82, startPoint y: 142, endPoint x: 67, endPoint y: 62, distance: 81.5
click at [83, 131] on div "+15165679028 Live | 06:37 ALL TASKS ALL TASKS ACTIVE TASKS TASKS IN WRAP UP" at bounding box center [93, 93] width 143 height 142
click at [222, 423] on div "Back to Dashboard Change Sender ID Customers Technicians Select a contact Outbo…" at bounding box center [448, 224] width 566 height 405
click at [90, 79] on div "+15165679028 Live | 06:41 ALL TASKS ALL TASKS ACTIVE TASKS TASKS IN WRAP UP" at bounding box center [93, 93] width 143 height 142
click at [128, 104] on div "+15165679028 Live | 06:43 ALL TASKS ALL TASKS ACTIVE TASKS TASKS IN WRAP UP" at bounding box center [93, 93] width 143 height 142
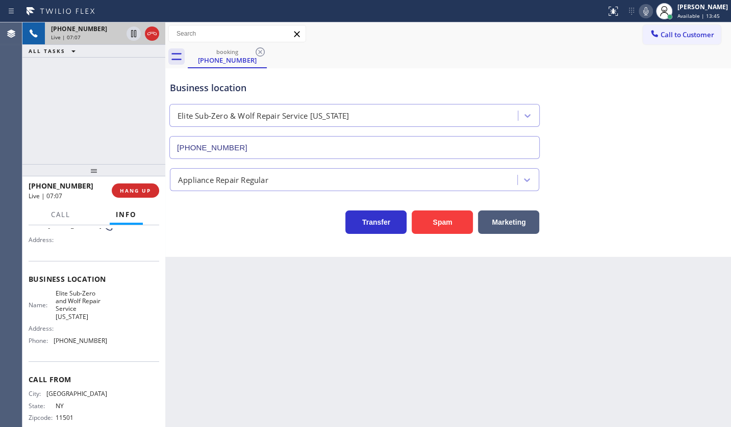
drag, startPoint x: 77, startPoint y: 86, endPoint x: 68, endPoint y: 5, distance: 81.1
click at [77, 69] on div "+15165679028 Live | 07:07 ALL TASKS ALL TASKS ACTIVE TASKS TASKS IN WRAP UP" at bounding box center [93, 93] width 143 height 142
click at [134, 66] on icon at bounding box center [134, 69] width 12 height 12
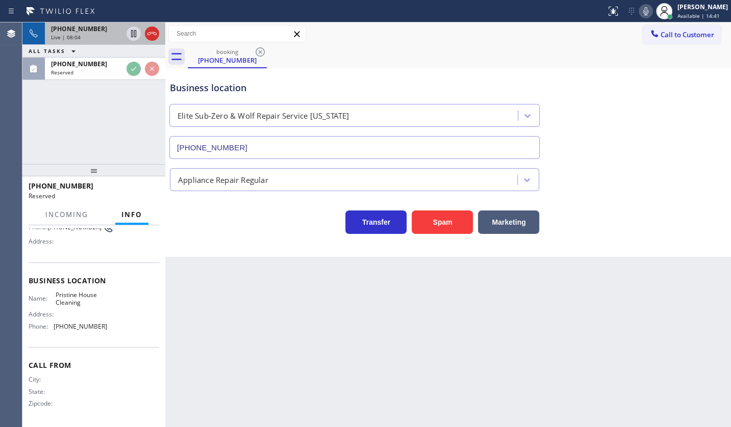
scroll to position [101, 0]
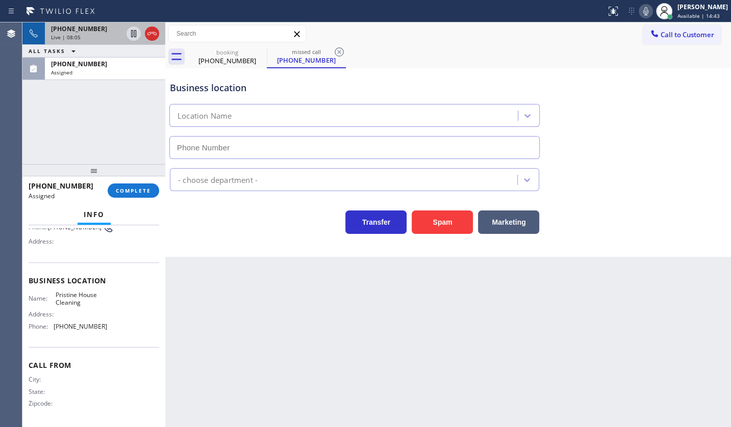
click at [646, 10] on icon at bounding box center [646, 11] width 12 height 12
type input "(626) 548-3326"
click at [646, 10] on icon at bounding box center [645, 11] width 5 height 8
click at [122, 83] on div "+15165679028 Live | 08:17 ALL TASKS ALL TASKS ACTIVE TASKS TASKS IN WRAP UP (31…" at bounding box center [93, 93] width 143 height 142
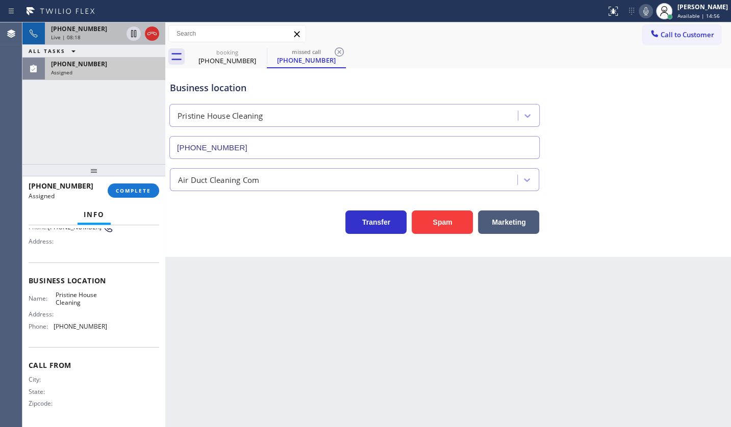
click at [122, 74] on div "Assigned" at bounding box center [105, 72] width 108 height 7
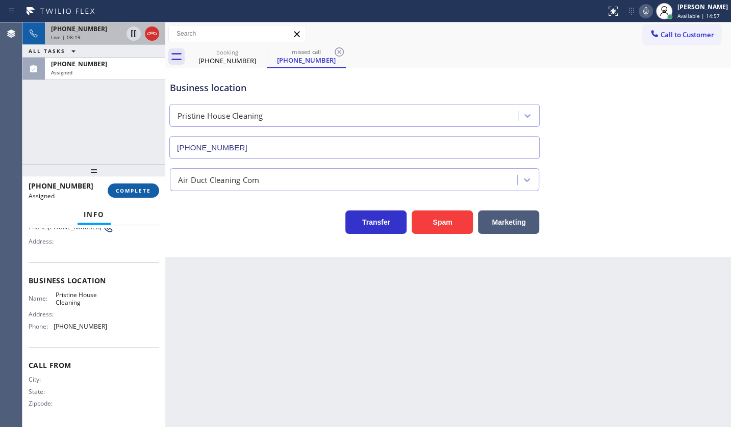
click at [139, 192] on span "COMPLETE" at bounding box center [133, 190] width 35 height 7
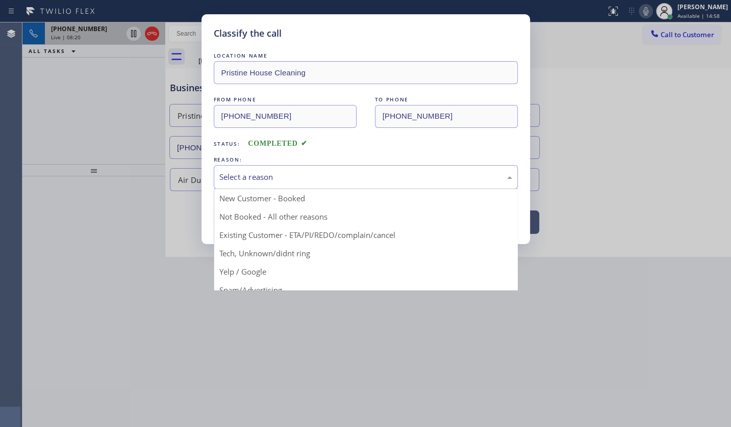
click at [252, 181] on div "Select a reason" at bounding box center [365, 177] width 293 height 12
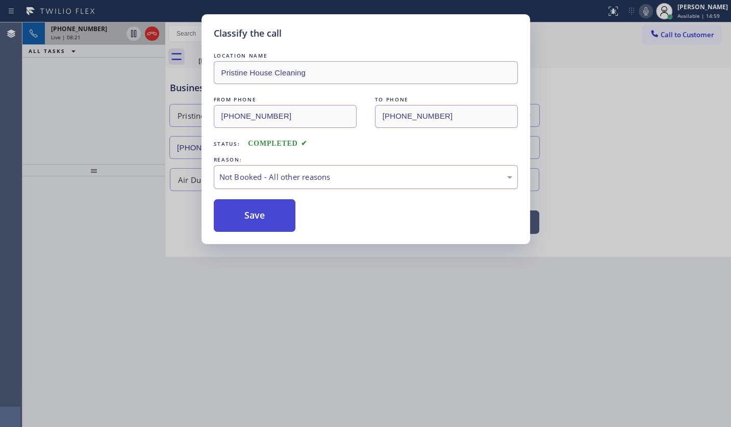
click at [247, 212] on button "Save" at bounding box center [255, 215] width 82 height 33
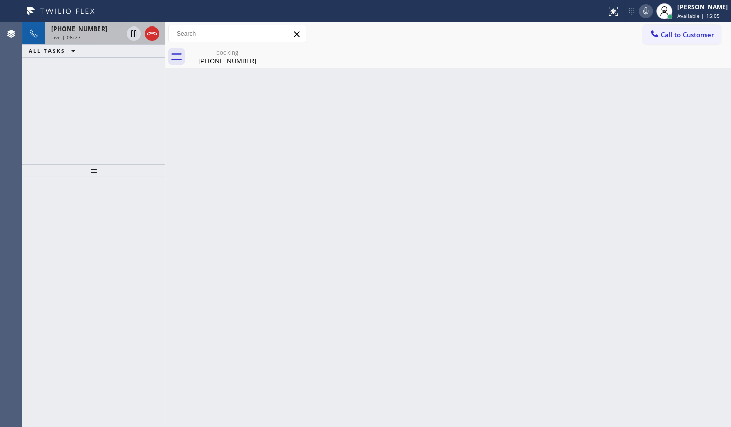
click at [120, 117] on div "+15165679028 Live | 08:27 ALL TASKS ALL TASKS ACTIVE TASKS TASKS IN WRAP UP" at bounding box center [93, 93] width 143 height 142
click at [79, 30] on span "+15165679028" at bounding box center [79, 28] width 56 height 9
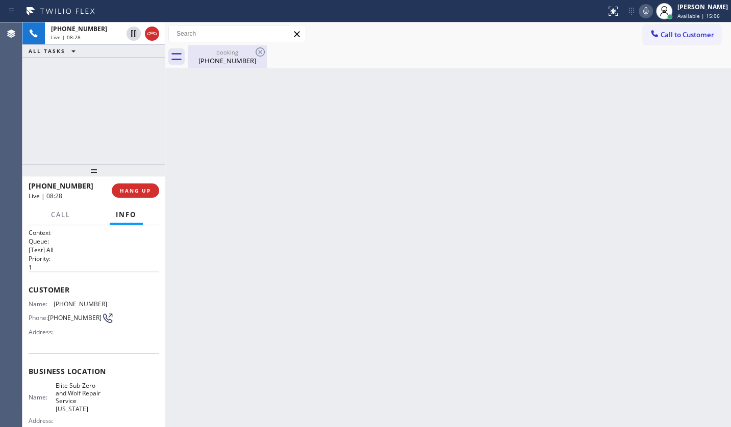
click at [208, 49] on div "booking" at bounding box center [227, 52] width 77 height 8
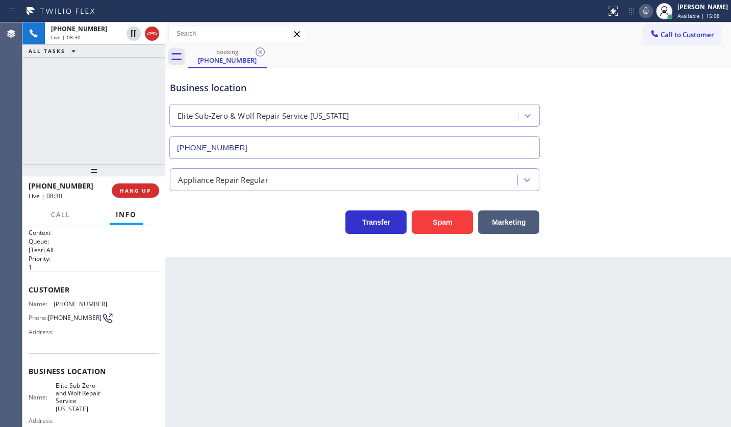
click at [120, 127] on div "+15165679028 Live | 08:30 ALL TASKS ALL TASKS ACTIVE TASKS TASKS IN WRAP UP" at bounding box center [93, 93] width 143 height 142
click at [104, 79] on div "+15165679028 Live | 08:50 ALL TASKS ALL TASKS ACTIVE TASKS TASKS IN WRAP UP" at bounding box center [93, 93] width 143 height 142
click at [70, 95] on div "+15165679028 Live | 08:53 ALL TASKS ALL TASKS ACTIVE TASKS TASKS IN WRAP UP" at bounding box center [93, 93] width 143 height 142
click at [89, 119] on div "+15165679028 Live | 09:09 ALL TASKS ALL TASKS ACTIVE TASKS TASKS IN WRAP UP" at bounding box center [93, 93] width 143 height 142
click at [79, 104] on div "+15165679028 Live | 09:15 ALL TASKS ALL TASKS ACTIVE TASKS TASKS IN WRAP UP" at bounding box center [93, 93] width 143 height 142
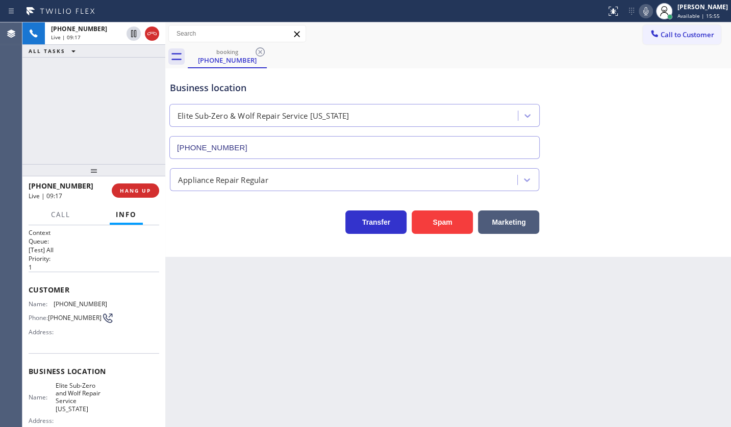
click at [668, 124] on div "Business location Elite Sub-Zero & Wolf Repair Service New York (917) 920-9568" at bounding box center [448, 113] width 561 height 92
click at [55, 90] on div "+15165679028 Live | 09:22 ALL TASKS ALL TASKS ACTIVE TASKS TASKS IN WRAP UP" at bounding box center [93, 93] width 143 height 142
click at [141, 193] on span "HANG UP" at bounding box center [135, 190] width 31 height 7
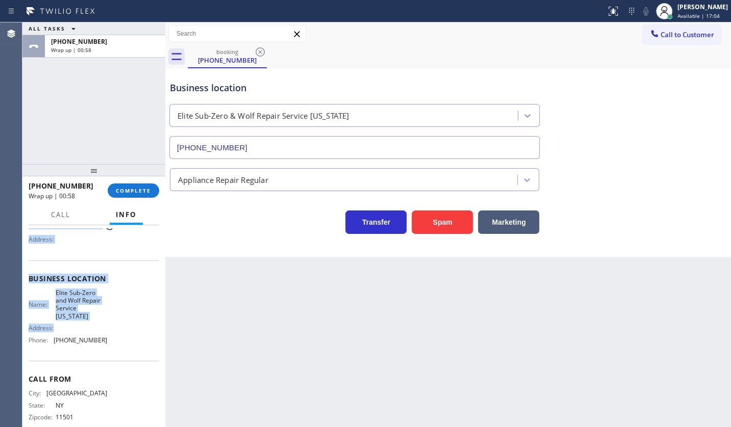
scroll to position [109, 0]
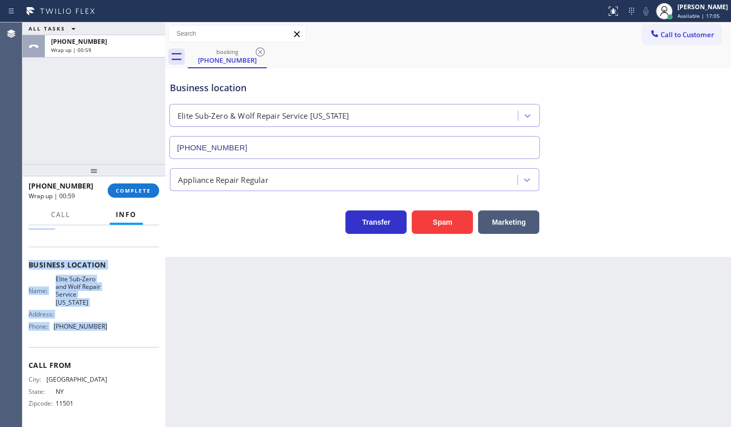
drag, startPoint x: 27, startPoint y: 281, endPoint x: 111, endPoint y: 328, distance: 97.1
click at [111, 328] on div "Context Queue: [Test] All Priority: 1 Customer Name: (516) 567-9028 Phone: (516…" at bounding box center [93, 326] width 143 height 203
copy div "Customer Name: (516) 567-9028 Phone: (516) 567-9028 Address: Business location …"
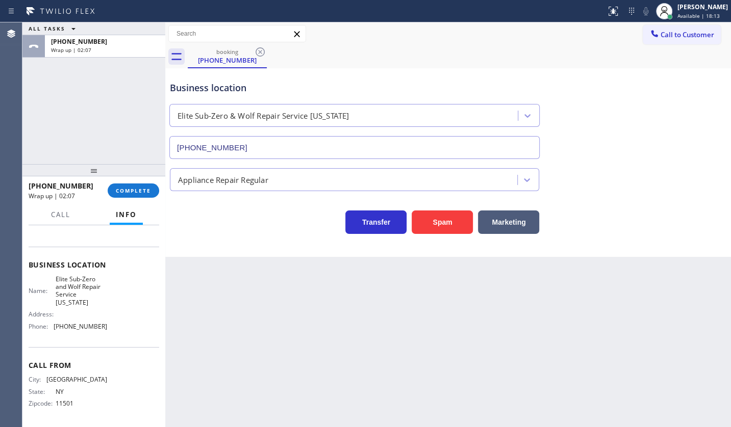
click at [56, 128] on div "ALL TASKS ALL TASKS ACTIVE TASKS TASKS IN WRAP UP +15165679028 Wrap up | 02:07" at bounding box center [93, 93] width 143 height 142
click at [137, 187] on span "COMPLETE" at bounding box center [133, 190] width 35 height 7
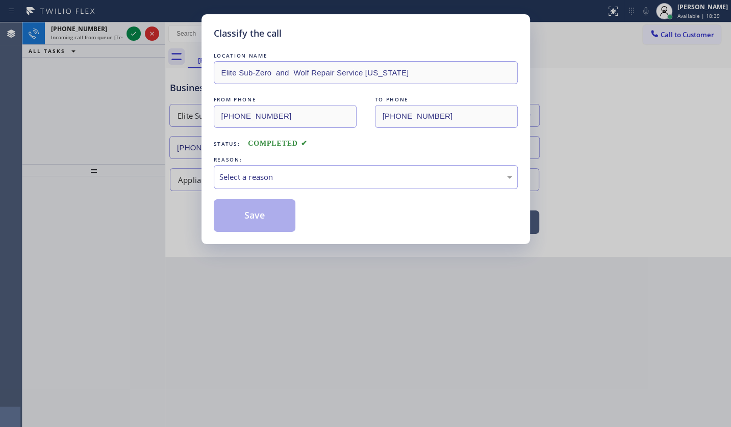
drag, startPoint x: 60, startPoint y: 50, endPoint x: 117, endPoint y: 37, distance: 58.6
click at [65, 47] on div "Classify the call LOCATION NAME Elite Sub-Zero and Wolf Repair Service New York…" at bounding box center [365, 213] width 731 height 427
click at [137, 32] on div "Classify the call LOCATION NAME Elite Sub-Zero and Wolf Repair Service New York…" at bounding box center [365, 213] width 731 height 427
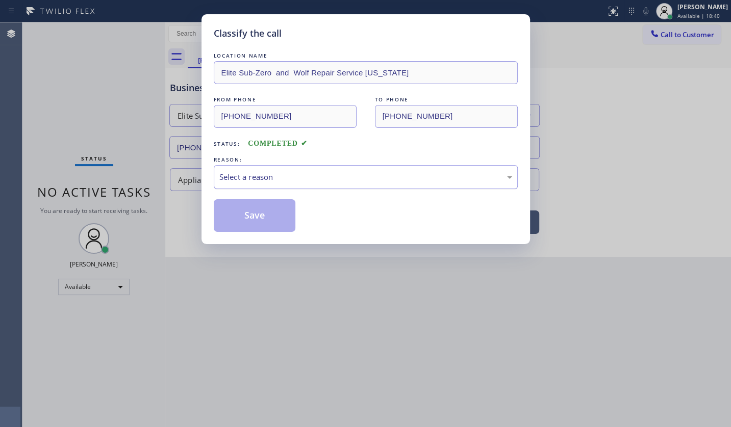
click at [244, 179] on div "Select a reason" at bounding box center [365, 177] width 293 height 12
click at [244, 204] on button "Save" at bounding box center [255, 215] width 82 height 33
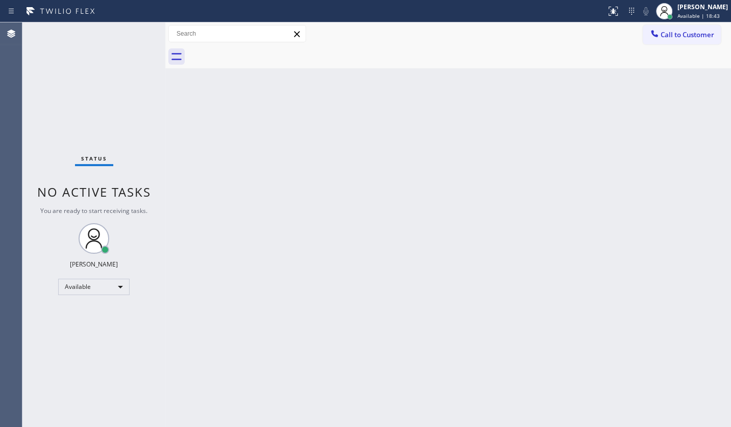
click at [95, 85] on div "Status No active tasks You are ready to start receiving tasks. JENIZA ALCAYDE A…" at bounding box center [93, 224] width 143 height 405
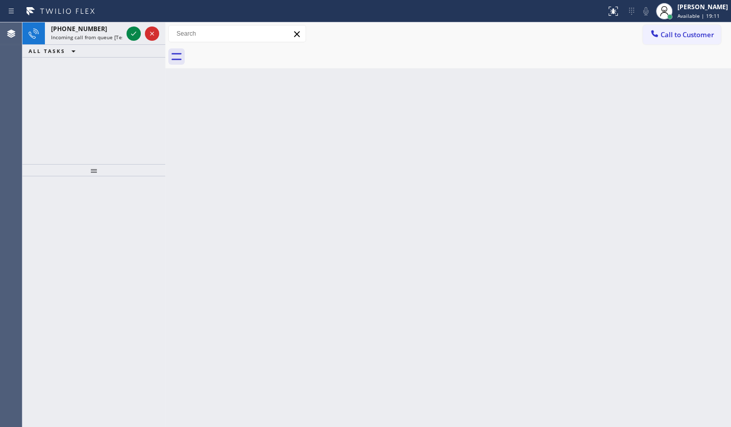
drag, startPoint x: 64, startPoint y: 126, endPoint x: 106, endPoint y: 67, distance: 72.2
click at [89, 97] on div "+17603368561 Incoming call from queue [Test] All ALL TASKS ALL TASKS ACTIVE TAS…" at bounding box center [93, 93] width 143 height 142
click at [133, 32] on icon at bounding box center [134, 34] width 12 height 12
click at [552, 254] on div "Back to Dashboard Change Sender ID Customers Technicians Select a contact Outbo…" at bounding box center [448, 224] width 566 height 405
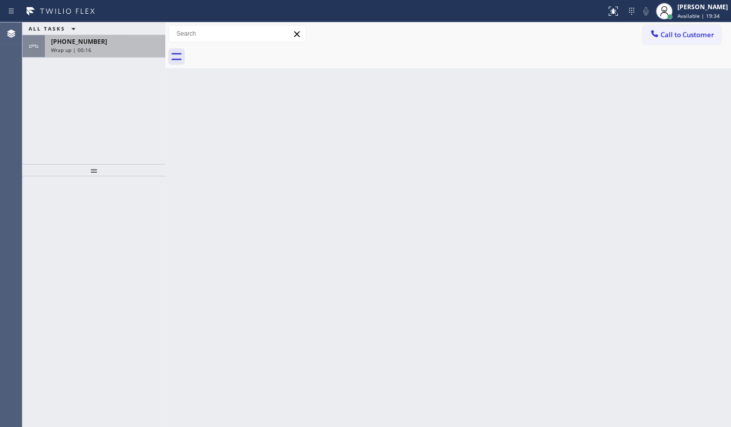
click at [117, 56] on div "ALL TASKS ALL TASKS ACTIVE TASKS TASKS IN WRAP UP [PHONE_NUMBER] Wrap up | 00:16" at bounding box center [93, 93] width 143 height 142
click at [73, 48] on span "Wrap up | 00:18" at bounding box center [71, 49] width 40 height 7
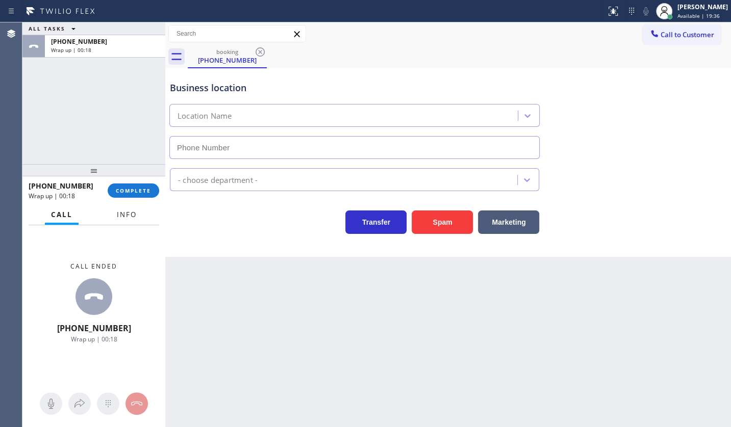
type input "[PHONE_NUMBER]"
click at [127, 209] on button "Info" at bounding box center [127, 215] width 32 height 20
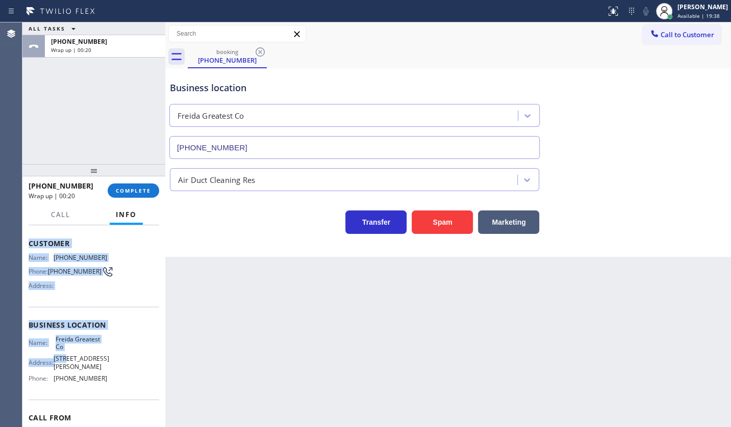
scroll to position [93, 0]
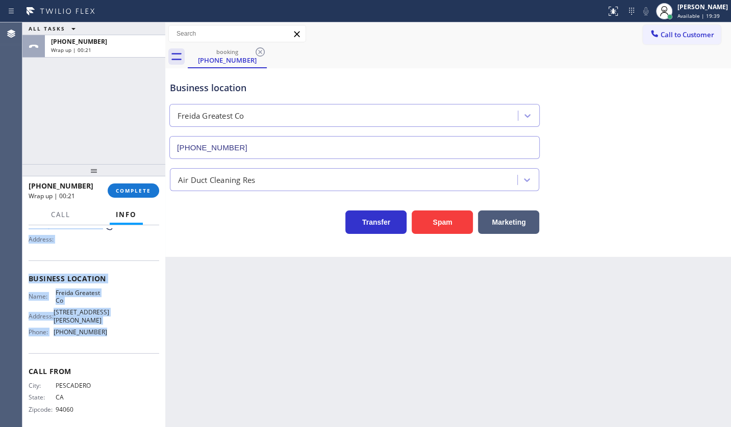
drag, startPoint x: 25, startPoint y: 283, endPoint x: 132, endPoint y: 326, distance: 115.1
click at [132, 326] on div "Context Queue: [Test] All Priority: 1 Customer Name: [PHONE_NUMBER] Phone: [PHO…" at bounding box center [93, 326] width 143 height 203
copy div "Customer Name: [PHONE_NUMBER] Phone: [PHONE_NUMBER] Address: Business location …"
click at [140, 189] on button "COMPLETE" at bounding box center [134, 191] width 52 height 14
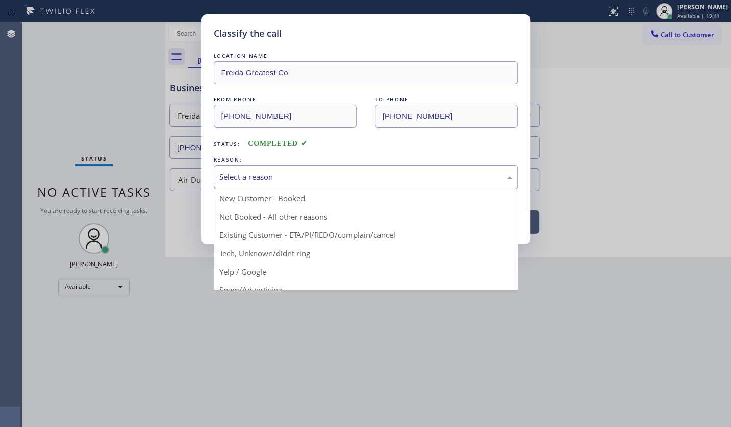
click at [246, 173] on div "Select a reason" at bounding box center [365, 177] width 293 height 12
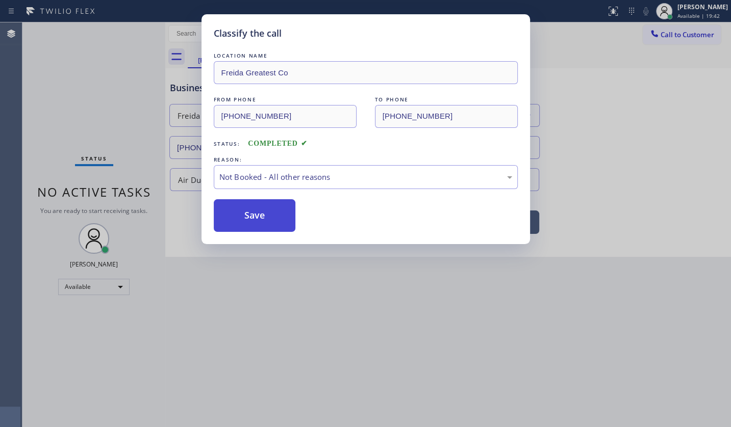
click at [244, 215] on button "Save" at bounding box center [255, 215] width 82 height 33
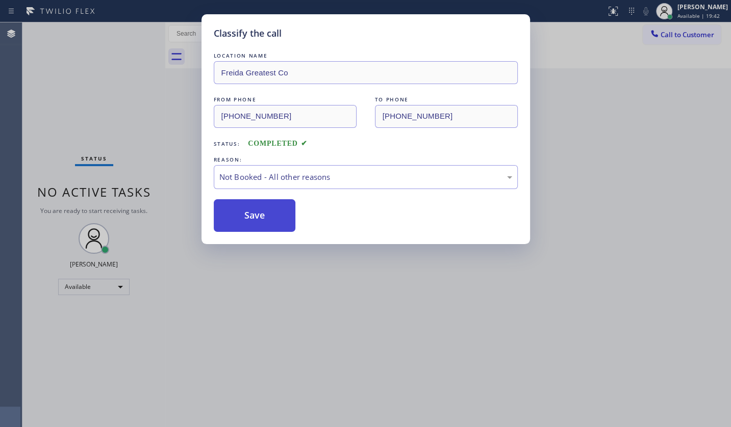
click at [244, 215] on button "Save" at bounding box center [255, 215] width 82 height 33
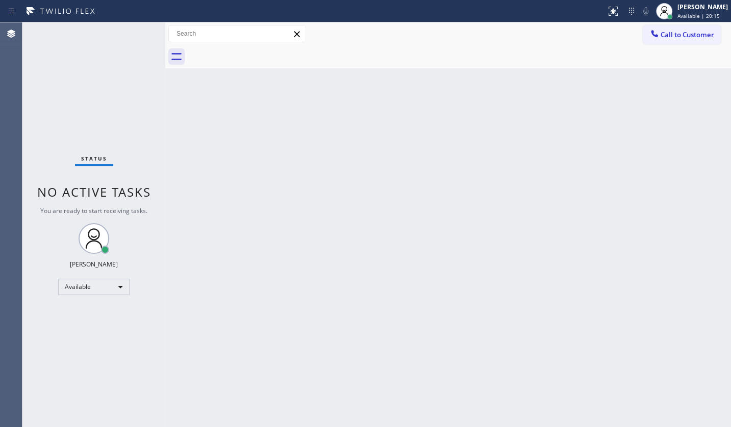
click at [56, 82] on div "Status No active tasks You are ready to start receiving tasks. JENIZA ALCAYDE A…" at bounding box center [93, 224] width 143 height 405
click at [64, 59] on div "Status No active tasks You are ready to start receiving tasks. JENIZA ALCAYDE A…" at bounding box center [93, 224] width 143 height 405
drag, startPoint x: 121, startPoint y: 131, endPoint x: 182, endPoint y: 87, distance: 75.3
click at [128, 125] on div "Status No active tasks You are ready to start receiving tasks. JENIZA ALCAYDE A…" at bounding box center [93, 224] width 143 height 405
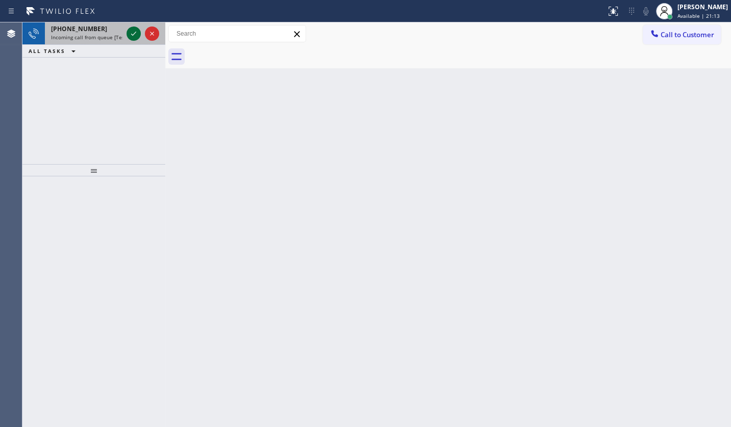
click at [131, 31] on icon at bounding box center [134, 34] width 12 height 12
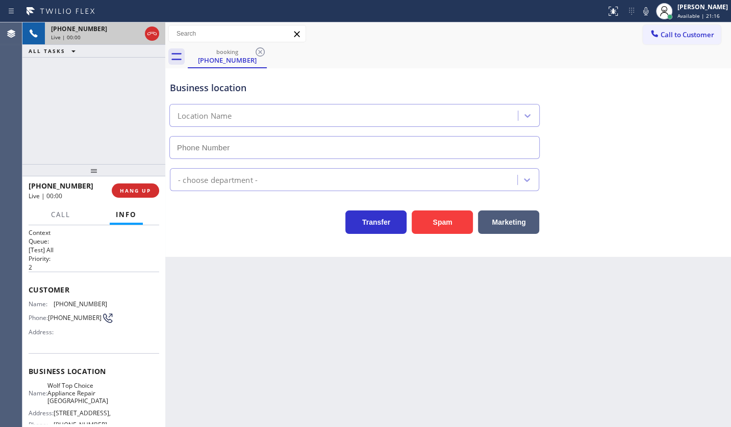
type input "[PHONE_NUMBER]"
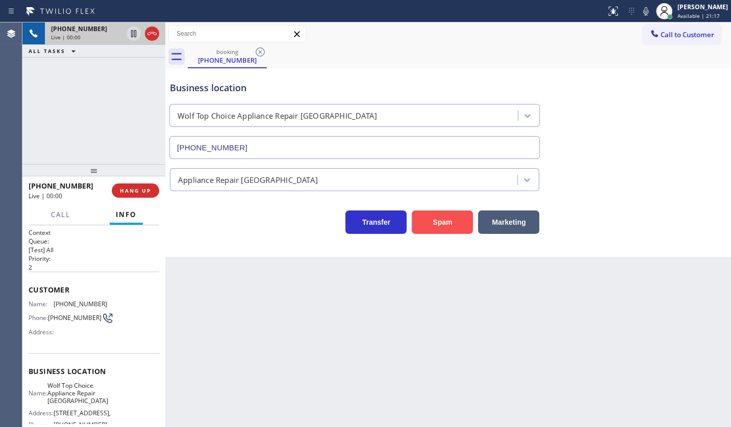
click at [462, 218] on button "Spam" at bounding box center [442, 222] width 61 height 23
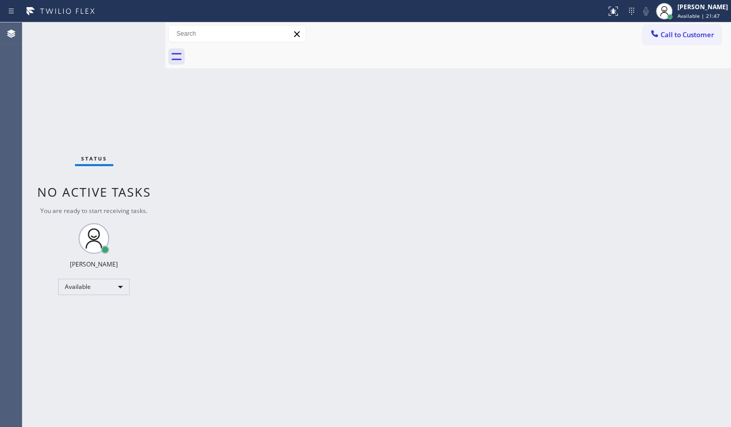
click at [50, 101] on div "Status No active tasks You are ready to start receiving tasks. JENIZA ALCAYDE A…" at bounding box center [93, 224] width 143 height 405
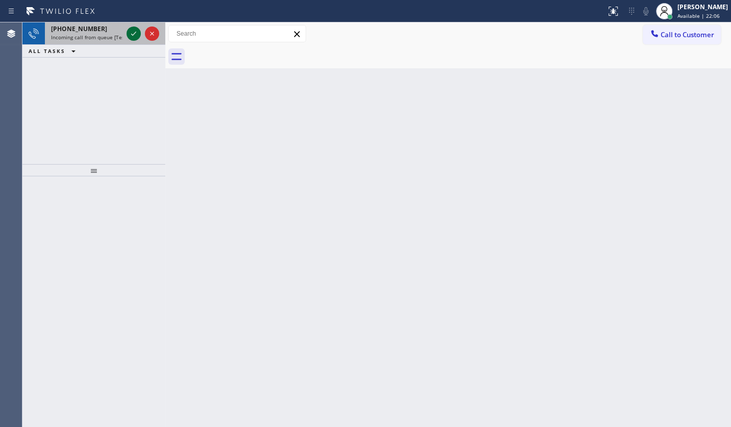
click at [130, 31] on icon at bounding box center [134, 34] width 12 height 12
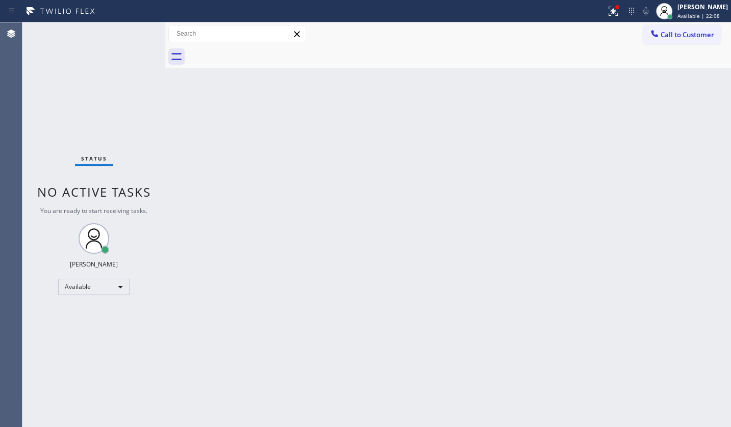
click at [134, 37] on div "Status No active tasks You are ready to start receiving tasks. JENIZA ALCAYDE A…" at bounding box center [93, 224] width 143 height 405
click at [133, 43] on div "Status No active tasks You are ready to start receiving tasks. JENIZA ALCAYDE A…" at bounding box center [93, 224] width 143 height 405
click at [612, 11] on icon at bounding box center [613, 11] width 12 height 12
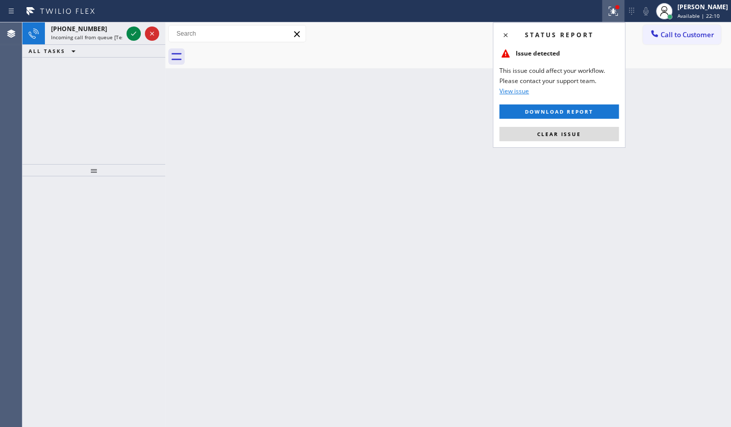
drag, startPoint x: 591, startPoint y: 131, endPoint x: 283, endPoint y: 31, distance: 324.5
click at [552, 115] on div "Status report Issue detected This issue could affect your workflow. Please cont…" at bounding box center [559, 84] width 133 height 125
click at [129, 30] on icon at bounding box center [134, 34] width 12 height 12
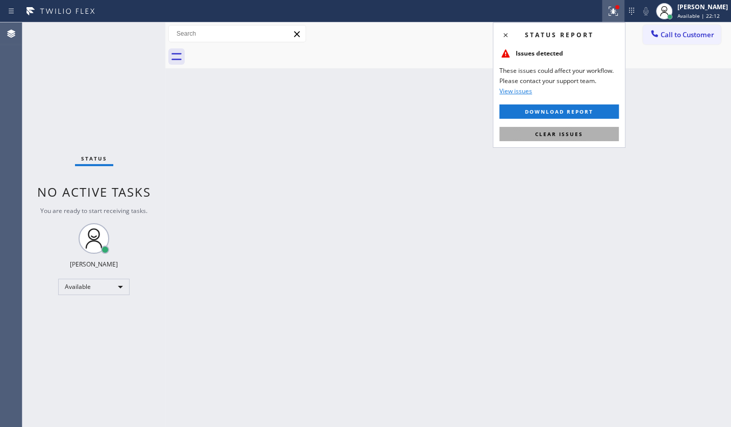
click at [546, 133] on span "Clear issues" at bounding box center [559, 134] width 48 height 7
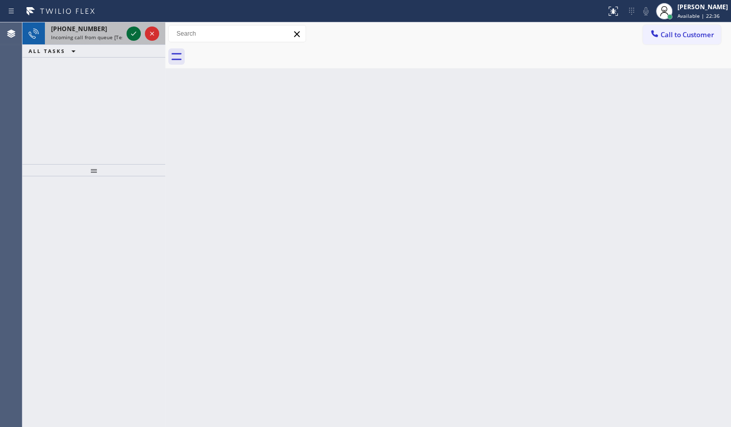
click at [134, 32] on icon at bounding box center [134, 34] width 12 height 12
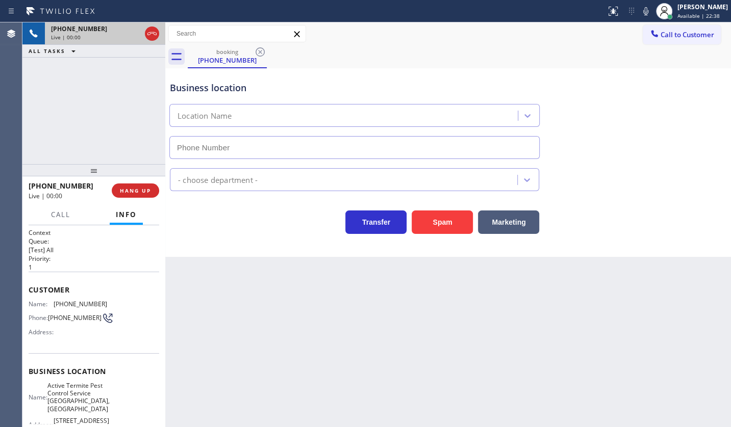
type input "[PHONE_NUMBER]"
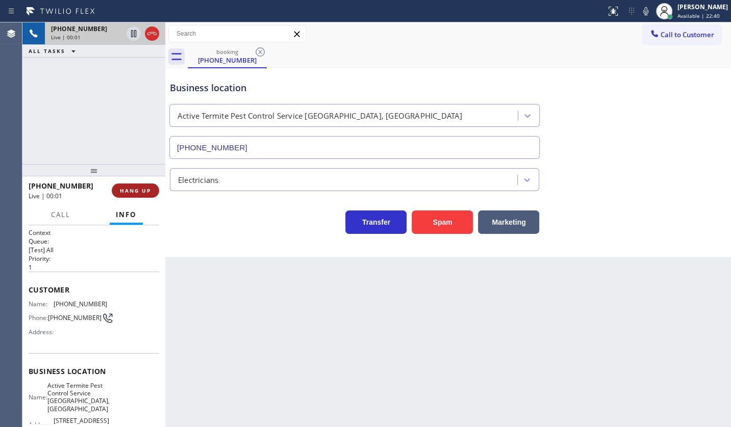
click at [133, 194] on button "HANG UP" at bounding box center [135, 191] width 47 height 14
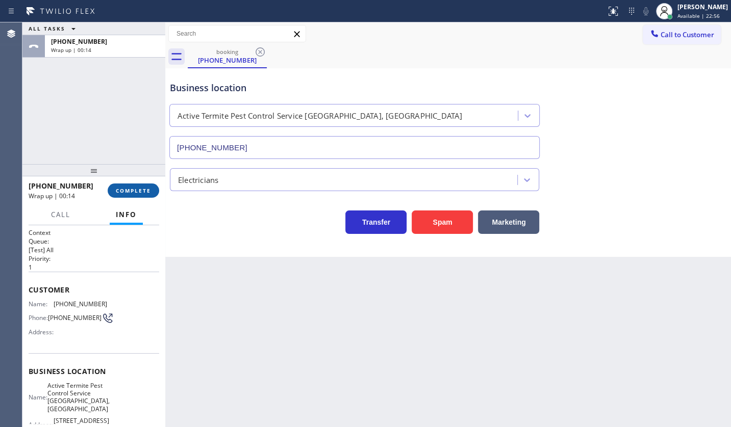
click at [145, 192] on span "COMPLETE" at bounding box center [133, 190] width 35 height 7
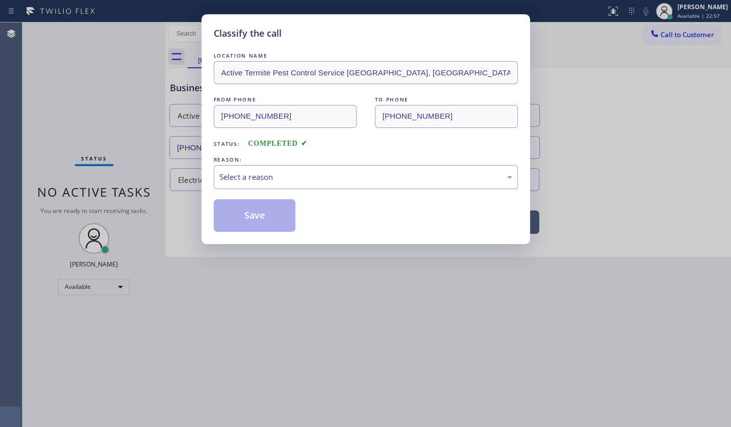
click at [248, 156] on div "REASON:" at bounding box center [366, 160] width 304 height 11
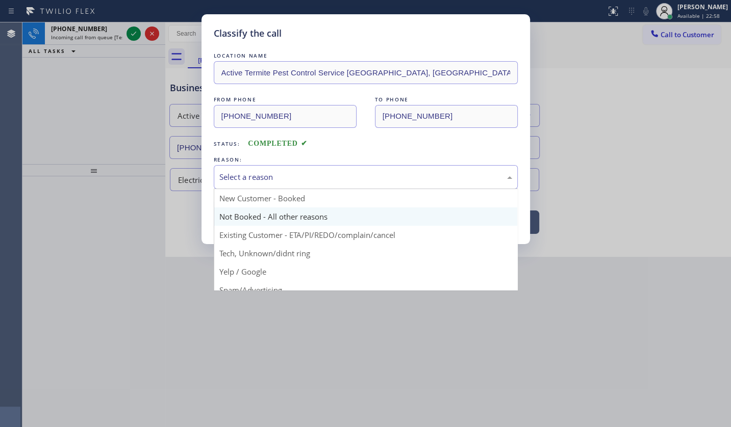
drag, startPoint x: 246, startPoint y: 179, endPoint x: 239, endPoint y: 214, distance: 35.9
click at [247, 179] on div "Select a reason" at bounding box center [365, 177] width 293 height 12
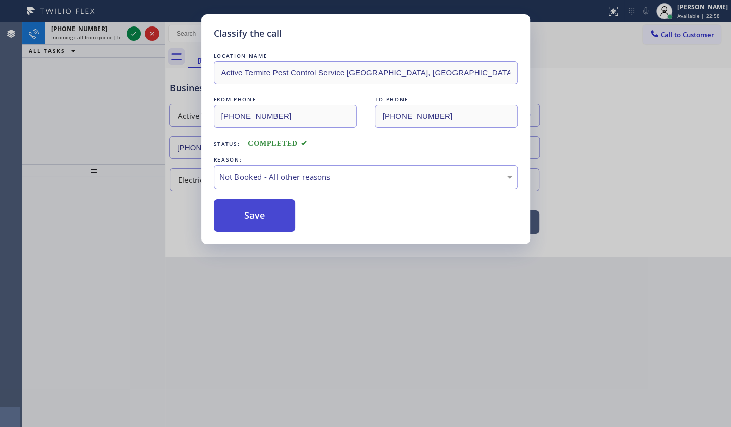
click at [244, 217] on button "Save" at bounding box center [255, 215] width 82 height 33
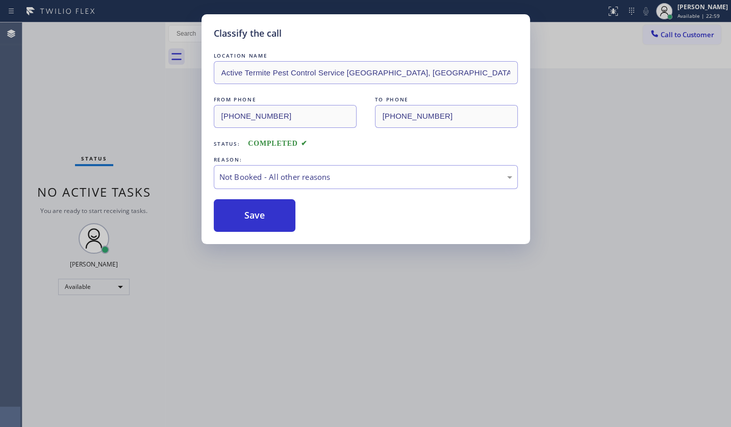
drag, startPoint x: 71, startPoint y: 84, endPoint x: 83, endPoint y: 69, distance: 19.2
click at [71, 84] on div "Classify the call LOCATION NAME Active Termite Pest Control Service Bothell, Wa…" at bounding box center [365, 213] width 731 height 427
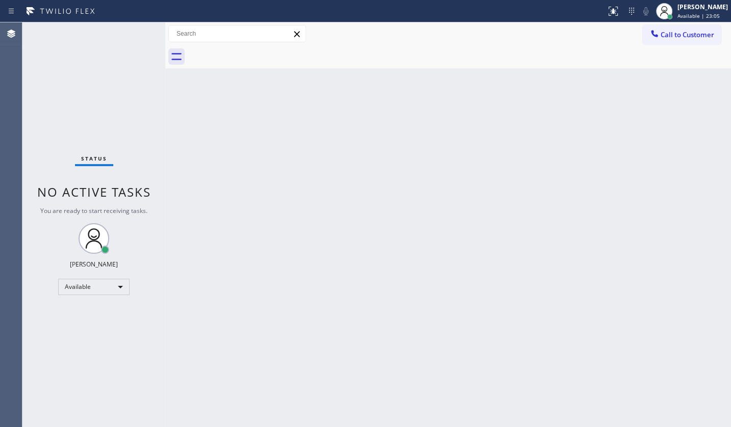
drag, startPoint x: 376, startPoint y: 260, endPoint x: 653, endPoint y: 104, distance: 317.2
click at [380, 252] on div "Back to Dashboard Change Sender ID Customers Technicians Select a contact Outbo…" at bounding box center [448, 224] width 566 height 405
click at [367, 207] on div "Back to Dashboard Change Sender ID Customers Technicians Select a contact Outbo…" at bounding box center [448, 224] width 566 height 405
click at [397, 223] on div "Back to Dashboard Change Sender ID Customers Technicians Select a contact Outbo…" at bounding box center [448, 224] width 566 height 405
click at [726, 146] on div "Back to Dashboard Change Sender ID Customers Technicians Select a contact Outbo…" at bounding box center [448, 224] width 566 height 405
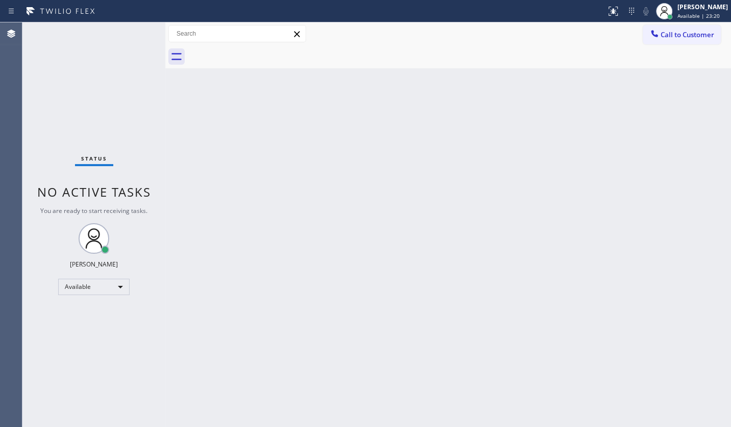
click at [729, 145] on div "Back to Dashboard Change Sender ID Customers Technicians Select a contact Outbo…" at bounding box center [448, 224] width 566 height 405
click at [148, 49] on div "Status No active tasks You are ready to start receiving tasks. JENIZA ALCAYDE A…" at bounding box center [93, 224] width 143 height 405
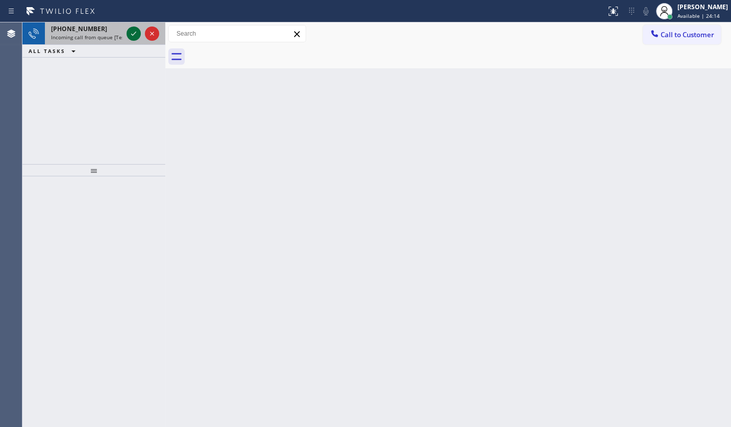
click at [137, 35] on icon at bounding box center [134, 34] width 12 height 12
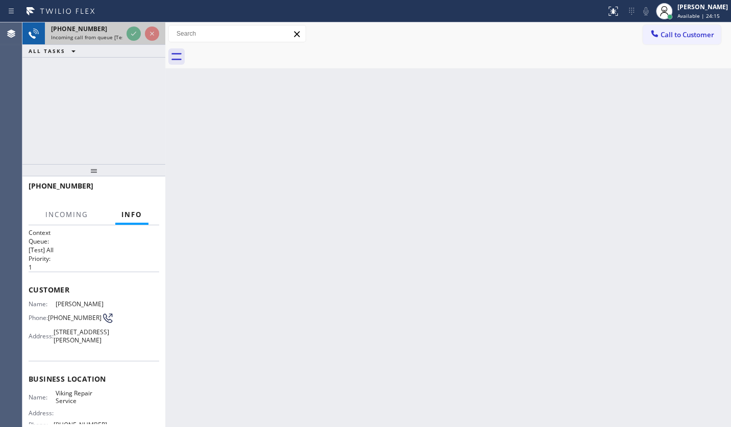
click at [136, 41] on div at bounding box center [142, 33] width 37 height 22
click at [135, 41] on div at bounding box center [142, 33] width 37 height 22
drag, startPoint x: 139, startPoint y: 24, endPoint x: 162, endPoint y: 77, distance: 57.5
click at [152, 60] on div "[PHONE_NUMBER] Incoming call from queue [Test] All ALL TASKS ALL TASKS ACTIVE T…" at bounding box center [93, 93] width 143 height 142
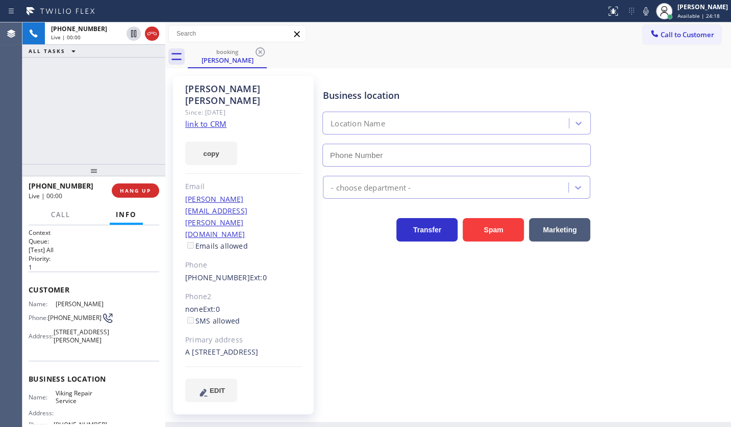
type input "[PHONE_NUMBER]"
click at [200, 119] on link "link to CRM" at bounding box center [205, 124] width 41 height 10
click at [127, 185] on button "HANG UP" at bounding box center [135, 191] width 47 height 14
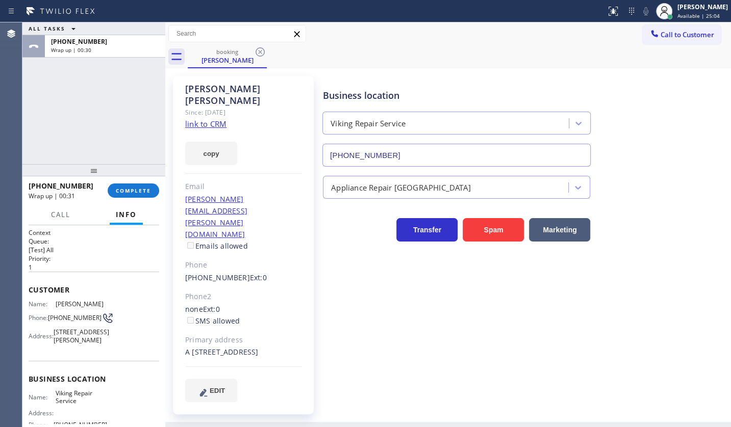
click at [50, 115] on div "ALL TASKS ALL TASKS ACTIVE TASKS TASKS IN WRAP UP [PHONE_NUMBER] Wrap up | 00:30" at bounding box center [93, 93] width 143 height 142
click at [119, 185] on button "COMPLETE" at bounding box center [134, 191] width 52 height 14
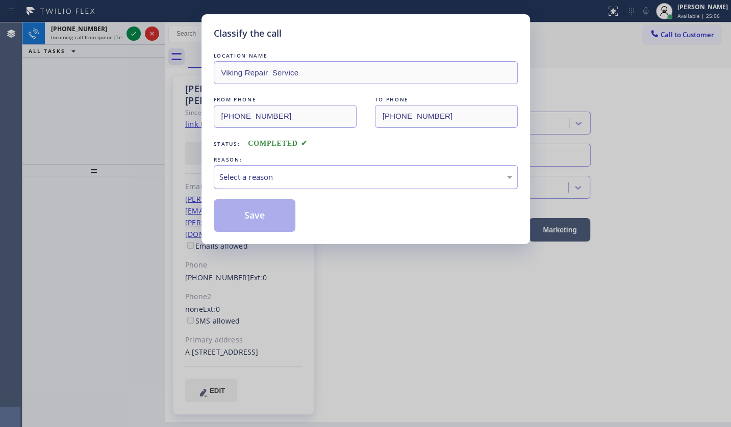
click at [299, 177] on div "Select a reason" at bounding box center [365, 177] width 293 height 12
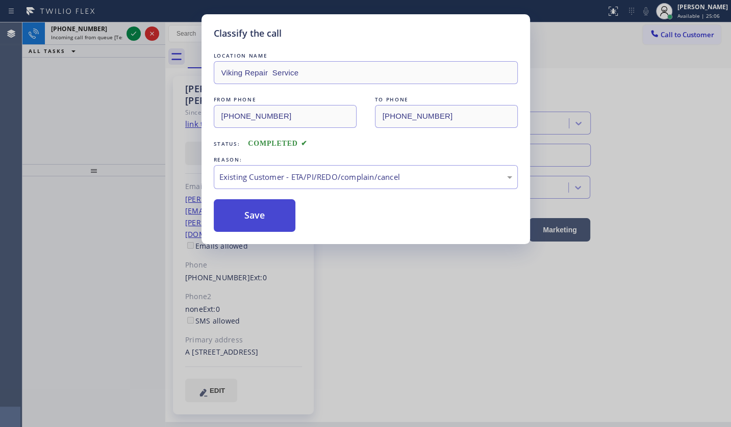
drag, startPoint x: 239, startPoint y: 231, endPoint x: 240, endPoint y: 213, distance: 17.9
drag, startPoint x: 240, startPoint y: 213, endPoint x: 197, endPoint y: 100, distance: 120.6
click at [237, 205] on button "Save" at bounding box center [255, 215] width 82 height 33
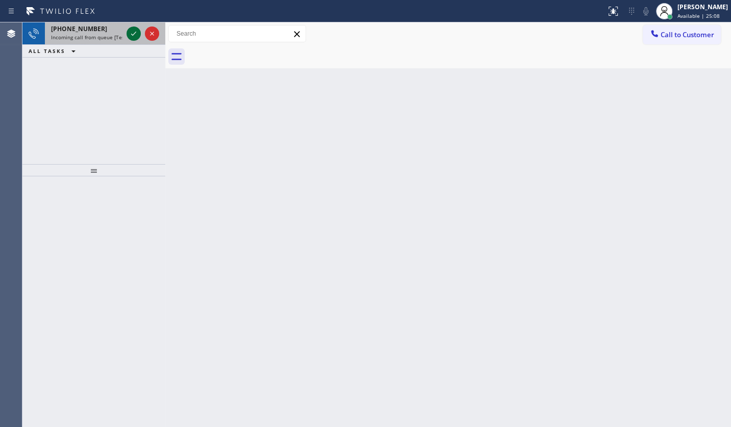
click at [131, 30] on icon at bounding box center [134, 34] width 12 height 12
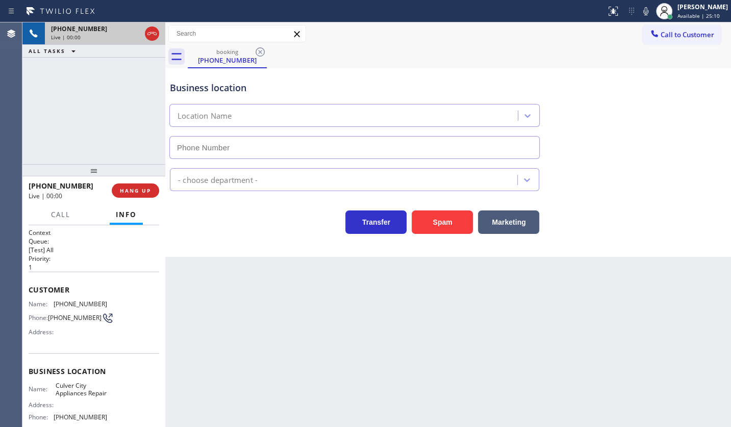
type input "[PHONE_NUMBER]"
drag, startPoint x: 69, startPoint y: 153, endPoint x: 80, endPoint y: 137, distance: 19.2
click at [75, 141] on div "[PHONE_NUMBER] Live | 00:26 ALL TASKS ALL TASKS ACTIVE TASKS TASKS IN WRAP UP" at bounding box center [93, 93] width 143 height 142
click at [117, 67] on div "[PHONE_NUMBER] Live | 00:37 ALL TASKS ALL TASKS ACTIVE TASKS TASKS IN WRAP UP" at bounding box center [93, 93] width 143 height 142
click at [135, 192] on span "HANG UP" at bounding box center [135, 190] width 31 height 7
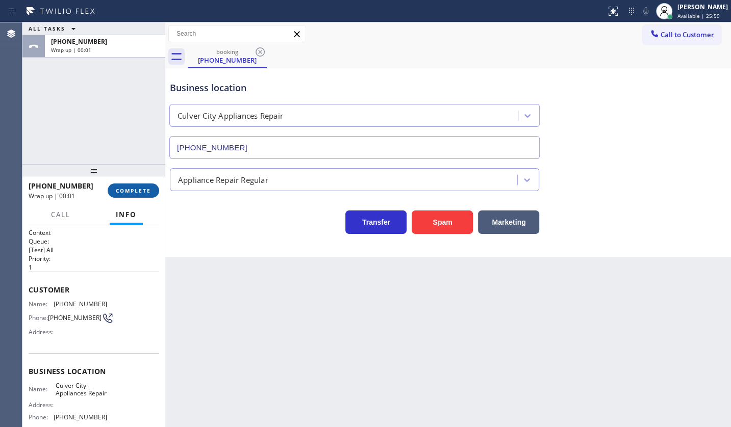
click at [129, 189] on span "COMPLETE" at bounding box center [133, 190] width 35 height 7
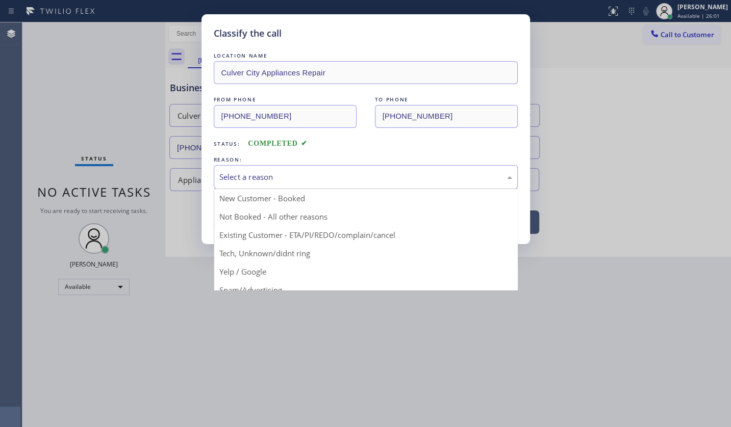
click at [240, 183] on div "Select a reason" at bounding box center [366, 177] width 304 height 24
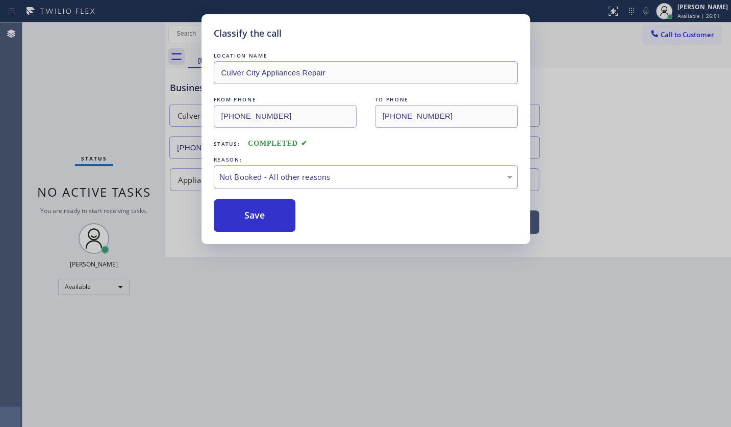
click at [239, 210] on button "Save" at bounding box center [255, 215] width 82 height 33
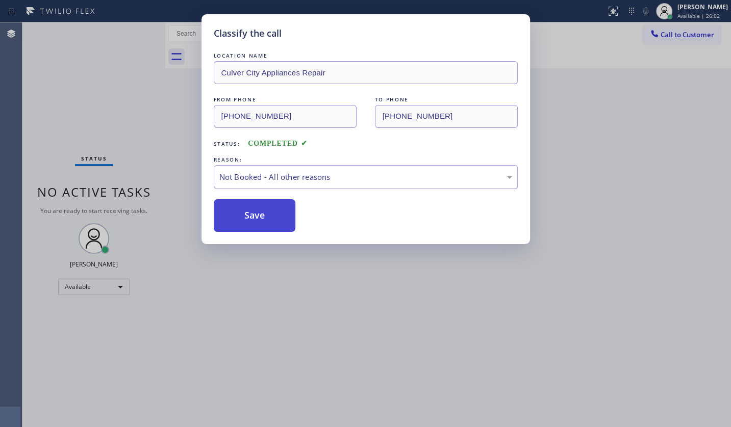
click at [234, 204] on button "Save" at bounding box center [255, 215] width 82 height 33
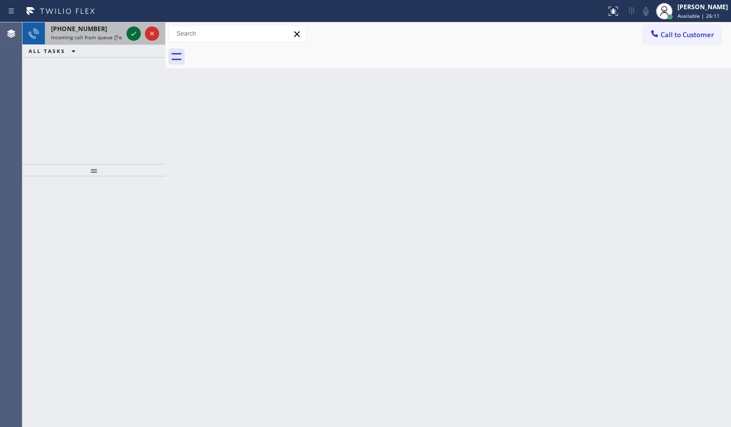
click at [128, 30] on icon at bounding box center [134, 34] width 12 height 12
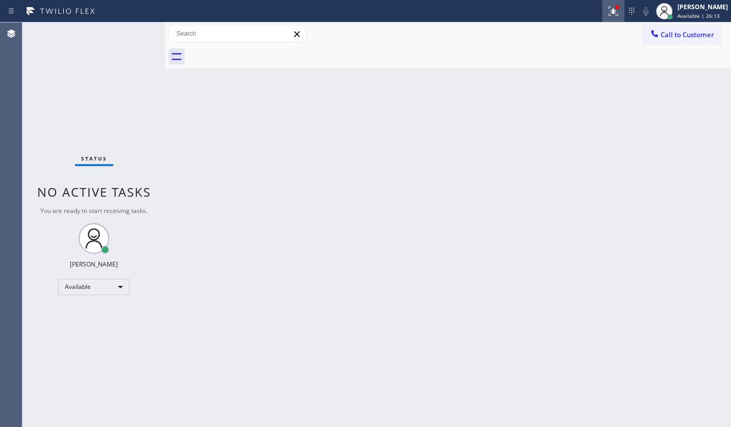
drag, startPoint x: 616, startPoint y: 5, endPoint x: 613, endPoint y: 1, distance: 5.4
click at [613, 1] on div at bounding box center [613, 11] width 22 height 22
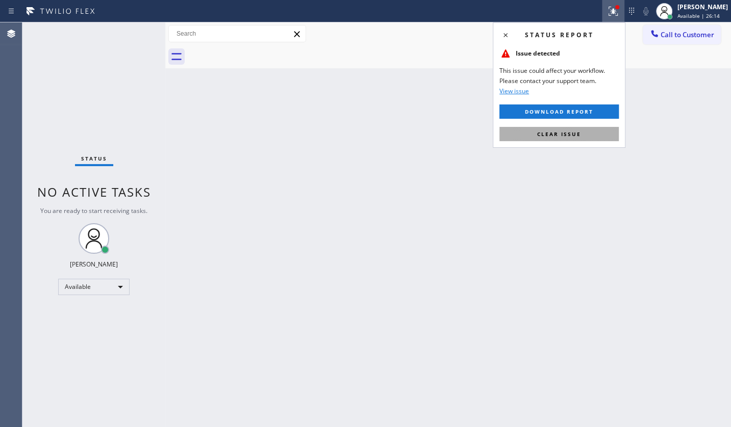
click at [585, 131] on button "Clear issue" at bounding box center [558, 134] width 119 height 14
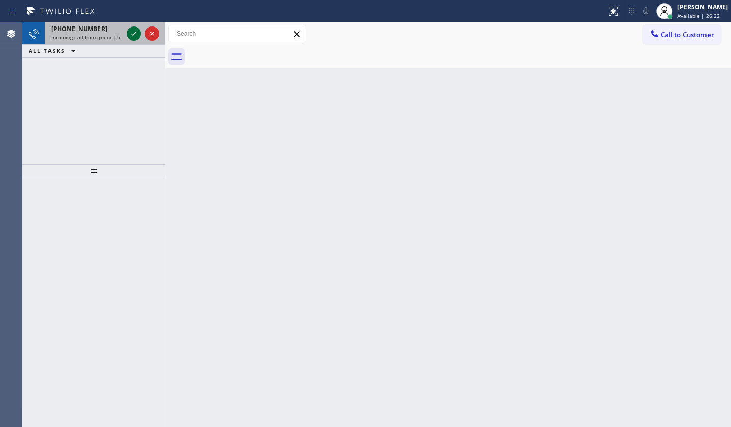
click at [133, 33] on icon at bounding box center [134, 34] width 12 height 12
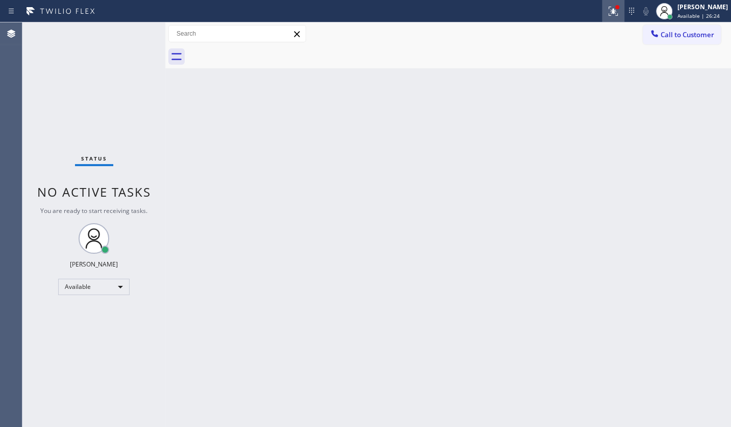
click at [623, 9] on div at bounding box center [613, 11] width 22 height 12
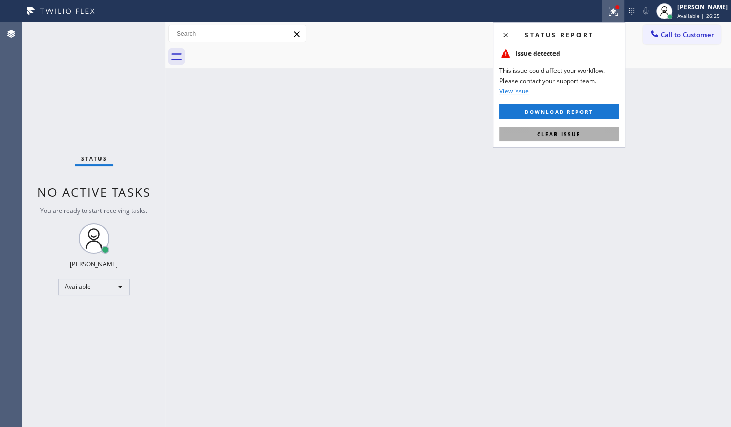
click at [593, 132] on button "Clear issue" at bounding box center [558, 134] width 119 height 14
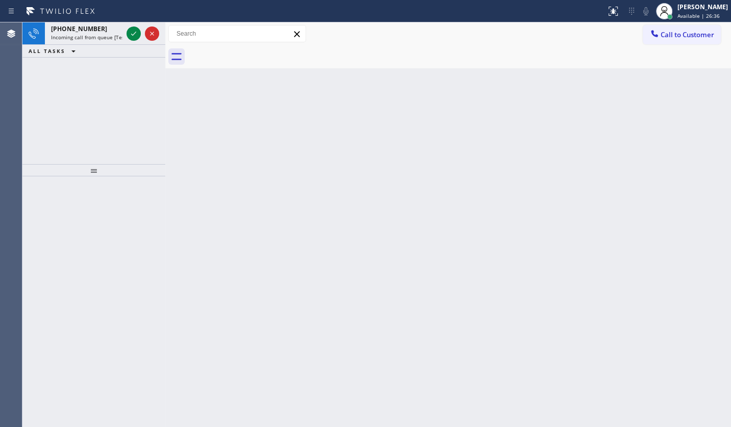
drag, startPoint x: 48, startPoint y: 95, endPoint x: 100, endPoint y: 56, distance: 64.9
click at [74, 79] on div "[PHONE_NUMBER] Incoming call from queue [Test] All ALL TASKS ALL TASKS ACTIVE T…" at bounding box center [93, 93] width 143 height 142
click at [134, 34] on icon at bounding box center [133, 34] width 5 height 4
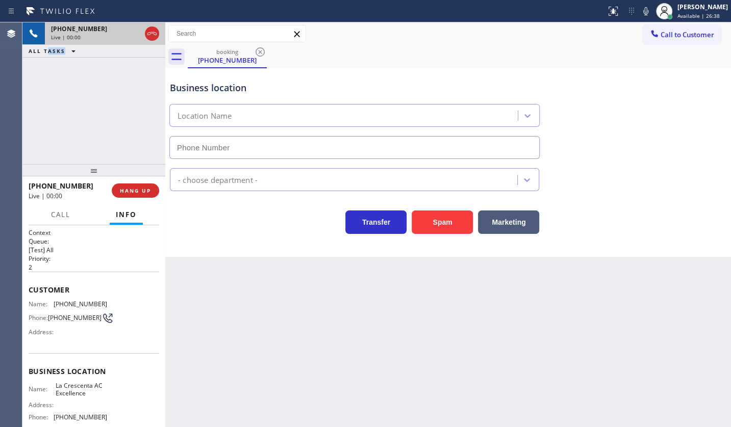
type input "[PHONE_NUMBER]"
drag, startPoint x: 56, startPoint y: 298, endPoint x: 113, endPoint y: 303, distance: 57.4
click at [113, 303] on div "Name: [PHONE_NUMBER] Phone: [PHONE_NUMBER] Address:" at bounding box center [94, 320] width 131 height 40
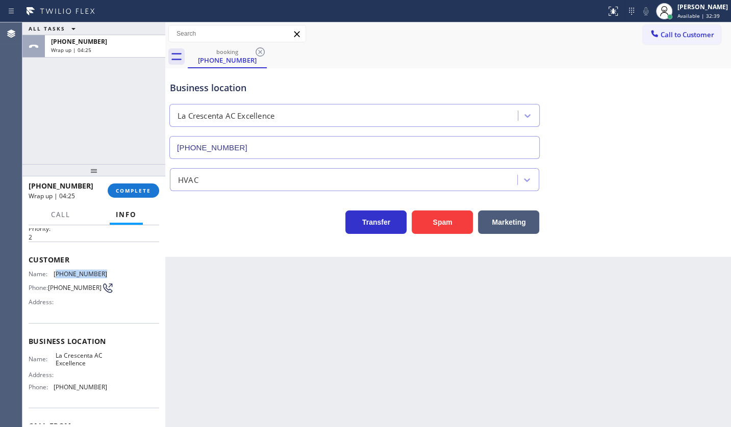
scroll to position [46, 0]
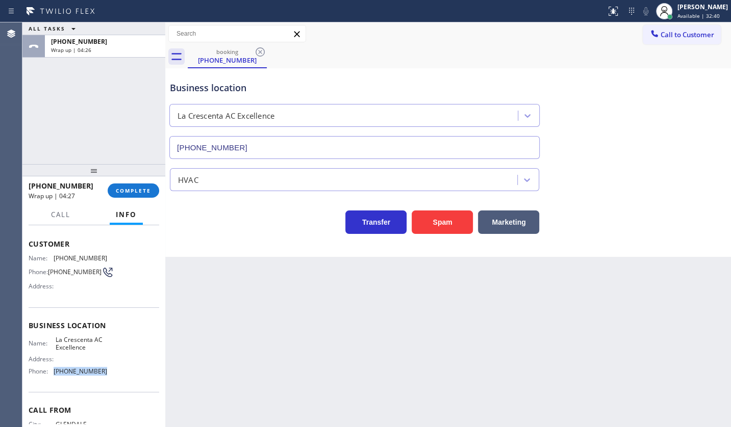
drag, startPoint x: 63, startPoint y: 374, endPoint x: 123, endPoint y: 371, distance: 60.3
click at [123, 371] on div "Name: La Crescenta AC Excellence Address: Phone: [PHONE_NUMBER]" at bounding box center [94, 358] width 131 height 44
click at [135, 193] on span "COMPLETE" at bounding box center [133, 190] width 35 height 7
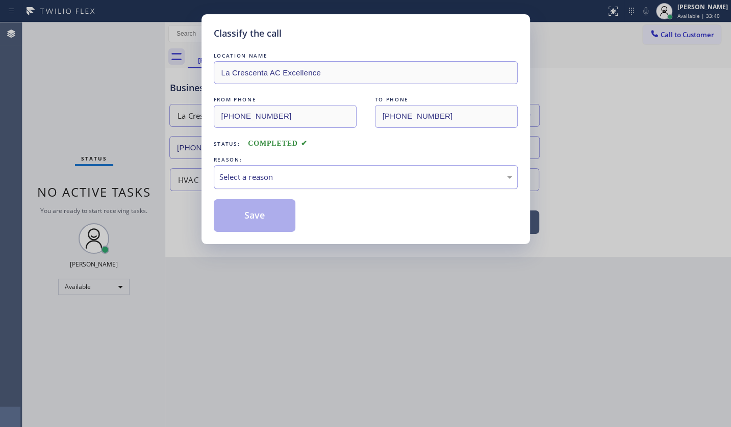
click at [241, 180] on div "Select a reason" at bounding box center [365, 177] width 293 height 12
click at [243, 208] on button "Save" at bounding box center [255, 215] width 82 height 33
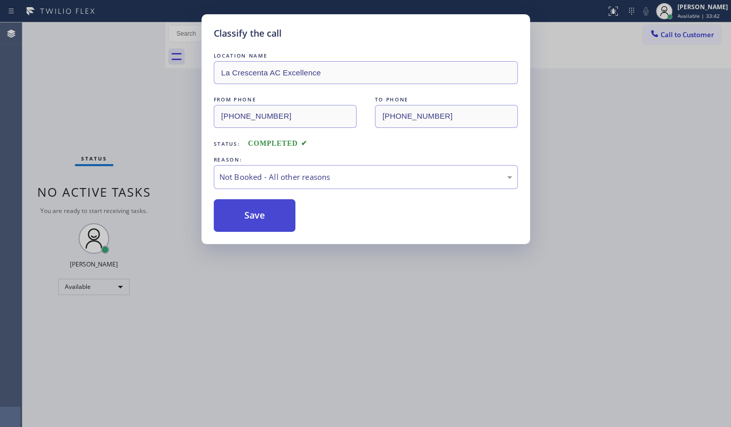
click at [243, 208] on button "Save" at bounding box center [255, 215] width 82 height 33
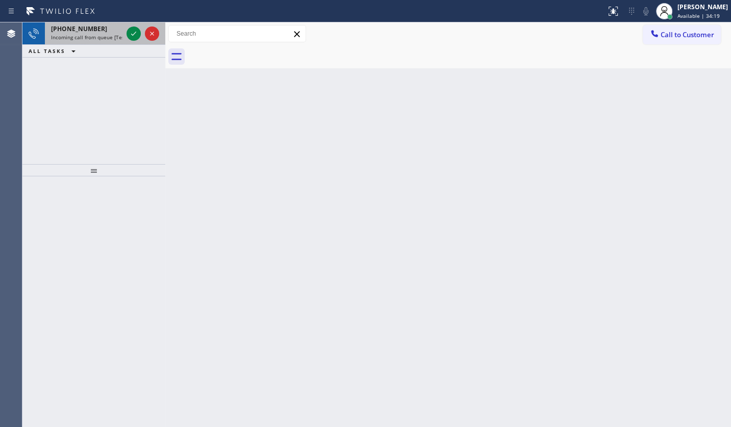
drag, startPoint x: 81, startPoint y: 92, endPoint x: 114, endPoint y: 37, distance: 64.0
click at [81, 87] on div "[PHONE_NUMBER] Incoming call from queue [Test] All ALL TASKS ALL TASKS ACTIVE T…" at bounding box center [93, 93] width 143 height 142
click at [135, 28] on icon at bounding box center [134, 34] width 12 height 12
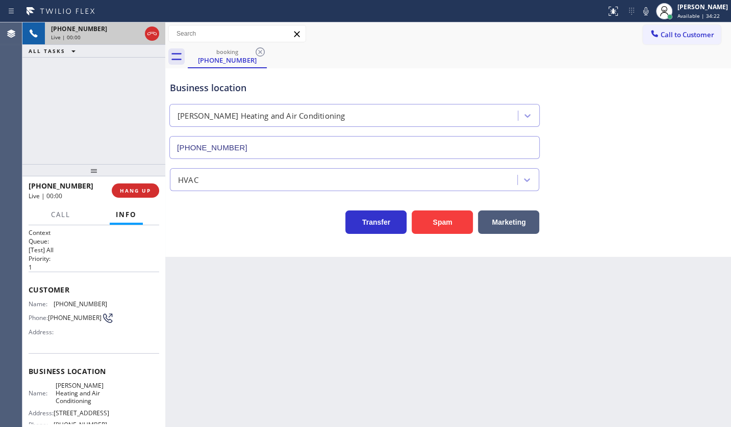
type input "[PHONE_NUMBER]"
click at [109, 90] on div "[PHONE_NUMBER] Live | 00:22 ALL TASKS ALL TASKS ACTIVE TASKS TASKS IN WRAP UP" at bounding box center [93, 93] width 143 height 142
click at [147, 192] on span "HANG UP" at bounding box center [135, 190] width 31 height 7
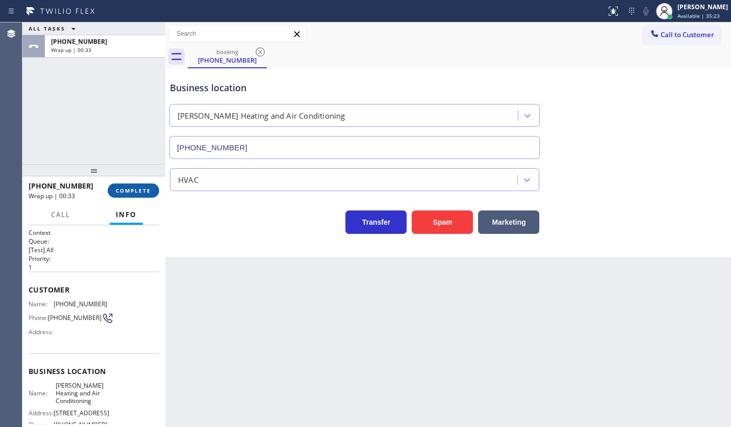
click at [112, 189] on button "COMPLETE" at bounding box center [134, 191] width 52 height 14
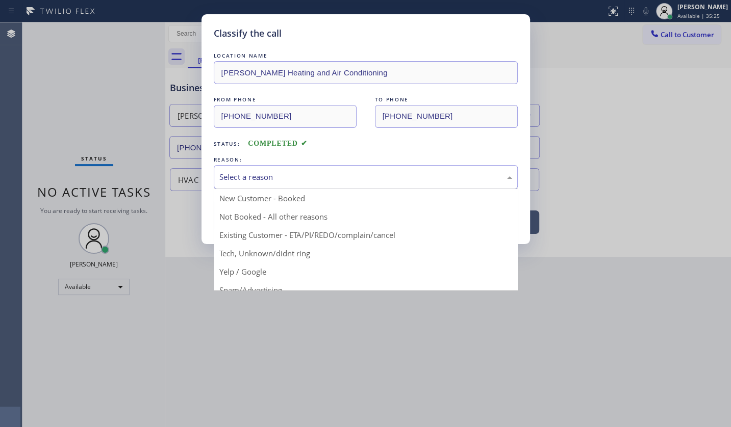
click at [256, 185] on div "Select a reason" at bounding box center [366, 177] width 304 height 24
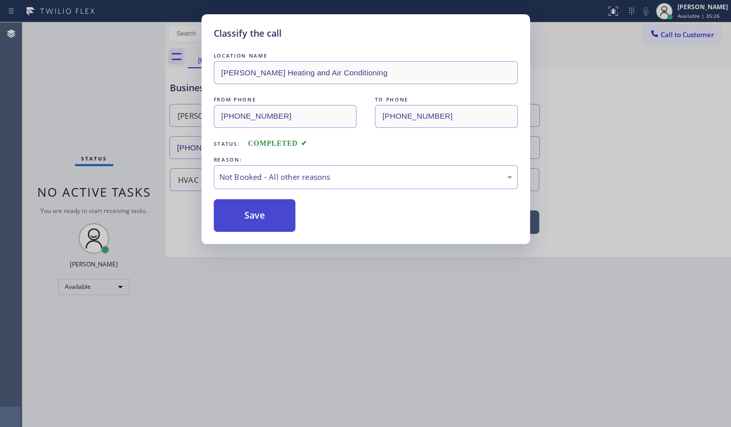
click at [247, 218] on button "Save" at bounding box center [255, 215] width 82 height 33
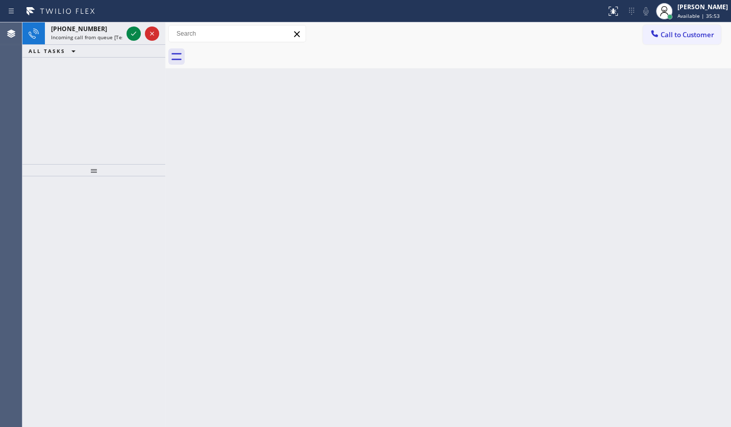
click at [301, 132] on div "Back to Dashboard Change Sender ID Customers Technicians Select a contact Outbo…" at bounding box center [448, 224] width 566 height 405
click at [137, 32] on icon at bounding box center [134, 34] width 12 height 12
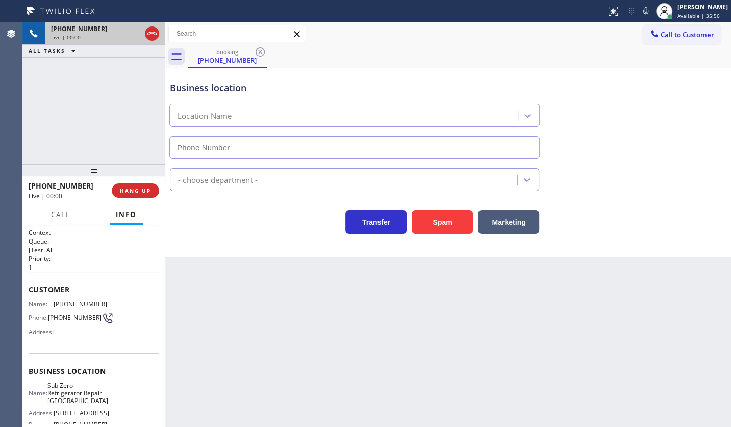
type input "[PHONE_NUMBER]"
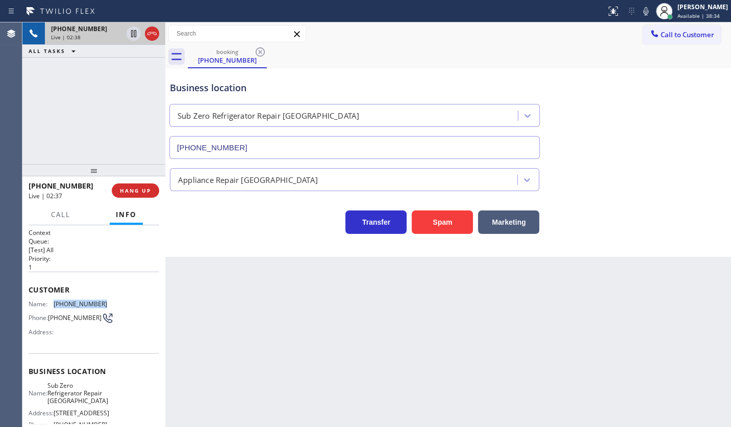
drag, startPoint x: 56, startPoint y: 301, endPoint x: 113, endPoint y: 301, distance: 57.1
click at [113, 301] on div "Name: [PHONE_NUMBER] Phone: [PHONE_NUMBER] Address:" at bounding box center [94, 320] width 131 height 40
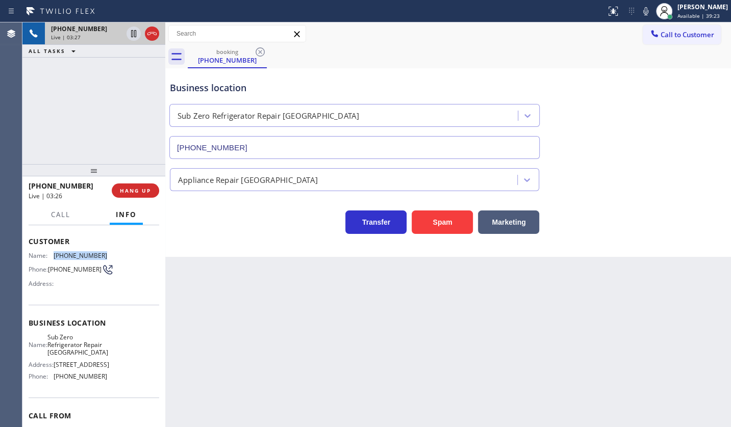
scroll to position [109, 0]
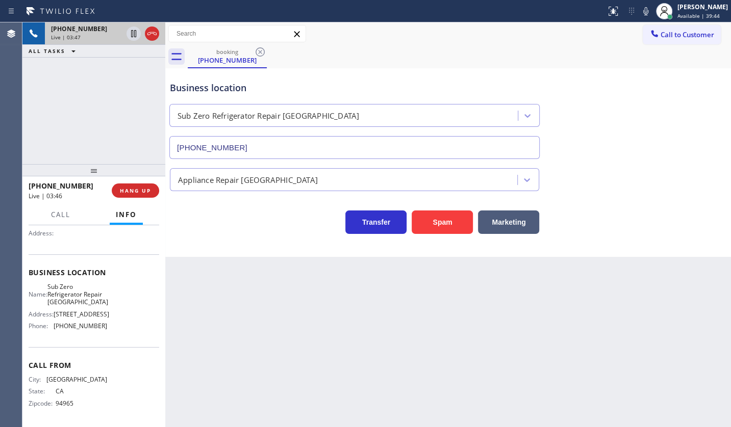
click at [139, 114] on div "[PHONE_NUMBER] Live | 03:47 ALL TASKS ALL TASKS ACTIVE TASKS TASKS IN WRAP UP" at bounding box center [93, 93] width 143 height 142
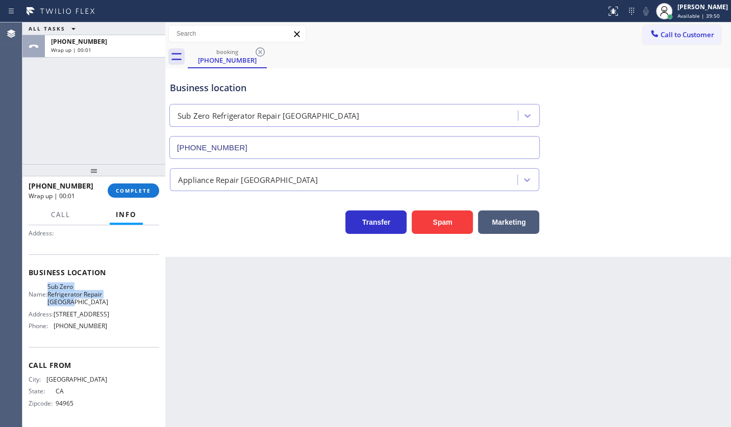
drag, startPoint x: 55, startPoint y: 278, endPoint x: 100, endPoint y: 293, distance: 48.4
click at [100, 293] on span "Sub Zero Refrigerator Repair [GEOGRAPHIC_DATA]" at bounding box center [77, 294] width 61 height 23
copy span "Sub Zero Refrigerator Repair [GEOGRAPHIC_DATA]"
drag, startPoint x: 63, startPoint y: 325, endPoint x: 116, endPoint y: 321, distance: 53.2
click at [116, 321] on div "Name: Sub Zero Refrigerator Repair [GEOGRAPHIC_DATA] Address: [STREET_ADDRESS] …" at bounding box center [94, 309] width 131 height 52
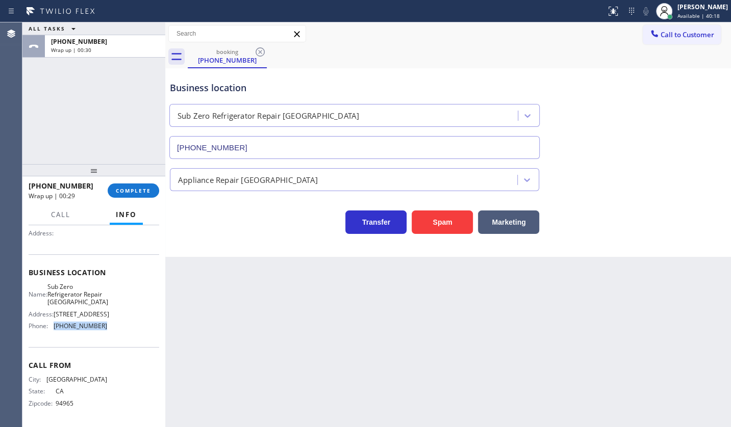
copy div "[PHONE_NUMBER]"
click at [136, 193] on span "COMPLETE" at bounding box center [133, 190] width 35 height 7
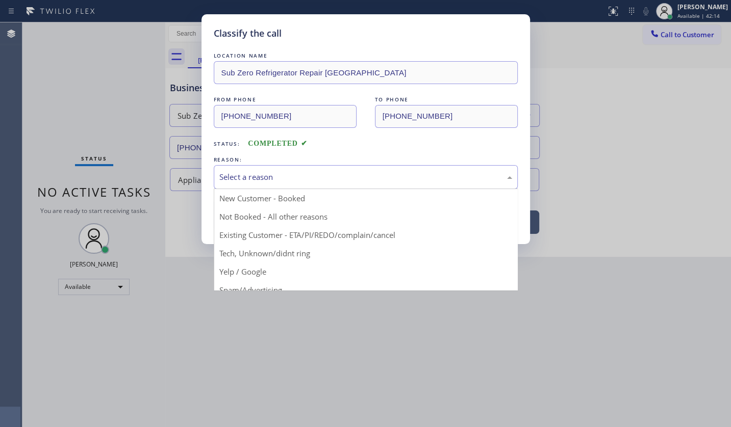
click at [219, 184] on div "Select a reason" at bounding box center [366, 177] width 304 height 24
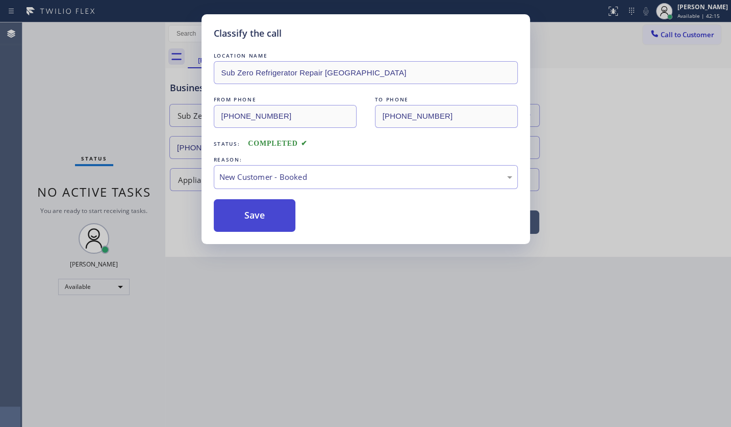
click at [233, 206] on button "Save" at bounding box center [255, 215] width 82 height 33
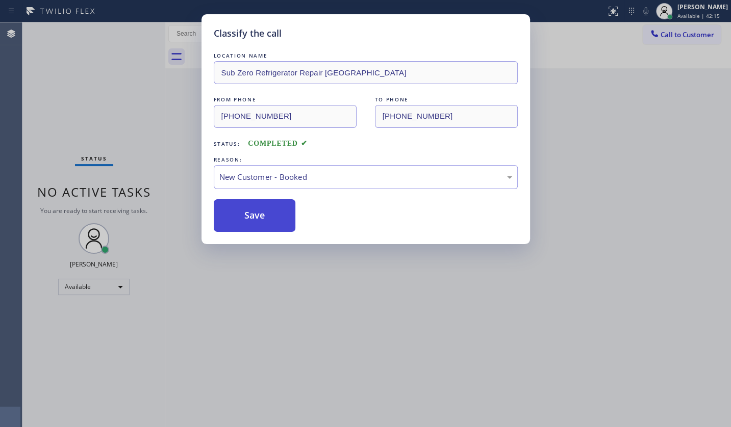
click at [234, 204] on button "Save" at bounding box center [255, 215] width 82 height 33
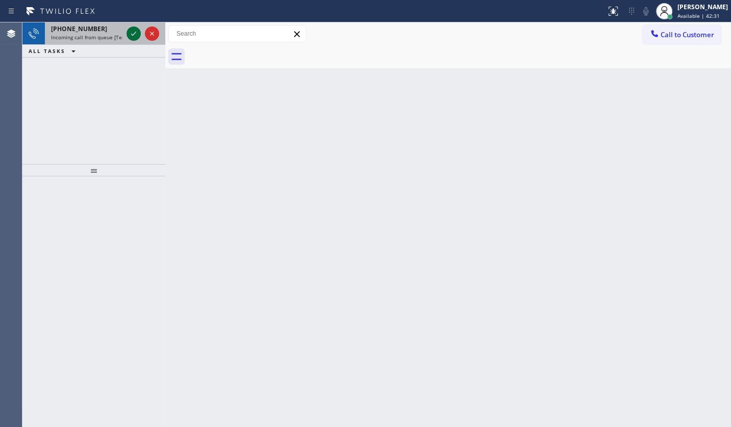
click at [130, 34] on icon at bounding box center [134, 34] width 12 height 12
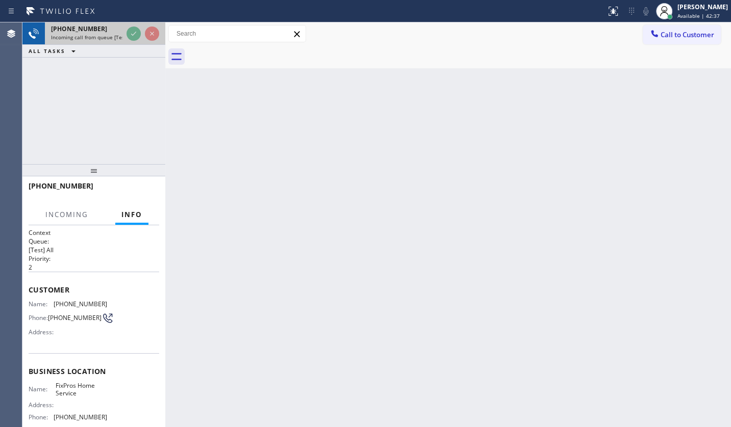
click at [127, 41] on div at bounding box center [142, 33] width 37 height 22
drag, startPoint x: 127, startPoint y: 41, endPoint x: 113, endPoint y: 91, distance: 52.3
click at [117, 92] on div "[PHONE_NUMBER] Incoming call from queue [Test] All ALL TASKS ALL TASKS ACTIVE T…" at bounding box center [93, 93] width 143 height 142
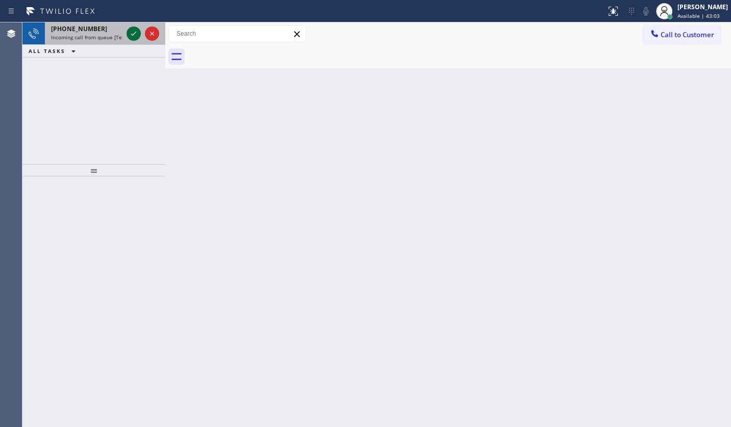
click at [133, 33] on icon at bounding box center [134, 34] width 12 height 12
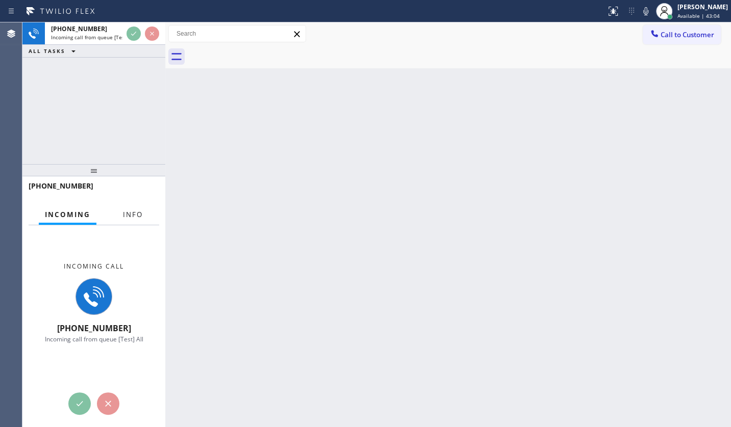
click at [127, 220] on button "Info" at bounding box center [133, 215] width 32 height 20
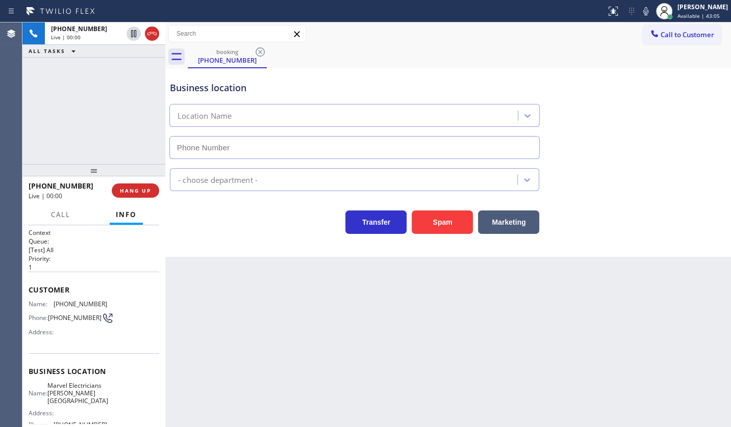
type input "[PHONE_NUMBER]"
click at [730, 218] on div "Business location Marvel Electricians [PERSON_NAME][GEOGRAPHIC_DATA] [PHONE_NUM…" at bounding box center [448, 162] width 566 height 189
click at [143, 193] on span "HANG UP" at bounding box center [135, 190] width 31 height 7
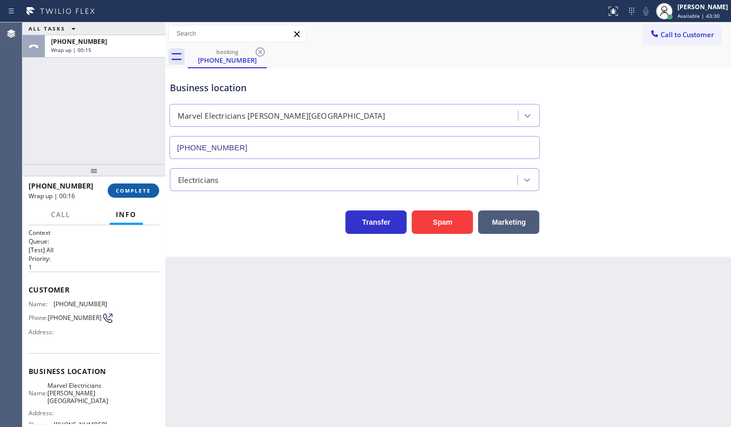
click at [131, 194] on button "COMPLETE" at bounding box center [134, 191] width 52 height 14
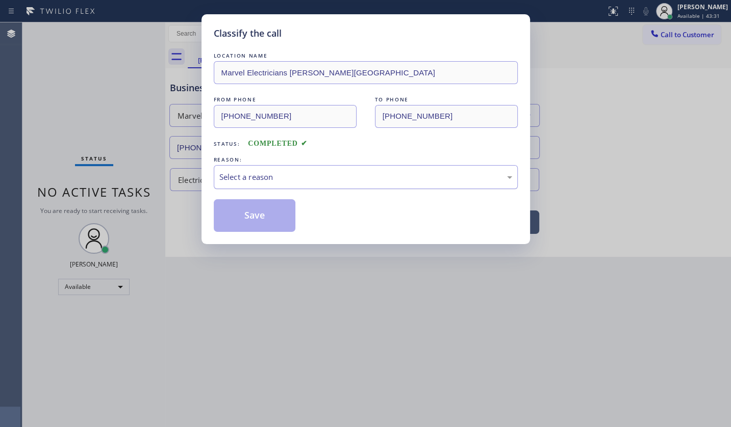
click at [251, 180] on div "Select a reason" at bounding box center [365, 177] width 293 height 12
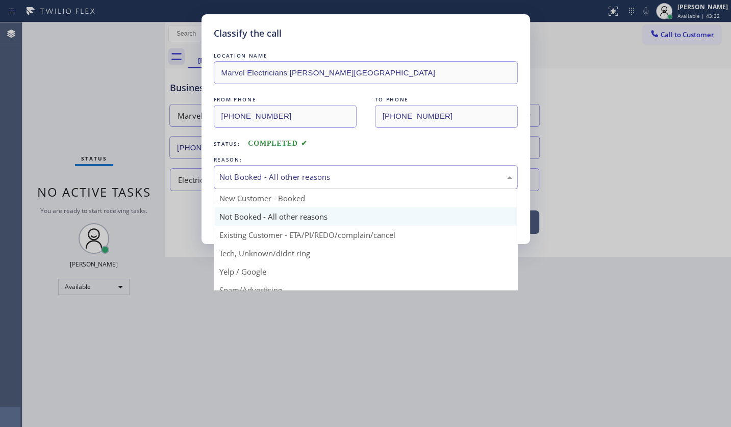
click at [249, 176] on div "Not Booked - All other reasons" at bounding box center [365, 177] width 293 height 12
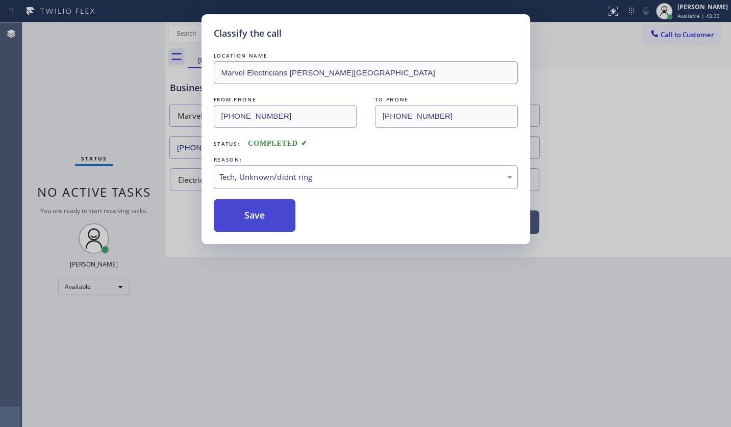
click at [272, 217] on button "Save" at bounding box center [255, 215] width 82 height 33
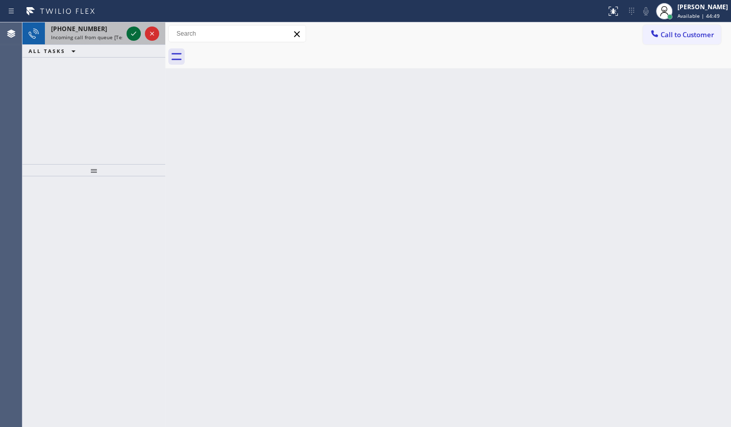
click at [133, 32] on icon at bounding box center [134, 34] width 12 height 12
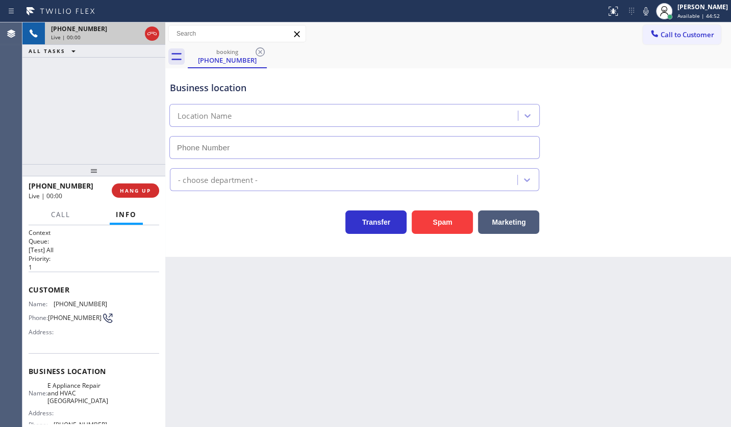
type input "[PHONE_NUMBER]"
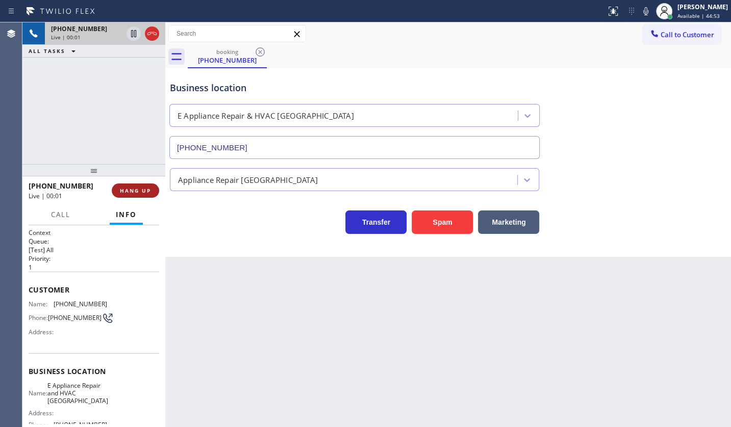
click at [133, 189] on span "HANG UP" at bounding box center [135, 190] width 31 height 7
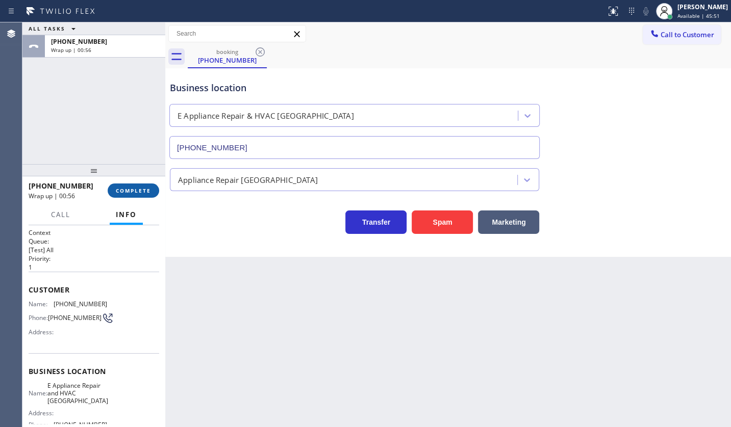
click at [133, 190] on span "COMPLETE" at bounding box center [133, 190] width 35 height 7
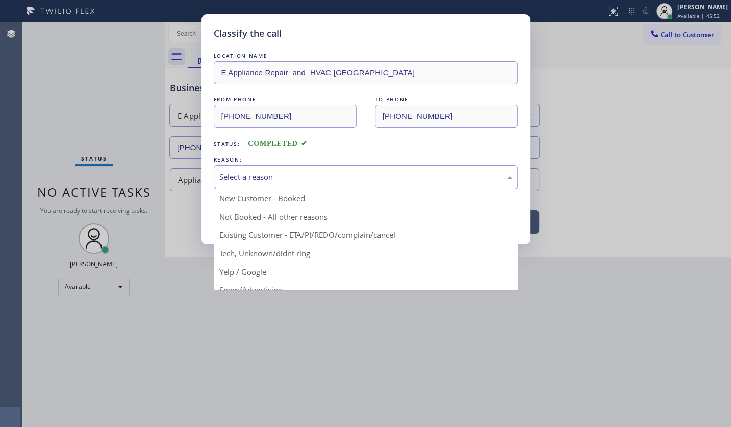
click at [238, 171] on div "Select a reason" at bounding box center [365, 177] width 293 height 12
drag, startPoint x: 245, startPoint y: 252, endPoint x: 246, endPoint y: 247, distance: 5.1
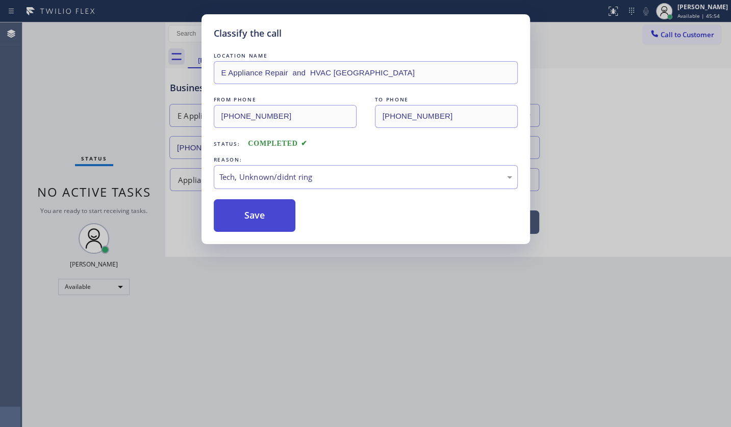
click at [250, 221] on button "Save" at bounding box center [255, 215] width 82 height 33
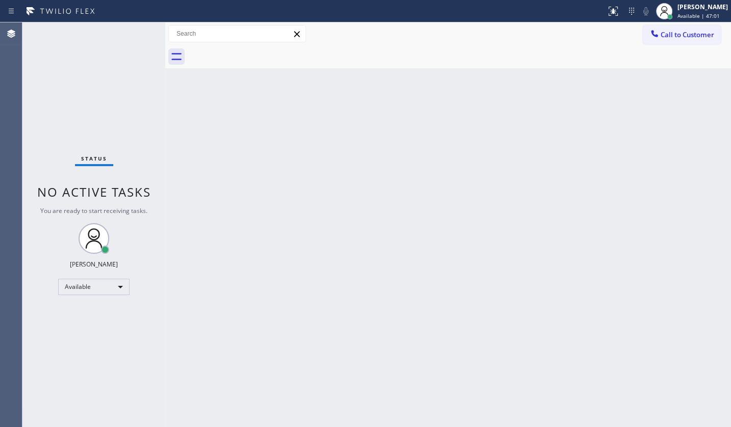
click at [160, 100] on div "Status No active tasks You are ready to start receiving tasks. JENIZA ALCAYDE A…" at bounding box center [93, 224] width 143 height 405
click at [197, 163] on div "Back to Dashboard Change Sender ID Customers Technicians Select a contact Outbo…" at bounding box center [448, 224] width 566 height 405
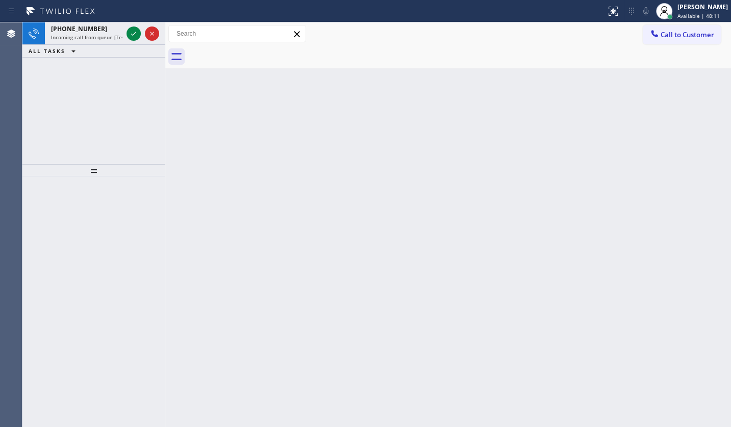
click at [67, 77] on div "[PHONE_NUMBER] Incoming call from queue [Test] All ALL TASKS ALL TASKS ACTIVE T…" at bounding box center [93, 93] width 143 height 142
click at [126, 32] on div at bounding box center [133, 34] width 14 height 12
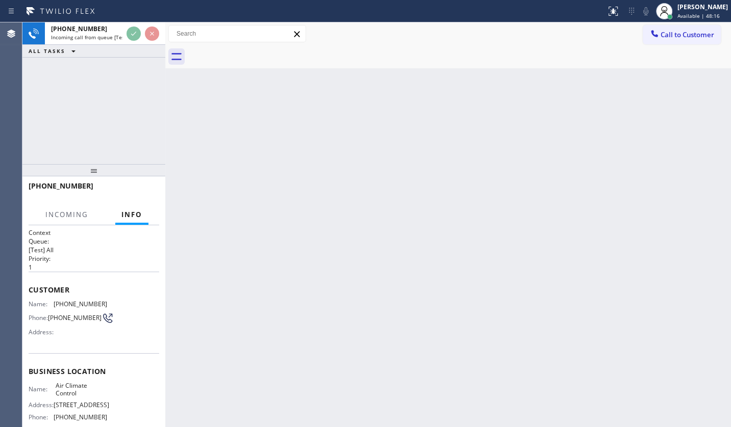
click at [156, 47] on div "ALL TASKS ALL TASKS ACTIVE TASKS TASKS IN WRAP UP" at bounding box center [93, 51] width 143 height 13
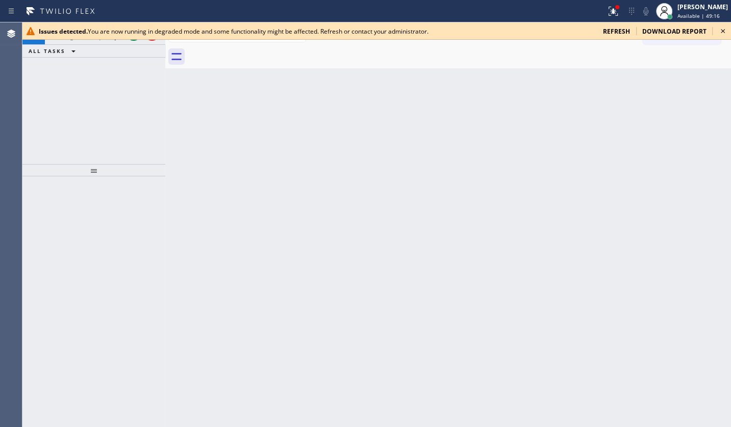
click at [614, 24] on div "Issues detected. You are now running in degraded mode and some functionality mi…" at bounding box center [376, 30] width 708 height 17
click at [614, 30] on span "refresh" at bounding box center [616, 31] width 27 height 9
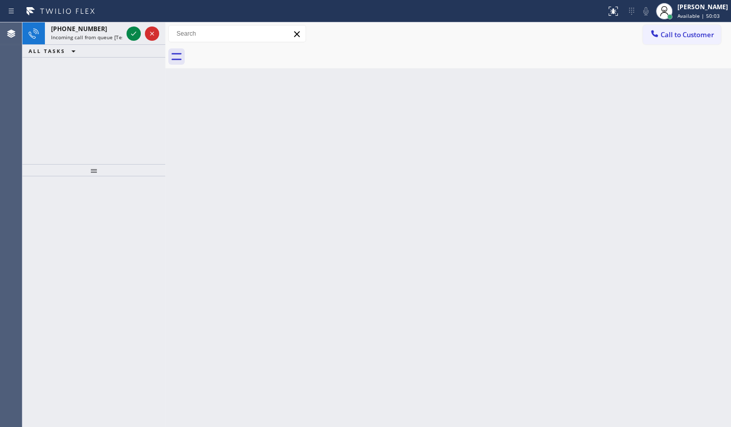
drag, startPoint x: 69, startPoint y: 66, endPoint x: 112, endPoint y: 54, distance: 44.6
click at [70, 66] on div "+16196399966 Incoming call from queue [Test] All ALL TASKS ALL TASKS ACTIVE TAS…" at bounding box center [93, 93] width 143 height 142
click at [134, 35] on icon at bounding box center [134, 34] width 12 height 12
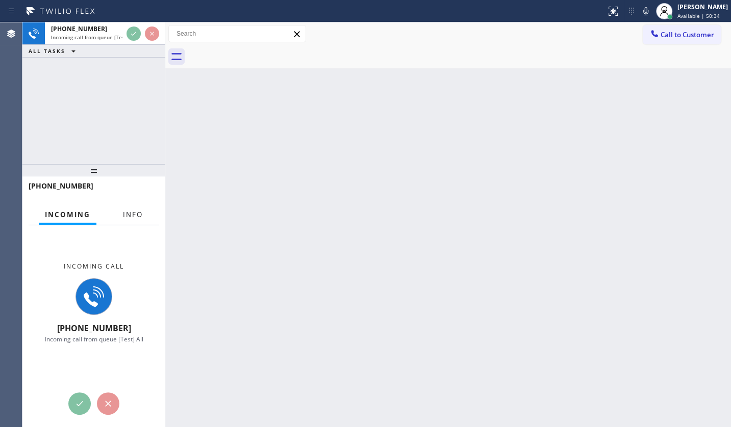
click at [131, 219] on button "Info" at bounding box center [133, 215] width 32 height 20
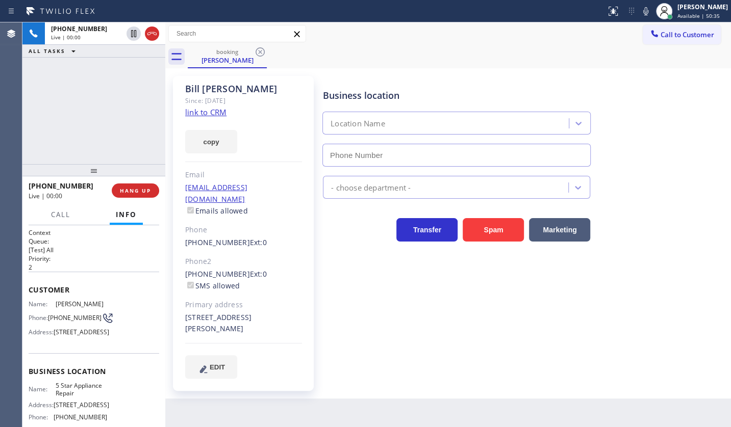
type input "(855) 731-4952"
click at [216, 107] on link "link to CRM" at bounding box center [205, 112] width 41 height 10
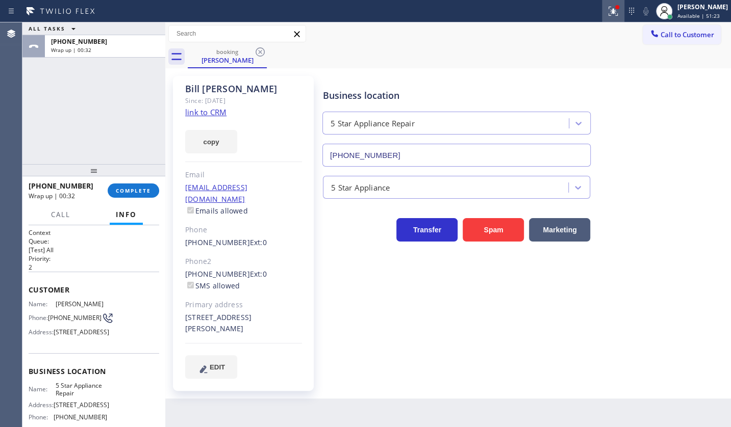
click at [603, 18] on button at bounding box center [613, 11] width 22 height 22
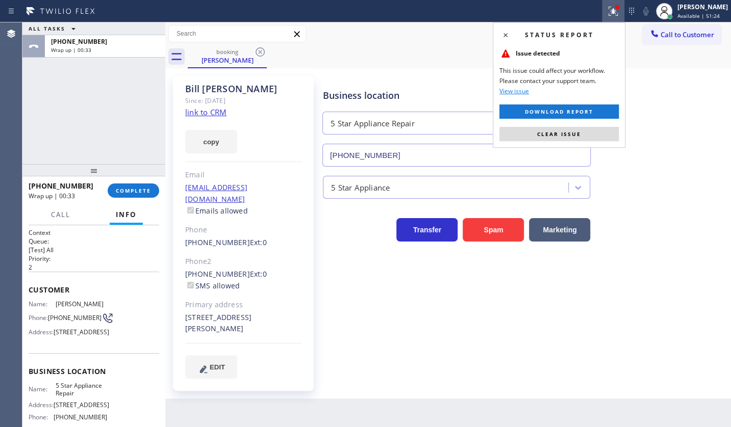
click at [599, 121] on div "Status report Issue detected This issue could affect your workflow. Please cont…" at bounding box center [559, 84] width 133 height 125
click at [571, 131] on span "Clear issue" at bounding box center [559, 134] width 44 height 7
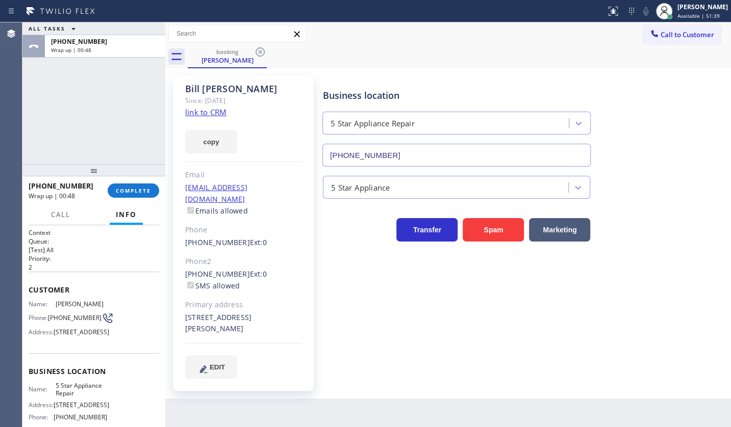
click at [118, 128] on div "ALL TASKS ALL TASKS ACTIVE TASKS TASKS IN WRAP UP +17074922441 Wrap up | 00:48" at bounding box center [93, 93] width 143 height 142
click at [138, 184] on button "COMPLETE" at bounding box center [134, 191] width 52 height 14
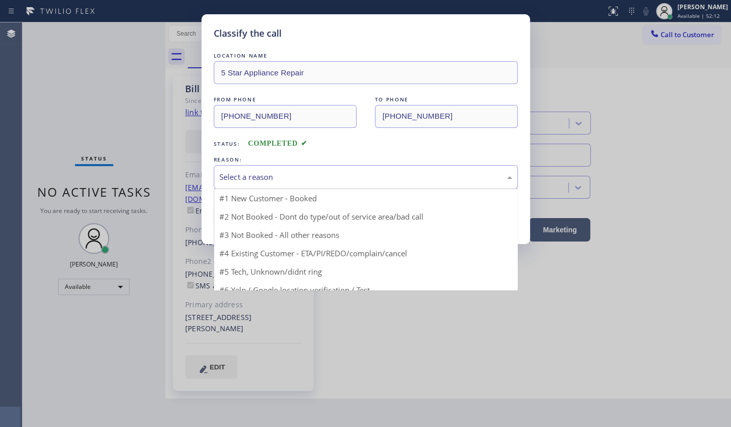
click at [289, 172] on div "Select a reason" at bounding box center [365, 177] width 293 height 12
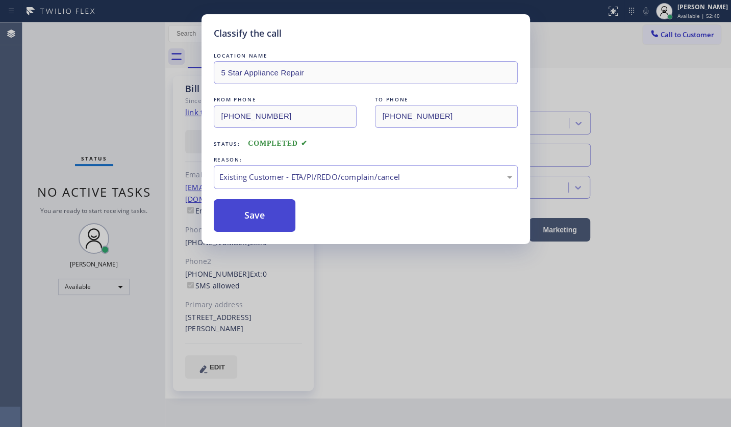
click at [251, 209] on button "Save" at bounding box center [255, 215] width 82 height 33
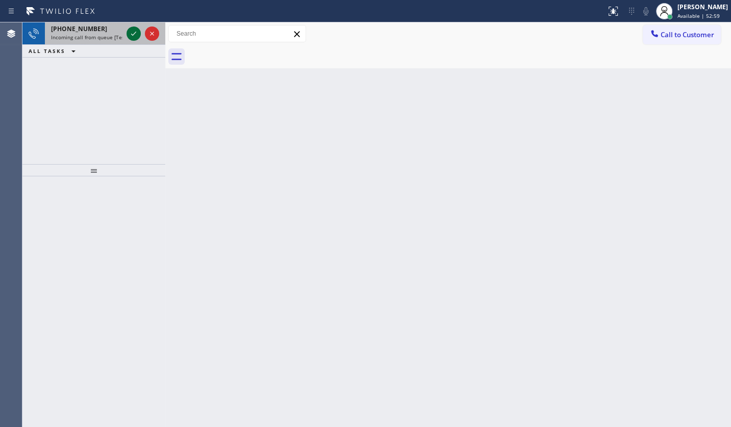
click at [130, 33] on icon at bounding box center [134, 34] width 12 height 12
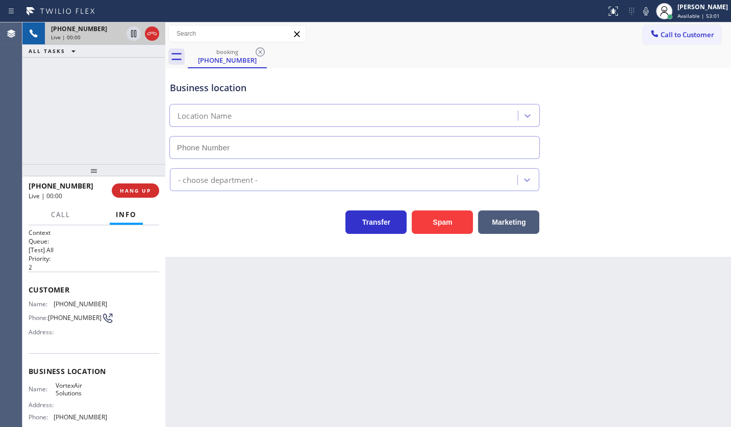
type input "(623) 292-2460"
click at [429, 218] on button "Spam" at bounding box center [442, 222] width 61 height 23
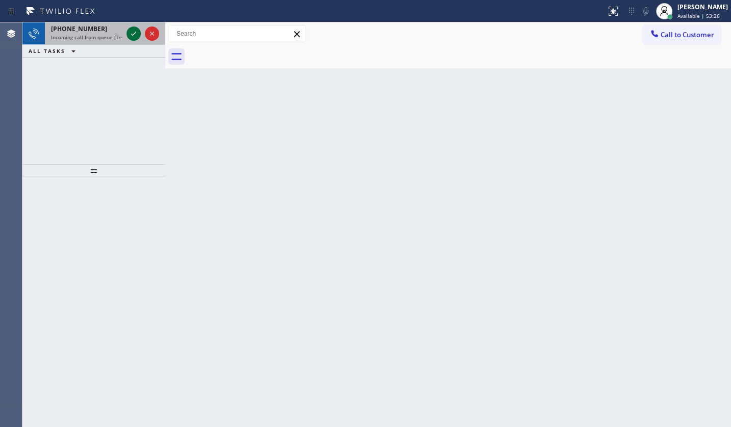
click at [132, 36] on icon at bounding box center [134, 34] width 12 height 12
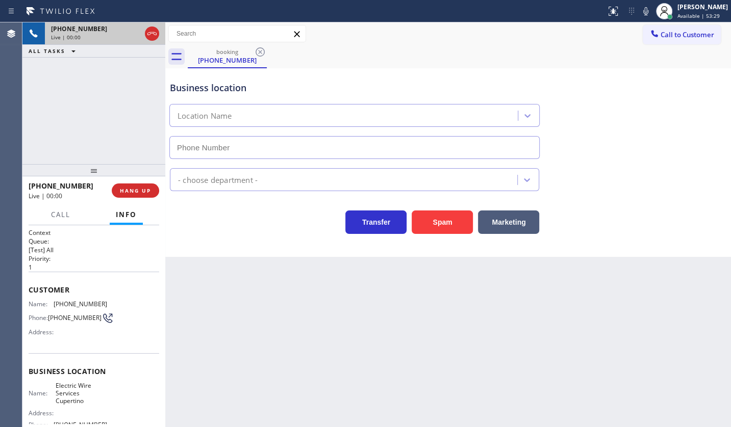
type input "(408) 549-7996"
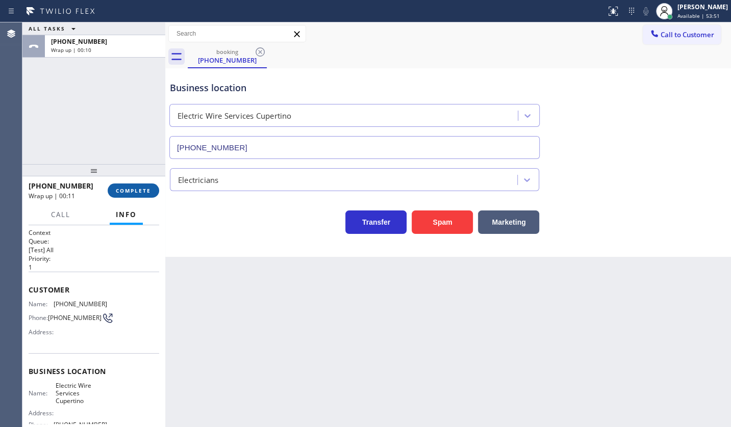
click at [143, 190] on span "COMPLETE" at bounding box center [133, 190] width 35 height 7
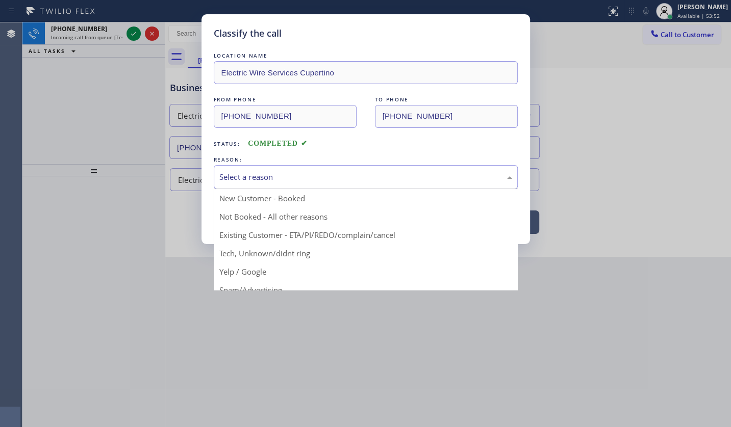
drag, startPoint x: 257, startPoint y: 179, endPoint x: 272, endPoint y: 238, distance: 61.0
click at [257, 180] on div "Select a reason" at bounding box center [365, 177] width 293 height 12
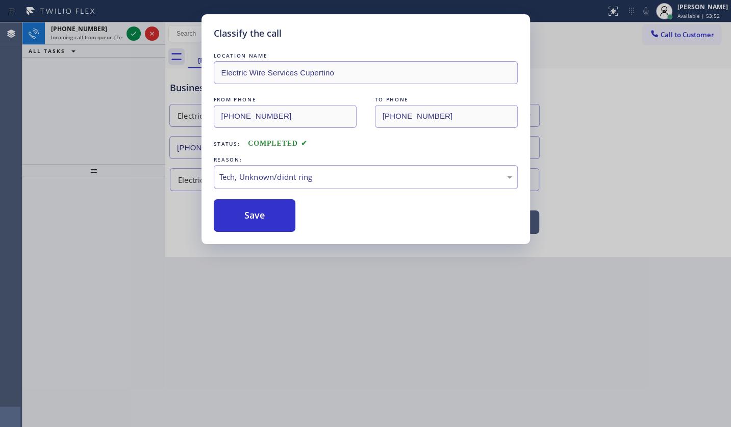
drag, startPoint x: 273, startPoint y: 249, endPoint x: 275, endPoint y: 223, distance: 26.1
click at [275, 223] on button "Save" at bounding box center [255, 215] width 82 height 33
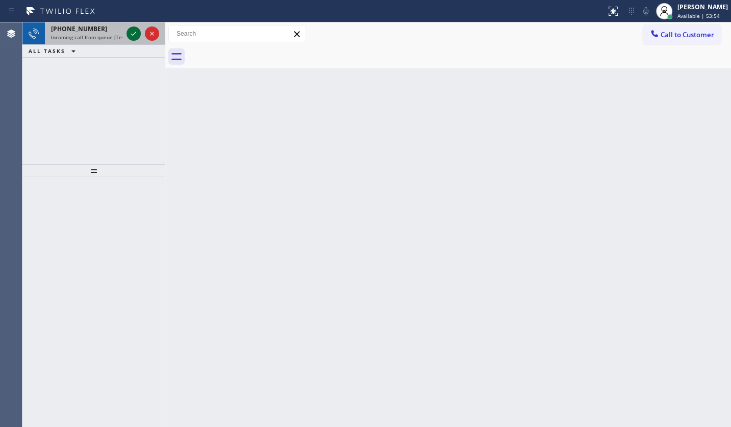
click at [130, 32] on icon at bounding box center [134, 34] width 12 height 12
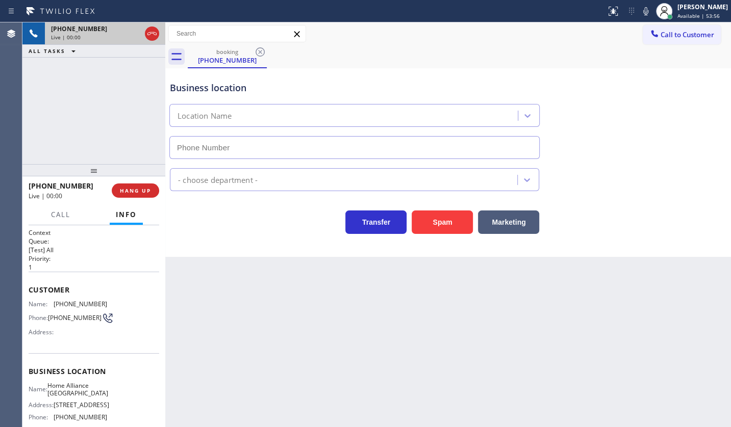
type input "(213) 344-0758"
click at [149, 192] on span "HANG UP" at bounding box center [135, 190] width 31 height 7
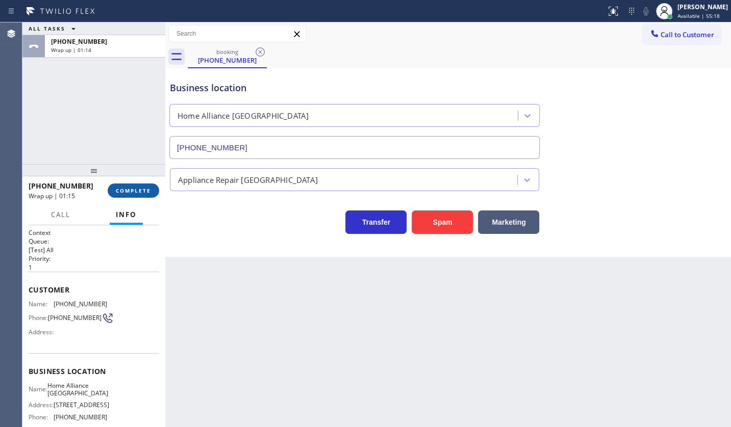
click at [148, 194] on button "COMPLETE" at bounding box center [134, 191] width 52 height 14
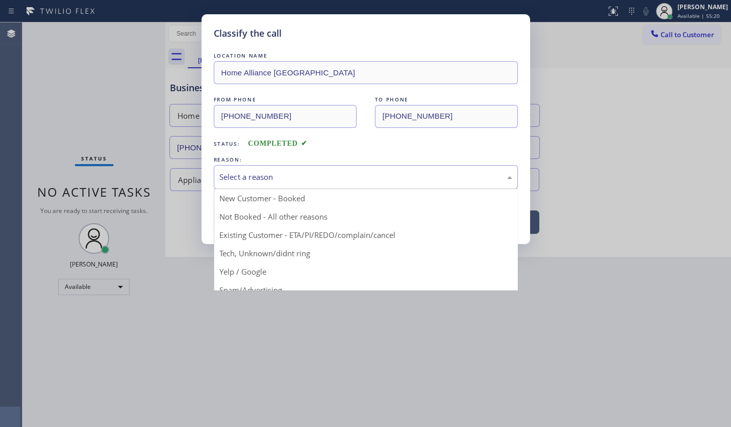
click at [227, 176] on div "Select a reason" at bounding box center [365, 177] width 293 height 12
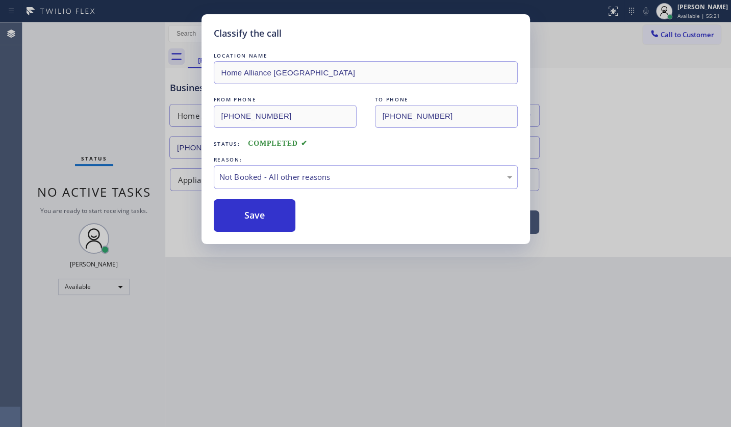
click at [245, 217] on button "Save" at bounding box center [255, 215] width 82 height 33
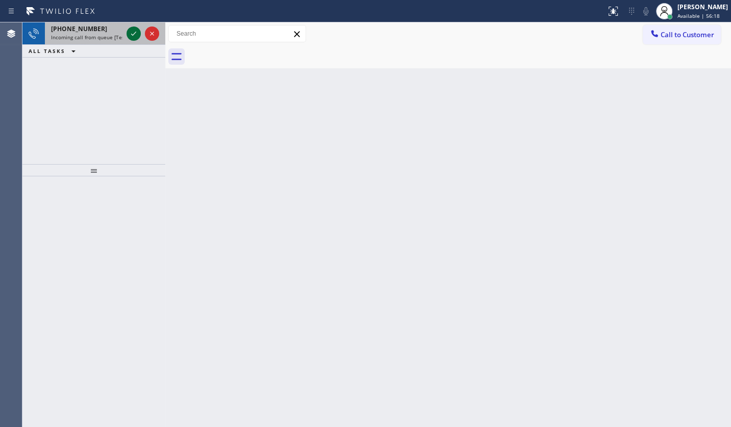
click at [128, 28] on icon at bounding box center [134, 34] width 12 height 12
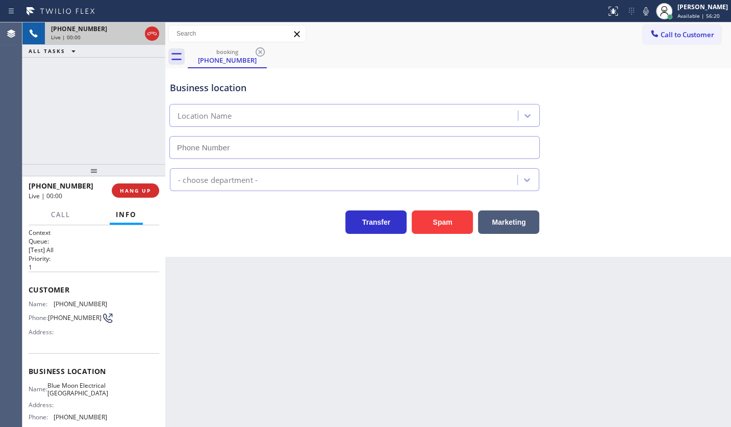
type input "(562) 337-3994"
drag, startPoint x: 92, startPoint y: 92, endPoint x: 94, endPoint y: 11, distance: 81.1
click at [92, 73] on div "+19514077416 Live | 01:13 ALL TASKS ALL TASKS ACTIVE TASKS TASKS IN WRAP UP" at bounding box center [93, 93] width 143 height 142
drag, startPoint x: 135, startPoint y: 33, endPoint x: 585, endPoint y: 22, distance: 450.0
click at [136, 32] on icon at bounding box center [134, 34] width 12 height 12
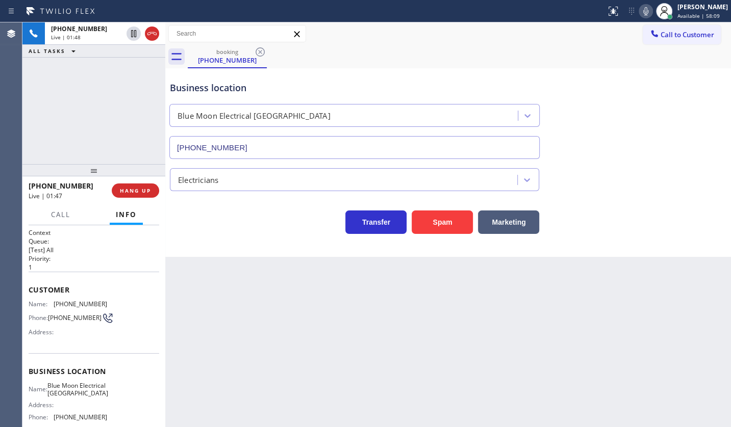
click at [640, 10] on div at bounding box center [646, 11] width 14 height 12
drag, startPoint x: 52, startPoint y: 301, endPoint x: 115, endPoint y: 301, distance: 63.8
click at [115, 301] on div "Name: (951) 407-7416 Phone: (951) 407-7416 Address:" at bounding box center [94, 320] width 131 height 40
copy div "(951) 407-7416"
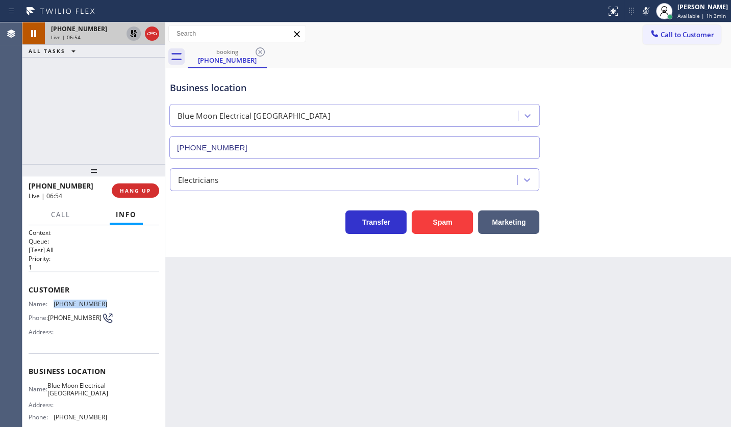
click at [130, 35] on icon at bounding box center [134, 34] width 12 height 12
click at [643, 10] on icon at bounding box center [646, 11] width 12 height 12
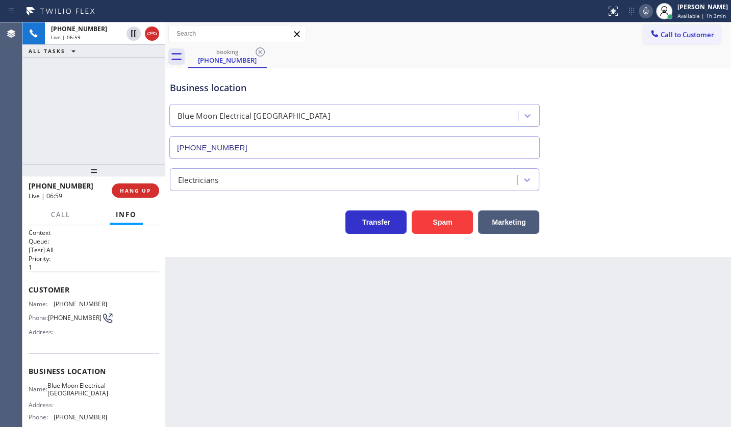
drag, startPoint x: 58, startPoint y: 345, endPoint x: 59, endPoint y: 222, distance: 123.4
click at [61, 340] on div "Customer Name: (951) 407-7416 Phone: (951) 407-7416 Address:" at bounding box center [94, 313] width 131 height 82
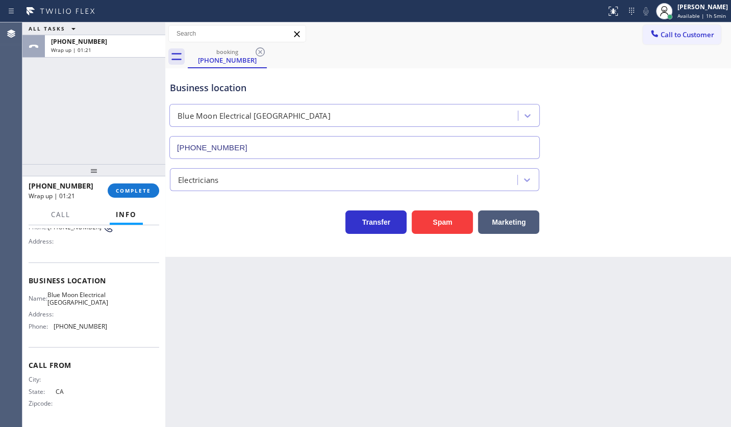
scroll to position [101, 0]
drag, startPoint x: 57, startPoint y: 327, endPoint x: 130, endPoint y: 329, distance: 73.0
click at [130, 329] on div "Name: Blue Moon Electrical Los Alamitos Address: Phone: (562) 337-3994" at bounding box center [94, 313] width 131 height 44
copy span "562) 337-3994"
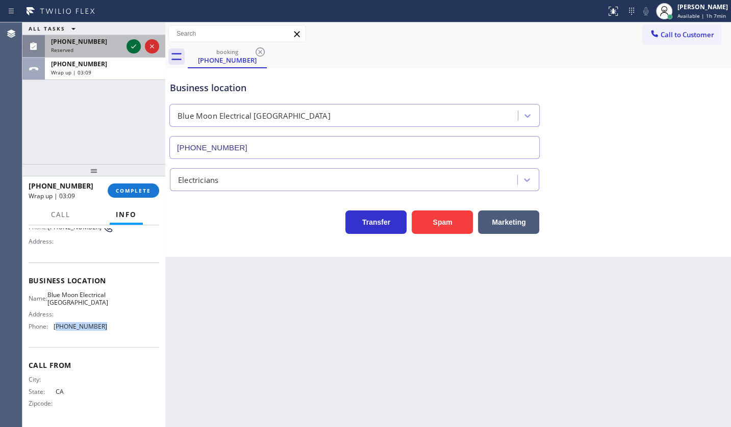
click at [130, 44] on icon at bounding box center [134, 46] width 12 height 12
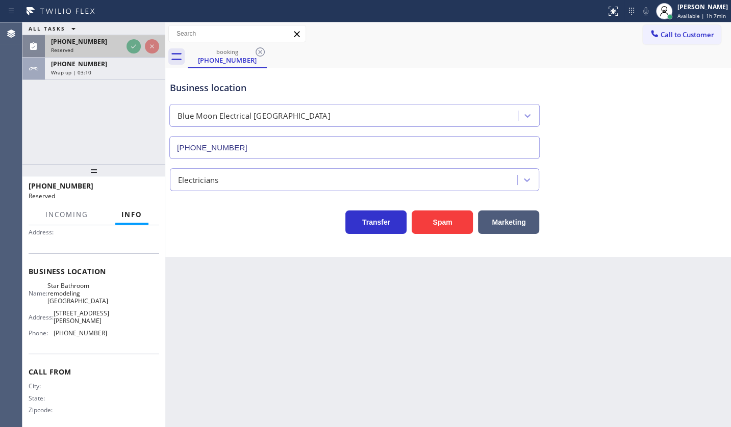
scroll to position [109, 0]
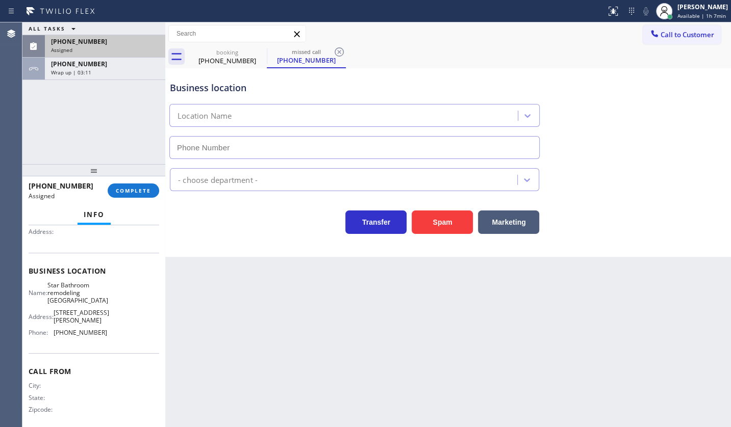
type input "(818) 293-8258"
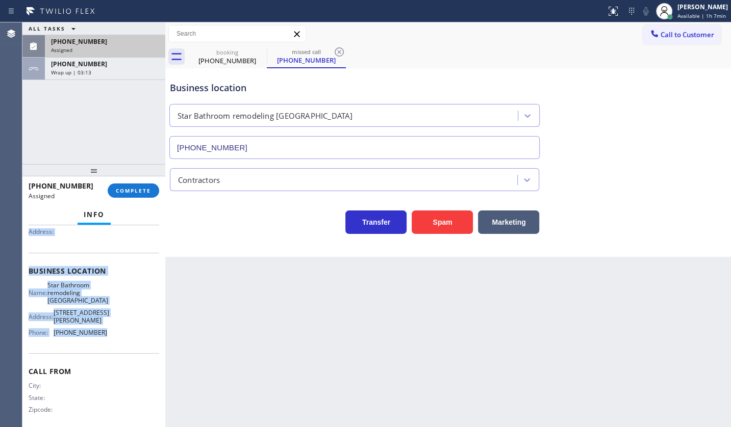
drag, startPoint x: 25, startPoint y: 289, endPoint x: 123, endPoint y: 335, distance: 108.6
click at [123, 335] on div "Context Queue: Contractors Priority: 0 Task Age: Customer Name: (323) 536-7663 …" at bounding box center [93, 326] width 143 height 203
copy div "Customer Name: (323) 536-7663 Phone: (323) 536-7663 Address: Business location …"
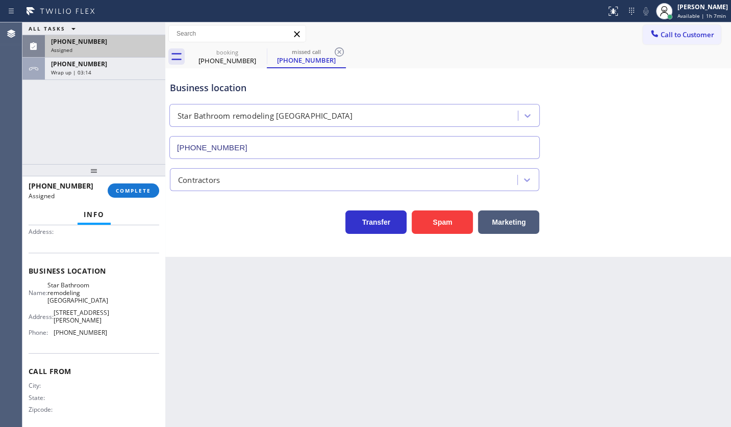
click at [129, 182] on div "(323) 536-7663 Assigned COMPLETE" at bounding box center [94, 191] width 131 height 27
click at [136, 187] on span "COMPLETE" at bounding box center [133, 190] width 35 height 7
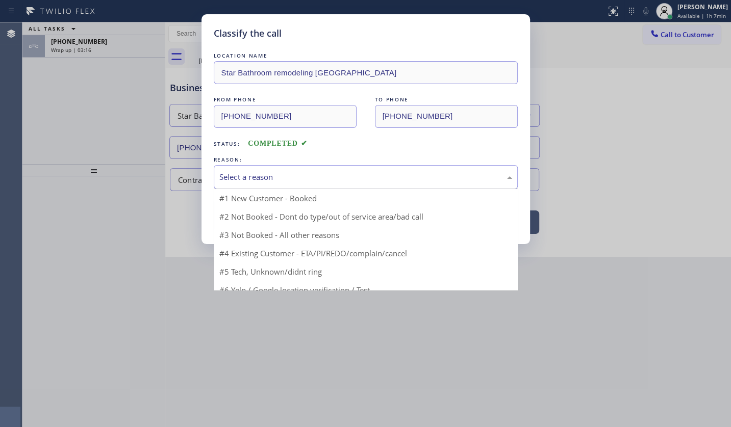
drag, startPoint x: 300, startPoint y: 177, endPoint x: 270, endPoint y: 224, distance: 55.5
click at [299, 178] on div "Select a reason" at bounding box center [365, 177] width 293 height 12
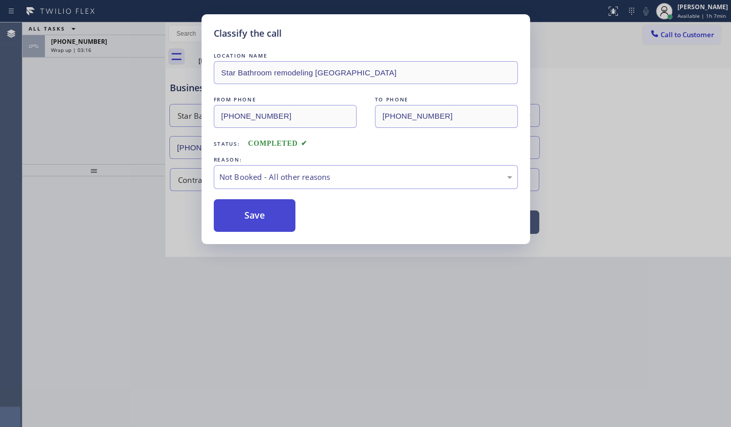
click at [266, 217] on button "Save" at bounding box center [255, 215] width 82 height 33
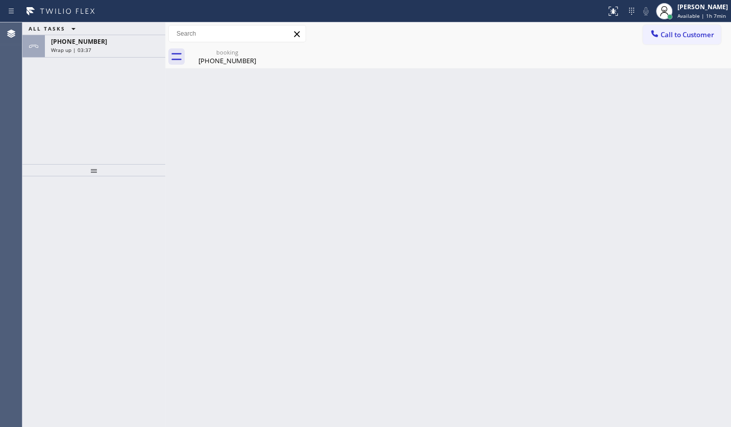
drag, startPoint x: 65, startPoint y: 152, endPoint x: 89, endPoint y: 97, distance: 60.1
click at [65, 150] on div "ALL TASKS ALL TASKS ACTIVE TASKS TASKS IN WRAP UP +19514077416 Wrap up | 03:37" at bounding box center [93, 93] width 143 height 142
click at [96, 46] on div "Wrap up | 03:38" at bounding box center [105, 49] width 108 height 7
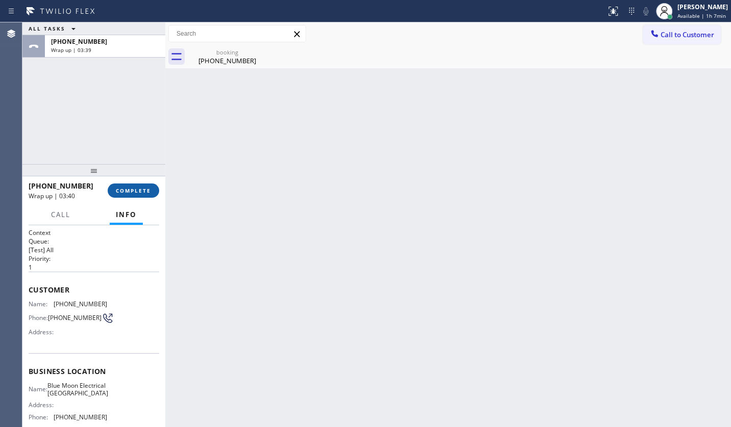
click at [135, 189] on span "COMPLETE" at bounding box center [133, 190] width 35 height 7
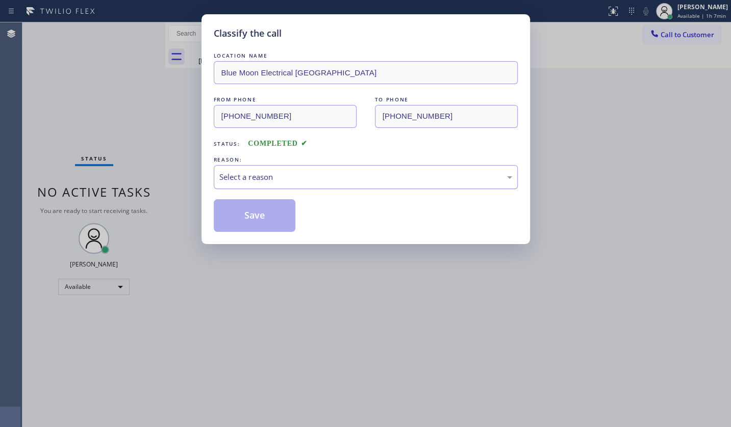
click at [244, 173] on div "Select a reason" at bounding box center [365, 177] width 293 height 12
click at [240, 213] on button "Save" at bounding box center [255, 215] width 82 height 33
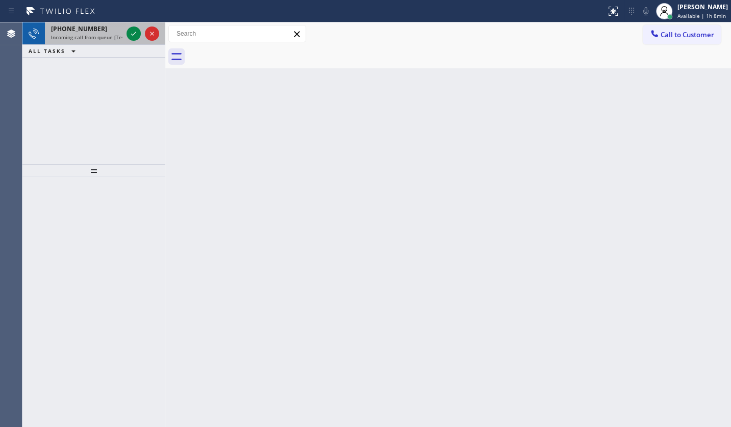
click at [139, 40] on div at bounding box center [142, 33] width 37 height 22
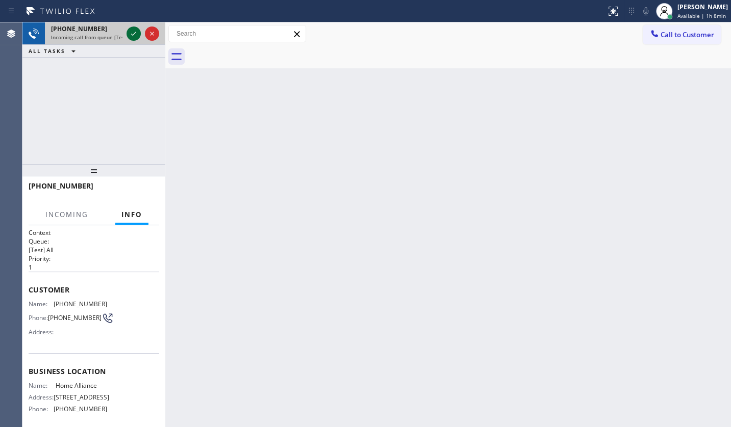
click at [134, 36] on icon at bounding box center [134, 34] width 12 height 12
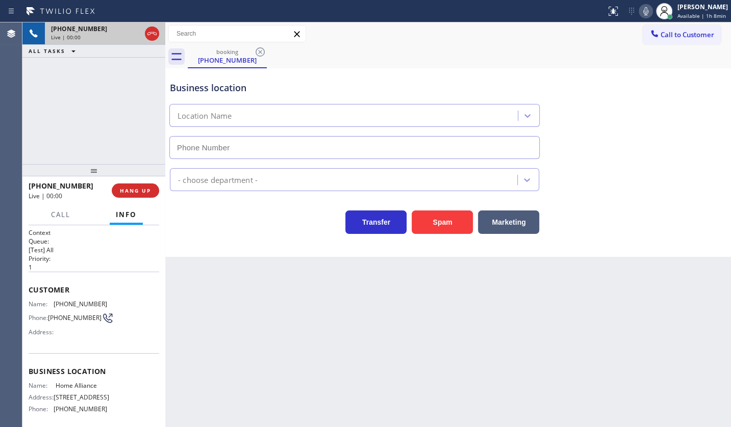
type input "(877) 777-0796"
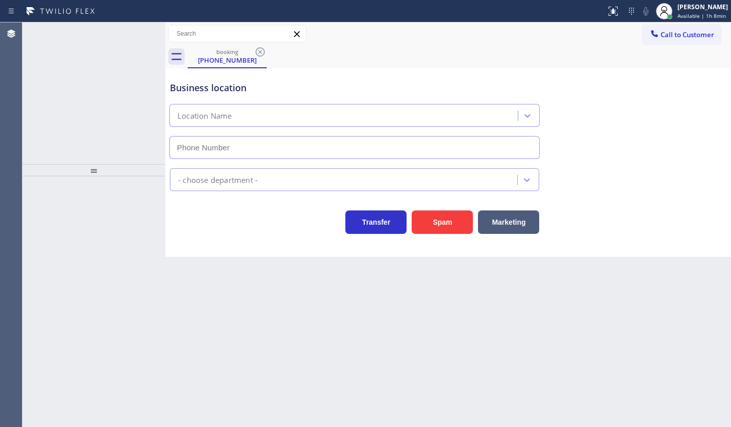
type input "[PHONE_NUMBER]"
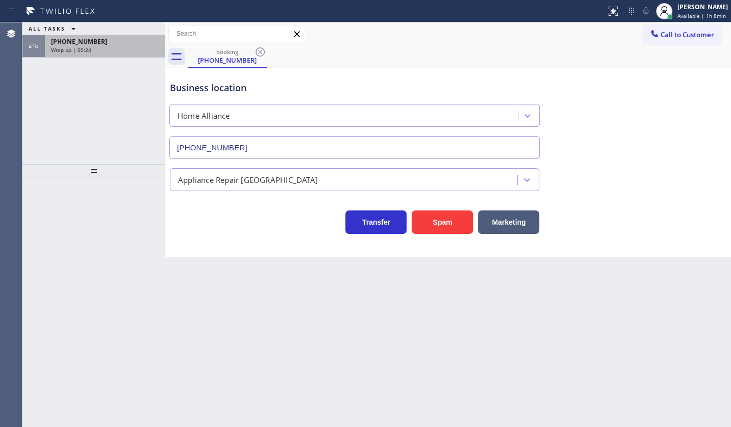
click at [93, 41] on div "[PHONE_NUMBER]" at bounding box center [105, 41] width 108 height 9
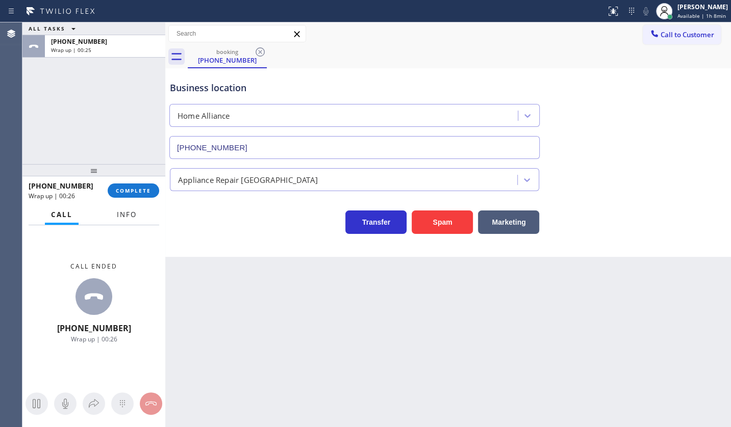
click at [126, 207] on button "Info" at bounding box center [127, 215] width 32 height 20
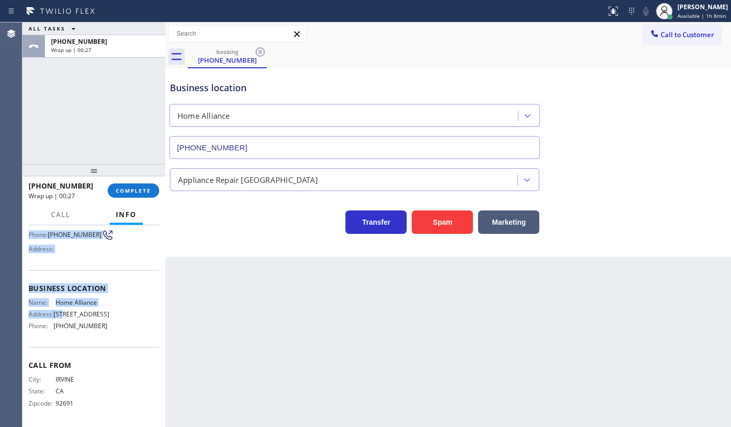
scroll to position [93, 0]
drag, startPoint x: 27, startPoint y: 280, endPoint x: 115, endPoint y: 326, distance: 100.2
click at [116, 326] on div "Context Queue: [Test] All Priority: 1 Customer Name: [PHONE_NUMBER] Phone: [PHO…" at bounding box center [93, 326] width 143 height 203
copy div "Customer Name: [PHONE_NUMBER] Phone: [PHONE_NUMBER] Address: Business location …"
click at [77, 111] on div "ALL TASKS ALL TASKS ACTIVE TASKS TASKS IN WRAP UP [PHONE_NUMBER] Wrap up | 01:41" at bounding box center [93, 93] width 143 height 142
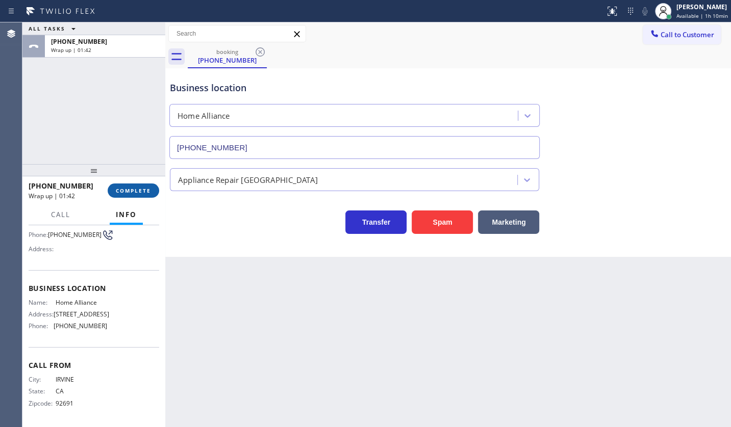
click at [135, 189] on span "COMPLETE" at bounding box center [133, 190] width 35 height 7
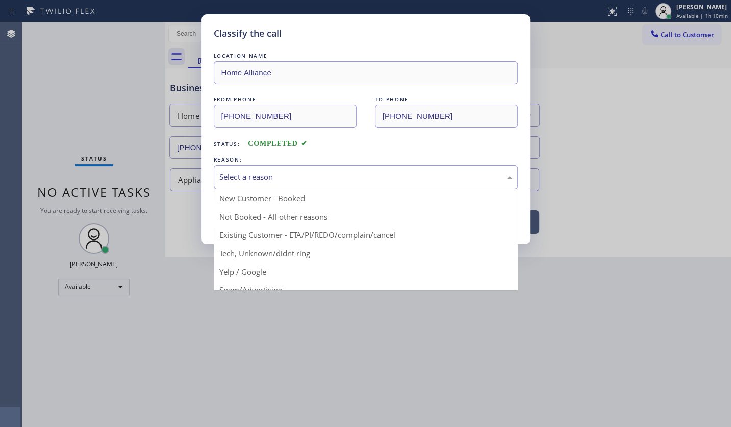
click at [234, 176] on div "Select a reason" at bounding box center [365, 177] width 293 height 12
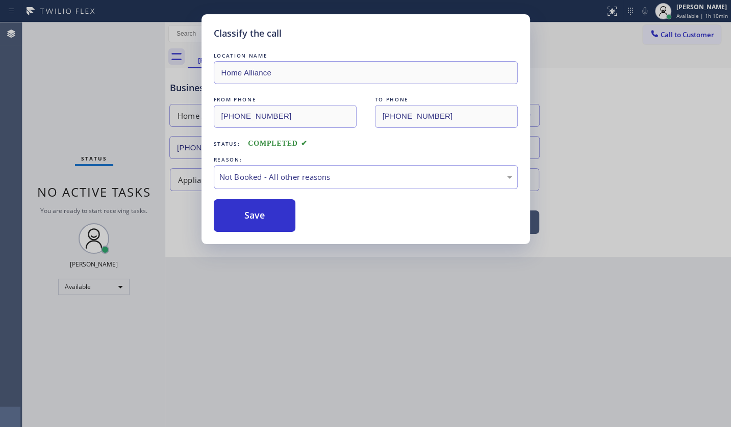
click at [244, 214] on button "Save" at bounding box center [255, 215] width 82 height 33
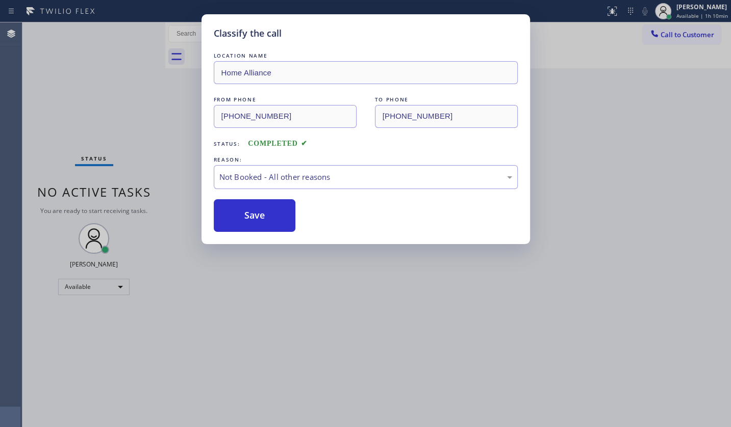
click at [244, 214] on button "Save" at bounding box center [255, 215] width 82 height 33
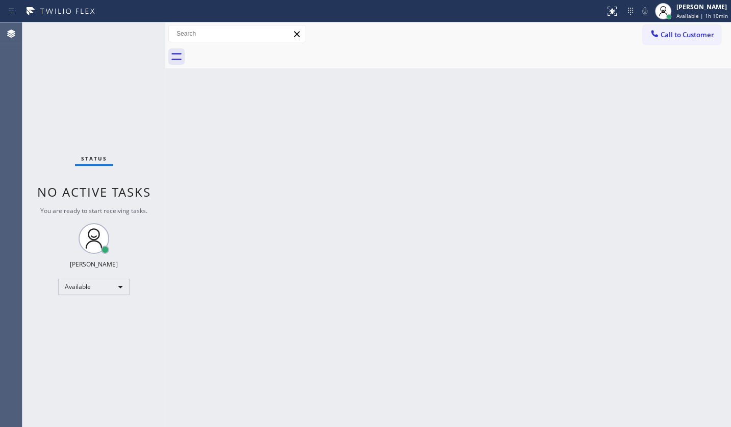
click at [427, 203] on div "Back to Dashboard Change Sender ID Customers Technicians Select a contact Outbo…" at bounding box center [448, 224] width 566 height 405
click at [86, 282] on div "Available" at bounding box center [93, 287] width 71 height 16
click at [82, 342] on li "Break" at bounding box center [93, 339] width 69 height 12
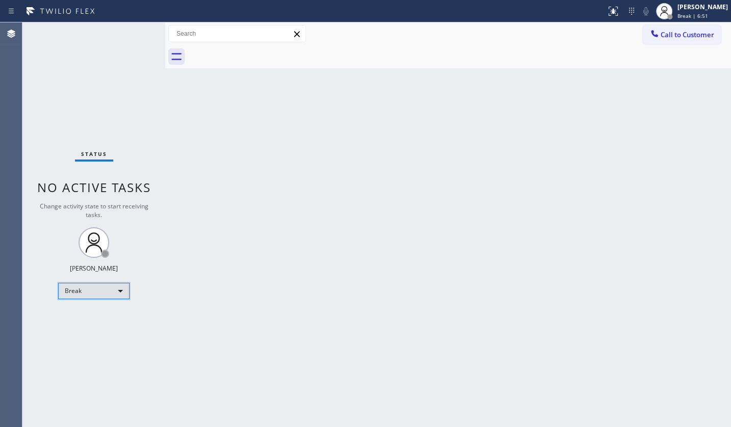
click at [67, 286] on div "Break" at bounding box center [93, 291] width 71 height 16
click at [82, 316] on li "Available" at bounding box center [93, 317] width 69 height 12
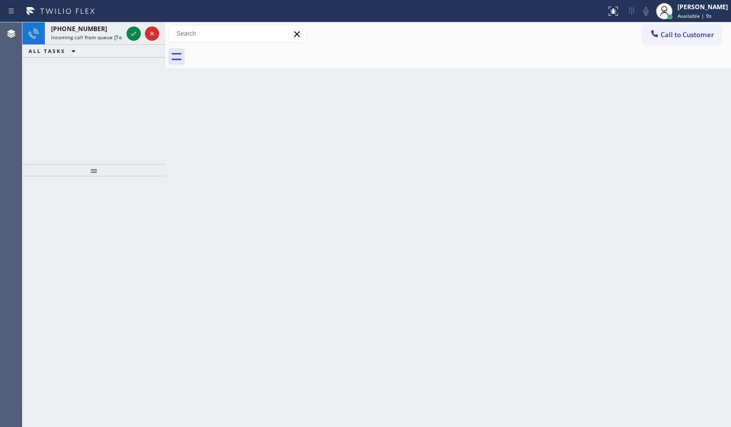
click at [73, 100] on div "[PHONE_NUMBER] Incoming call from queue [Test] All ALL TASKS ALL TASKS ACTIVE T…" at bounding box center [93, 93] width 143 height 142
click at [133, 35] on icon at bounding box center [133, 34] width 5 height 4
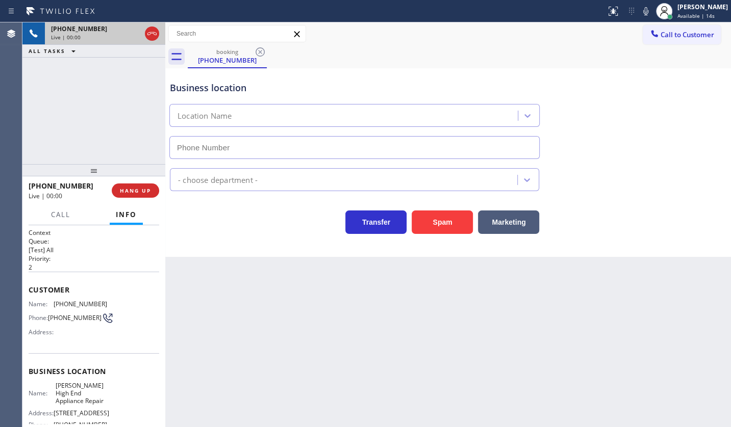
type input "[PHONE_NUMBER]"
click at [106, 168] on div at bounding box center [93, 170] width 143 height 12
click at [130, 201] on div "[PHONE_NUMBER] Live | 00:08 HANG UP" at bounding box center [94, 191] width 131 height 27
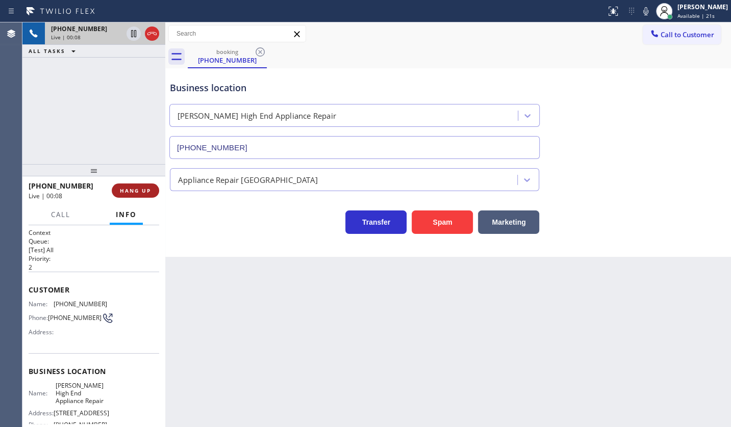
click at [132, 192] on span "HANG UP" at bounding box center [135, 190] width 31 height 7
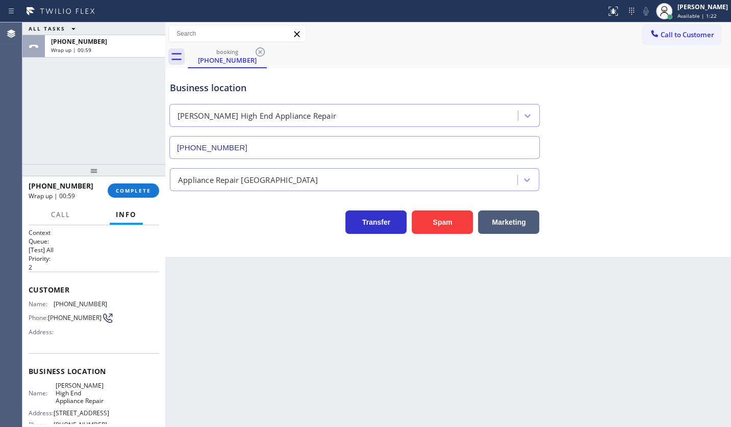
click at [88, 132] on div "ALL TASKS ALL TASKS ACTIVE TASKS TASKS IN WRAP UP [PHONE_NUMBER] Wrap up | 00:59" at bounding box center [93, 93] width 143 height 142
click at [130, 189] on span "COMPLETE" at bounding box center [133, 190] width 35 height 7
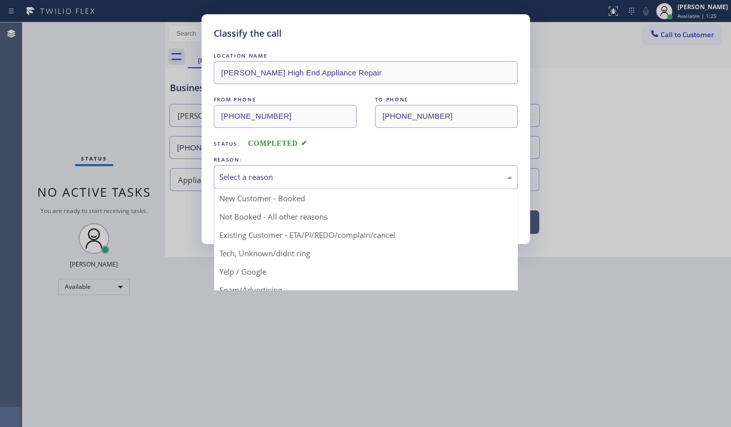
click at [262, 179] on div "Select a reason" at bounding box center [365, 177] width 293 height 12
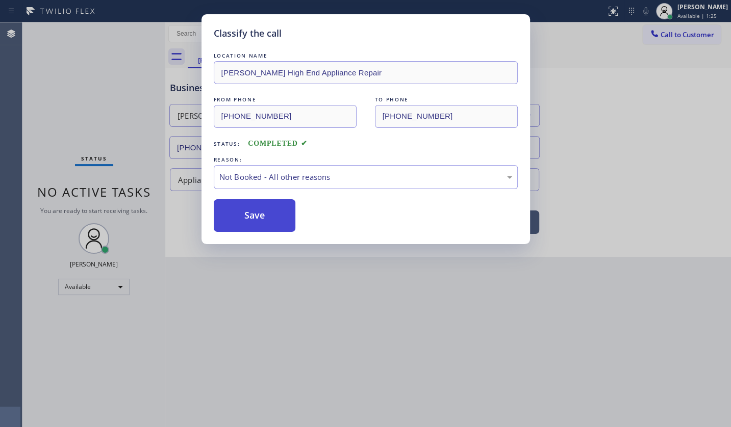
click at [255, 216] on button "Save" at bounding box center [255, 215] width 82 height 33
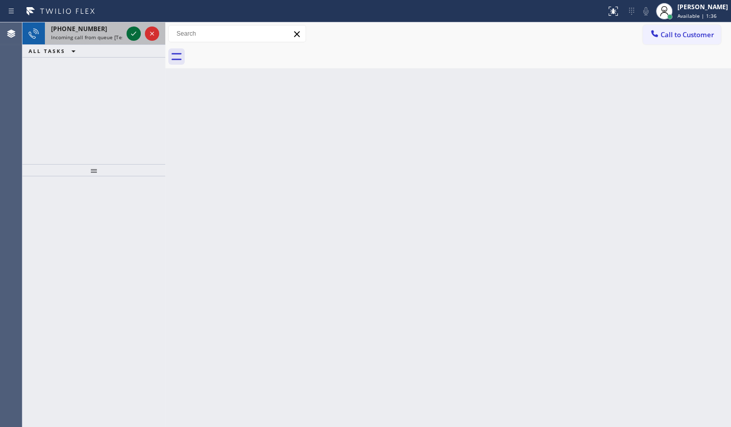
click at [136, 32] on icon at bounding box center [134, 34] width 12 height 12
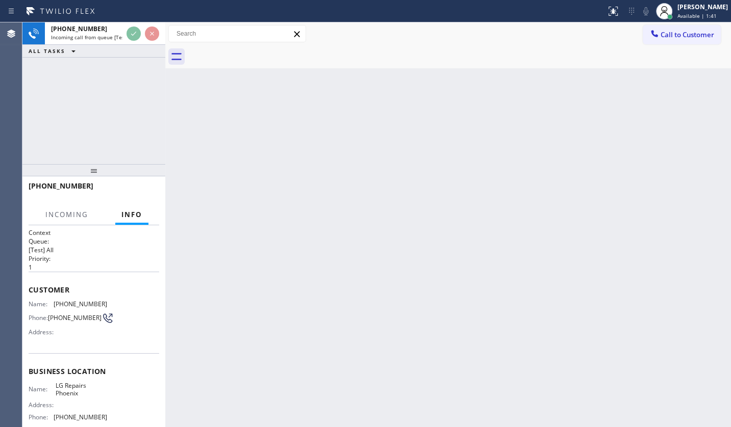
click at [146, 68] on div "[PHONE_NUMBER] Incoming call from queue [Test] All ALL TASKS ALL TASKS ACTIVE T…" at bounding box center [93, 93] width 143 height 142
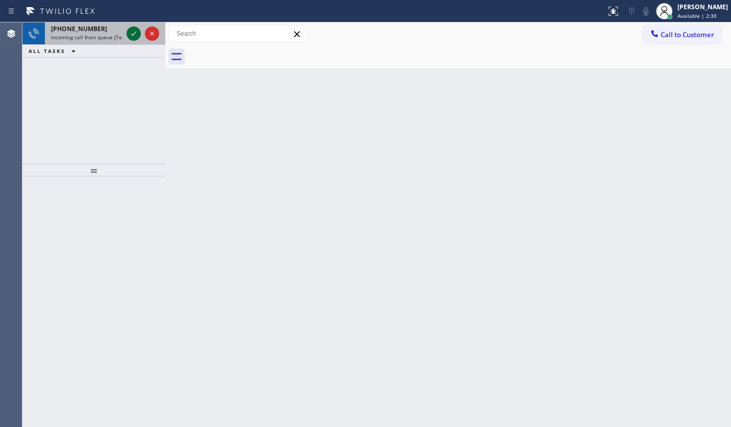
click at [128, 32] on icon at bounding box center [134, 34] width 12 height 12
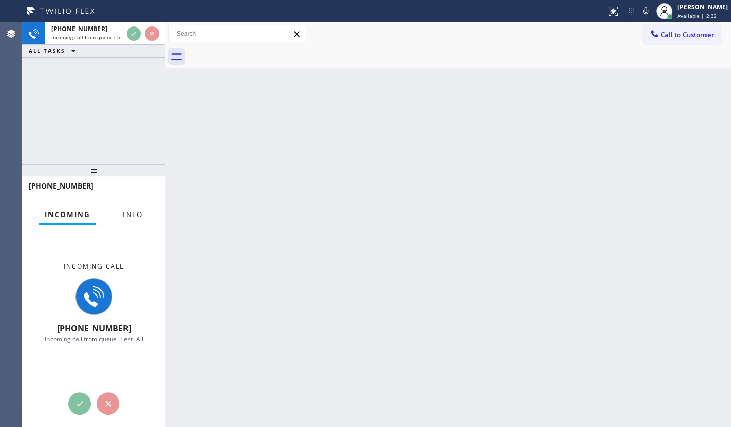
click at [132, 214] on span "Info" at bounding box center [133, 214] width 20 height 9
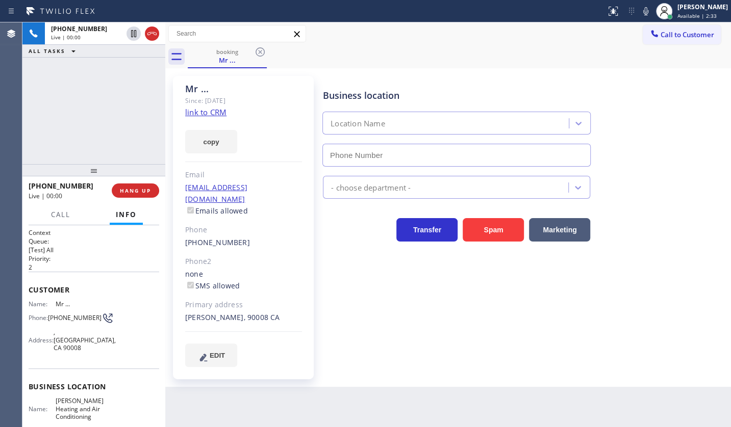
type input "[PHONE_NUMBER]"
click at [193, 110] on link "link to CRM" at bounding box center [205, 112] width 41 height 10
click at [196, 112] on link "link to CRM" at bounding box center [205, 112] width 41 height 10
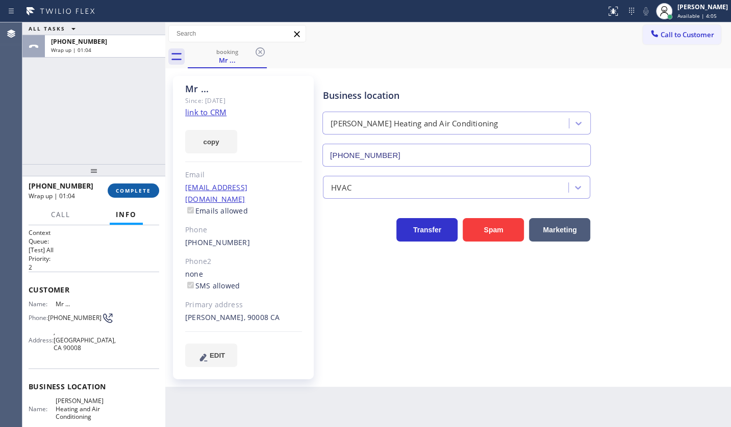
click at [136, 192] on span "COMPLETE" at bounding box center [133, 190] width 35 height 7
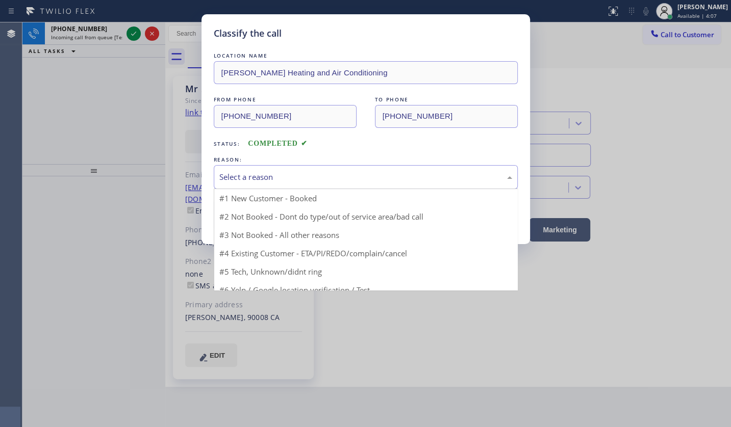
click at [235, 178] on div "Select a reason" at bounding box center [365, 177] width 293 height 12
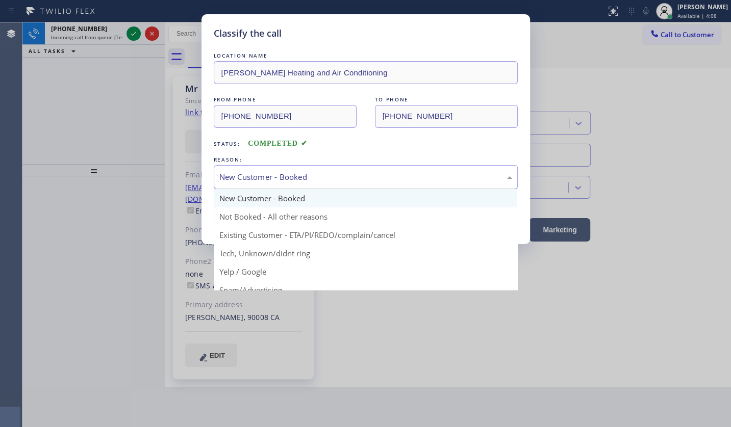
click at [227, 178] on div "New Customer - Booked" at bounding box center [365, 177] width 293 height 12
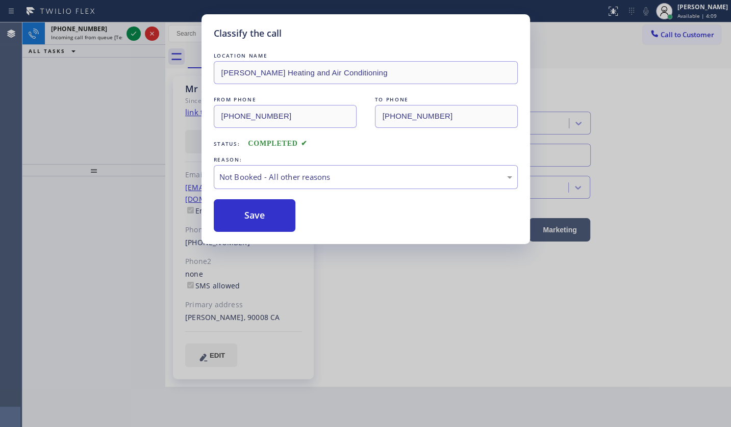
click at [229, 210] on button "Save" at bounding box center [255, 215] width 82 height 33
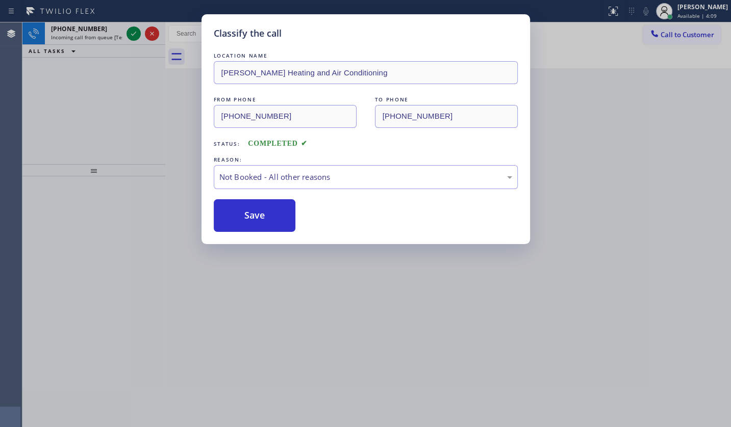
click at [229, 210] on button "Save" at bounding box center [255, 215] width 82 height 33
drag, startPoint x: 121, startPoint y: 109, endPoint x: 112, endPoint y: 30, distance: 79.6
click at [121, 84] on div "Classify the call LOCATION NAME [PERSON_NAME] Heating and Air Conditioning FROM…" at bounding box center [376, 224] width 708 height 405
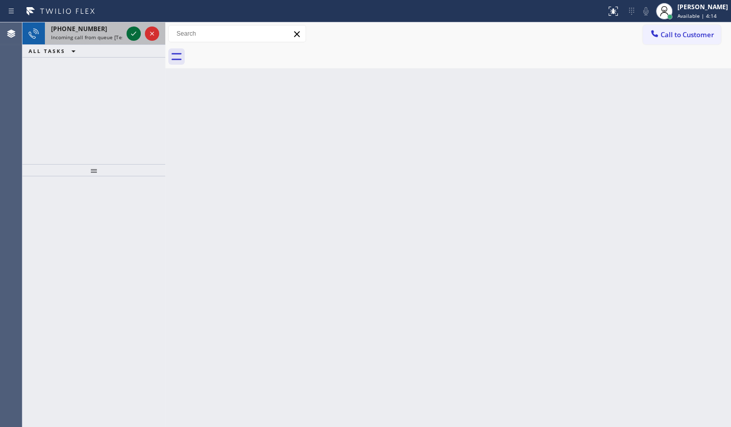
click at [129, 31] on icon at bounding box center [134, 34] width 12 height 12
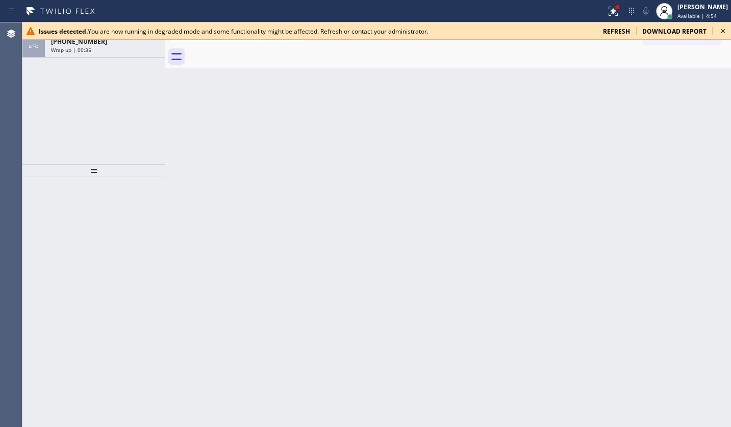
click at [612, 33] on span "refresh" at bounding box center [616, 31] width 27 height 9
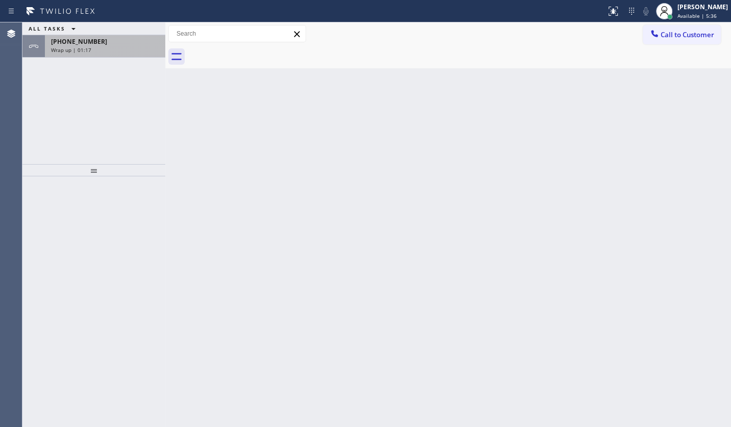
drag, startPoint x: 58, startPoint y: 64, endPoint x: 80, endPoint y: 39, distance: 33.3
click at [63, 58] on div "ALL TASKS ALL TASKS ACTIVE TASKS TASKS IN WRAP UP [PHONE_NUMBER] Wrap up | 01:17" at bounding box center [93, 93] width 143 height 142
click at [80, 39] on span "[PHONE_NUMBER]" at bounding box center [79, 41] width 56 height 9
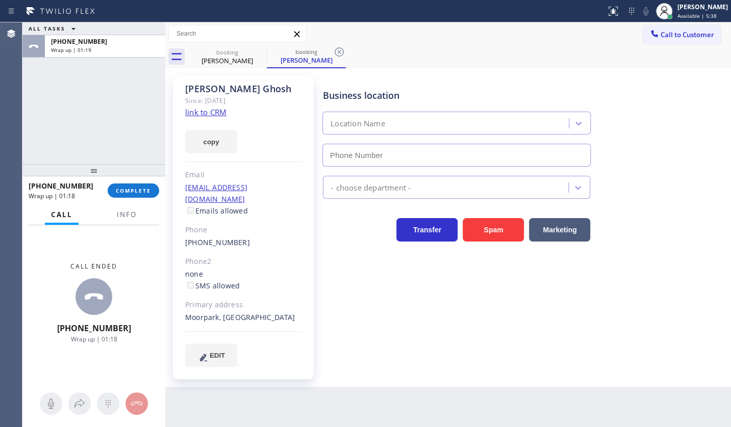
click at [132, 198] on div "[PHONE_NUMBER] Wrap up | 01:18 COMPLETE" at bounding box center [94, 191] width 131 height 27
click at [133, 193] on span "COMPLETE" at bounding box center [133, 190] width 35 height 7
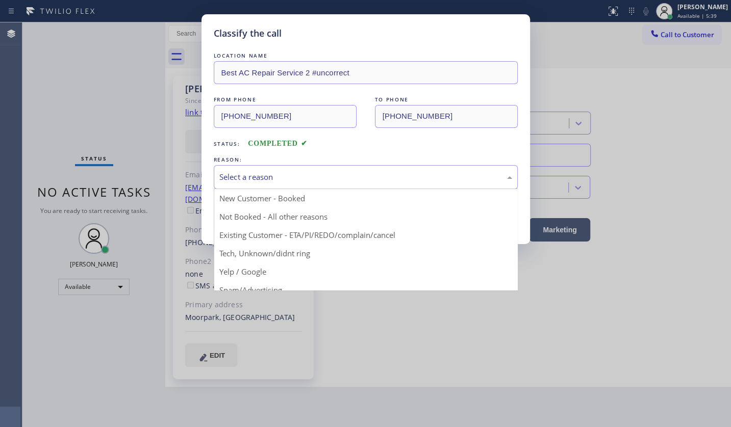
click at [256, 172] on div "Select a reason" at bounding box center [365, 177] width 293 height 12
type input "[PHONE_NUMBER]"
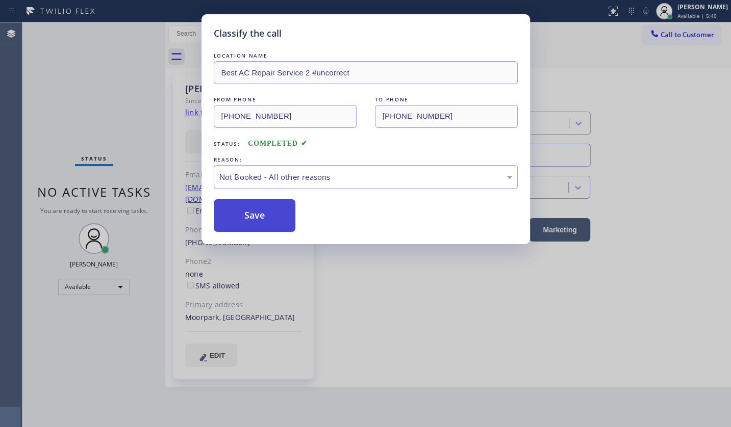
click at [249, 209] on button "Save" at bounding box center [255, 215] width 82 height 33
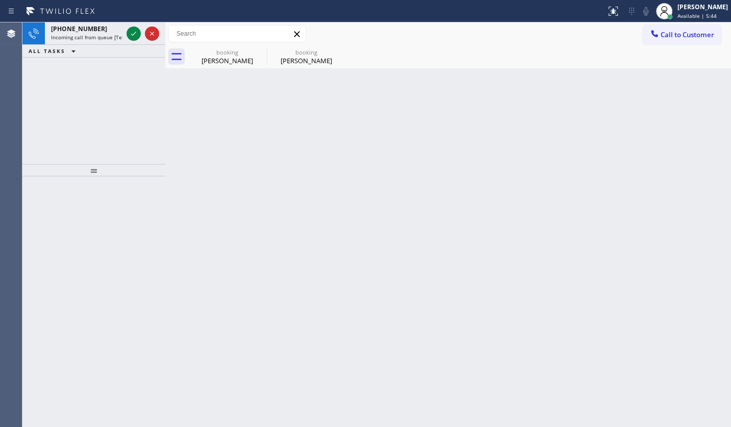
drag, startPoint x: 78, startPoint y: 102, endPoint x: 77, endPoint y: 32, distance: 69.4
click at [78, 95] on div "+14156885769 Incoming call from queue [Test] All ALL TASKS ALL TASKS ACTIVE TAS…" at bounding box center [93, 93] width 143 height 142
click at [135, 31] on icon at bounding box center [134, 34] width 12 height 12
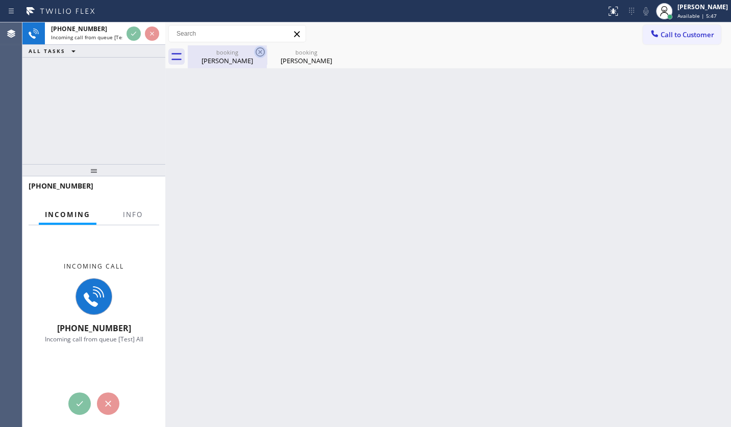
click at [261, 51] on icon at bounding box center [260, 51] width 9 height 9
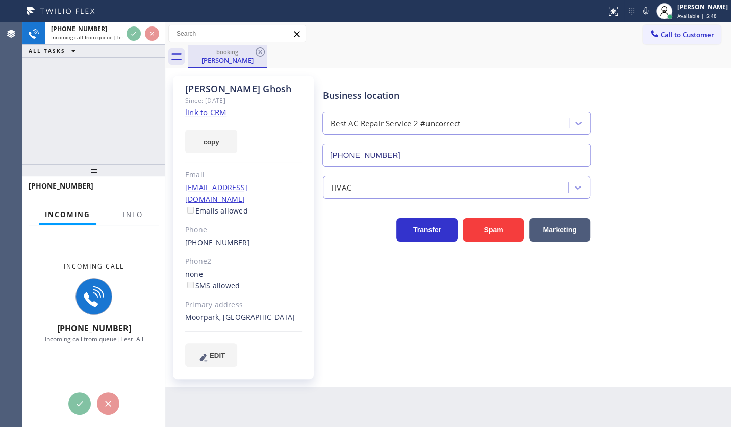
click at [251, 57] on div "Rita Ghosh" at bounding box center [227, 60] width 77 height 9
click at [129, 213] on span "Info" at bounding box center [133, 214] width 20 height 9
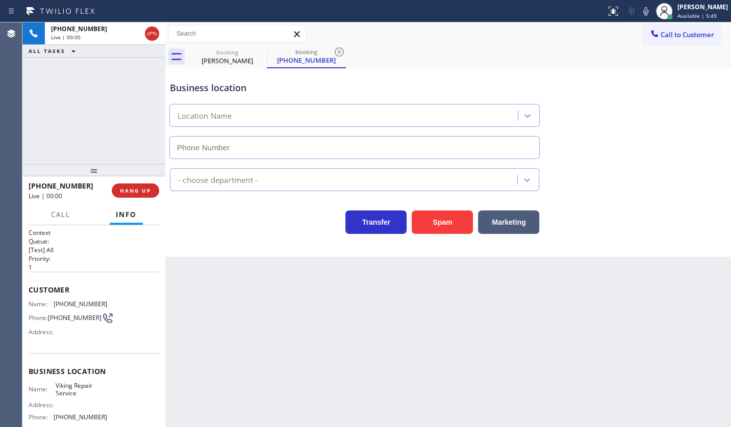
type input "(929) 203-9152"
click at [338, 51] on icon at bounding box center [339, 51] width 9 height 9
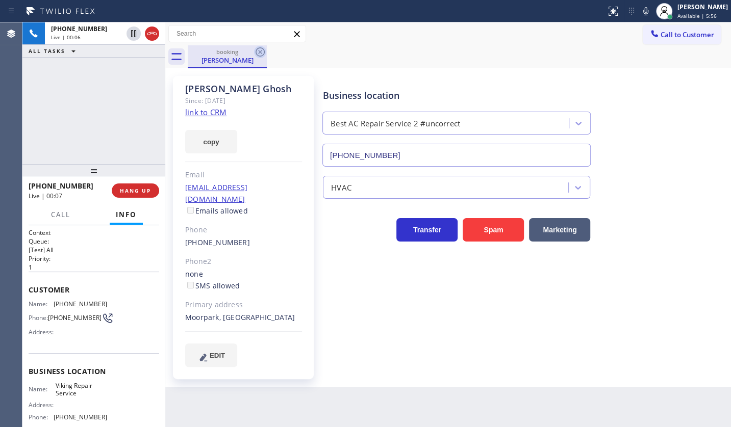
click at [262, 46] on icon at bounding box center [260, 52] width 12 height 12
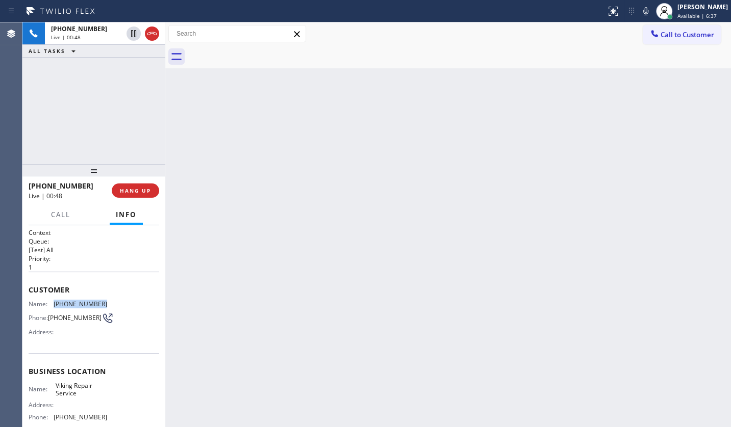
drag, startPoint x: 54, startPoint y: 300, endPoint x: 109, endPoint y: 300, distance: 55.1
click at [109, 300] on div "Name: (415) 688-5769 Phone: (415) 688-5769 Address:" at bounding box center [94, 320] width 131 height 40
copy div "(415) 688-5769"
click at [131, 65] on icon at bounding box center [134, 69] width 12 height 12
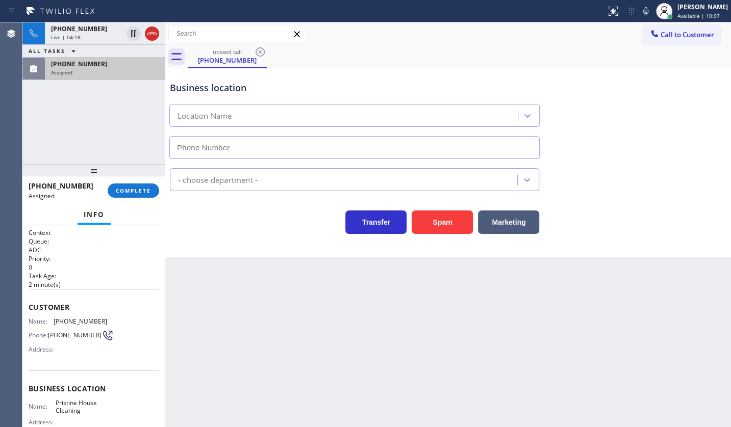
type input "(626) 548-3326"
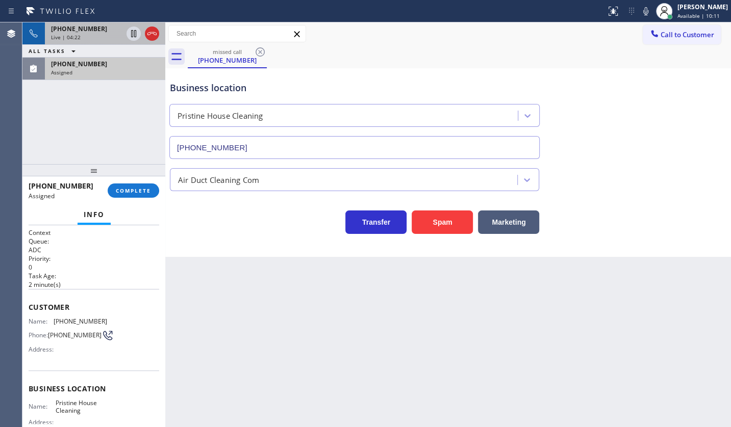
click at [64, 28] on span "+14156885769" at bounding box center [79, 28] width 56 height 9
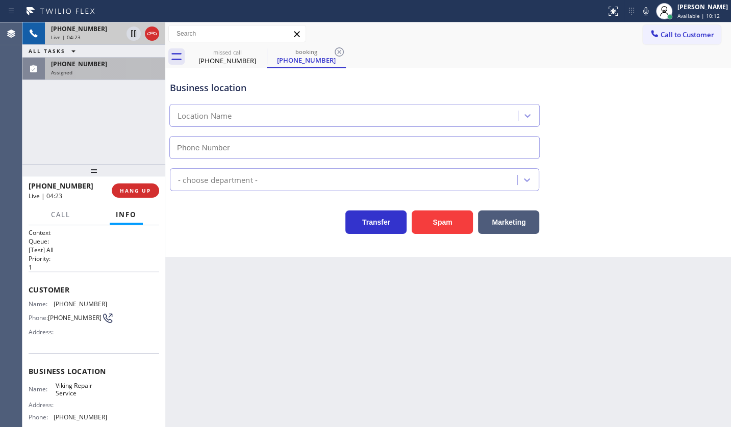
click at [64, 28] on span "+14156885769" at bounding box center [79, 28] width 56 height 9
type input "(929) 203-9152"
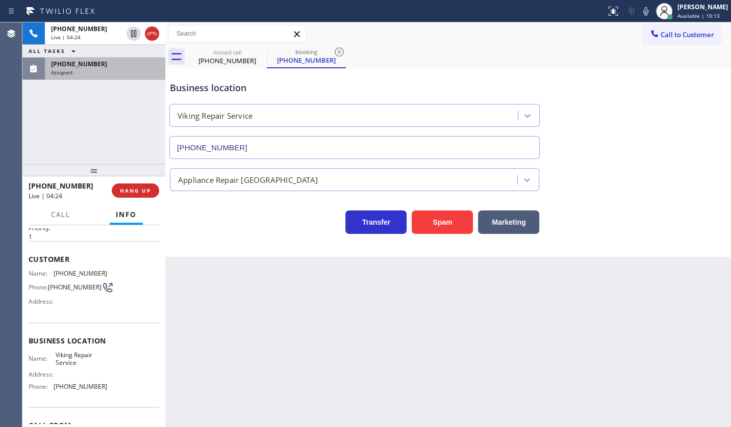
scroll to position [92, 0]
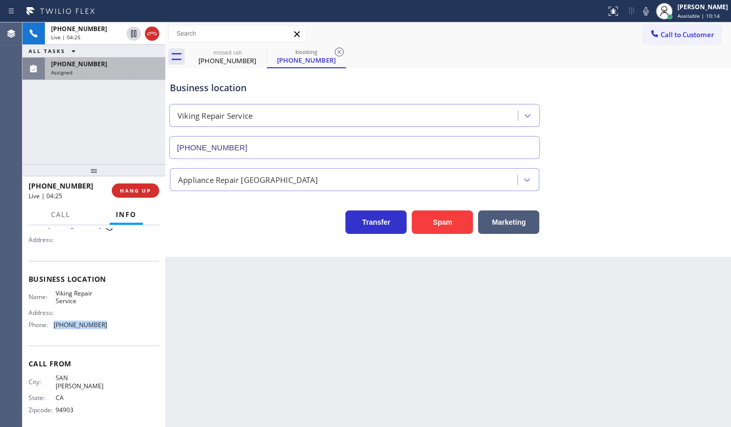
drag, startPoint x: 51, startPoint y: 326, endPoint x: 123, endPoint y: 328, distance: 72.5
click at [123, 328] on div "Name: Viking Repair Service Address: Phone: (929) 203-9152" at bounding box center [94, 312] width 131 height 44
copy div "(929) 203-9152"
drag, startPoint x: 52, startPoint y: 292, endPoint x: 92, endPoint y: 304, distance: 42.5
click at [92, 304] on div "Name: Viking Repair Service" at bounding box center [68, 298] width 79 height 16
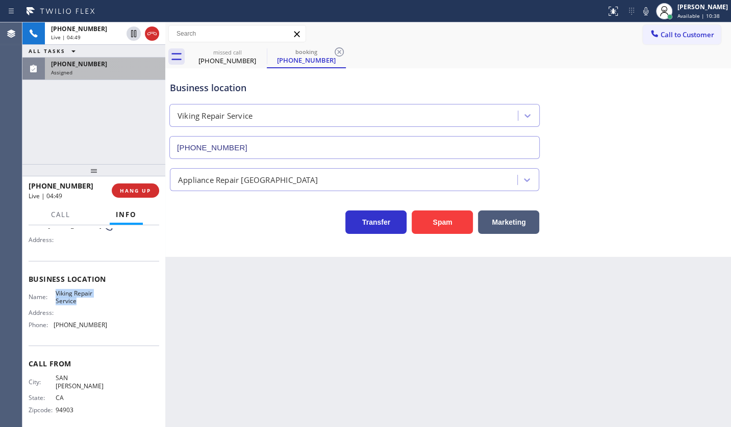
copy div "Viking Repair Service"
click at [92, 70] on div "Assigned" at bounding box center [105, 72] width 108 height 7
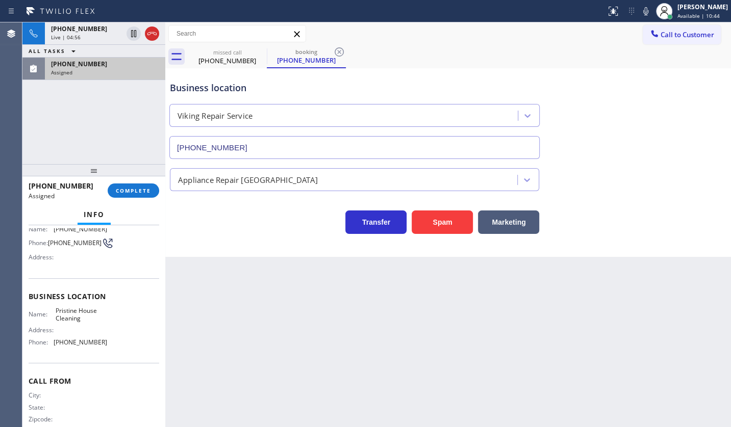
scroll to position [109, 0]
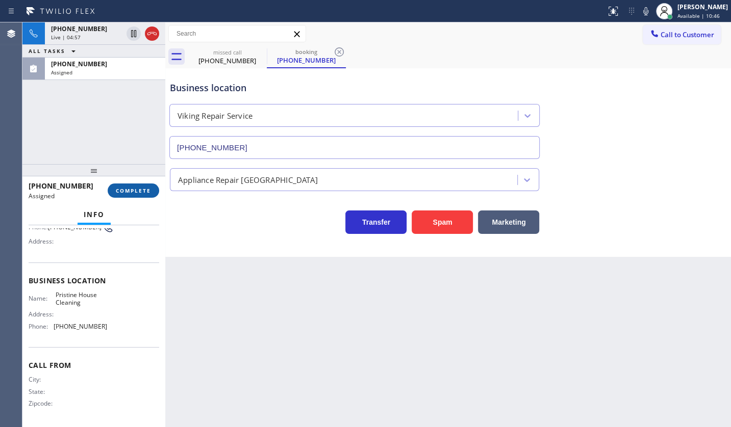
click at [130, 191] on span "COMPLETE" at bounding box center [133, 190] width 35 height 7
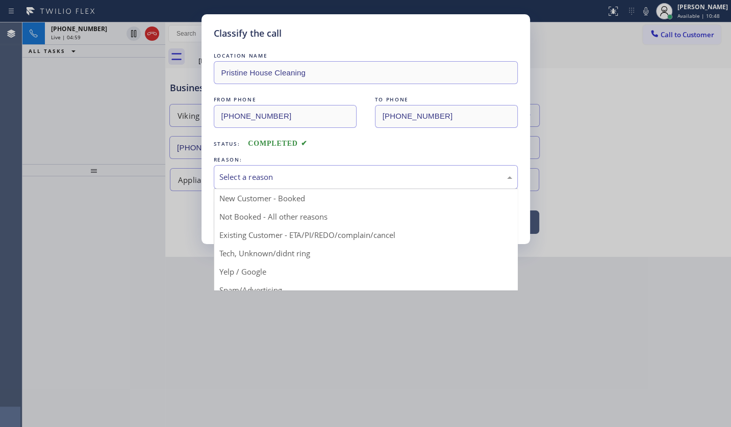
click at [229, 179] on div "Select a reason" at bounding box center [365, 177] width 293 height 12
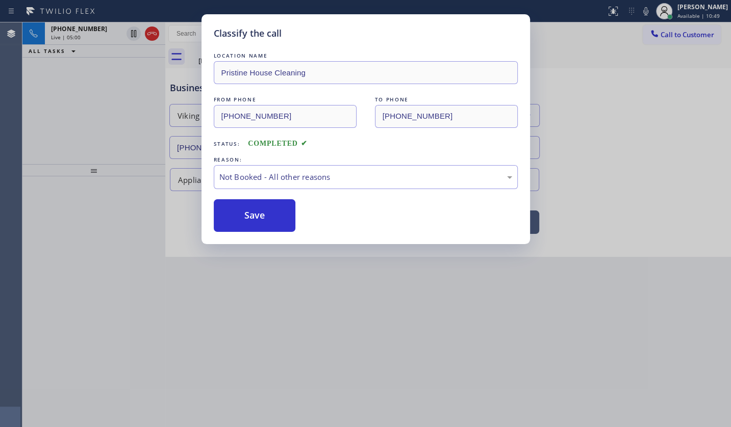
click at [234, 214] on button "Save" at bounding box center [255, 215] width 82 height 33
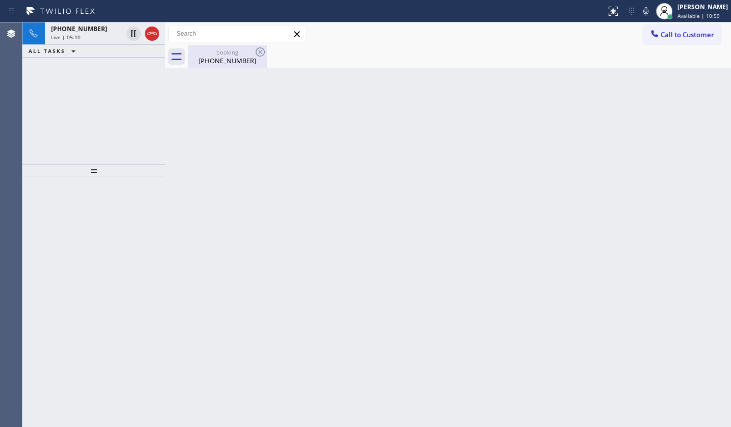
click at [198, 56] on div "(415) 688-5769" at bounding box center [227, 60] width 77 height 9
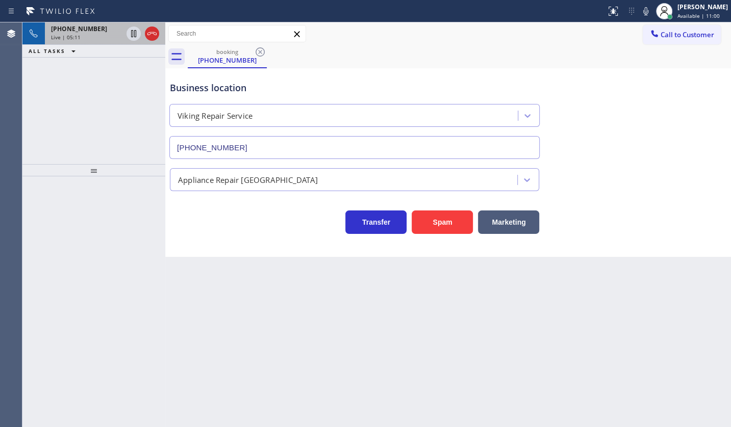
click at [74, 38] on span "Live | 05:11" at bounding box center [66, 37] width 30 height 7
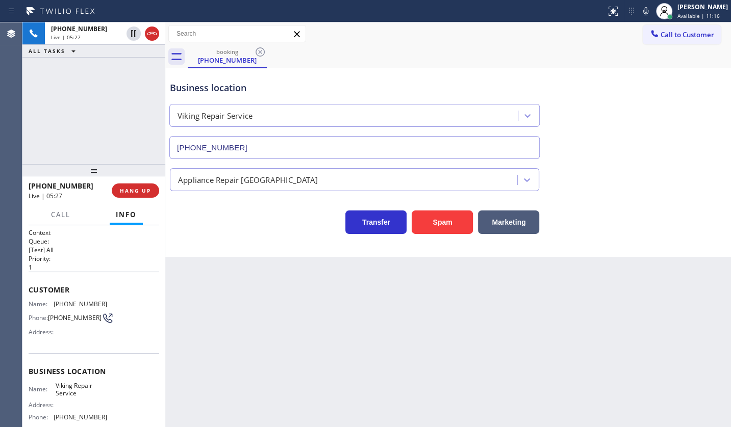
click at [257, 298] on div "Back to Dashboard Change Sender ID Customers Technicians Select a contact Outbo…" at bounding box center [448, 224] width 566 height 405
drag, startPoint x: 406, startPoint y: 342, endPoint x: 582, endPoint y: 339, distance: 176.5
click at [406, 342] on div "Back to Dashboard Change Sender ID Customers Technicians Select a contact Outbo…" at bounding box center [448, 224] width 566 height 405
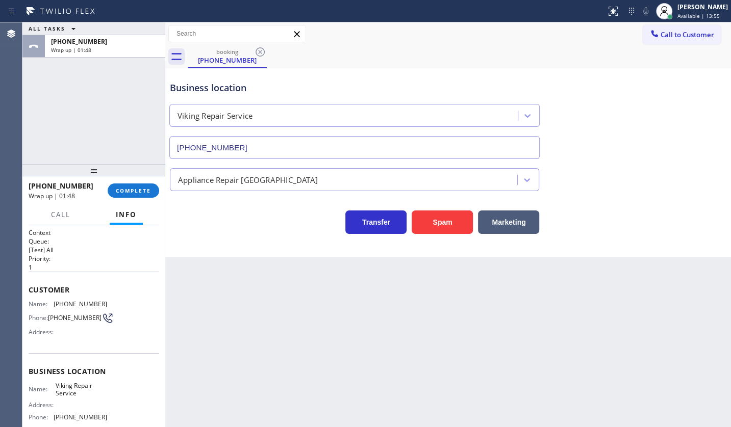
click at [93, 103] on div "ALL TASKS ALL TASKS ACTIVE TASKS TASKS IN WRAP UP +14156885769 Wrap up | 01:48" at bounding box center [93, 93] width 143 height 142
click at [133, 193] on span "COMPLETE" at bounding box center [133, 190] width 35 height 7
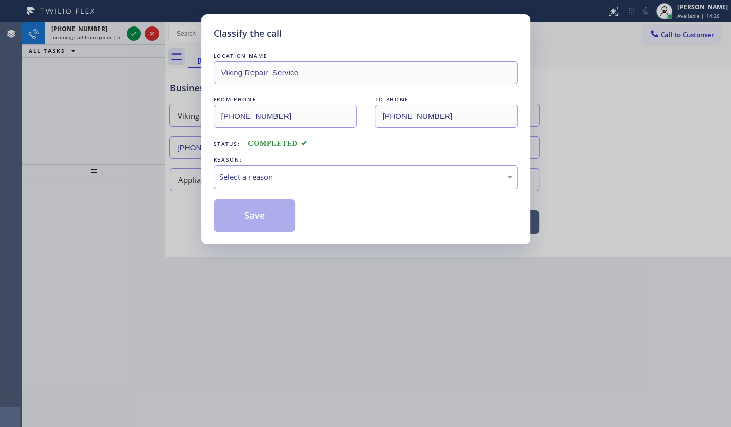
drag, startPoint x: 73, startPoint y: 92, endPoint x: 79, endPoint y: 88, distance: 6.7
click at [79, 90] on div "Classify the call LOCATION NAME Viking Repair Service FROM PHONE (415) 688-5769…" at bounding box center [365, 213] width 731 height 427
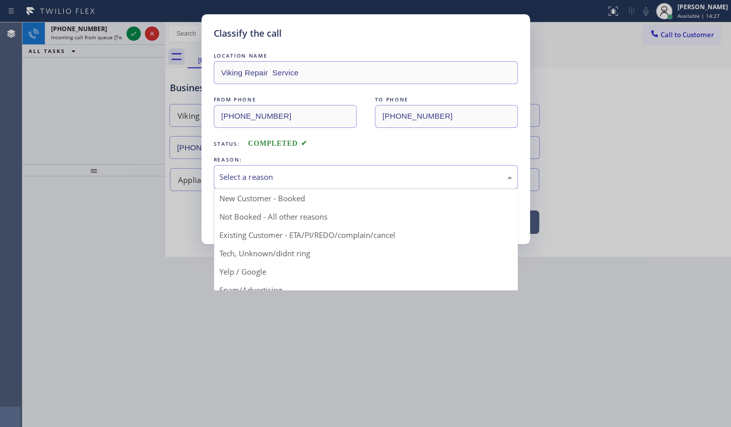
click at [247, 175] on div "Select a reason" at bounding box center [365, 177] width 293 height 12
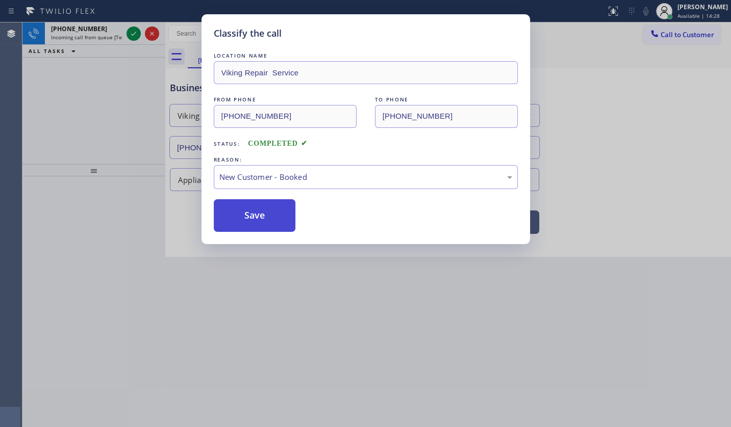
click at [239, 205] on button "Save" at bounding box center [255, 215] width 82 height 33
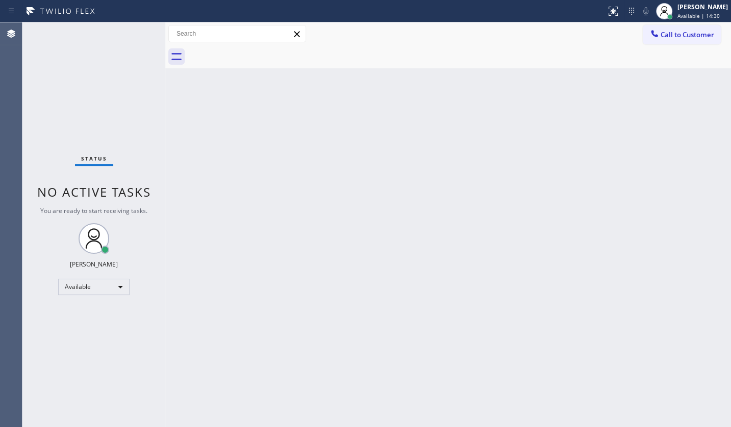
click at [132, 30] on div "Status No active tasks You are ready to start receiving tasks. JENIZA ALCAYDE A…" at bounding box center [93, 224] width 143 height 405
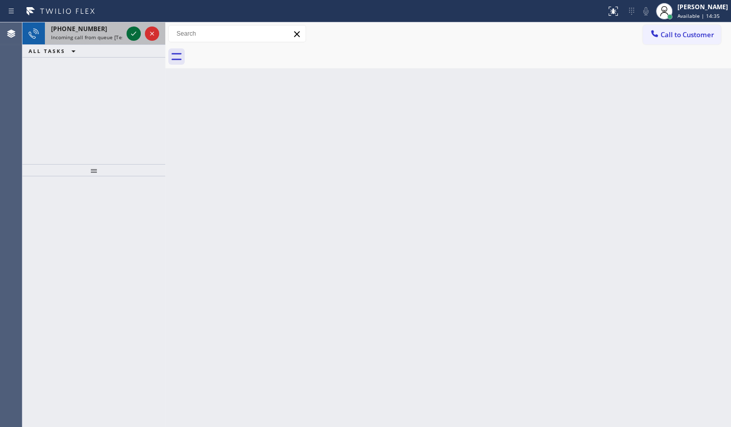
click at [131, 30] on icon at bounding box center [134, 34] width 12 height 12
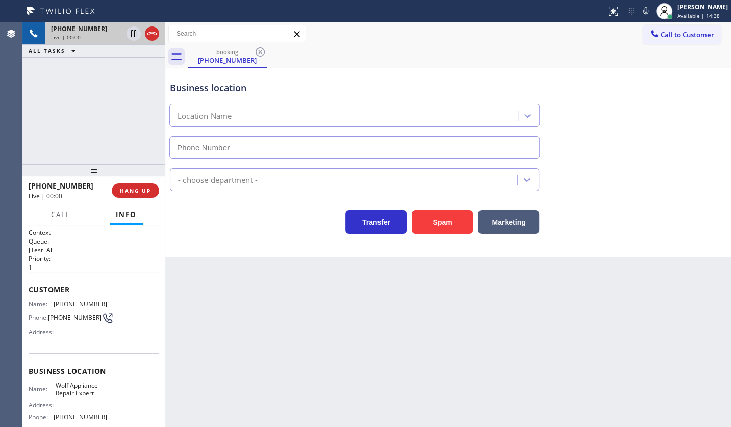
click at [328, 208] on div "Transfer Spam Marketing" at bounding box center [354, 220] width 373 height 29
type input "(760) 314-8909"
click at [62, 89] on div "+18586926176 Live | 00:03 ALL TASKS ALL TASKS ACTIVE TASKS TASKS IN WRAP UP" at bounding box center [93, 93] width 143 height 142
click at [123, 194] on span "HANG UP" at bounding box center [135, 190] width 31 height 7
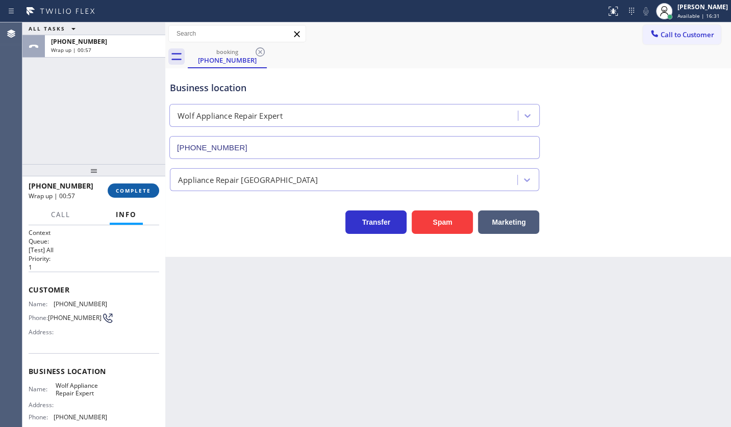
click at [132, 194] on button "COMPLETE" at bounding box center [134, 191] width 52 height 14
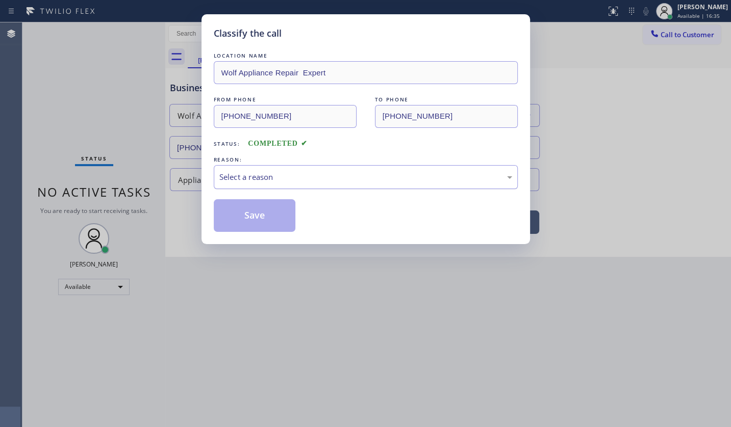
click at [252, 166] on div "Select a reason" at bounding box center [366, 177] width 304 height 24
click at [237, 221] on button "Save" at bounding box center [255, 215] width 82 height 33
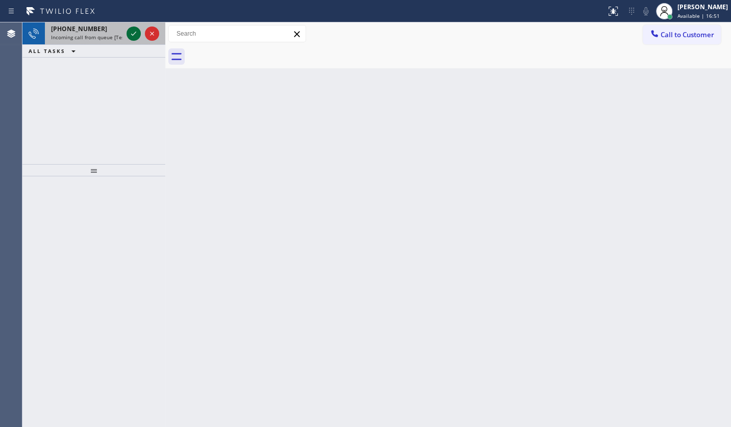
click at [135, 34] on icon at bounding box center [134, 34] width 12 height 12
click at [519, 209] on div "Back to Dashboard Change Sender ID Customers Technicians Select a contact Outbo…" at bounding box center [448, 224] width 566 height 405
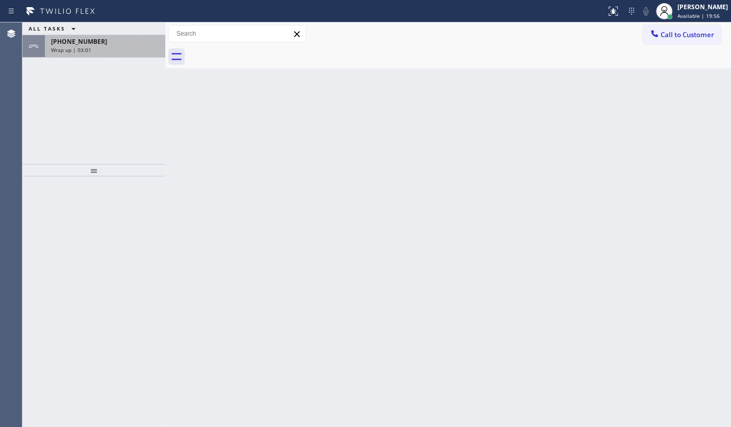
click at [86, 46] on span "Wrap up | 03:01" at bounding box center [71, 49] width 40 height 7
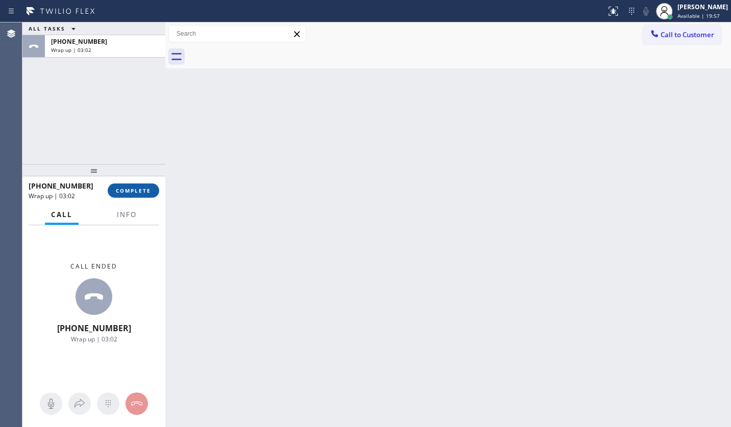
click at [125, 192] on span "COMPLETE" at bounding box center [133, 190] width 35 height 7
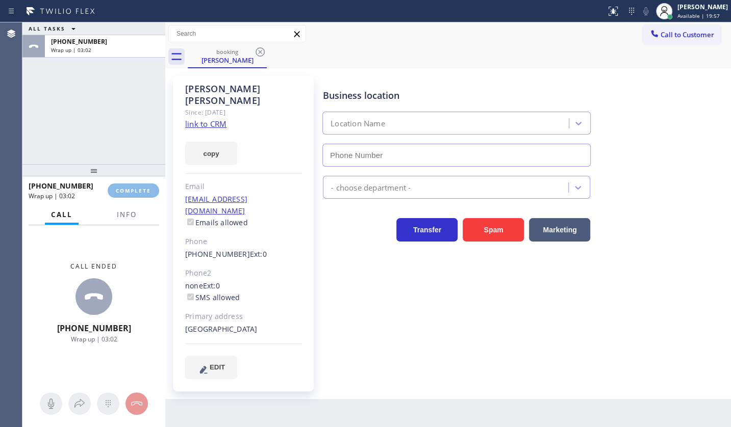
type input "[PHONE_NUMBER]"
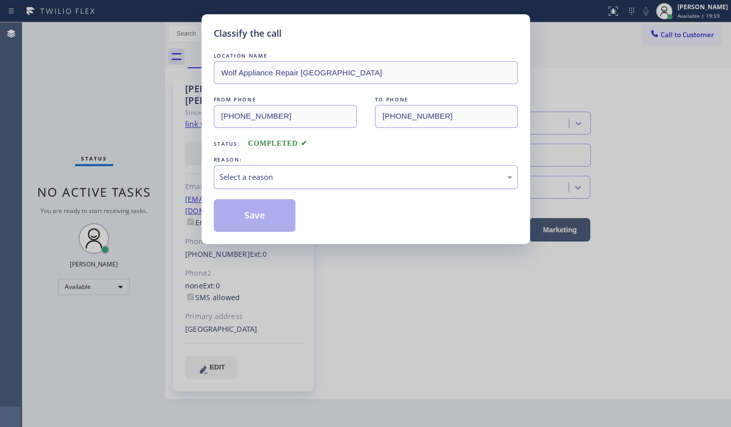
click at [250, 173] on div "Select a reason" at bounding box center [365, 177] width 293 height 12
click at [242, 213] on button "Save" at bounding box center [255, 215] width 82 height 33
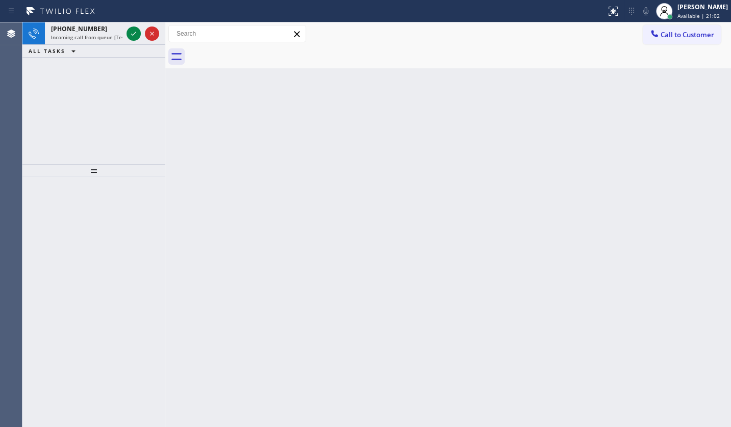
click at [60, 69] on div "[PHONE_NUMBER] Incoming call from queue [Test] All ALL TASKS ALL TASKS ACTIVE T…" at bounding box center [93, 93] width 143 height 142
click at [132, 33] on icon at bounding box center [134, 34] width 12 height 12
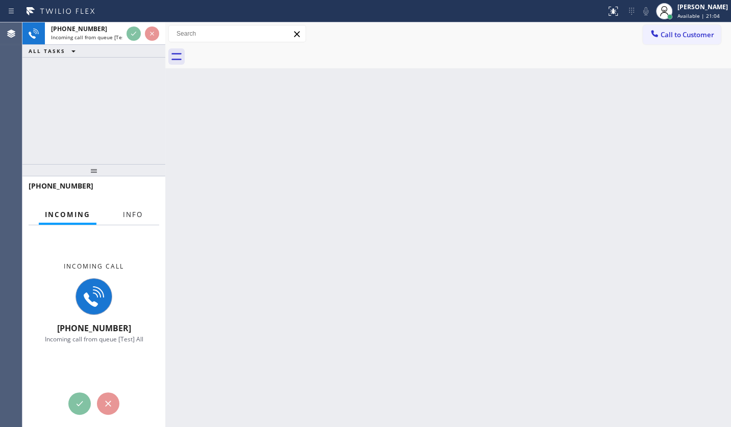
click at [134, 218] on button "Info" at bounding box center [133, 215] width 32 height 20
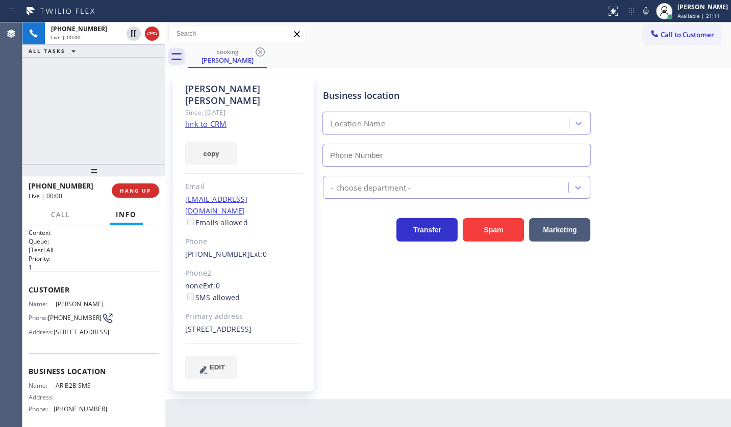
type input "(833) 692-2271"
click at [546, 336] on div "Business location AR B2B SMS (833) 692-2271 Appliance Repair High End Transfer …" at bounding box center [525, 228] width 408 height 298
click at [196, 119] on link "link to CRM" at bounding box center [205, 124] width 41 height 10
click at [135, 187] on span "HANG UP" at bounding box center [135, 190] width 31 height 7
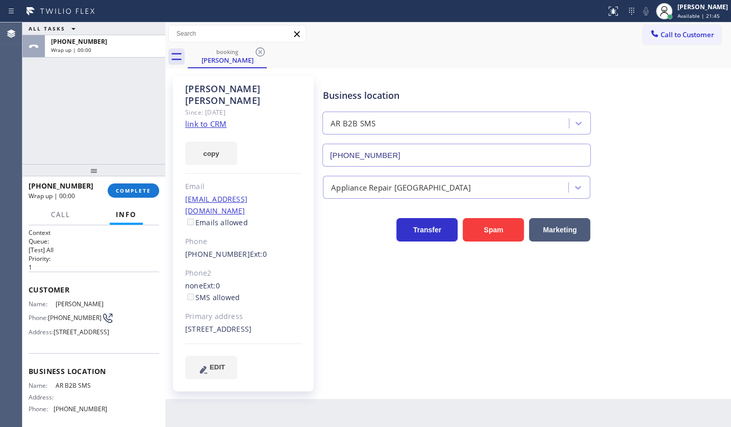
drag, startPoint x: 718, startPoint y: 267, endPoint x: 733, endPoint y: 265, distance: 15.4
click at [730, 265] on html "Status report No issues detected If you experience an issue, please download th…" at bounding box center [365, 213] width 731 height 427
click at [79, 118] on div "ALL TASKS ALL TASKS ACTIVE TASKS TASKS IN WRAP UP +13033599731 Wrap up | 00:39" at bounding box center [93, 93] width 143 height 142
click at [260, 49] on icon at bounding box center [260, 52] width 12 height 12
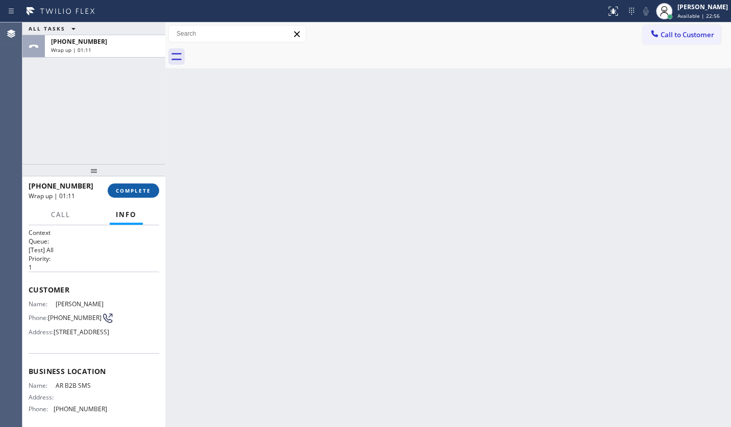
click at [142, 184] on button "COMPLETE" at bounding box center [134, 191] width 52 height 14
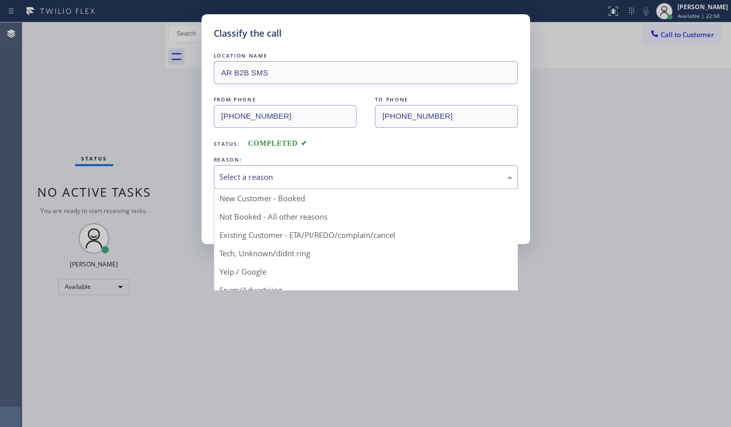
click at [264, 167] on div "Select a reason" at bounding box center [366, 177] width 304 height 24
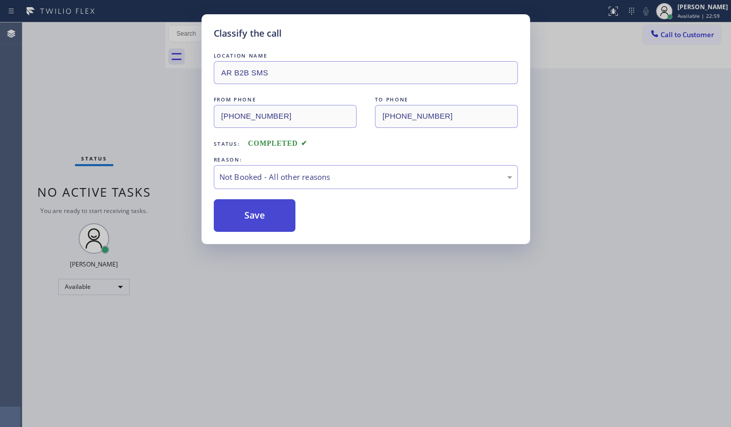
click at [248, 214] on button "Save" at bounding box center [255, 215] width 82 height 33
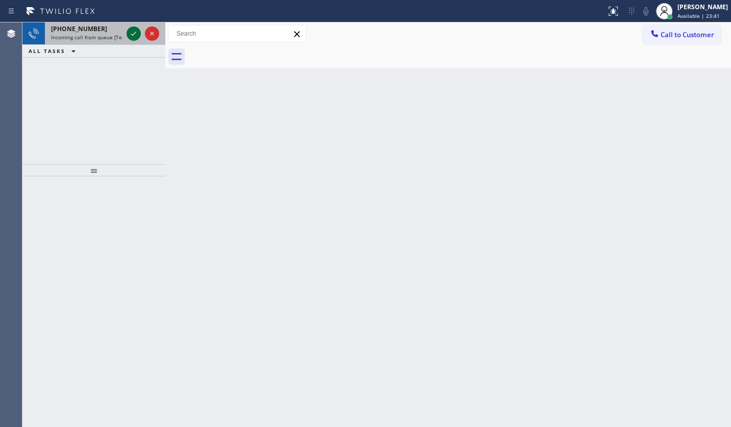
click at [137, 31] on icon at bounding box center [134, 34] width 12 height 12
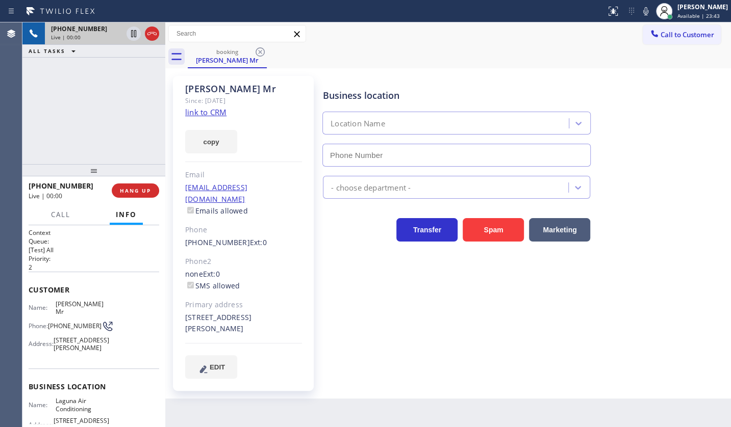
type input "(949) 523-3665"
click at [213, 113] on link "link to CRM" at bounding box center [205, 112] width 41 height 10
click at [55, 214] on span "Call" at bounding box center [60, 214] width 19 height 9
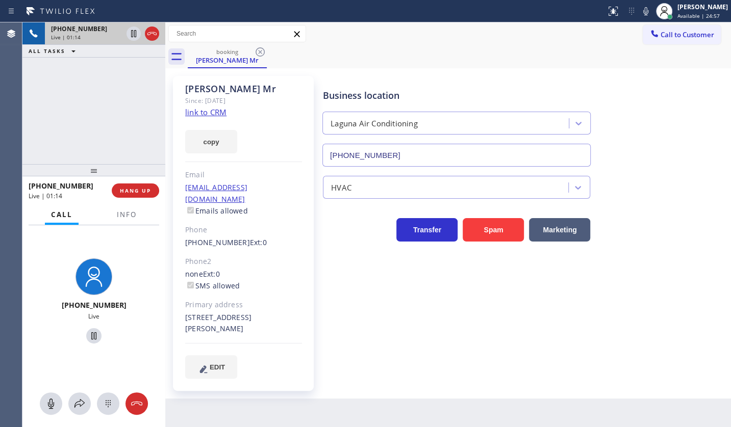
click at [88, 116] on div "+19498352917 Live | 01:14 ALL TASKS ALL TASKS ACTIVE TASKS TASKS IN WRAP UP" at bounding box center [93, 93] width 143 height 142
click at [129, 214] on span "Info" at bounding box center [127, 214] width 20 height 9
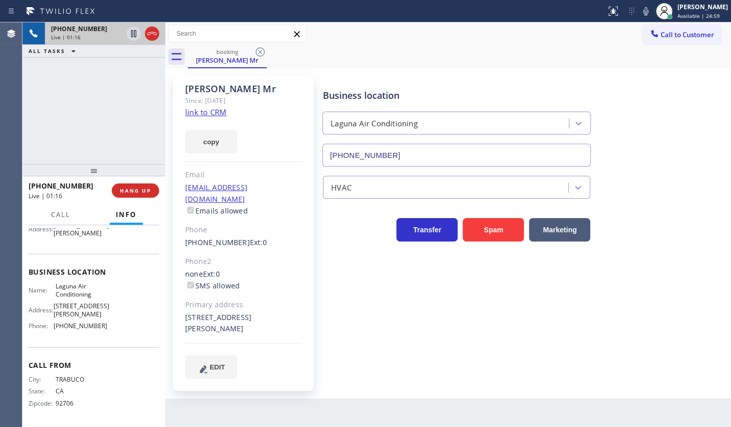
scroll to position [124, 0]
click at [61, 218] on span "Call" at bounding box center [60, 214] width 19 height 9
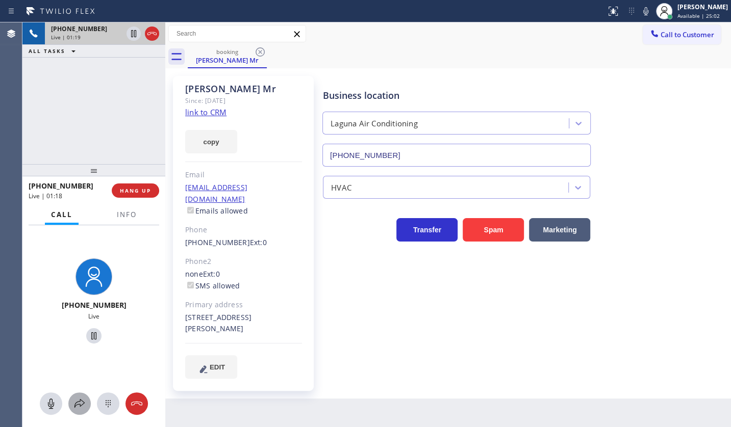
click at [78, 401] on icon at bounding box center [79, 404] width 12 height 12
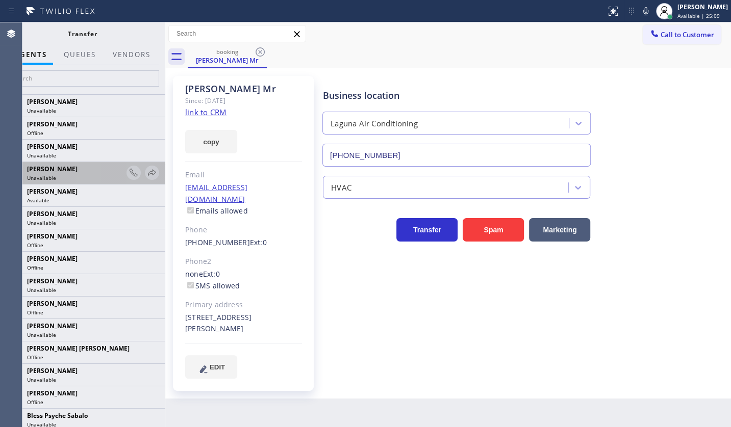
scroll to position [0, 0]
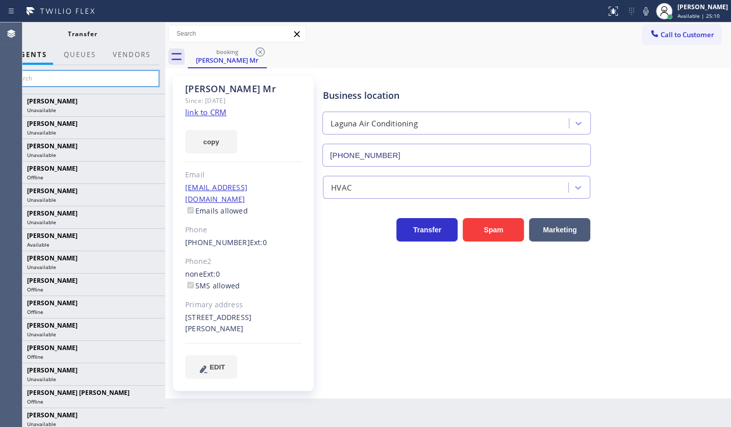
click at [46, 81] on input "text" at bounding box center [83, 78] width 154 height 16
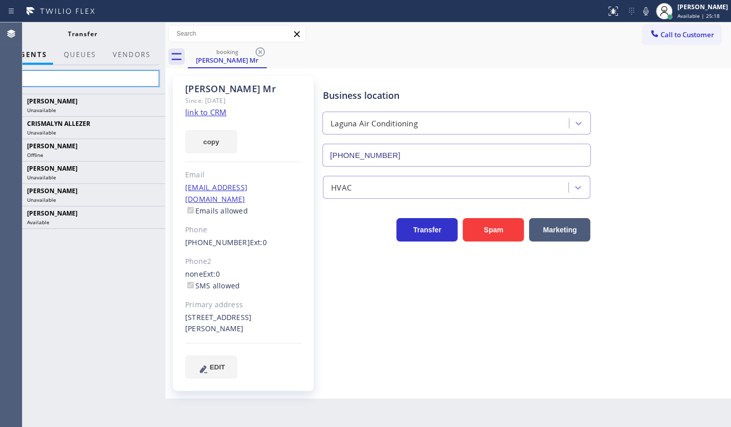
click at [55, 81] on input "ly" at bounding box center [83, 78] width 154 height 16
type input "l"
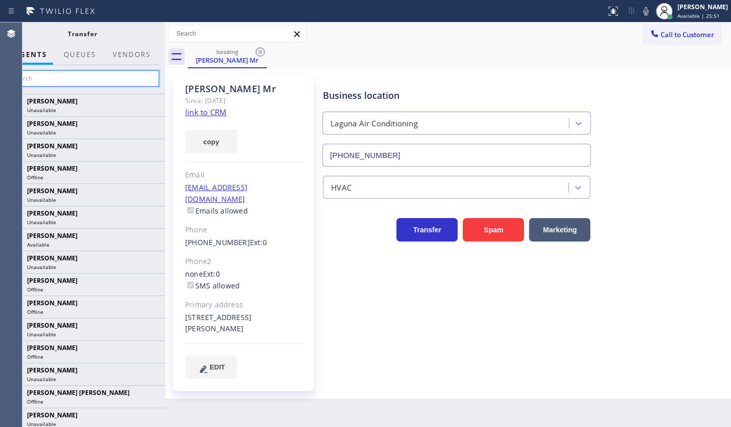
click at [73, 78] on input "text" at bounding box center [83, 78] width 154 height 16
click at [57, 79] on input "text" at bounding box center [83, 78] width 154 height 16
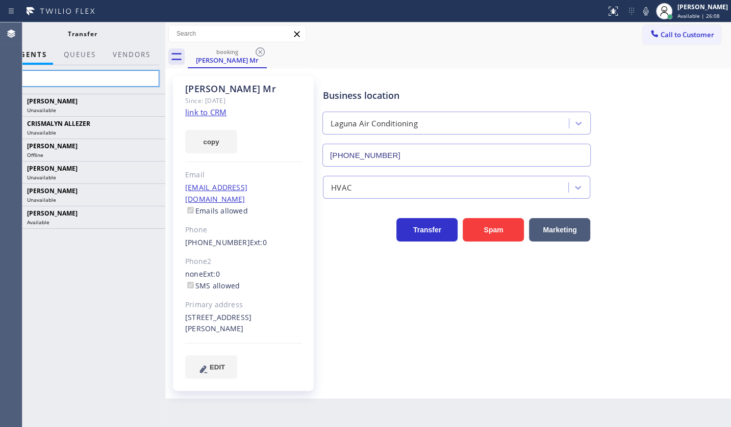
click at [97, 81] on input "ly" at bounding box center [83, 78] width 154 height 16
type input "l"
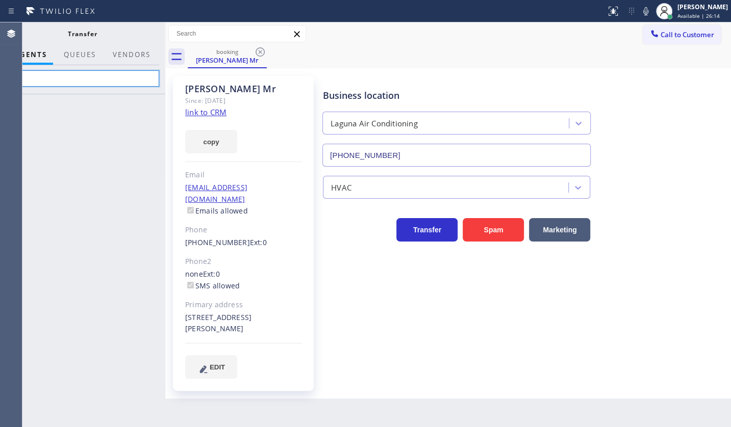
type input "l"
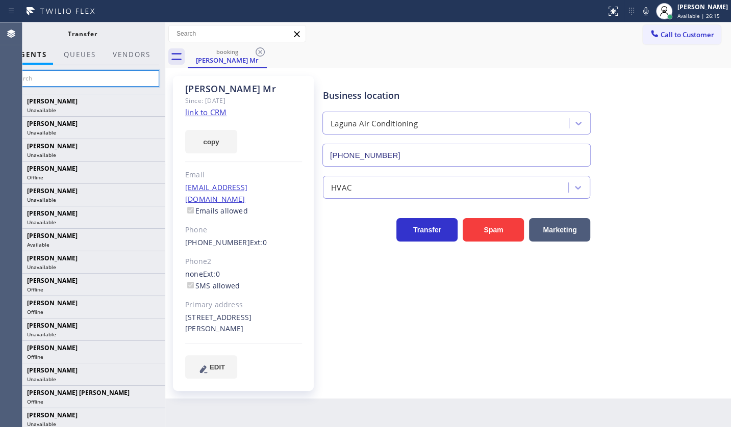
click at [66, 79] on input "text" at bounding box center [83, 78] width 154 height 16
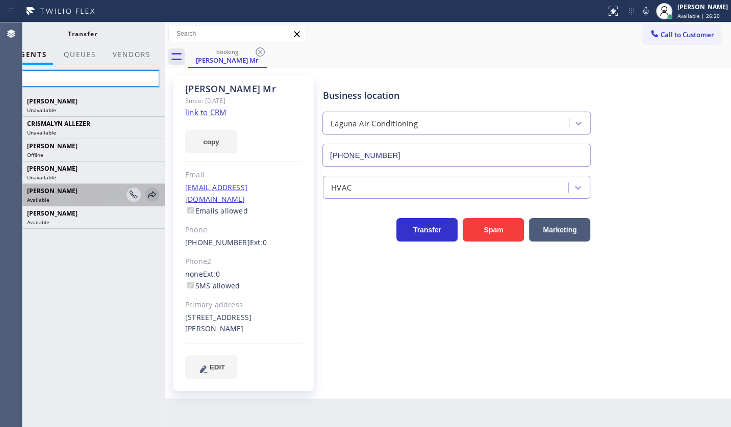
type input "ly"
click at [151, 196] on icon at bounding box center [152, 195] width 12 height 12
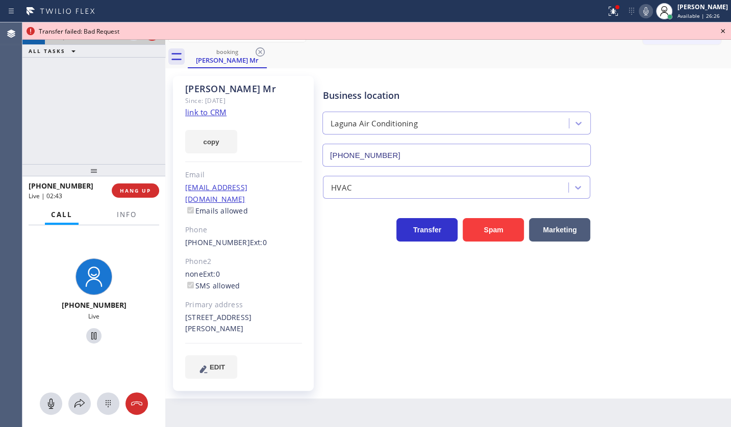
click at [644, 12] on icon at bounding box center [646, 11] width 12 height 12
click at [82, 403] on icon at bounding box center [79, 404] width 12 height 12
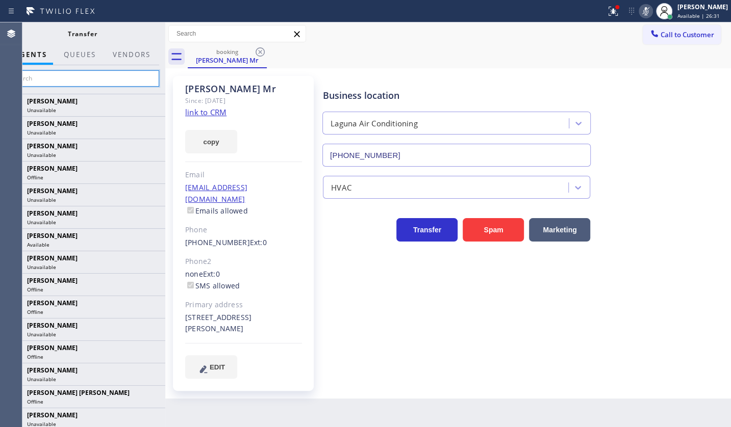
click at [84, 82] on input "text" at bounding box center [83, 78] width 154 height 16
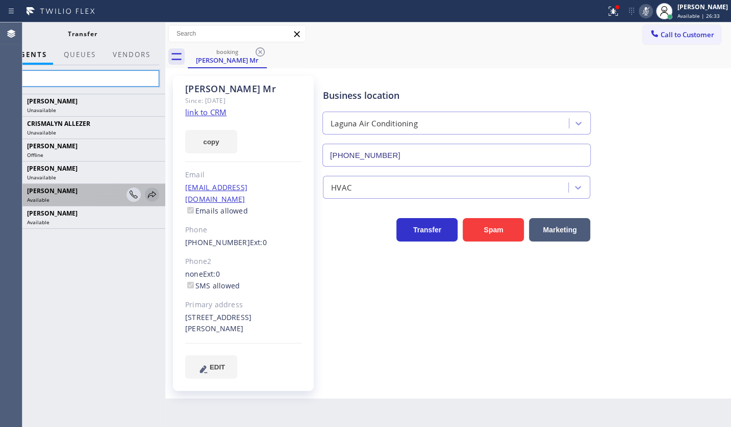
type input "ly"
click at [149, 193] on icon at bounding box center [152, 195] width 12 height 12
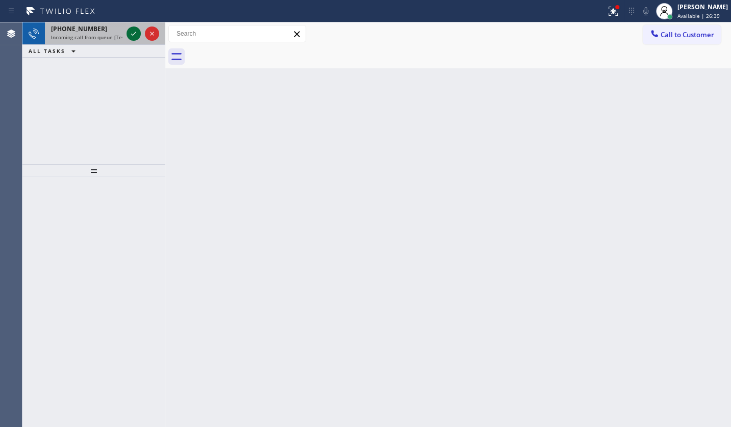
click at [133, 34] on icon at bounding box center [134, 34] width 12 height 12
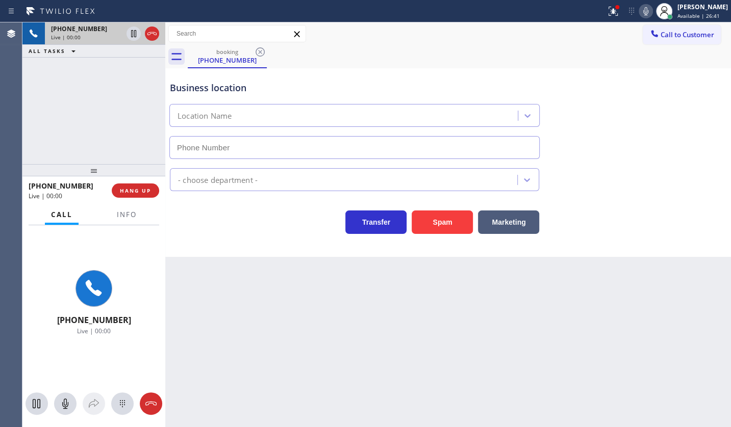
type input "[PHONE_NUMBER]"
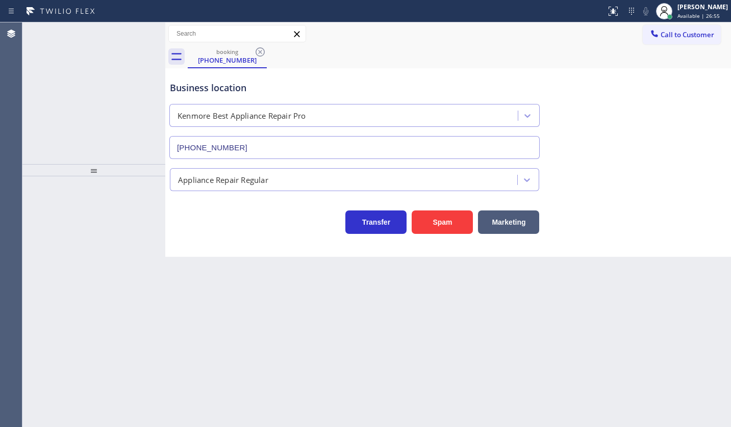
type input "[PHONE_NUMBER]"
click at [672, 10] on div at bounding box center [664, 11] width 16 height 16
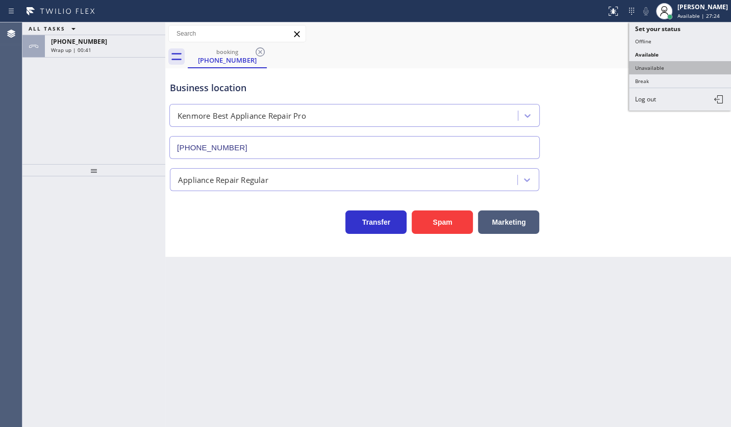
click at [669, 66] on button "Unavailable" at bounding box center [680, 67] width 102 height 13
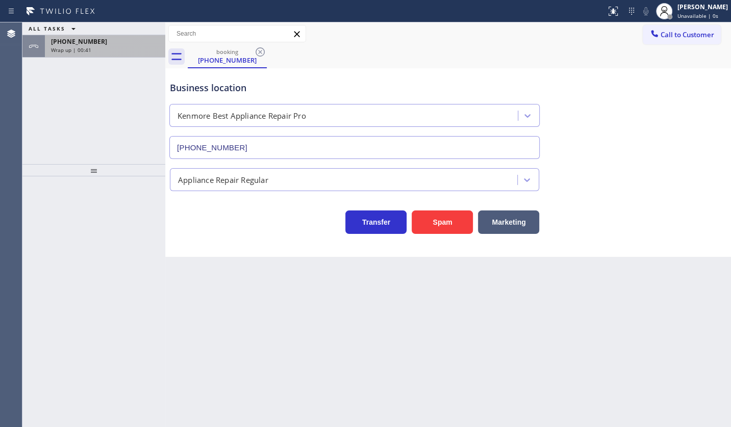
click at [146, 50] on div "Wrap up | 00:41" at bounding box center [105, 49] width 108 height 7
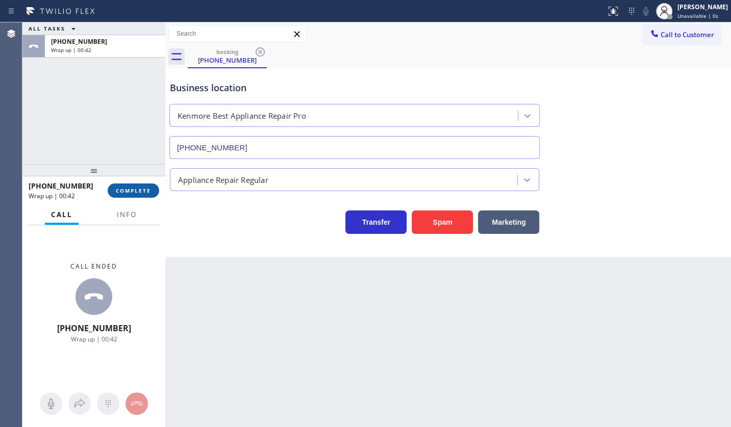
click at [147, 192] on span "COMPLETE" at bounding box center [133, 190] width 35 height 7
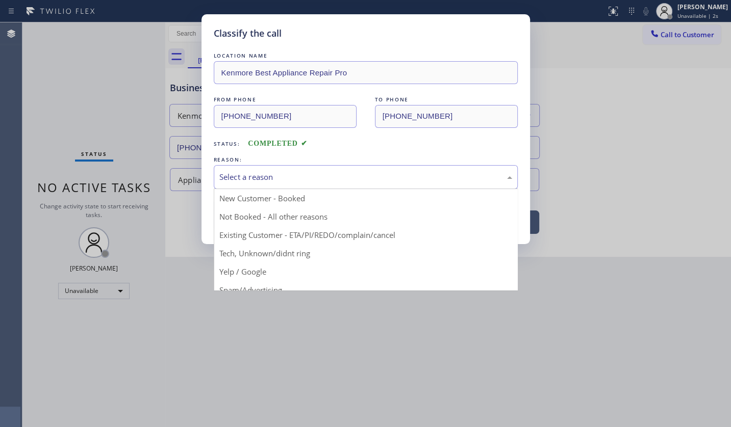
click at [224, 184] on div "Select a reason" at bounding box center [366, 177] width 304 height 24
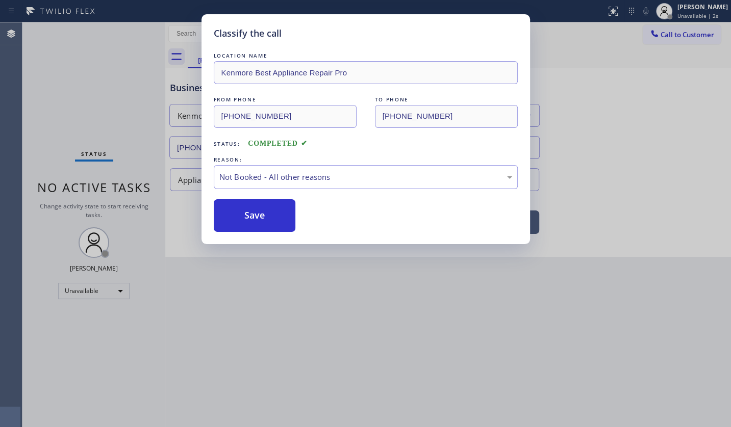
click at [224, 215] on button "Save" at bounding box center [255, 215] width 82 height 33
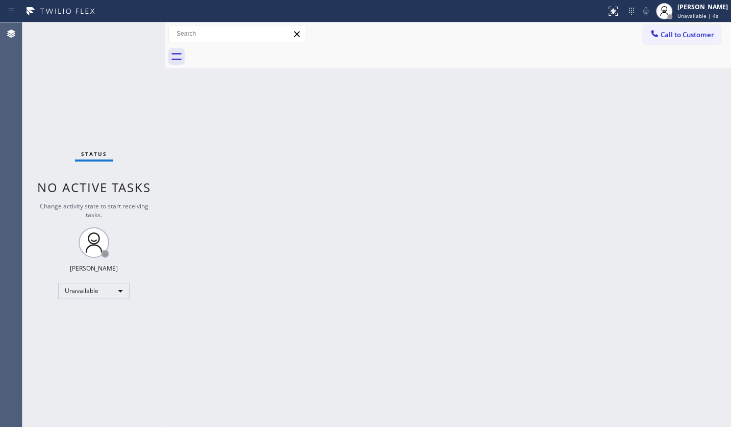
click at [693, 11] on div "JENIZA ALCAYDE Unavailable | 4s" at bounding box center [703, 11] width 56 height 18
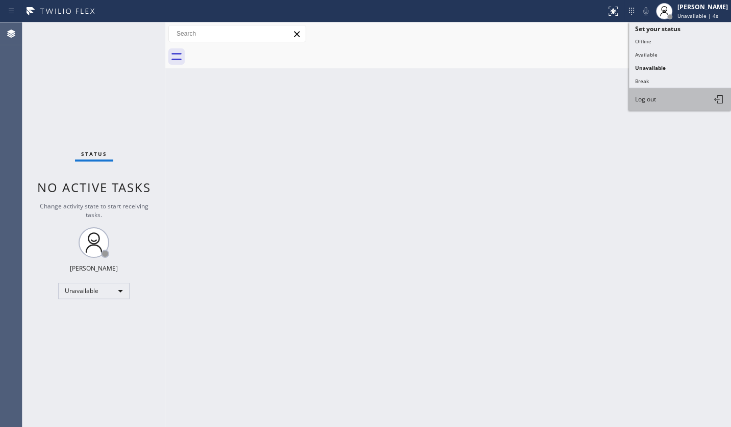
click at [674, 99] on button "Log out" at bounding box center [680, 99] width 102 height 22
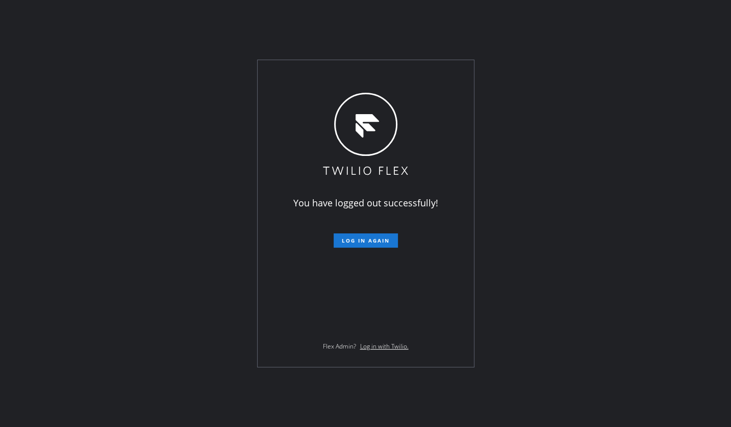
drag, startPoint x: 187, startPoint y: 170, endPoint x: 336, endPoint y: 81, distance: 173.4
click at [192, 163] on div "You have logged out successfully! Log in again Flex Admin? Log in with Twilio." at bounding box center [365, 213] width 731 height 427
click at [43, 240] on div "You have logged out successfully! Log in again Flex Admin? Log in with Twilio." at bounding box center [365, 213] width 731 height 427
drag, startPoint x: 30, startPoint y: 107, endPoint x: 35, endPoint y: 103, distance: 6.5
click at [30, 107] on div "You have logged out successfully! Log in again Flex Admin? Log in with Twilio." at bounding box center [365, 213] width 731 height 427
